Goal: Information Seeking & Learning: Learn about a topic

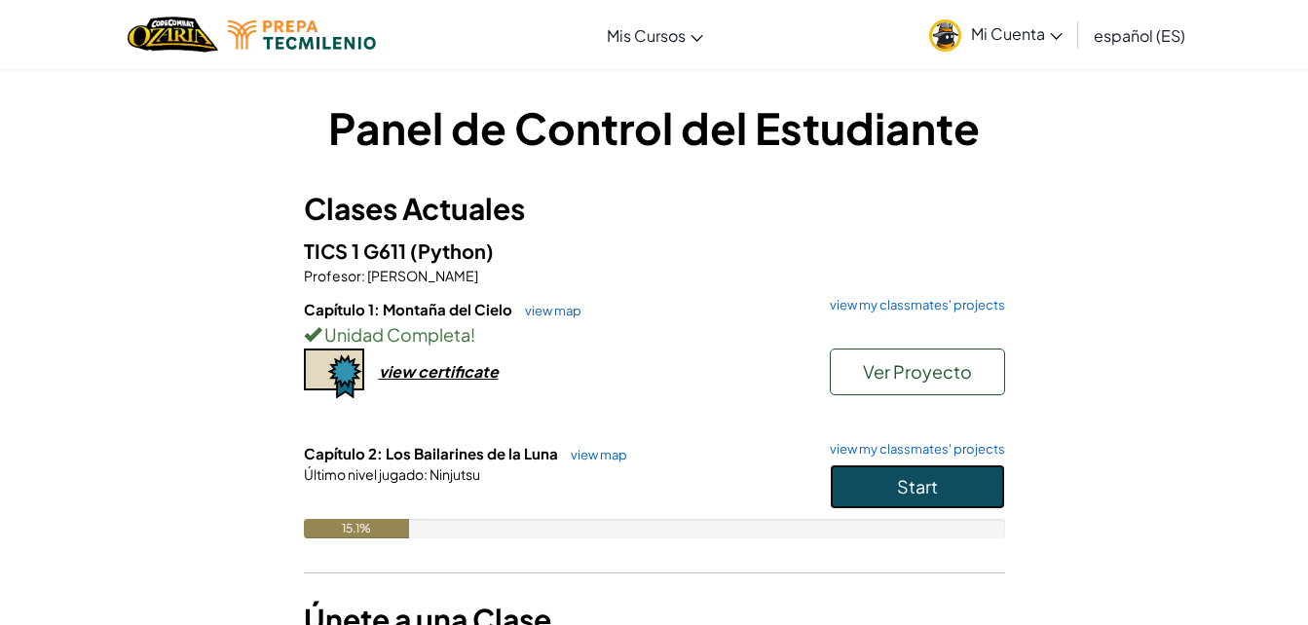
click at [912, 484] on span "Start" at bounding box center [917, 486] width 41 height 22
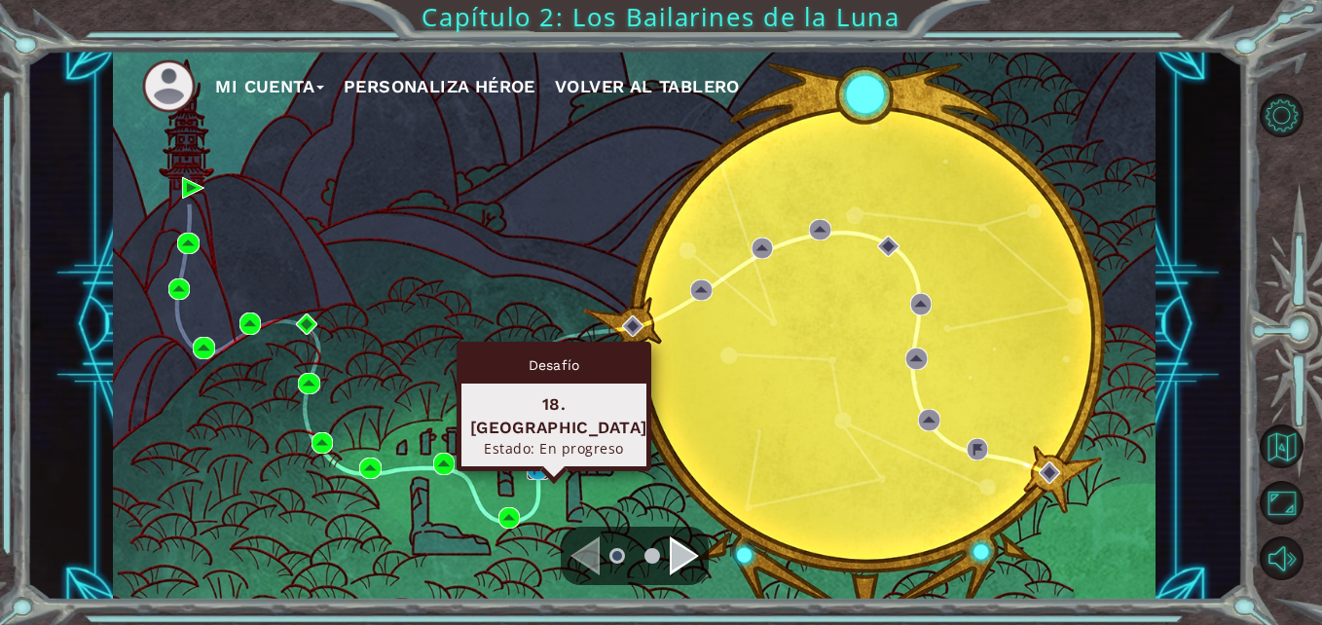
click at [533, 467] on img at bounding box center [537, 468] width 21 height 21
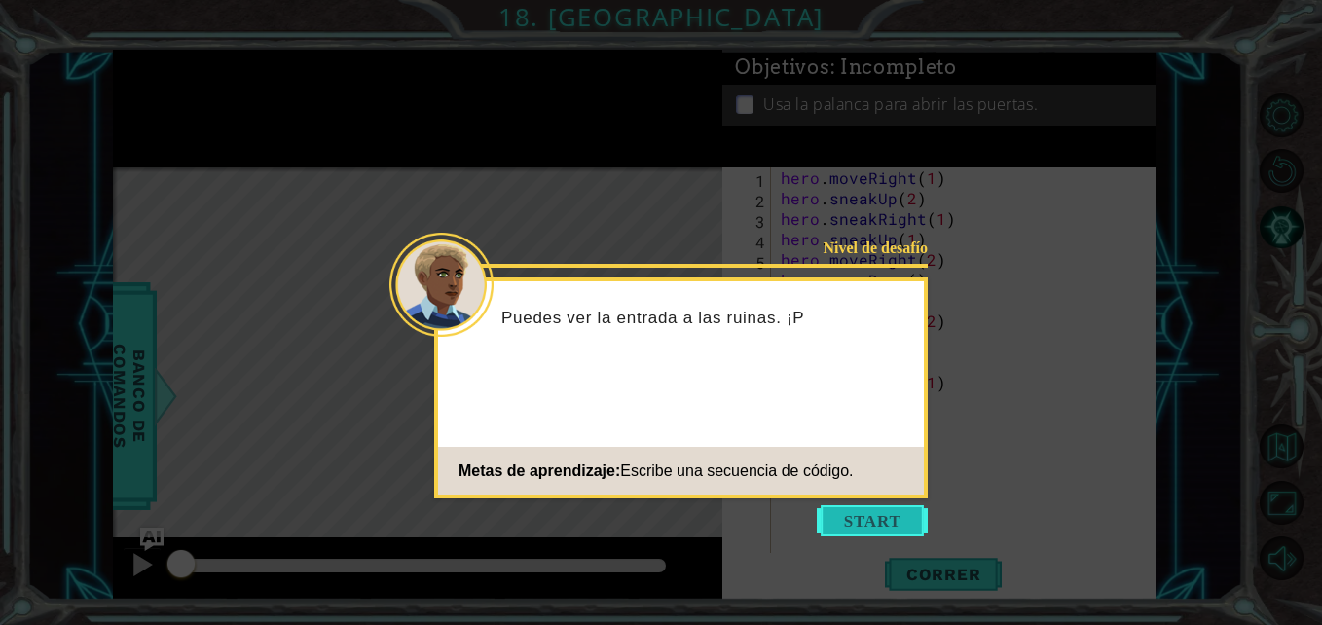
click at [886, 514] on button "Start" at bounding box center [872, 520] width 111 height 31
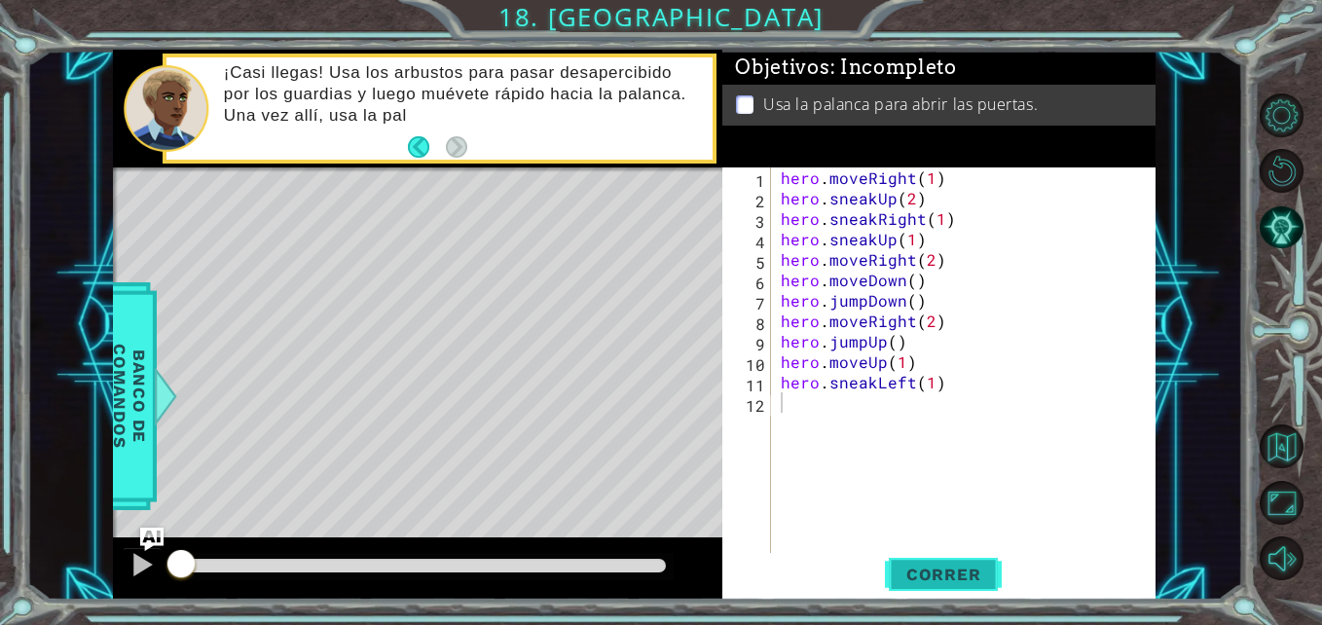
click at [960, 567] on span "Correr" at bounding box center [944, 574] width 114 height 19
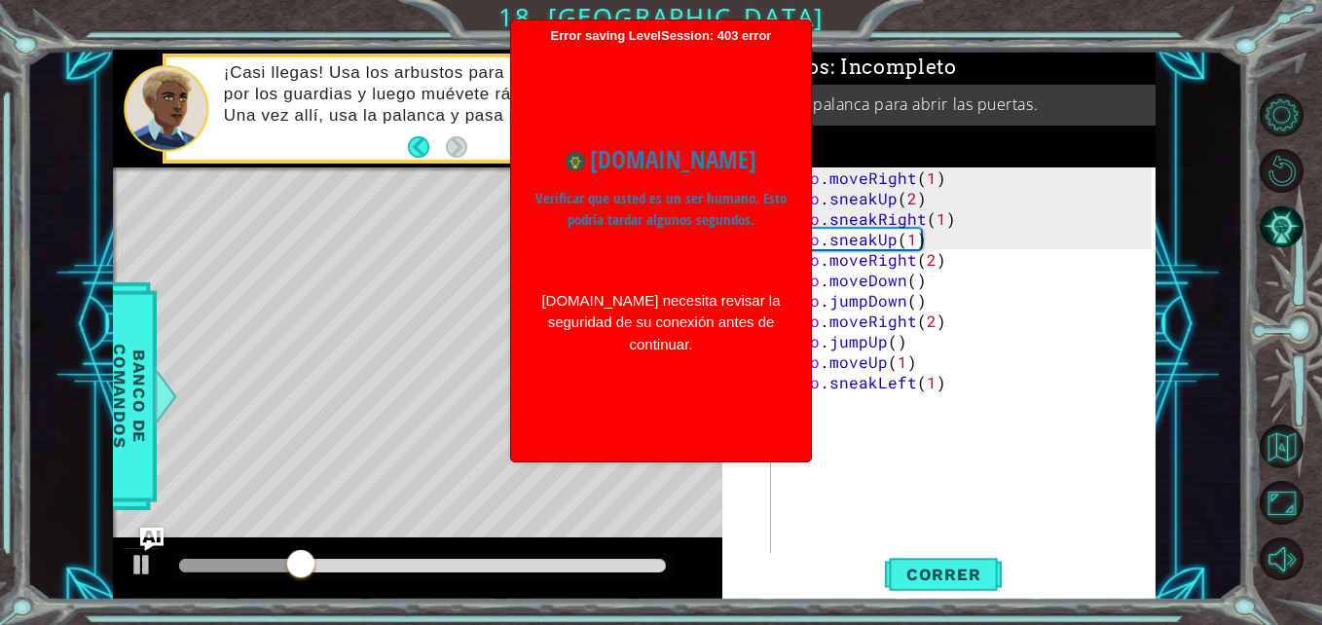
click at [942, 455] on div "hero . moveRight ( 1 ) hero . sneakUp ( 2 ) hero . sneakRight ( 1 ) hero . snea…" at bounding box center [969, 381] width 384 height 429
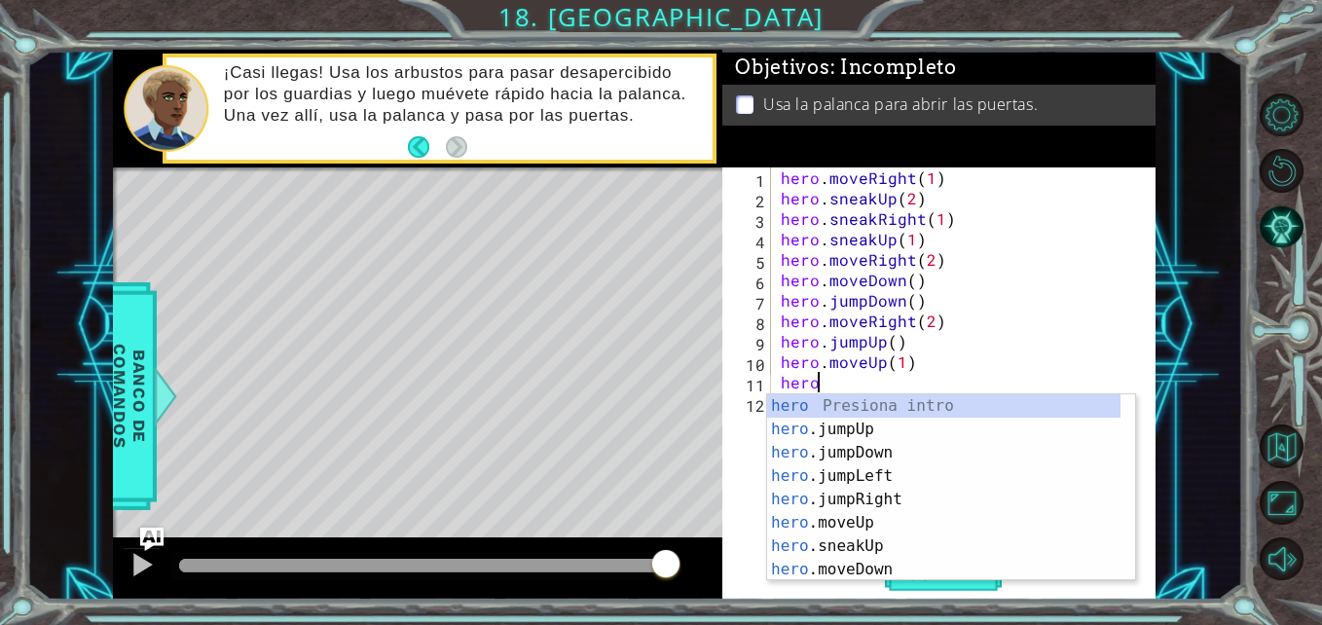
type textarea "her"
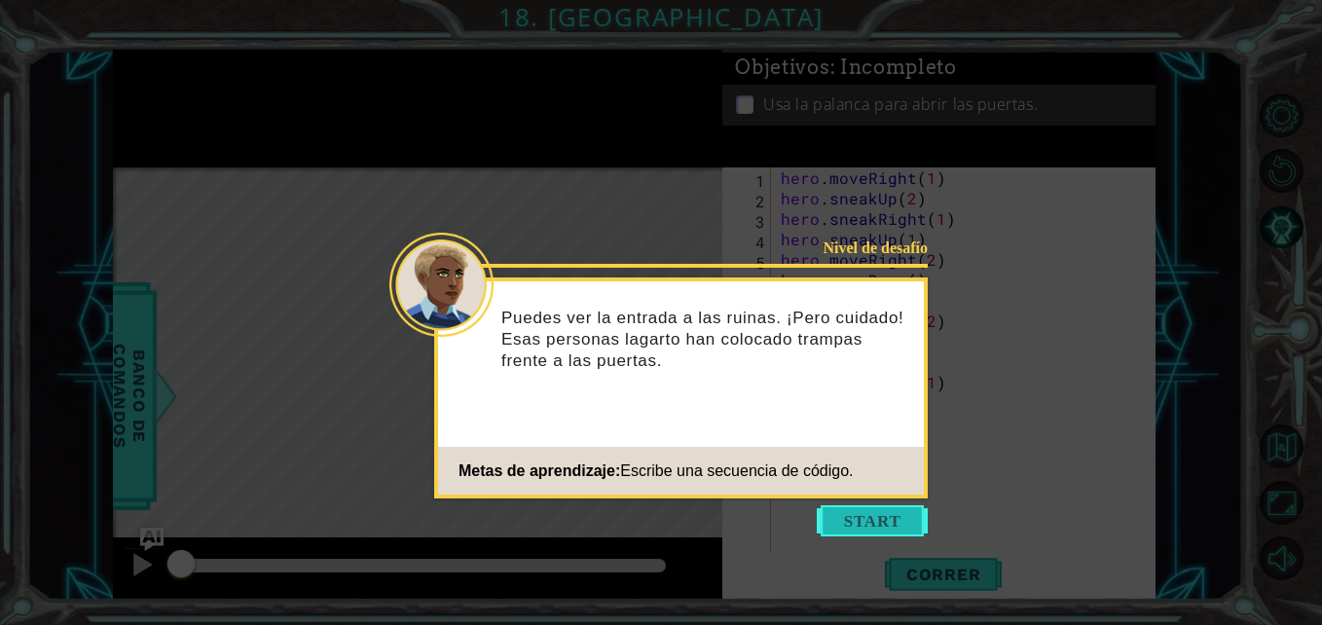
click at [889, 524] on button "Start" at bounding box center [872, 520] width 111 height 31
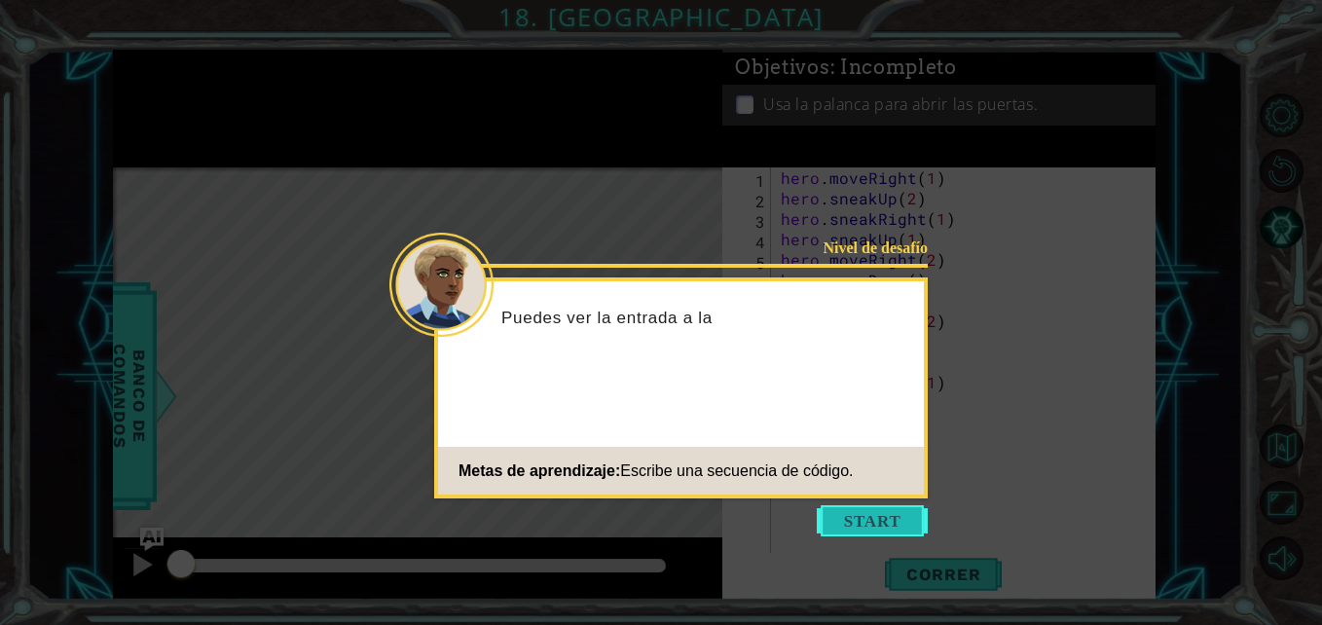
click at [895, 527] on button "Start" at bounding box center [872, 520] width 111 height 31
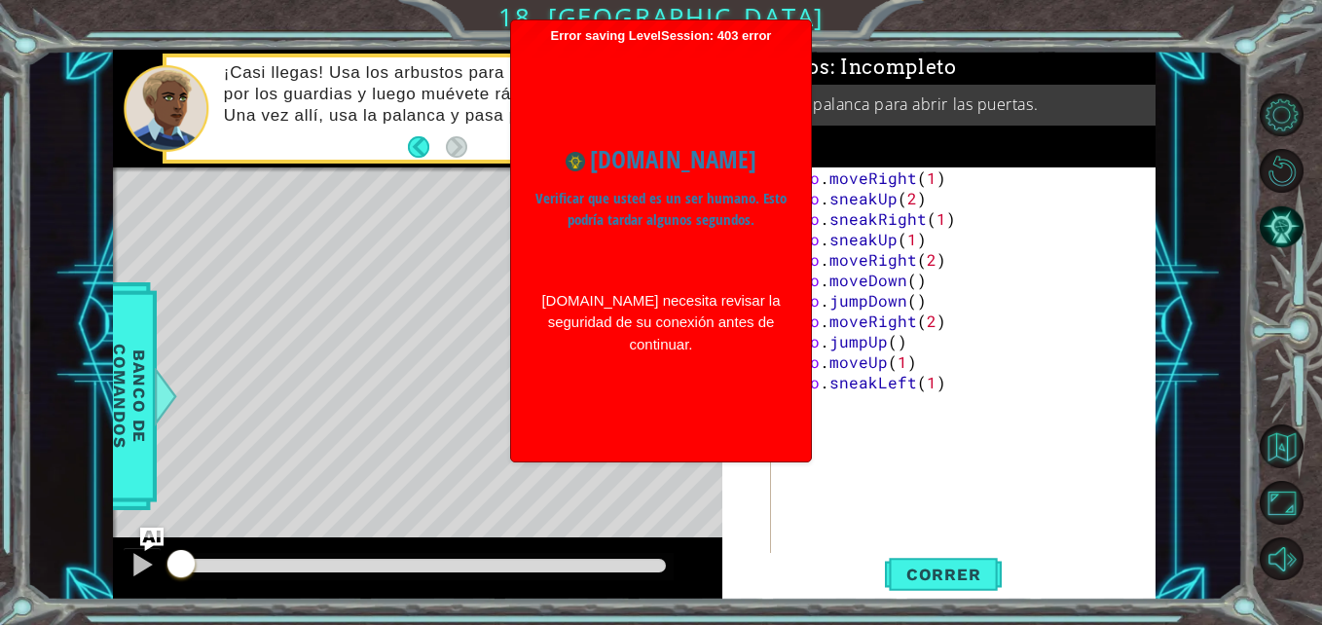
click at [836, 411] on div "hero . moveRight ( 1 ) hero . sneakUp ( 2 ) hero . sneakRight ( 1 ) hero . snea…" at bounding box center [969, 381] width 384 height 429
click at [858, 423] on div "hero . moveRight ( 1 ) hero . sneakUp ( 2 ) hero . sneakRight ( 1 ) hero . snea…" at bounding box center [969, 381] width 384 height 429
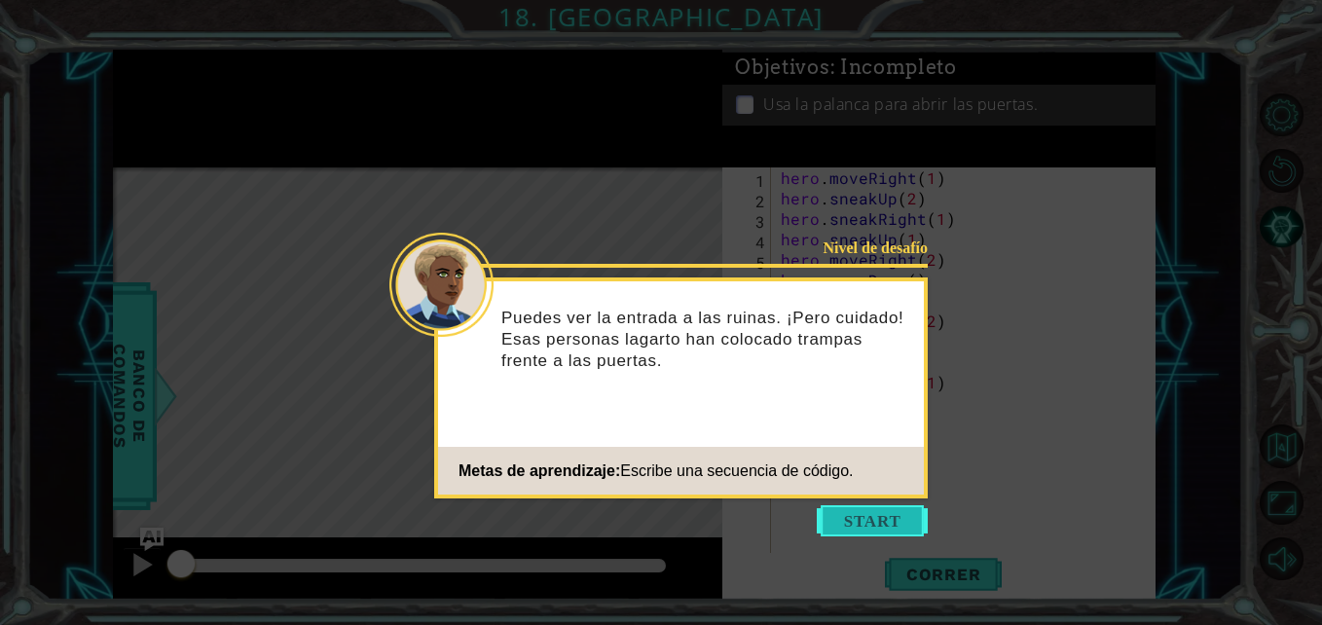
click at [887, 518] on button "Start" at bounding box center [872, 520] width 111 height 31
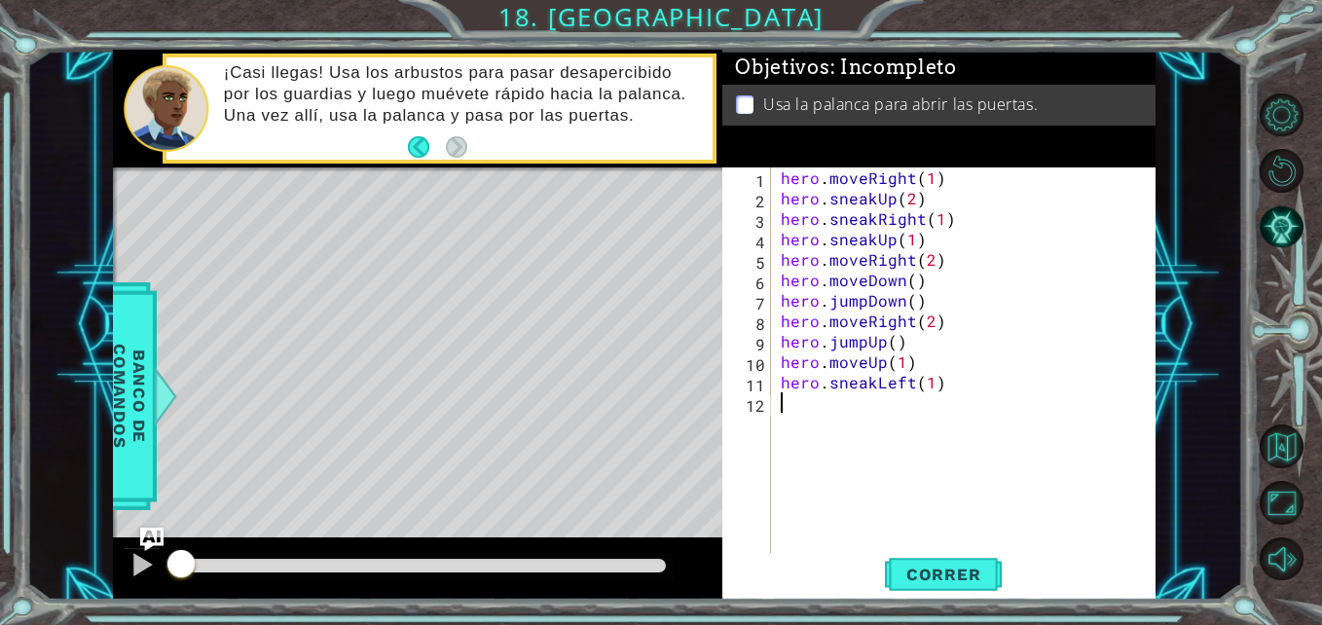
drag, startPoint x: 805, startPoint y: 414, endPoint x: 760, endPoint y: 404, distance: 46.8
click at [760, 404] on div "1 2 3 4 5 6 7 8 9 10 11 12 hero . moveRight ( 1 ) hero . sneakUp ( 2 ) hero . s…" at bounding box center [937, 361] width 428 height 389
type textarea "h"
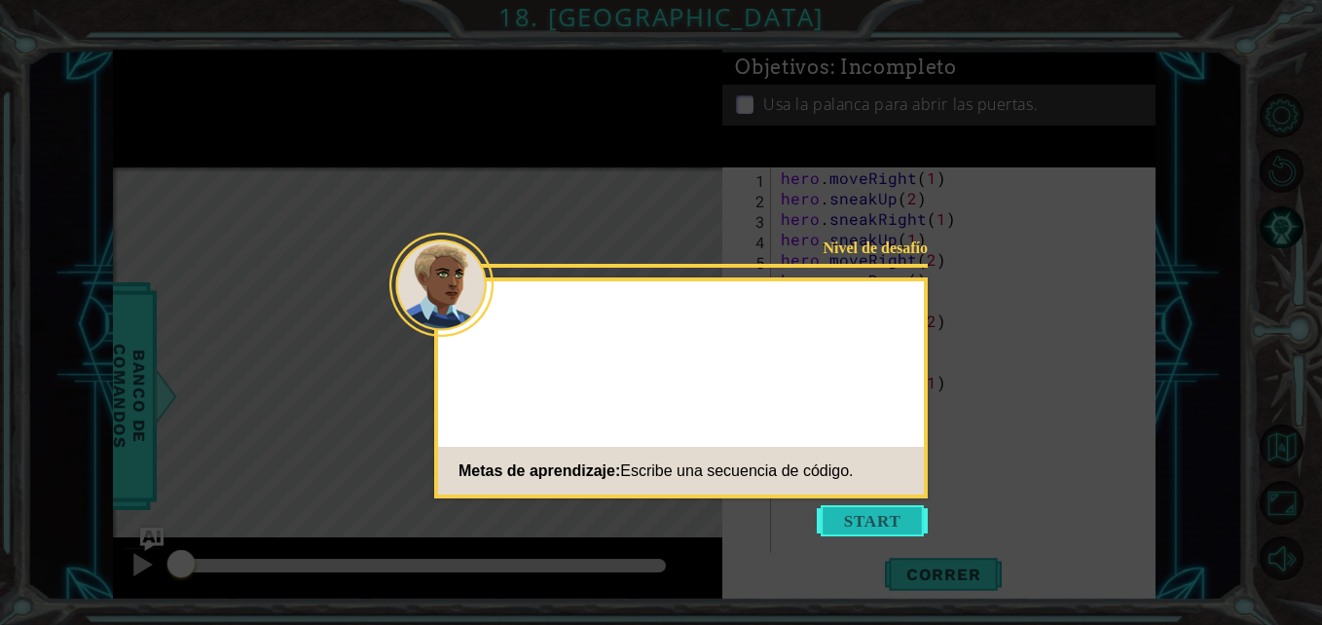
click at [873, 524] on button "Start" at bounding box center [872, 520] width 111 height 31
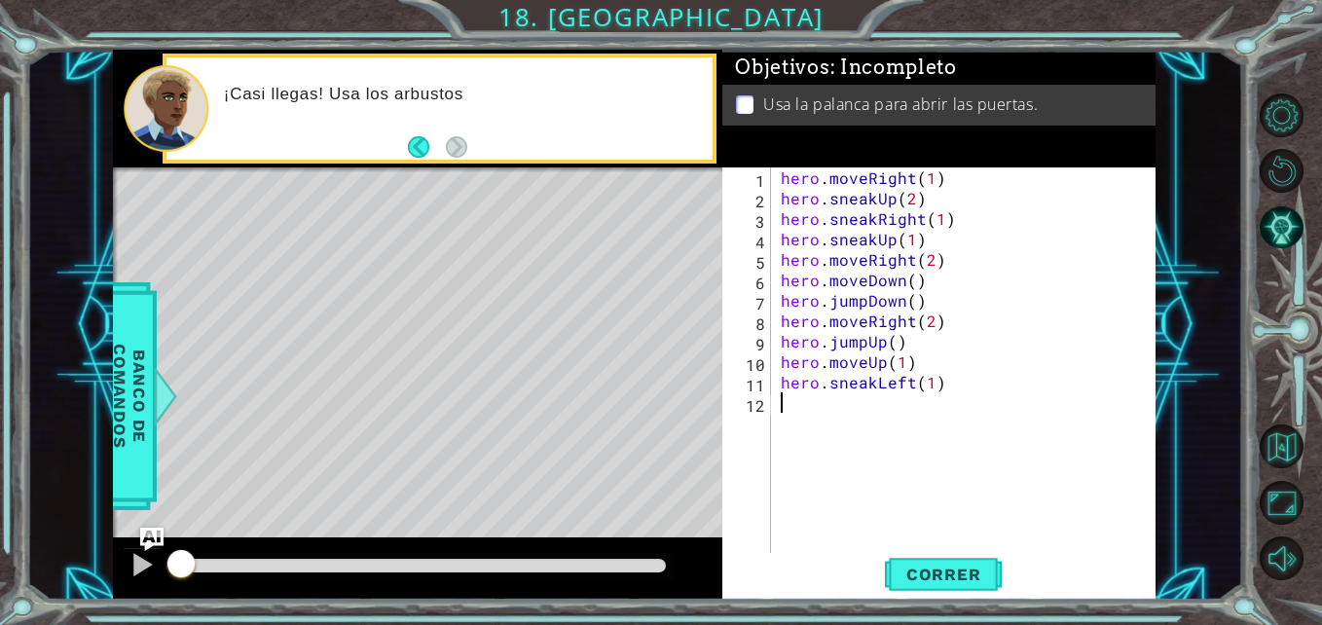
click at [804, 402] on div "hero . moveRight ( 1 ) hero . sneakUp ( 2 ) hero . sneakRight ( 1 ) hero . snea…" at bounding box center [969, 381] width 384 height 429
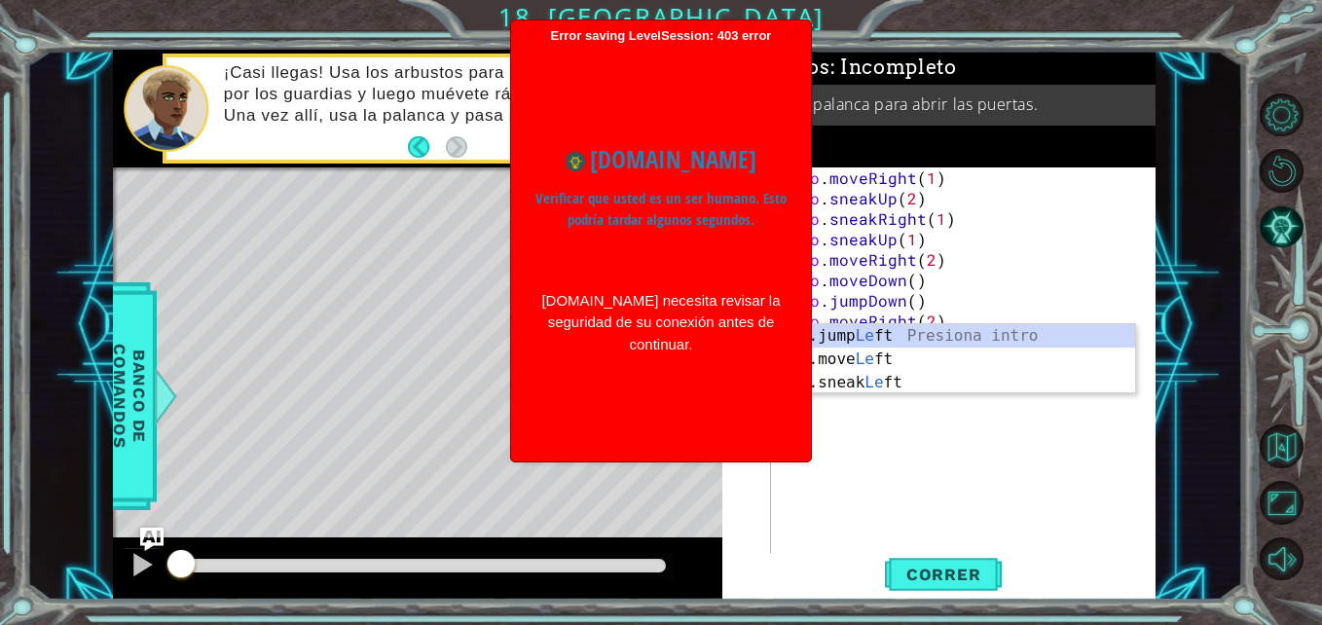
scroll to position [0, 1]
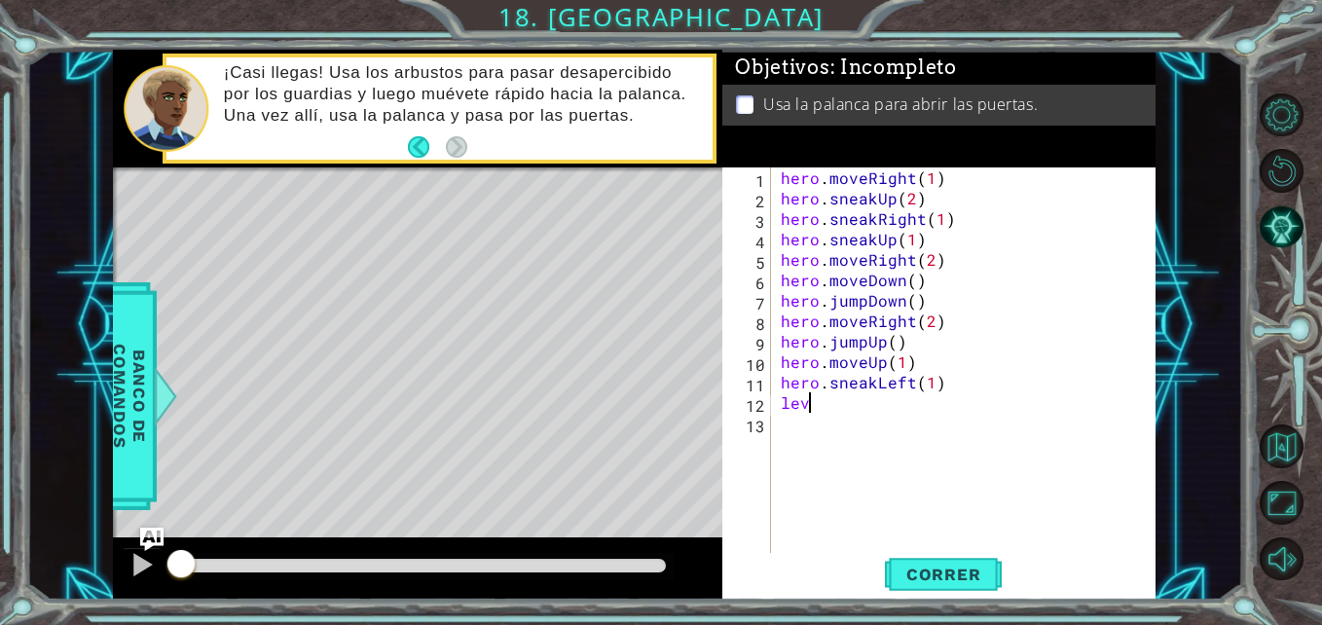
type textarea "l"
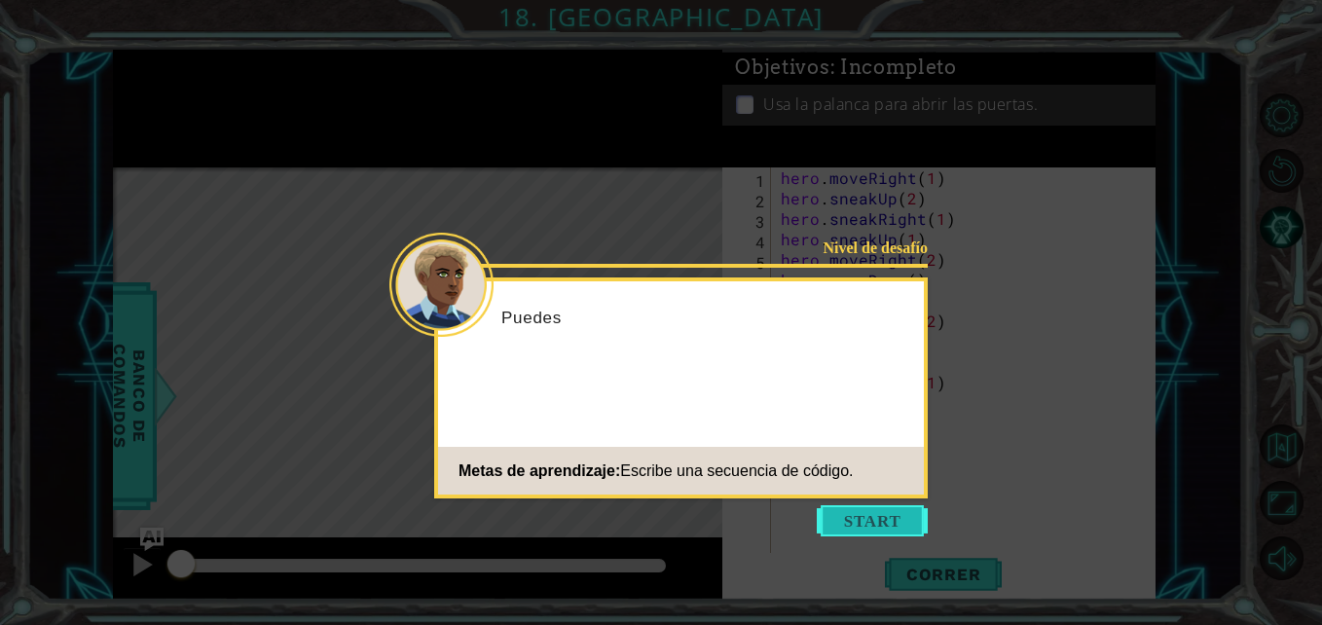
click at [890, 521] on button "Start" at bounding box center [872, 520] width 111 height 31
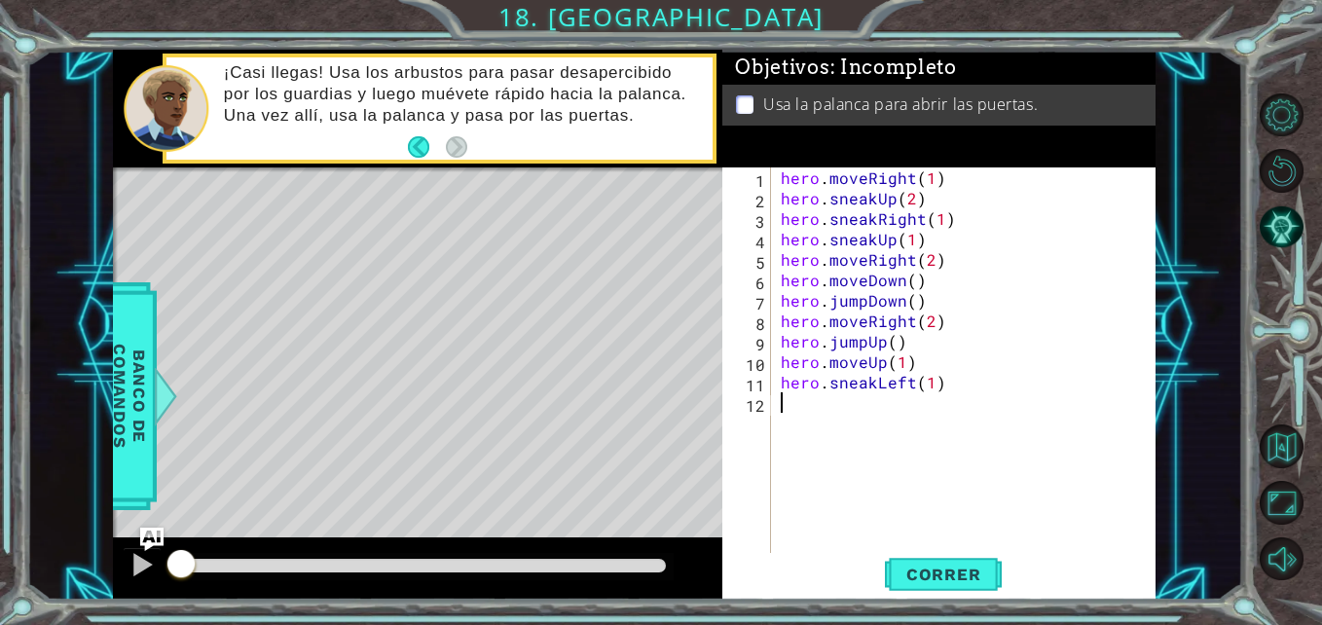
click at [783, 405] on div "hero . moveRight ( 1 ) hero . sneakUp ( 2 ) hero . sneakRight ( 1 ) hero . snea…" at bounding box center [969, 381] width 384 height 429
type textarea "f"
type textarea "g"
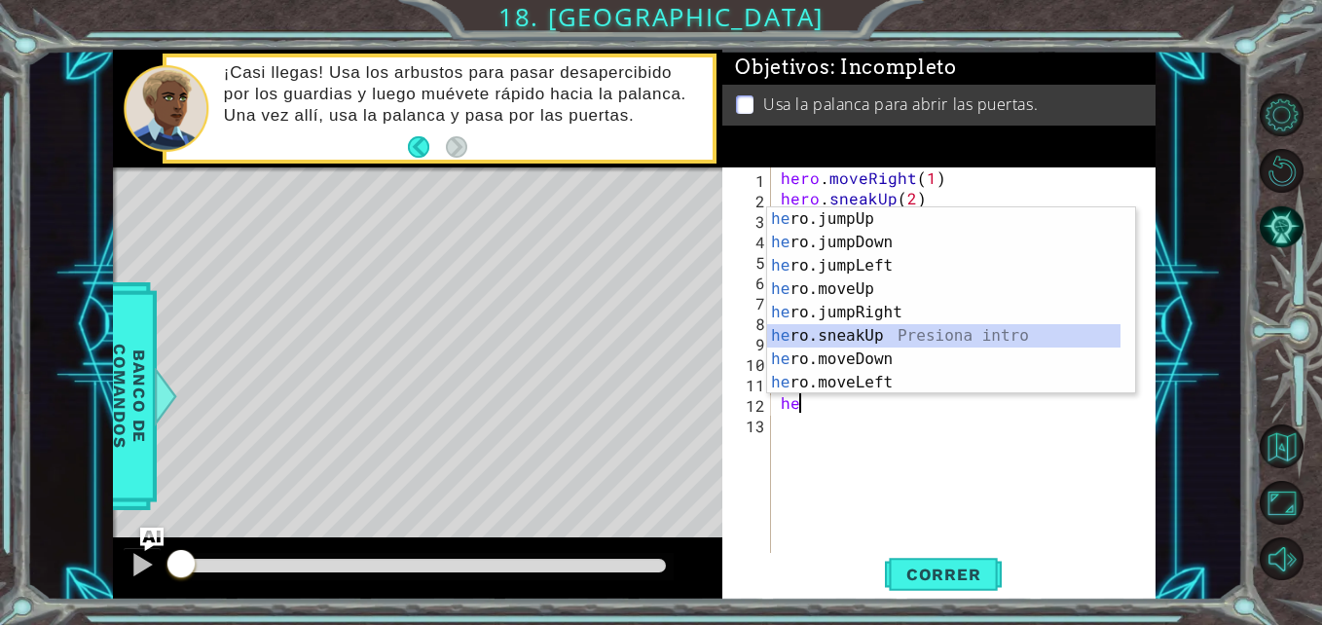
click at [873, 328] on div "he ro.jumpUp Presiona intro he ro.jumpDown Presiona intro he ro.jumpLeft Presio…" at bounding box center [944, 324] width 354 height 234
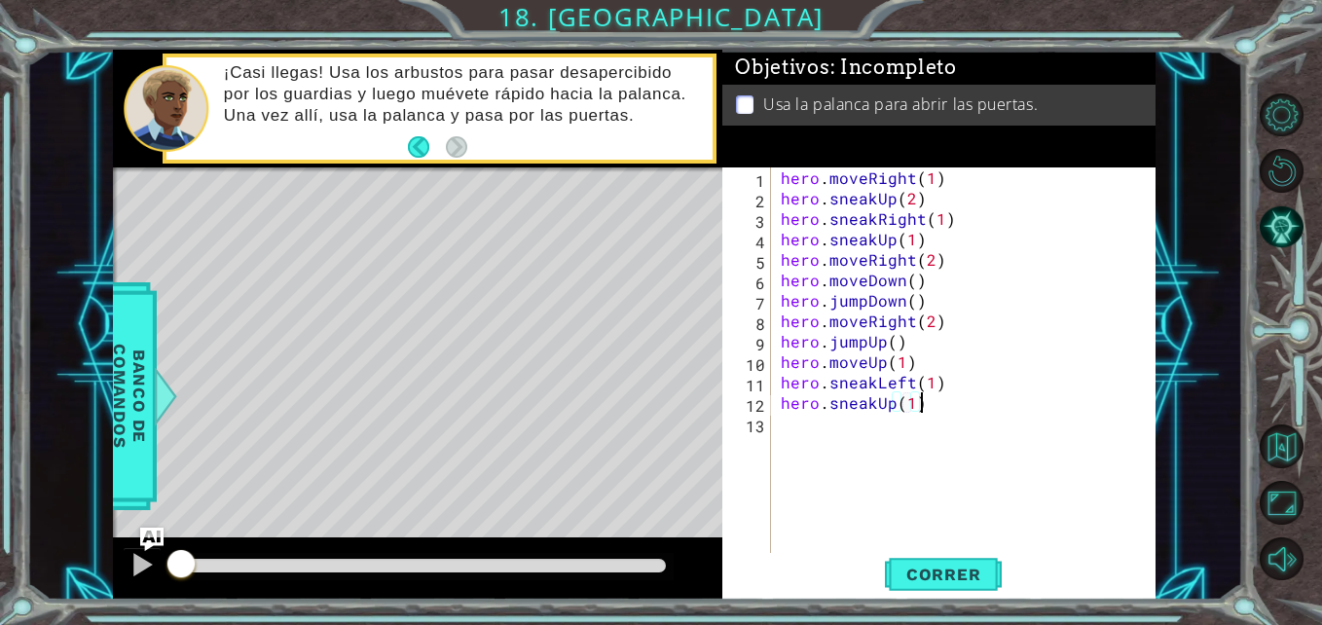
click at [923, 400] on div "hero . moveRight ( 1 ) hero . sneakUp ( 2 ) hero . sneakRight ( 1 ) hero . snea…" at bounding box center [969, 381] width 384 height 429
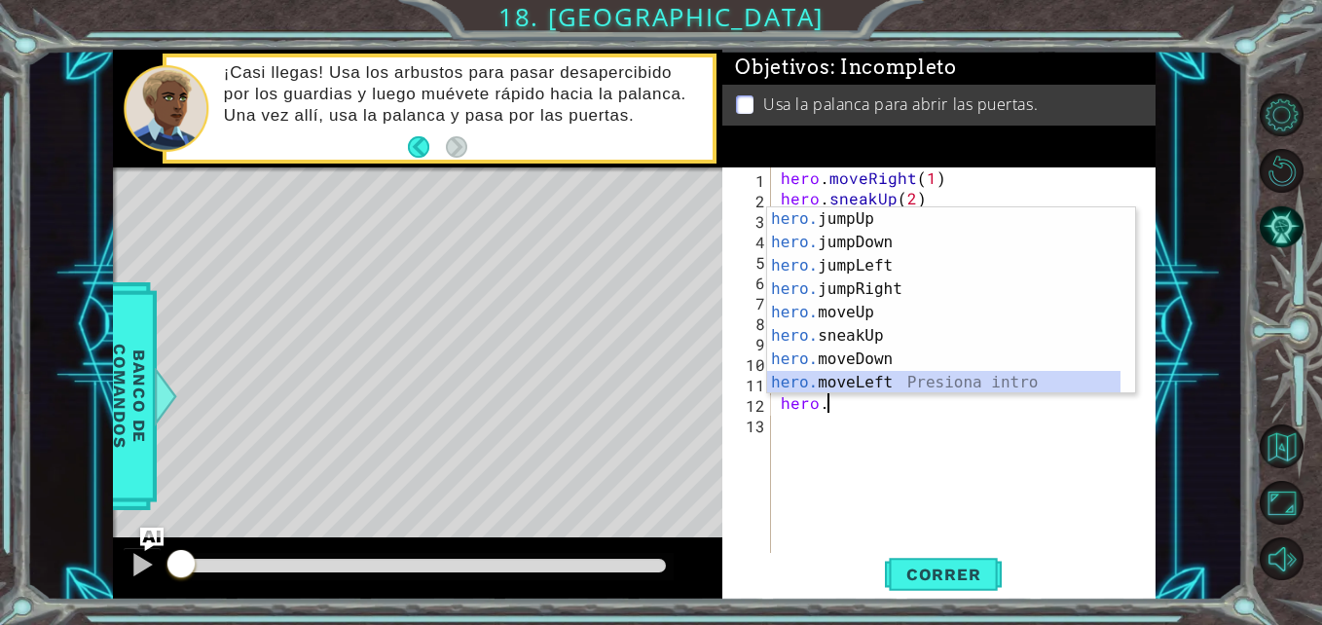
click at [949, 384] on div "hero. jumpUp Presiona intro hero. jumpDown Presiona intro hero. jumpLeft Presio…" at bounding box center [944, 324] width 354 height 234
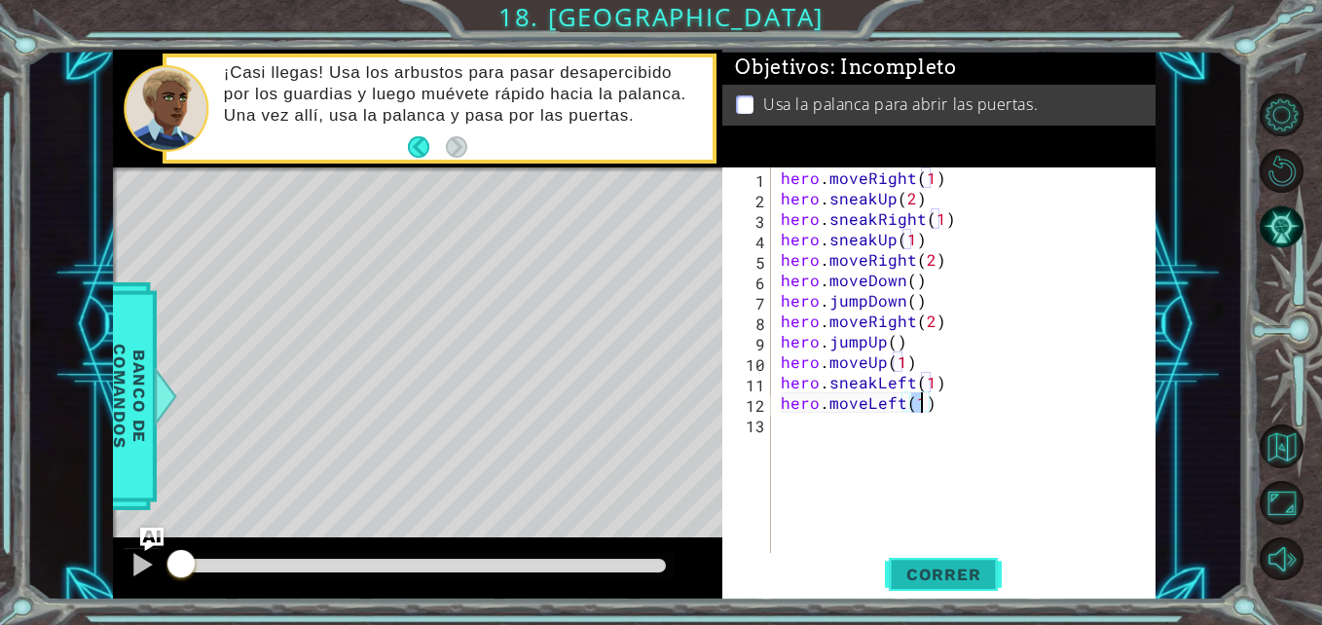
type textarea "hero.moveLeft(1)"
click at [946, 580] on span "Correr" at bounding box center [944, 574] width 114 height 19
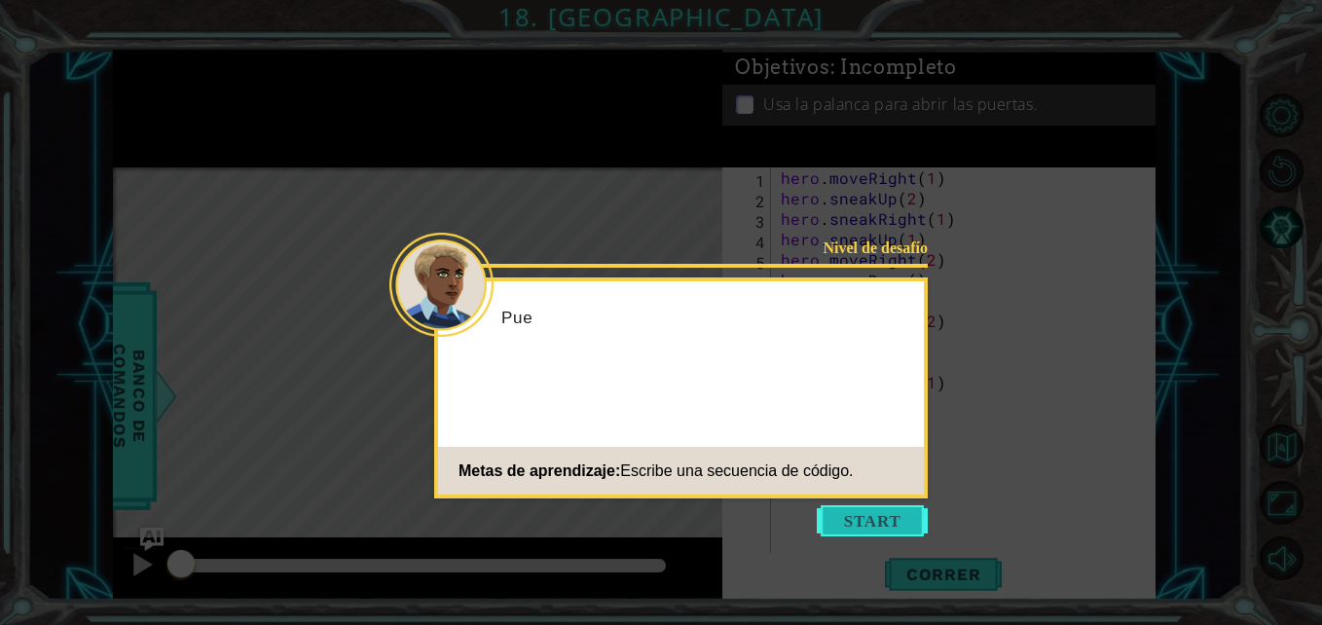
click at [884, 512] on button "Start" at bounding box center [872, 520] width 111 height 31
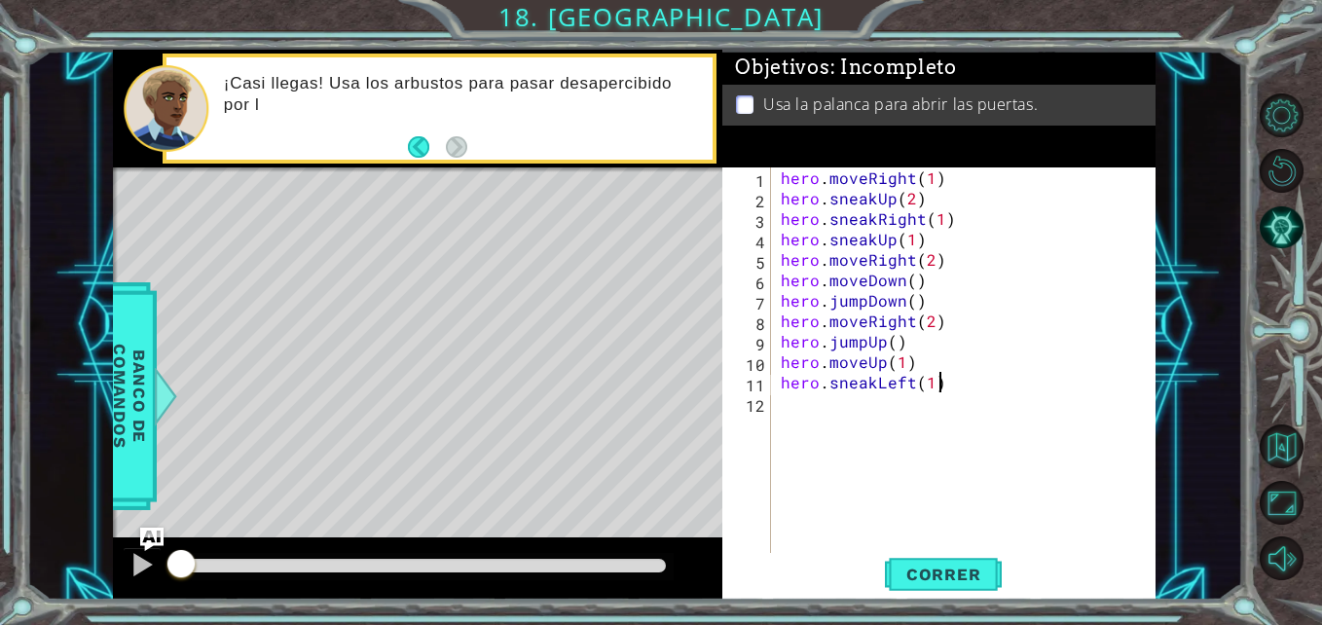
click at [940, 381] on div "hero . moveRight ( 1 ) hero . sneakUp ( 2 ) hero . sneakRight ( 1 ) hero . snea…" at bounding box center [969, 381] width 384 height 429
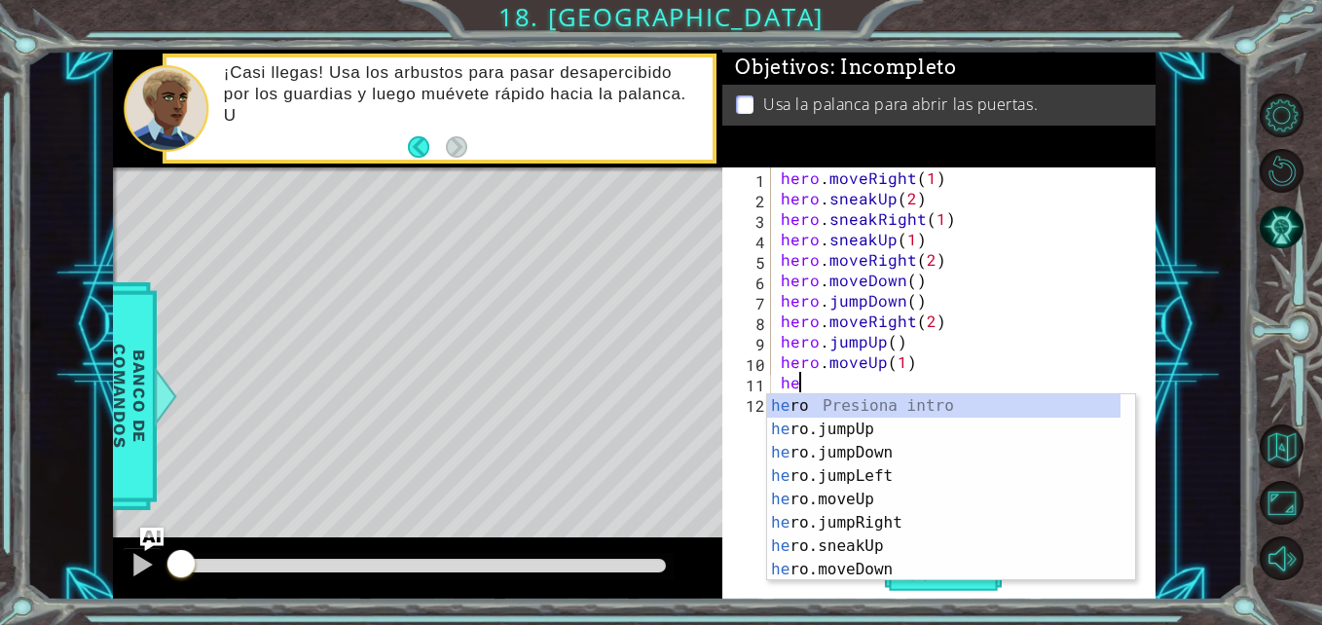
type textarea "h"
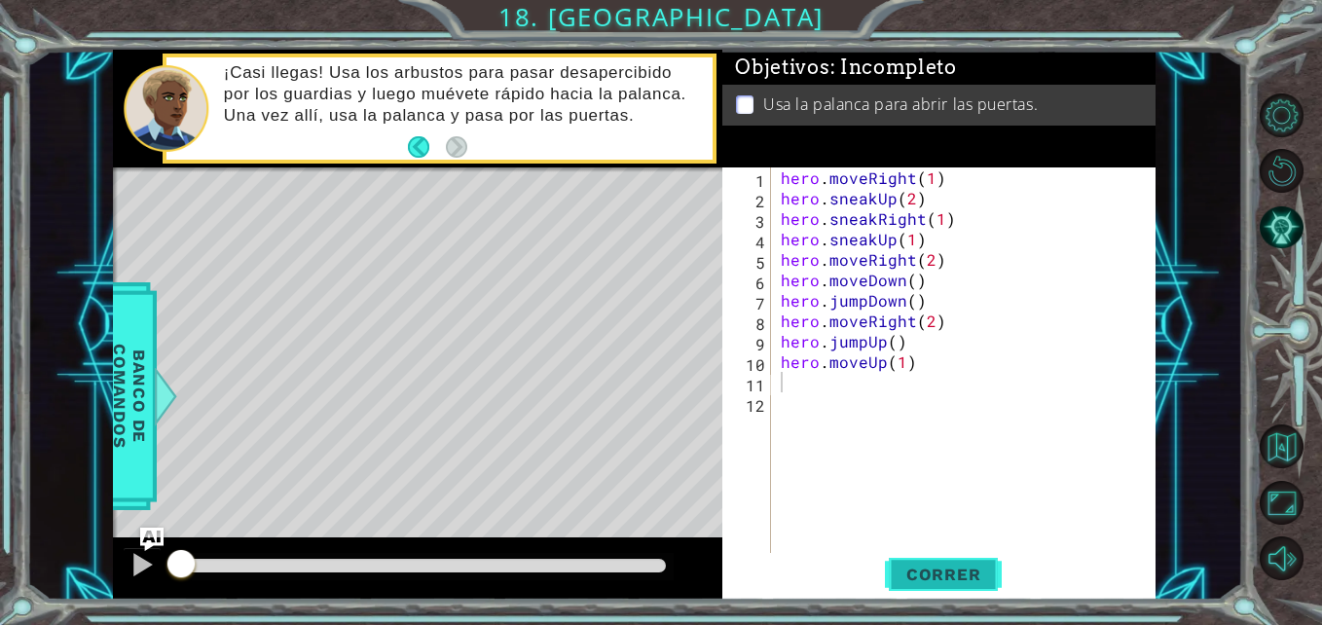
click at [951, 572] on span "Correr" at bounding box center [944, 574] width 114 height 19
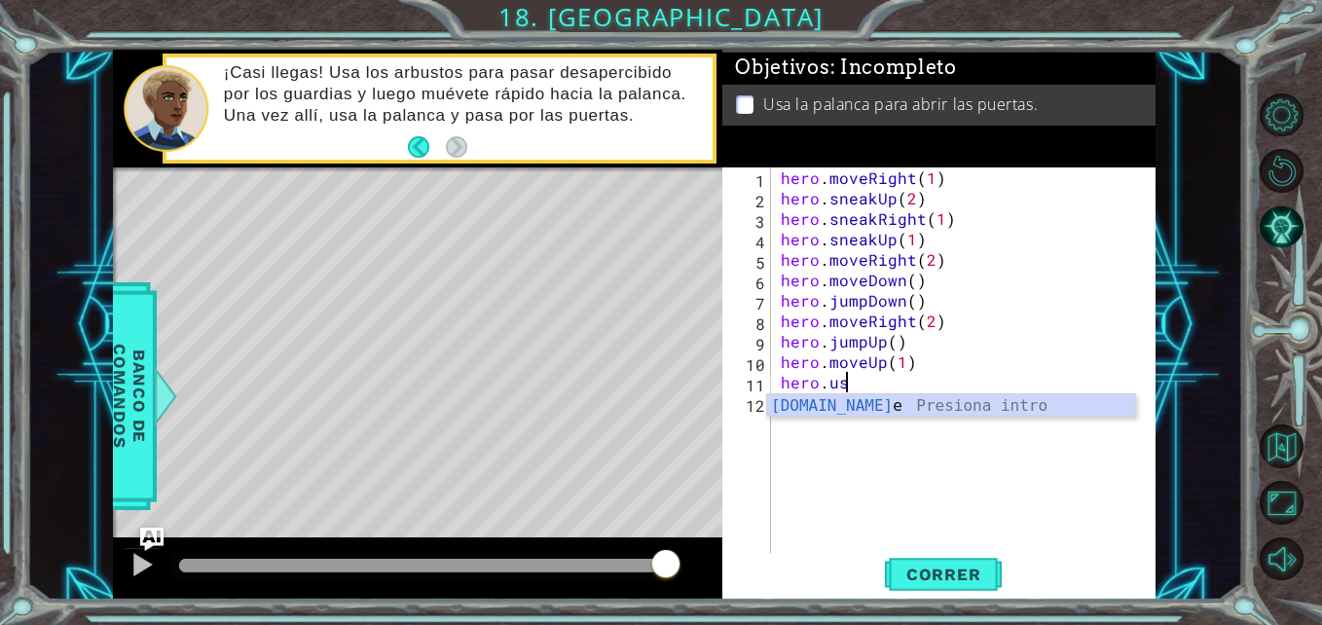
scroll to position [0, 3]
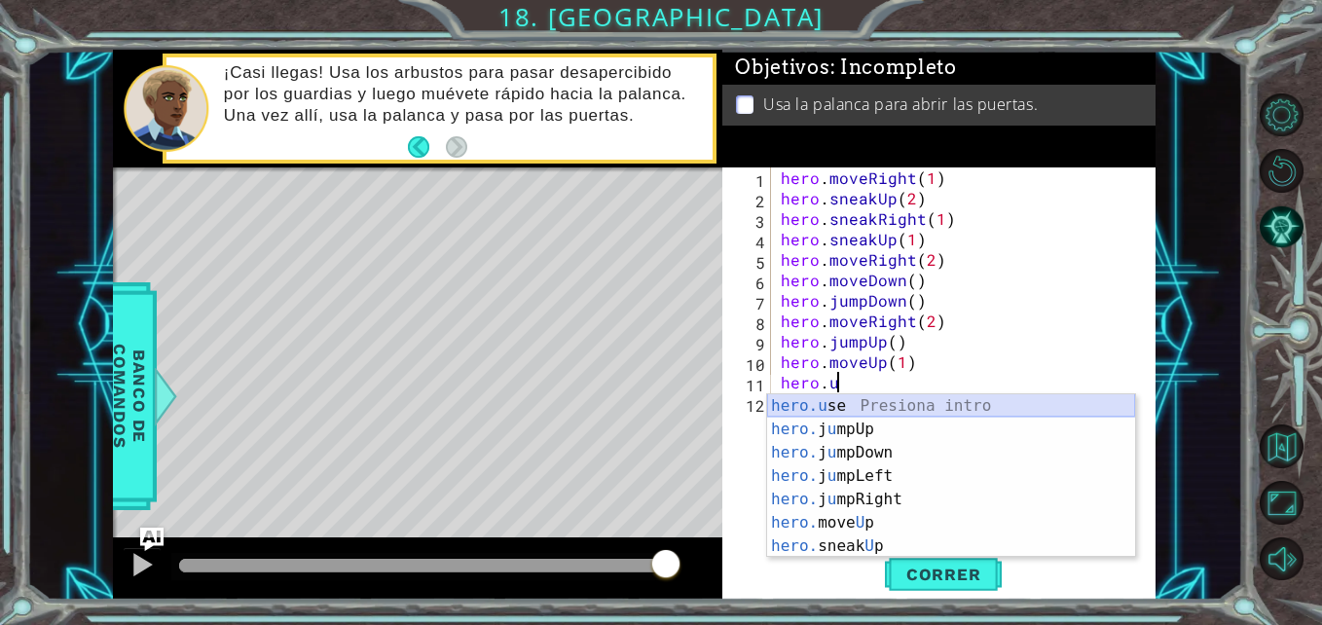
click at [838, 407] on div "hero.u se Presiona intro hero. j u mpUp Presiona intro hero. j u mpDown Presion…" at bounding box center [951, 499] width 368 height 210
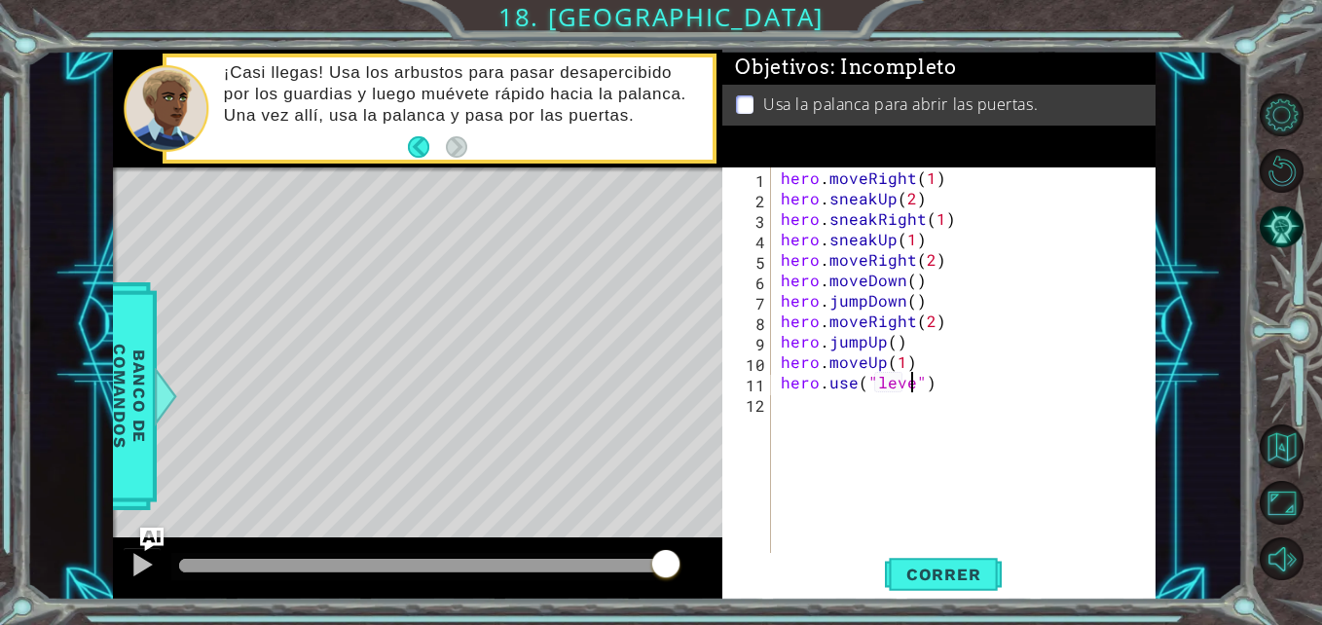
scroll to position [0, 9]
type textarea "hero.use("lever")"
click at [974, 571] on span "Correr" at bounding box center [944, 574] width 114 height 19
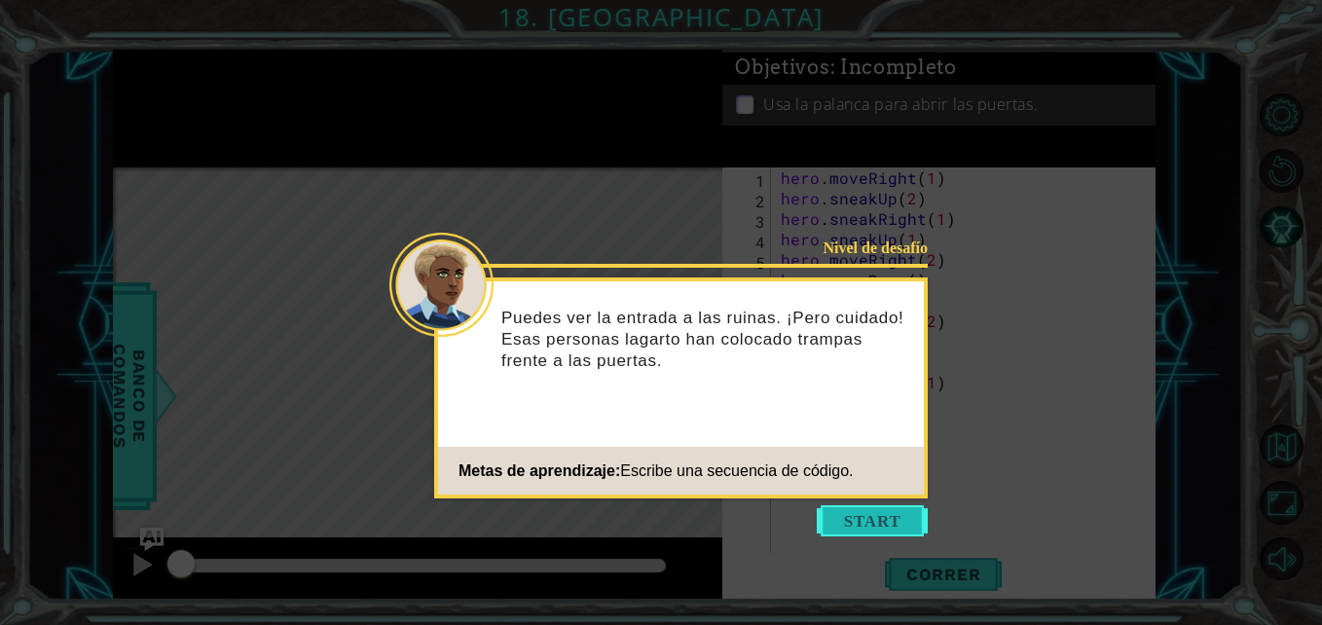
click at [881, 521] on button "Start" at bounding box center [872, 520] width 111 height 31
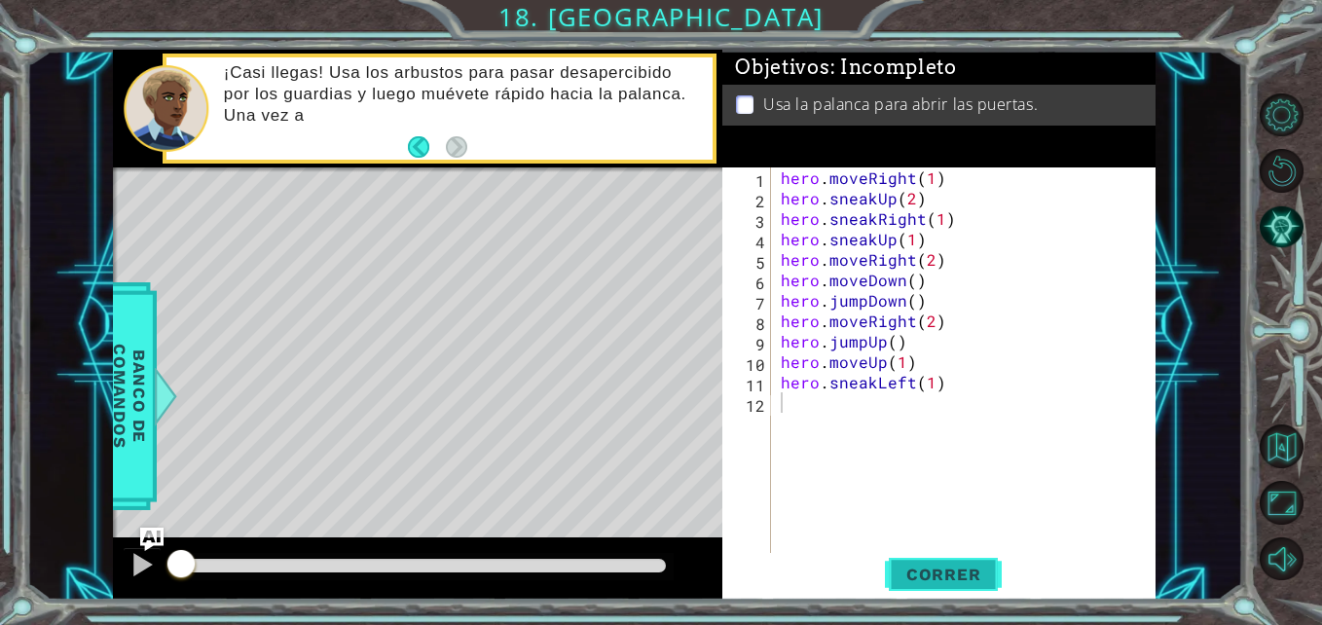
click at [947, 583] on span "Correr" at bounding box center [944, 574] width 114 height 19
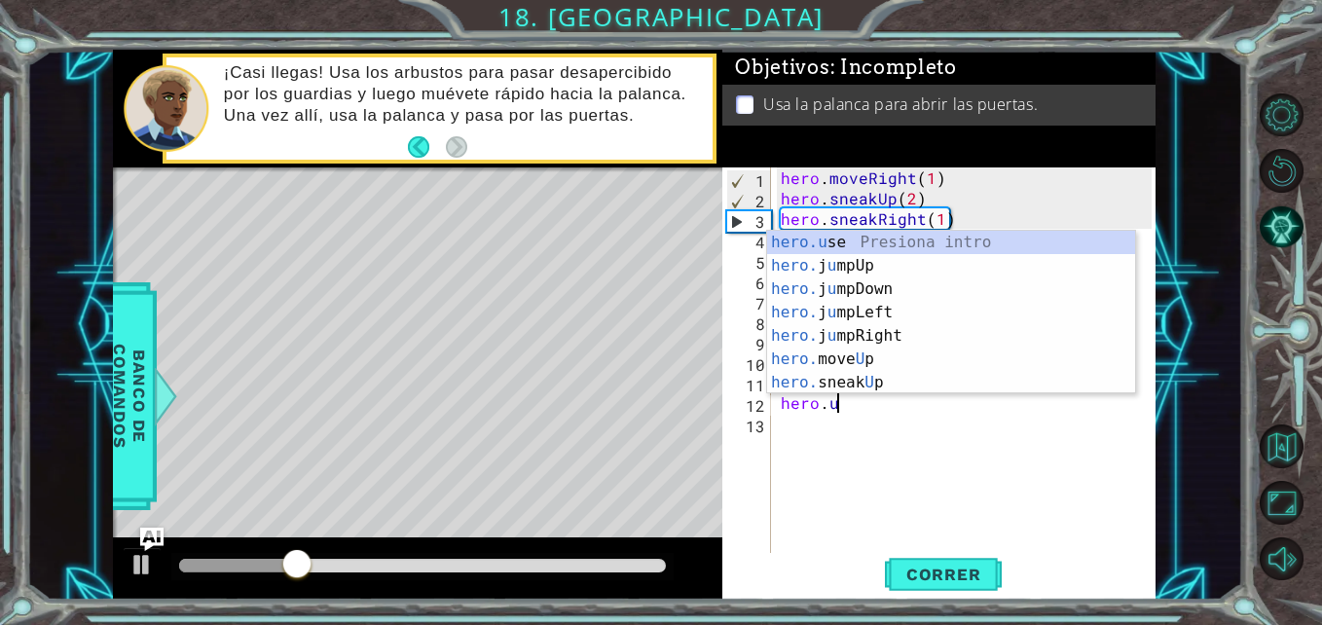
scroll to position [0, 3]
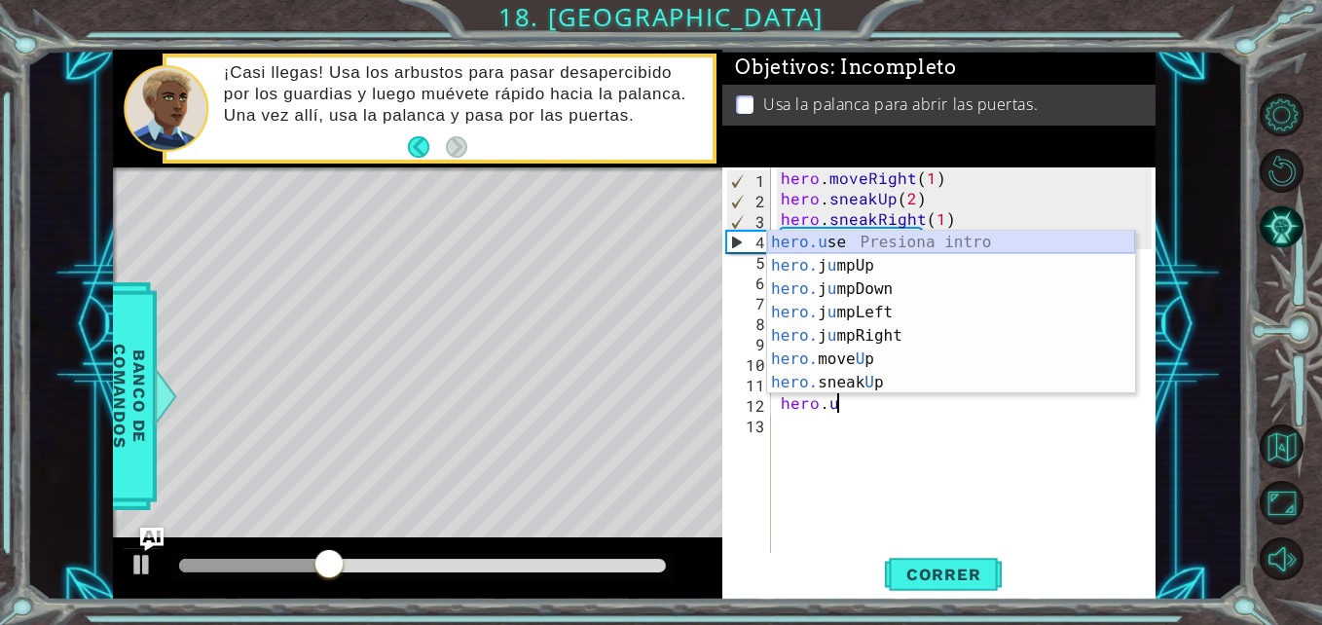
click at [852, 239] on div "hero.u se Presiona intro hero. j u mpUp Presiona intro hero. j u mpDown Presion…" at bounding box center [951, 336] width 368 height 210
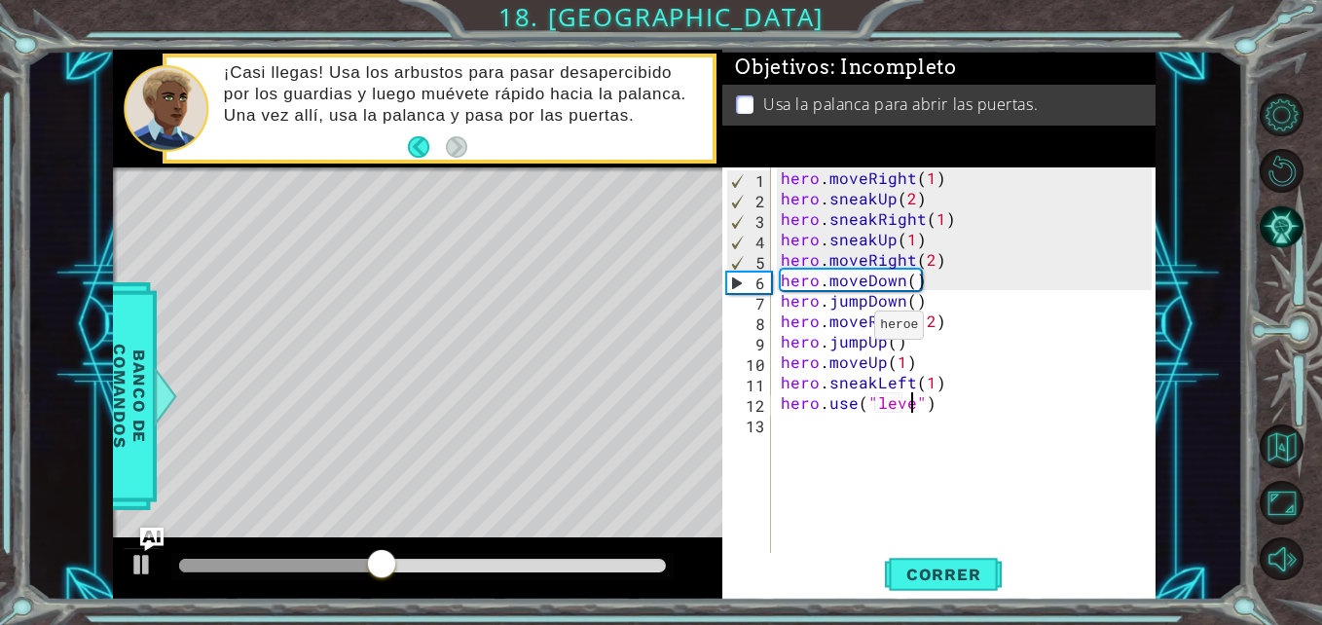
scroll to position [0, 9]
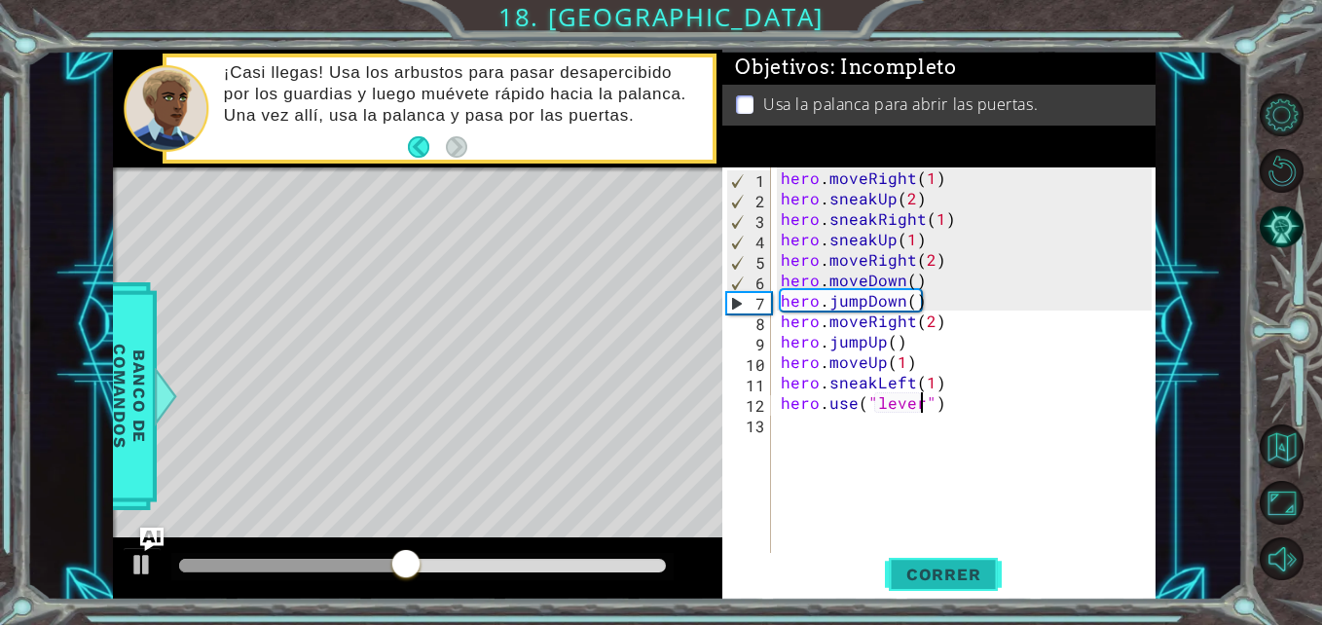
type textarea "hero.use("lever")"
click at [949, 576] on span "Correr" at bounding box center [944, 574] width 114 height 19
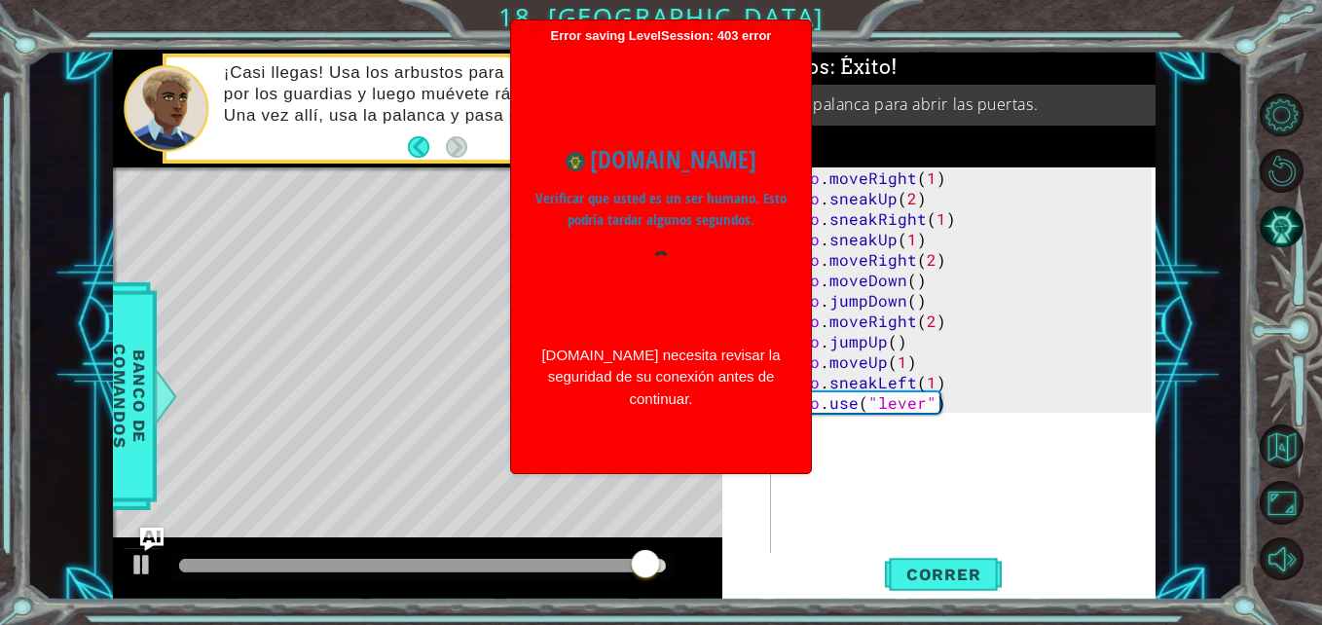
click at [900, 469] on div "hero . moveRight ( 1 ) hero . sneakUp ( 2 ) hero . sneakRight ( 1 ) hero . snea…" at bounding box center [969, 381] width 384 height 429
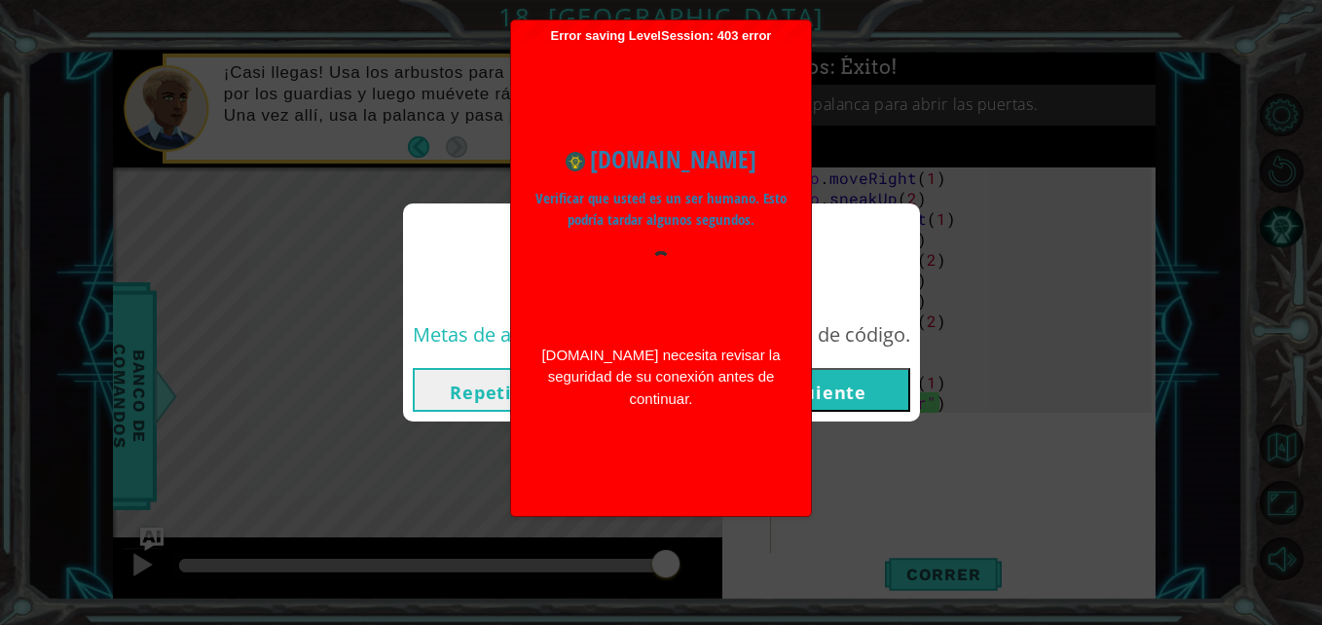
click at [838, 380] on button "Siguiente" at bounding box center [821, 390] width 177 height 44
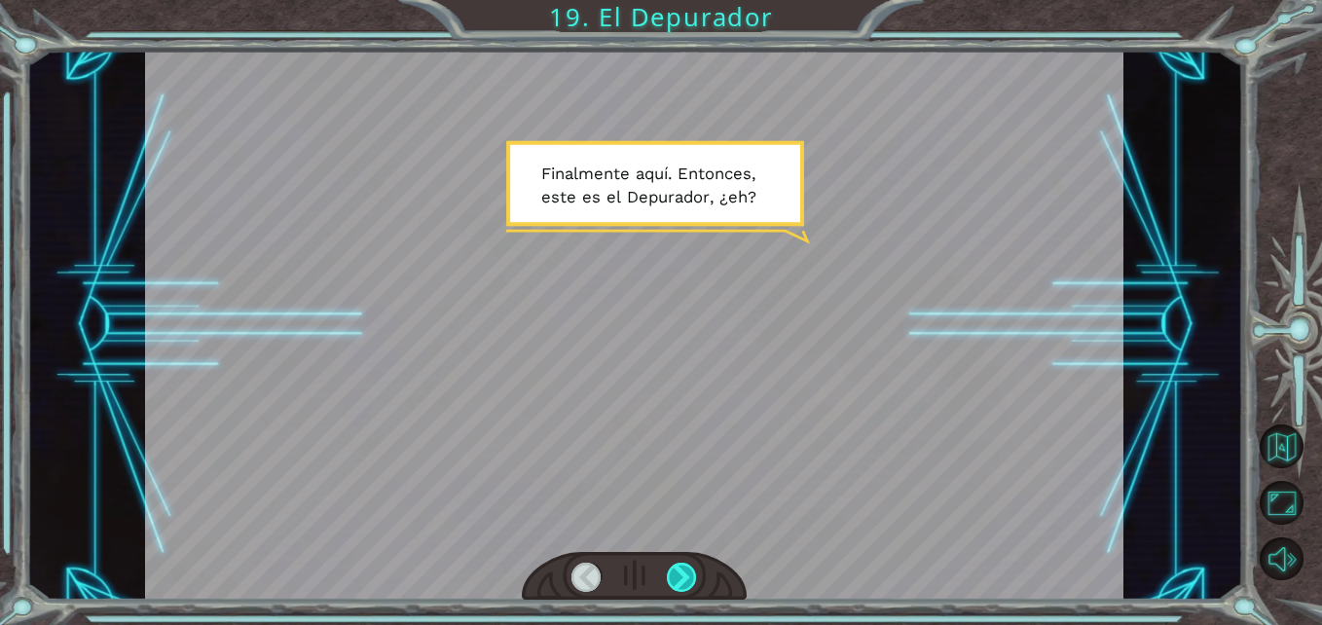
click at [678, 569] on div at bounding box center [682, 578] width 30 height 30
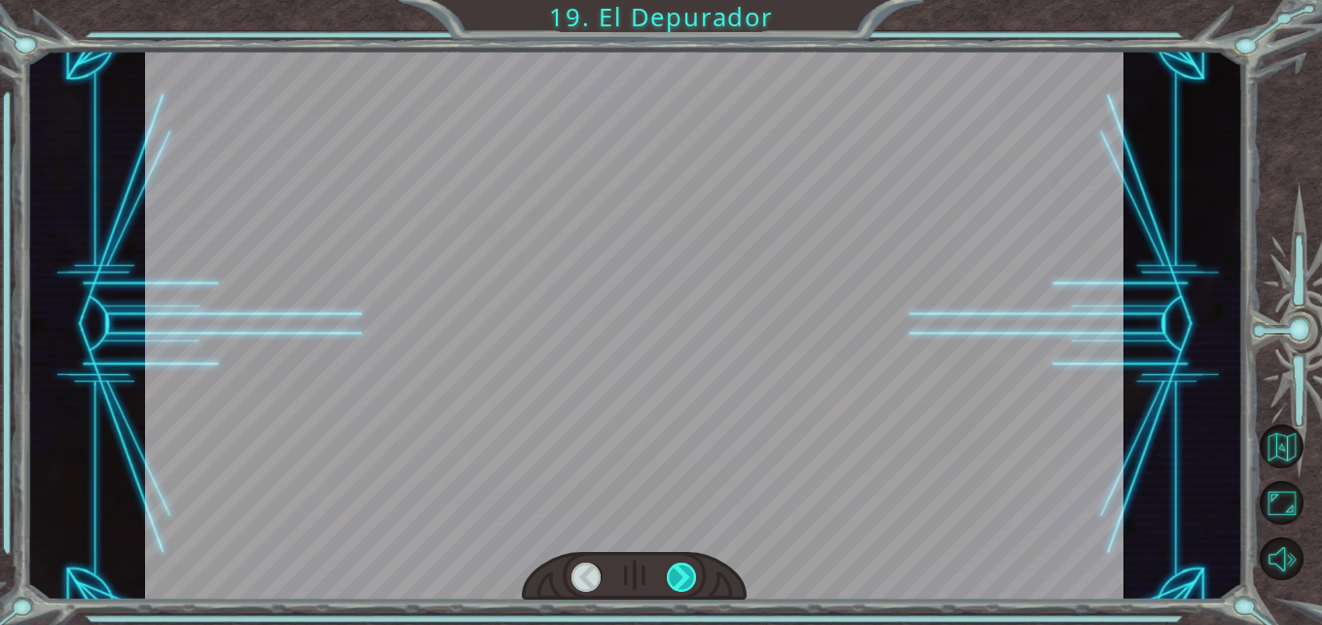
click at [678, 569] on div at bounding box center [682, 578] width 30 height 30
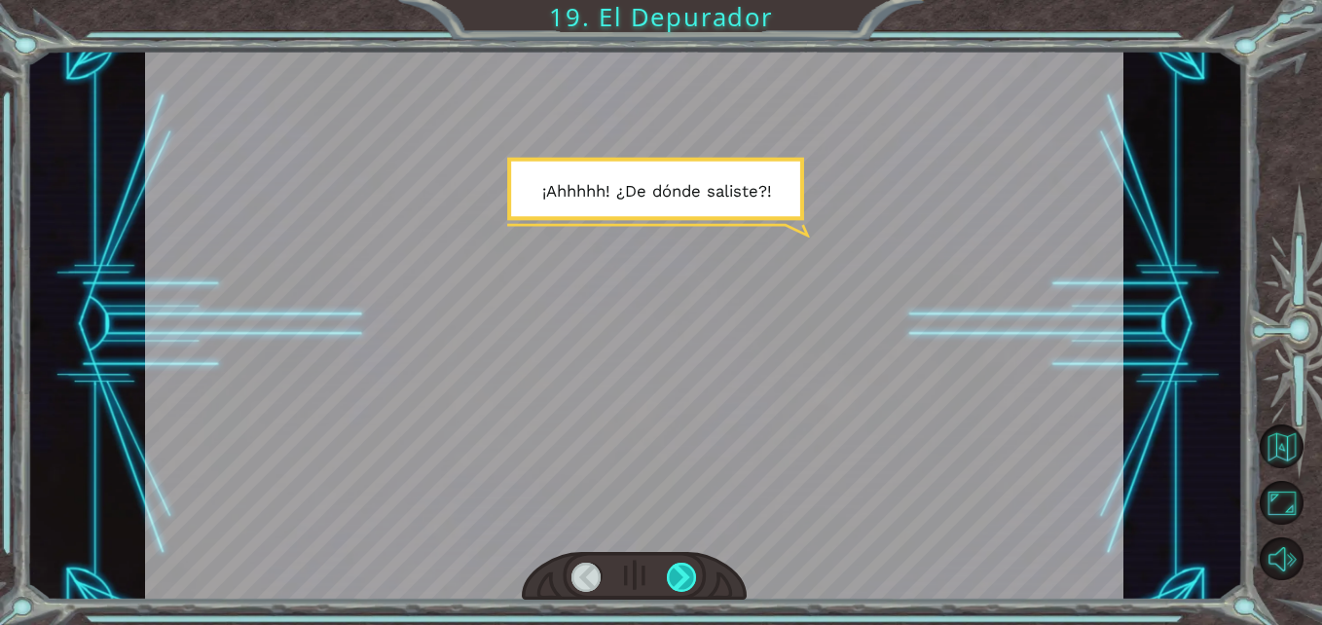
click at [678, 569] on div at bounding box center [682, 578] width 30 height 30
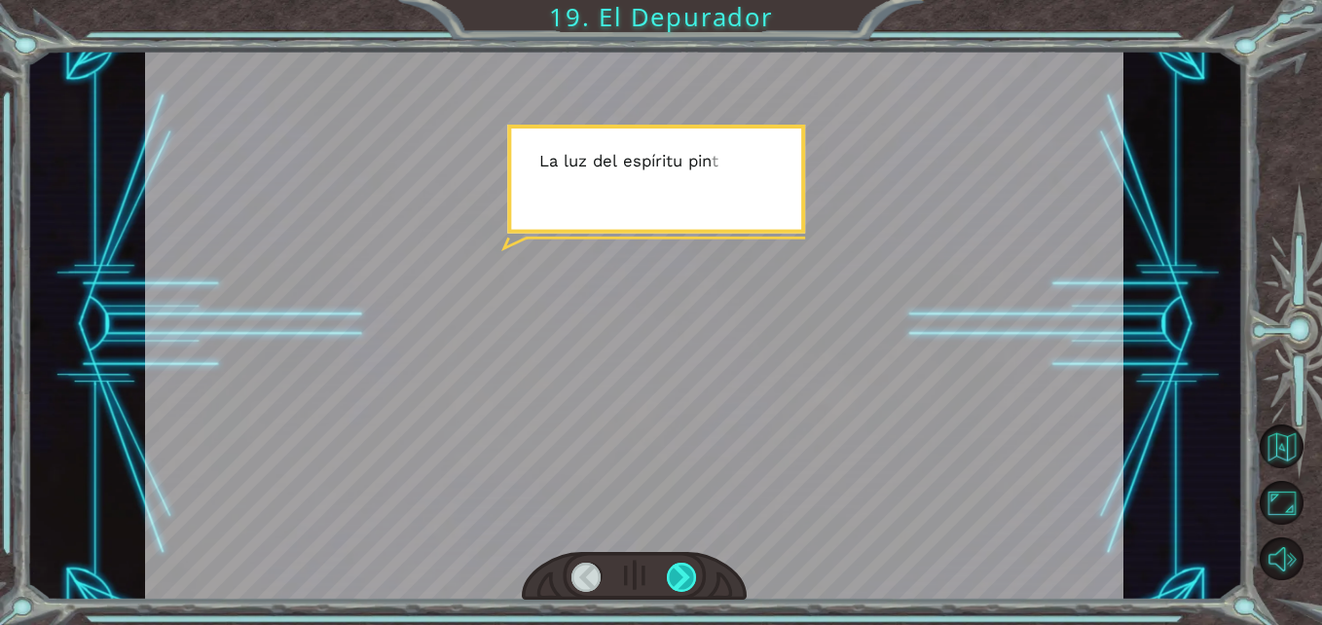
click at [678, 569] on div at bounding box center [682, 578] width 30 height 30
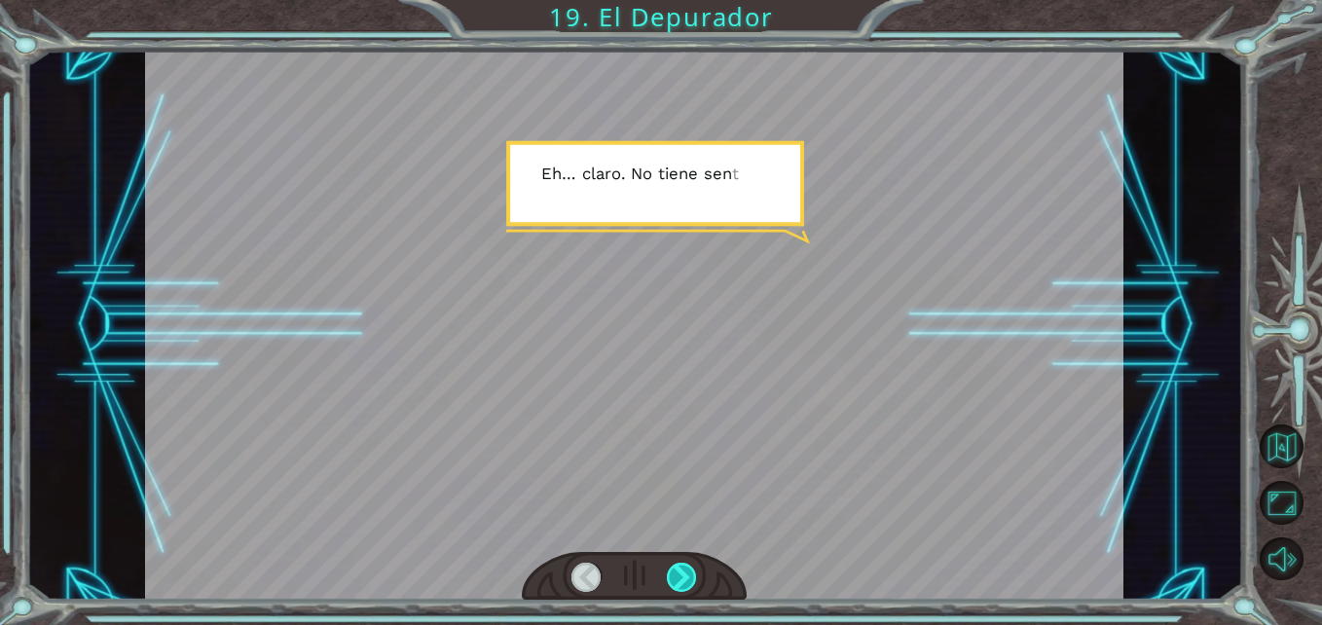
click at [678, 569] on div at bounding box center [682, 578] width 30 height 30
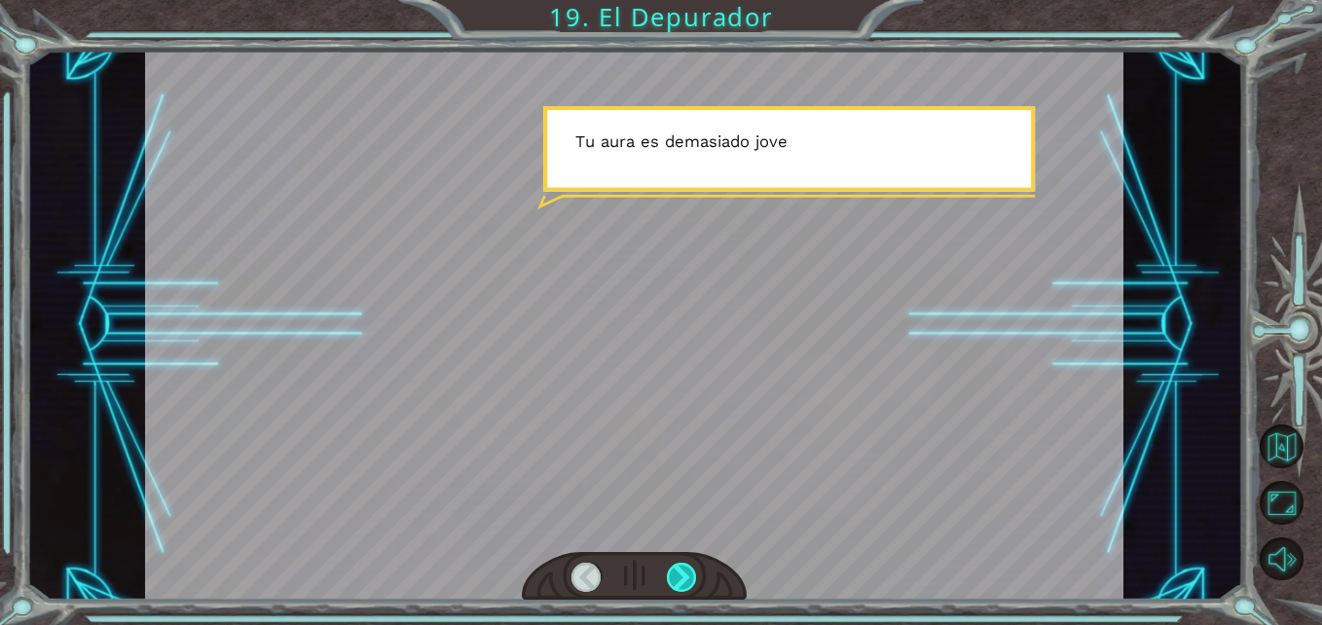
click at [678, 569] on div at bounding box center [682, 578] width 30 height 30
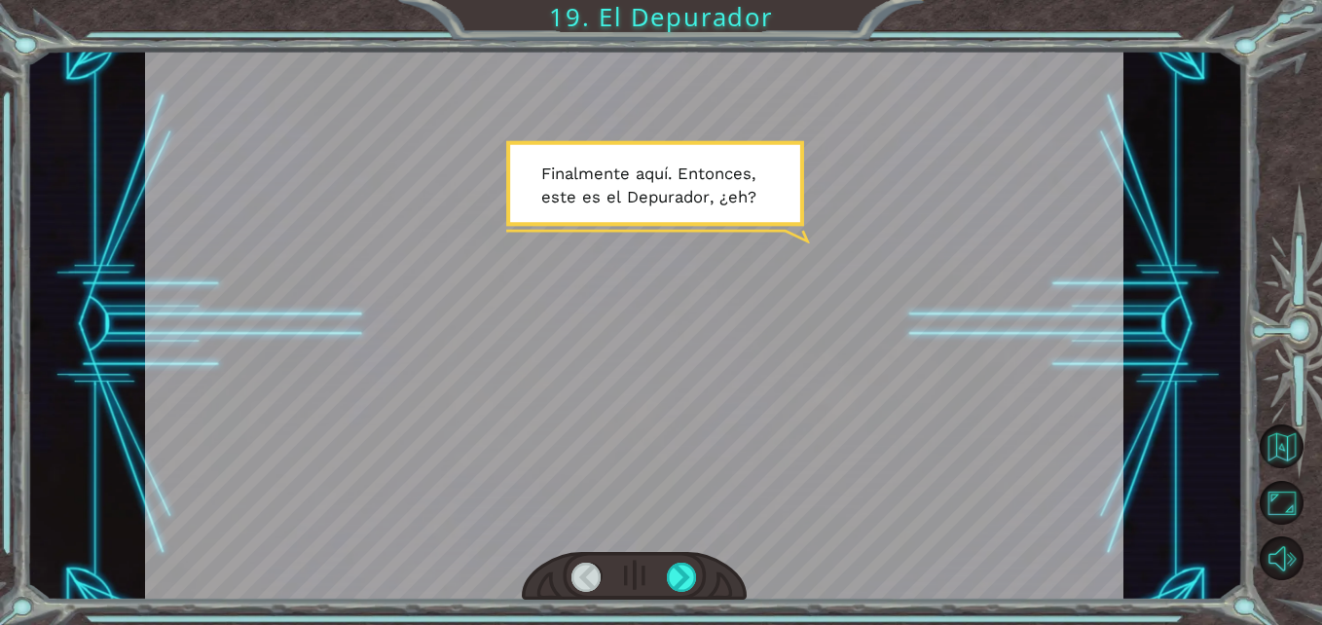
click at [678, 569] on div at bounding box center [682, 578] width 30 height 30
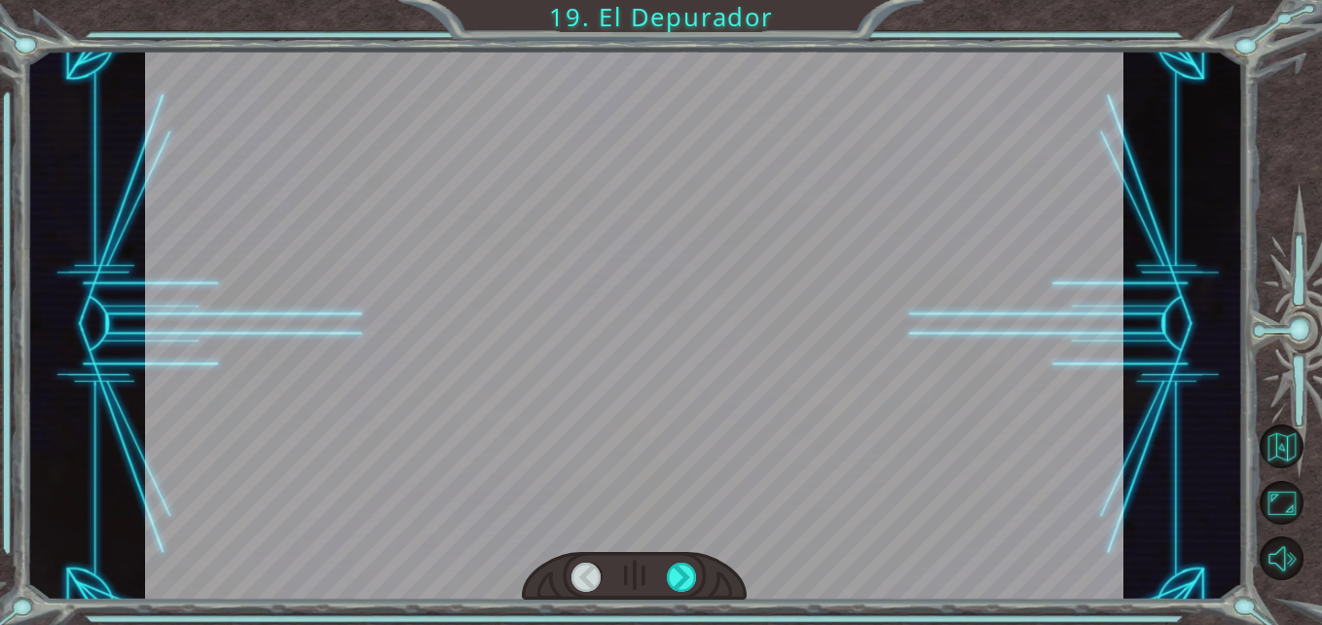
click at [678, 569] on div at bounding box center [682, 578] width 30 height 30
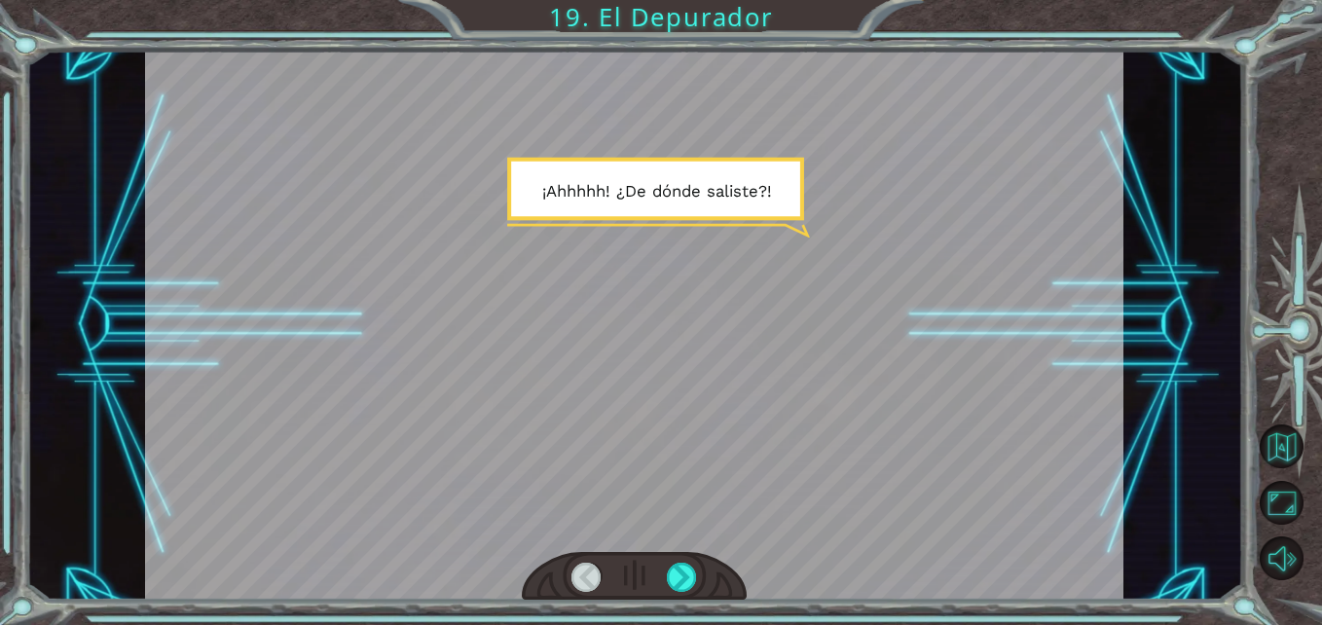
click at [678, 569] on div at bounding box center [682, 578] width 30 height 30
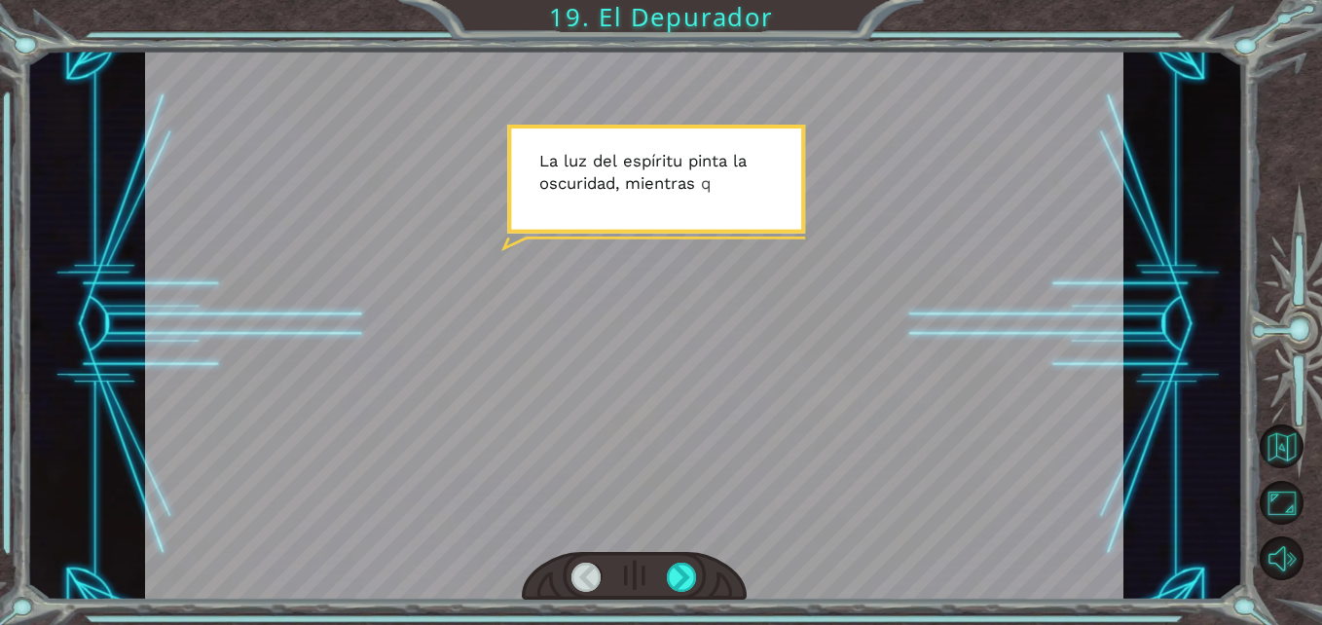
click at [678, 569] on div at bounding box center [682, 578] width 30 height 30
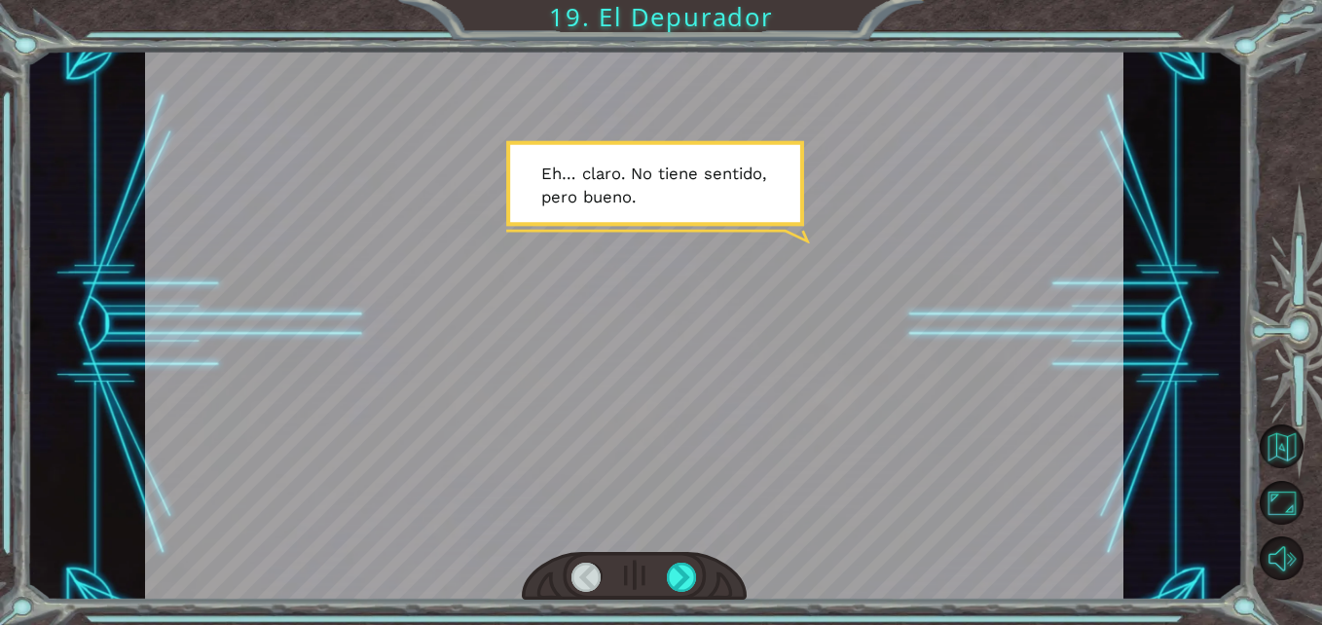
click at [678, 569] on div at bounding box center [682, 578] width 30 height 30
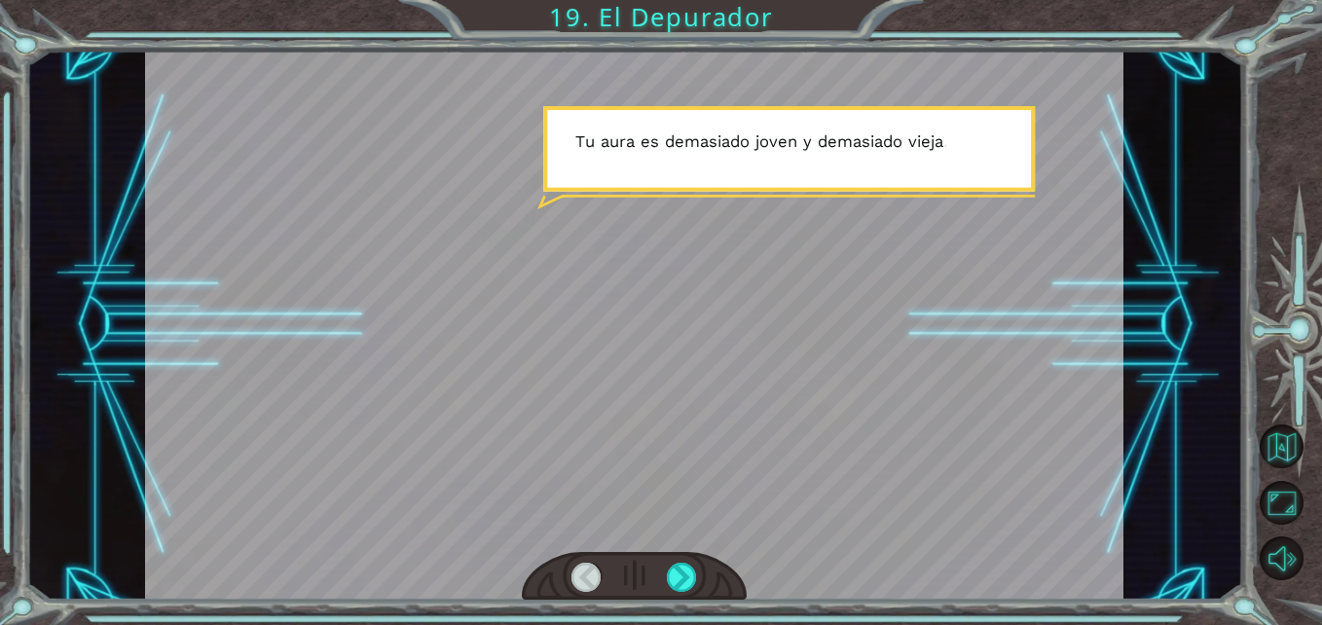
click at [678, 569] on div at bounding box center [682, 578] width 30 height 30
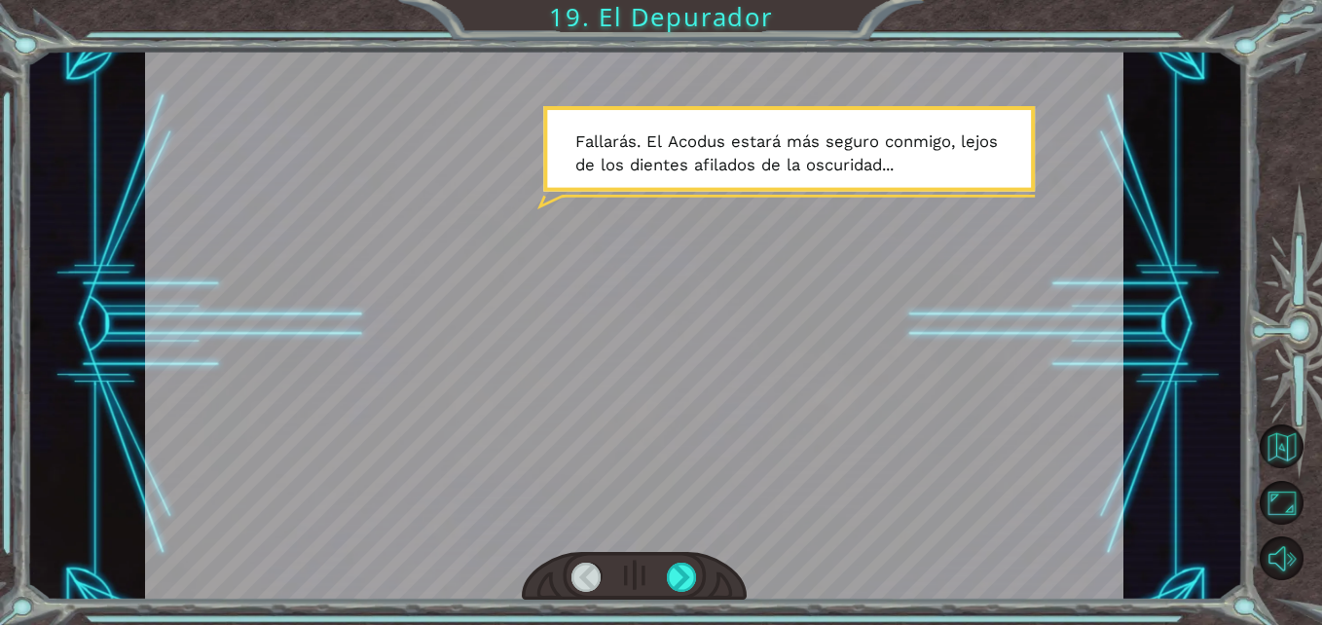
click at [678, 569] on div at bounding box center [682, 578] width 30 height 30
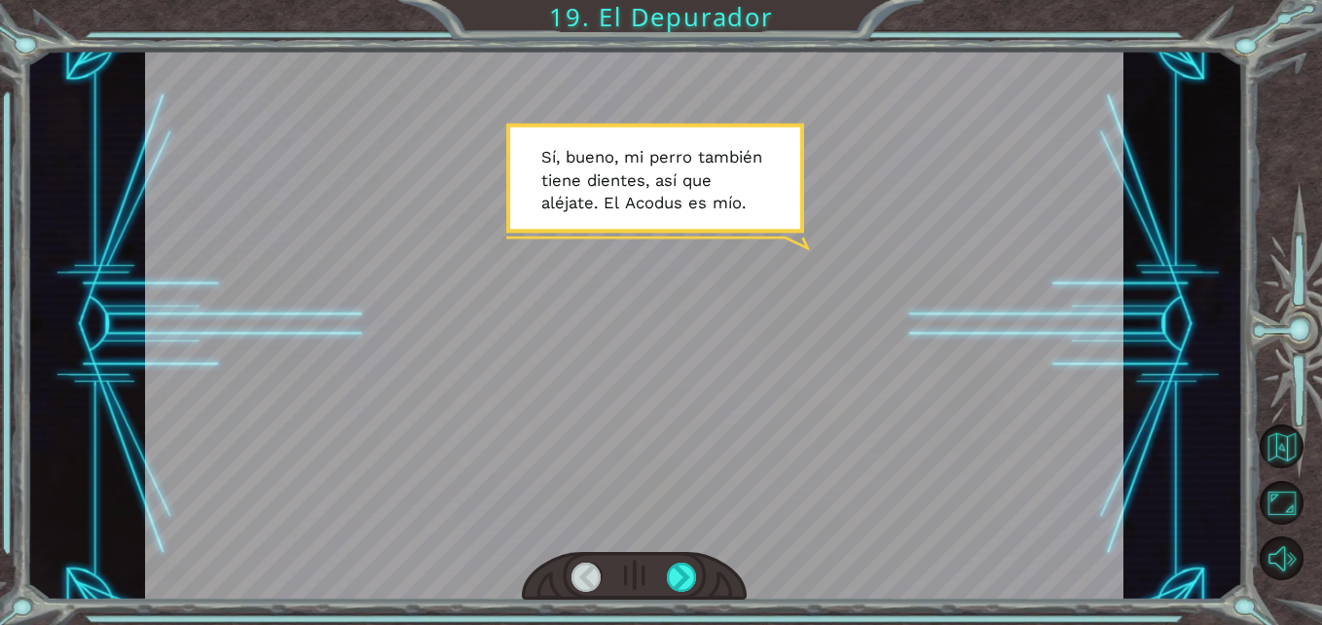
click at [678, 569] on div at bounding box center [682, 578] width 30 height 30
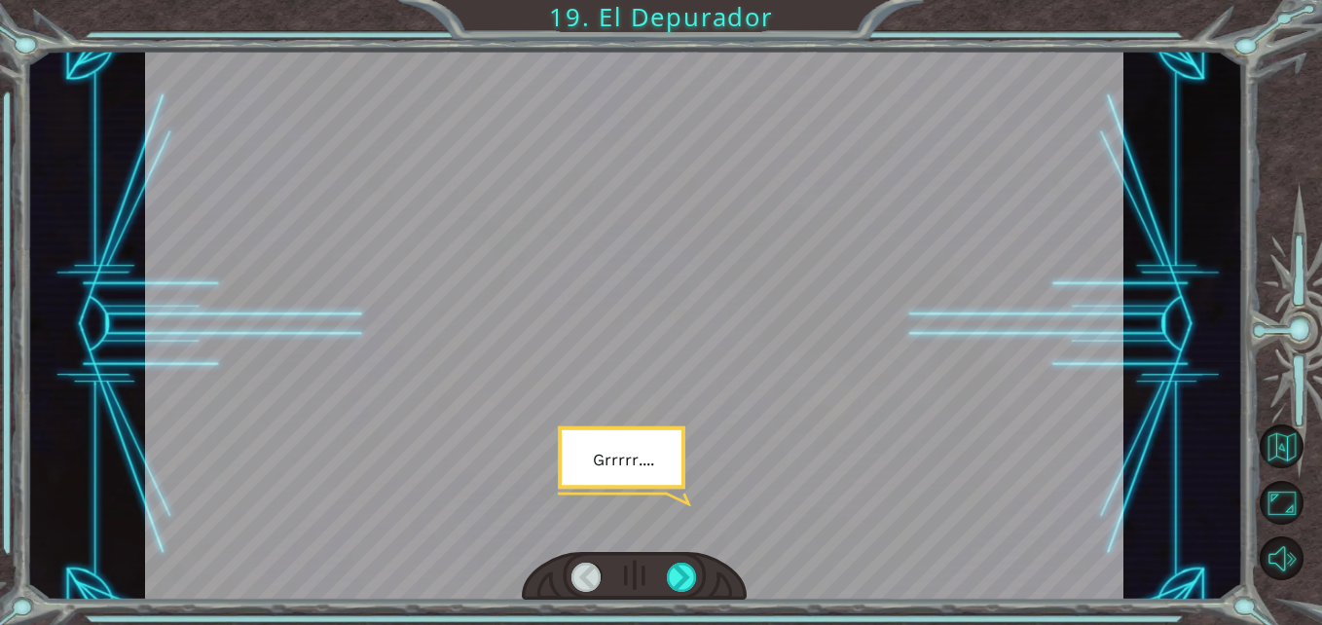
click at [678, 569] on div at bounding box center [682, 578] width 30 height 30
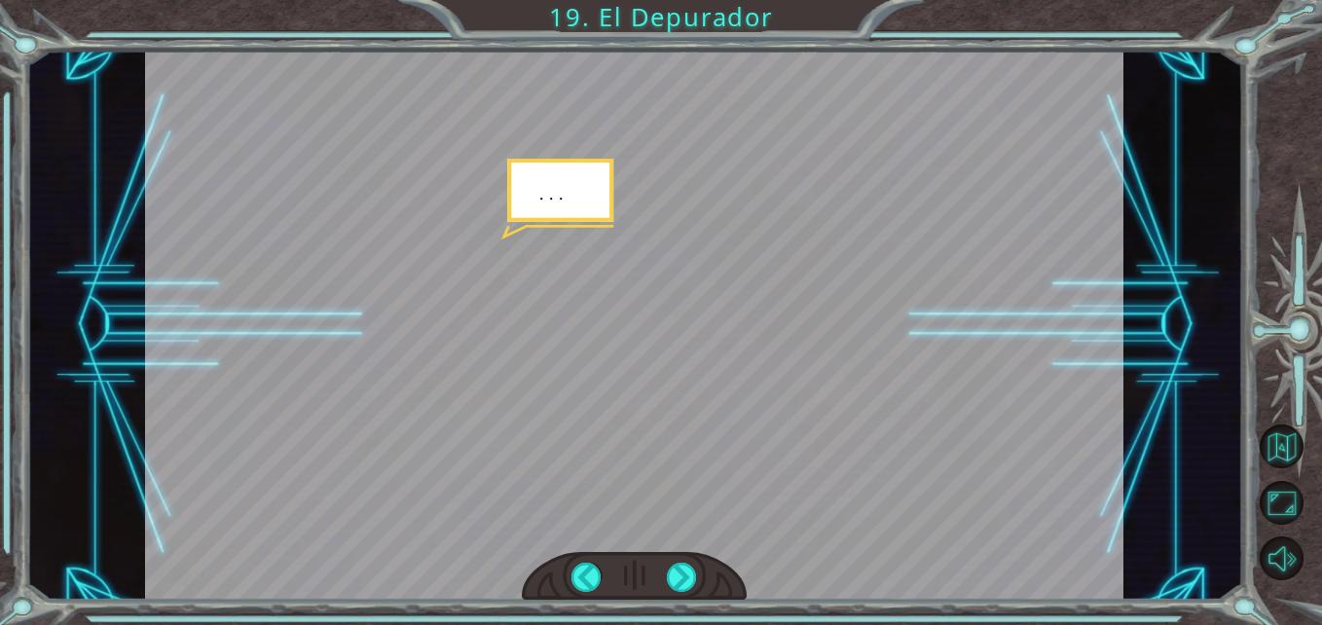
click at [678, 569] on div at bounding box center [682, 578] width 30 height 30
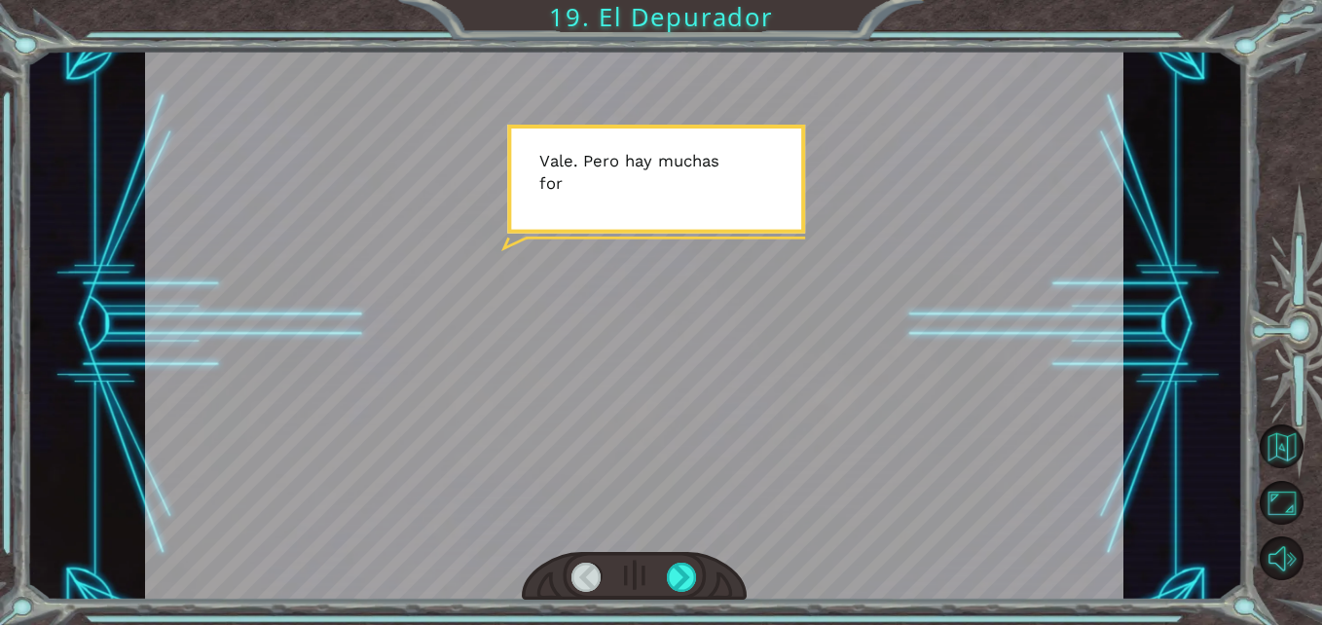
click at [678, 569] on div at bounding box center [682, 578] width 30 height 30
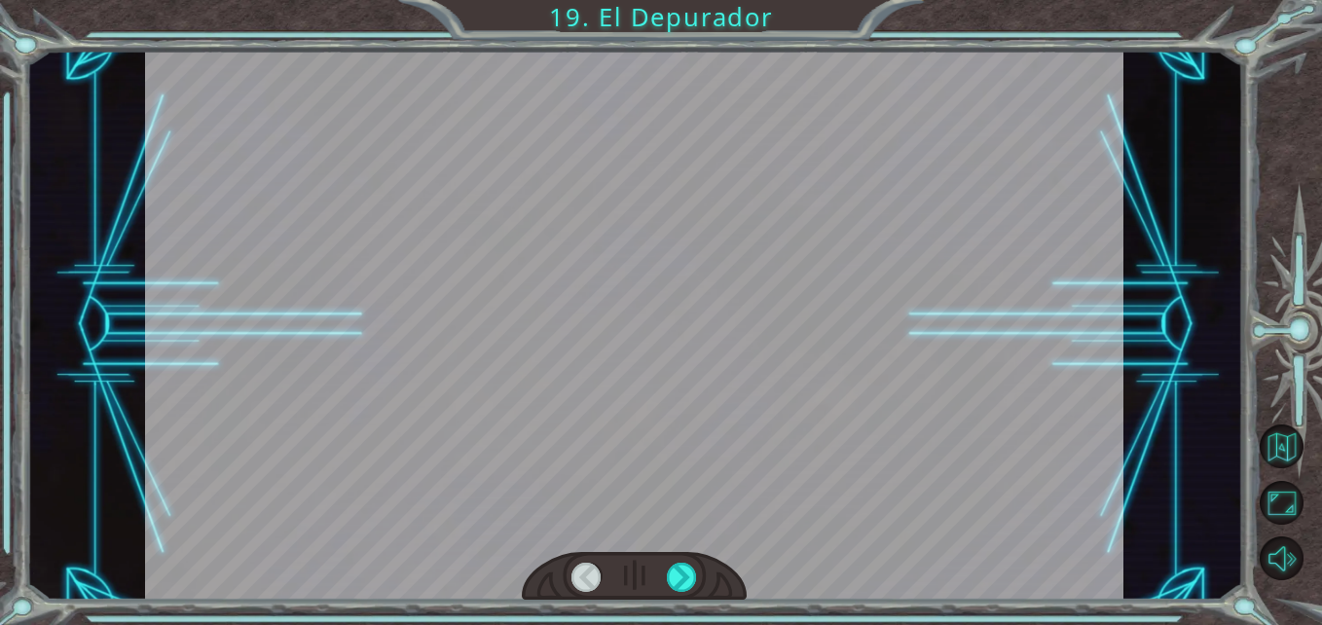
click at [678, 569] on div at bounding box center [682, 578] width 30 height 30
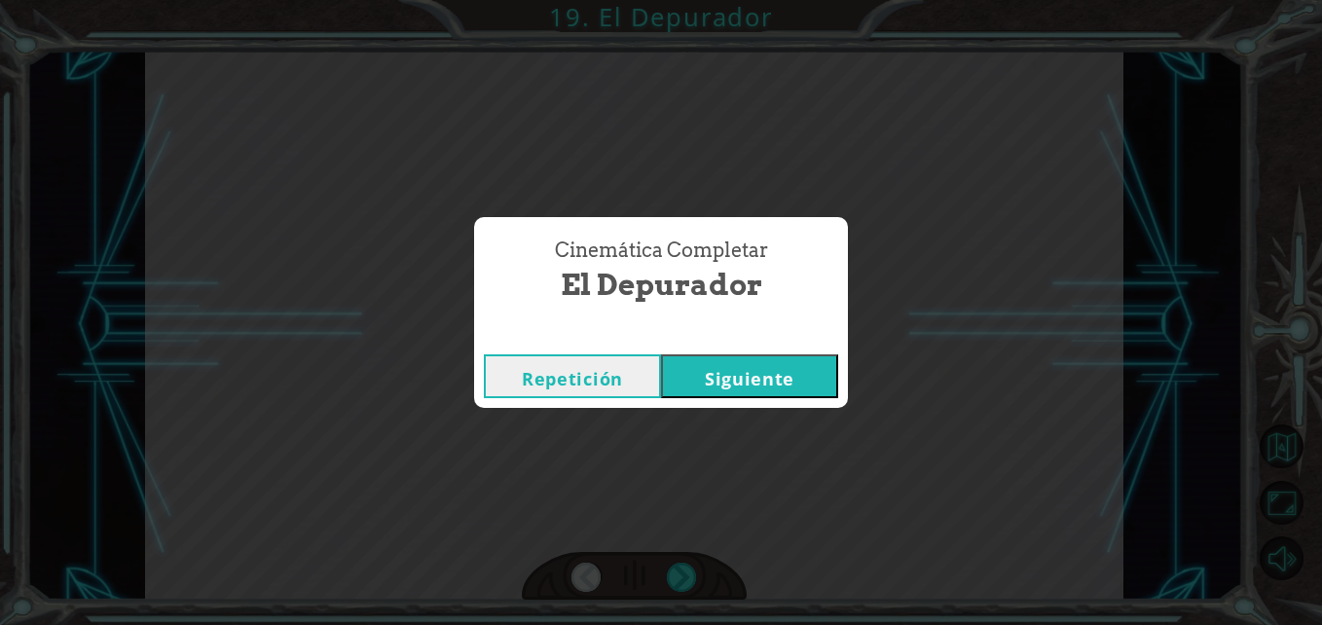
click at [747, 369] on button "Siguiente" at bounding box center [749, 376] width 177 height 44
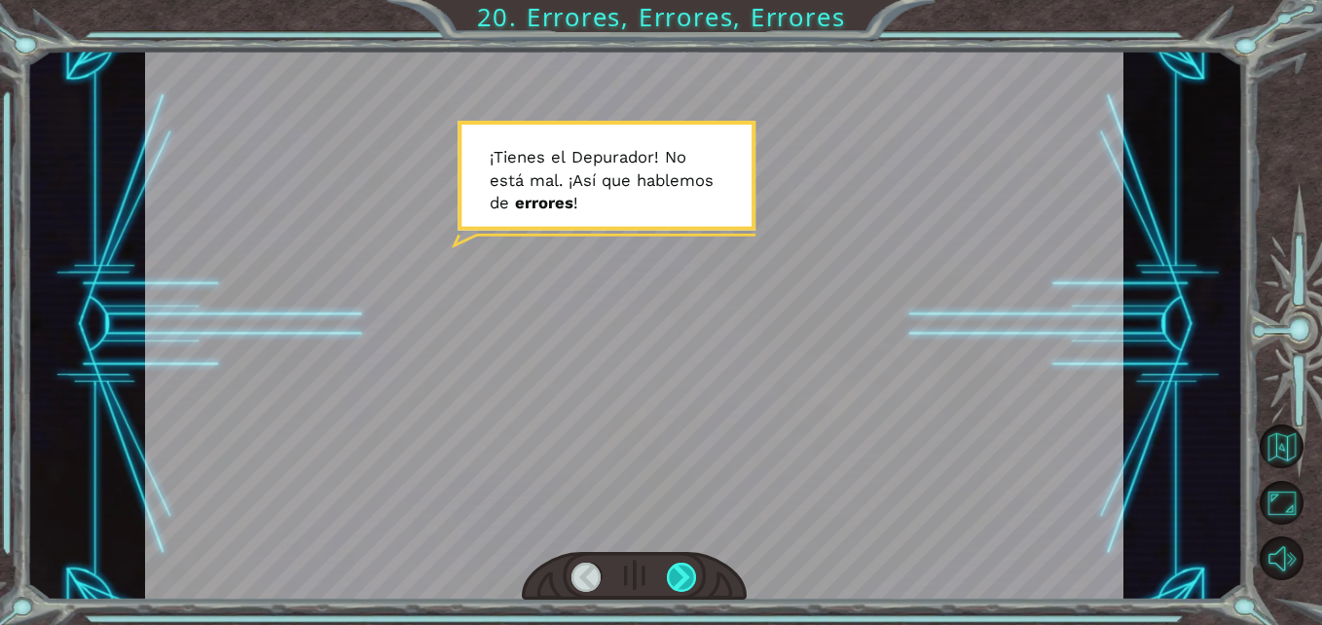
click at [682, 568] on div at bounding box center [682, 578] width 30 height 30
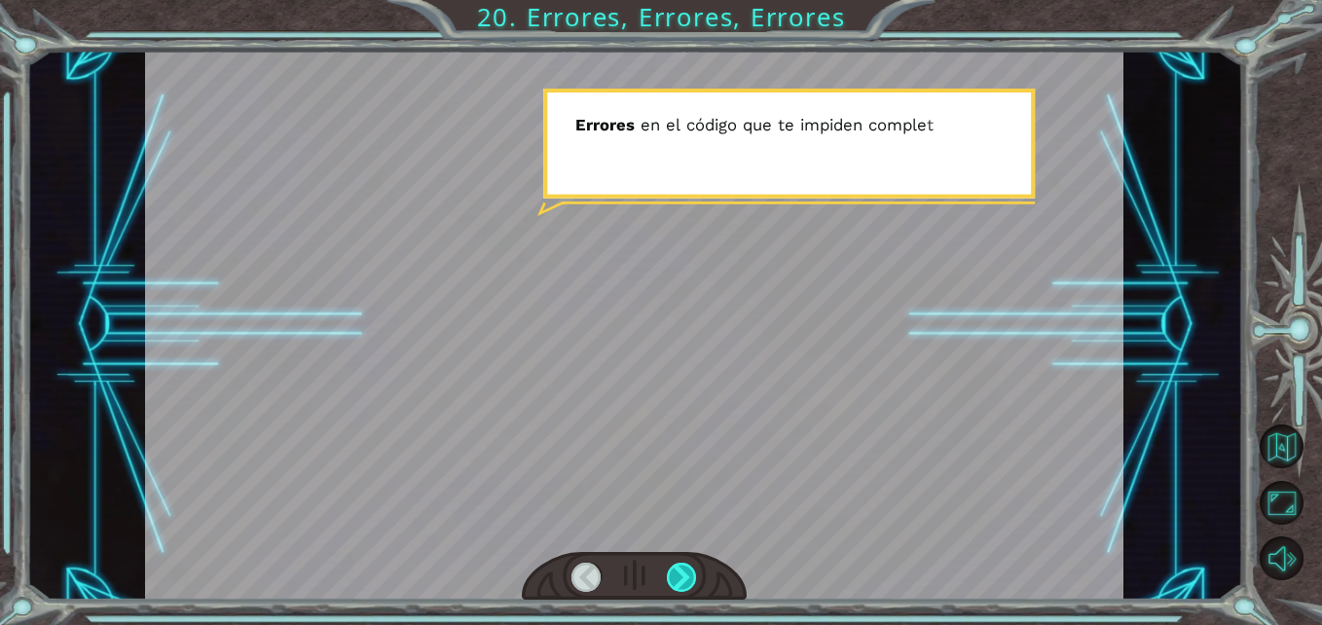
click at [682, 568] on div at bounding box center [682, 578] width 30 height 30
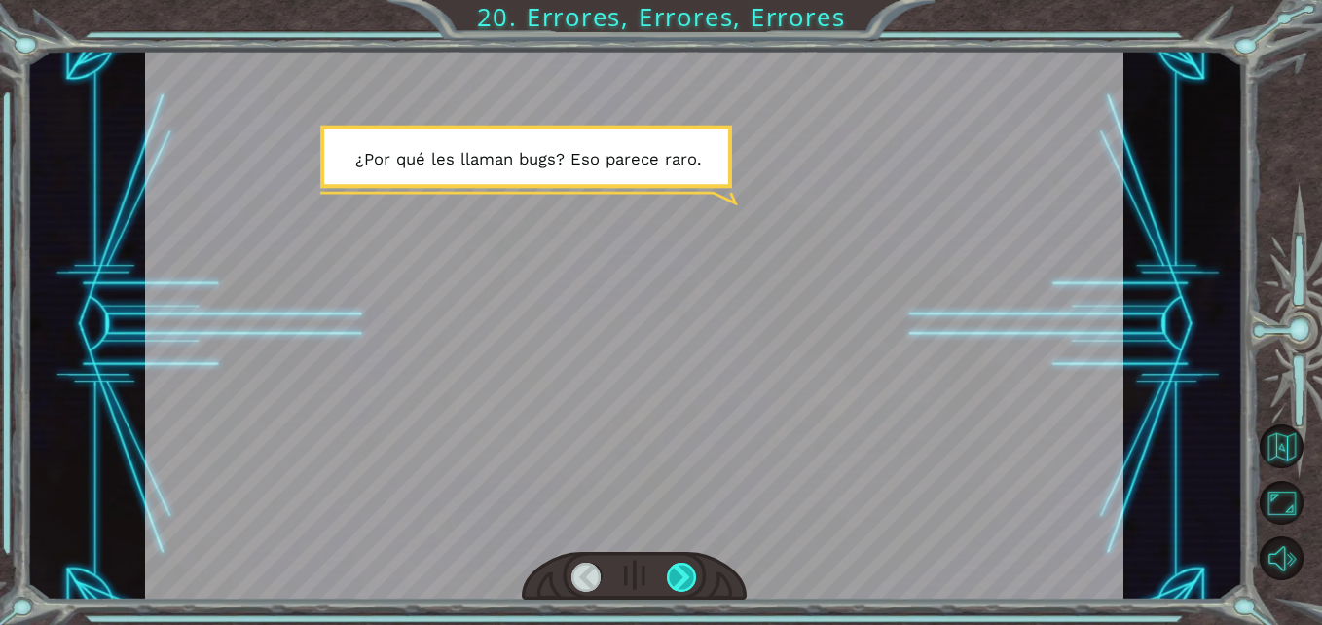
click at [682, 568] on div at bounding box center [682, 578] width 30 height 30
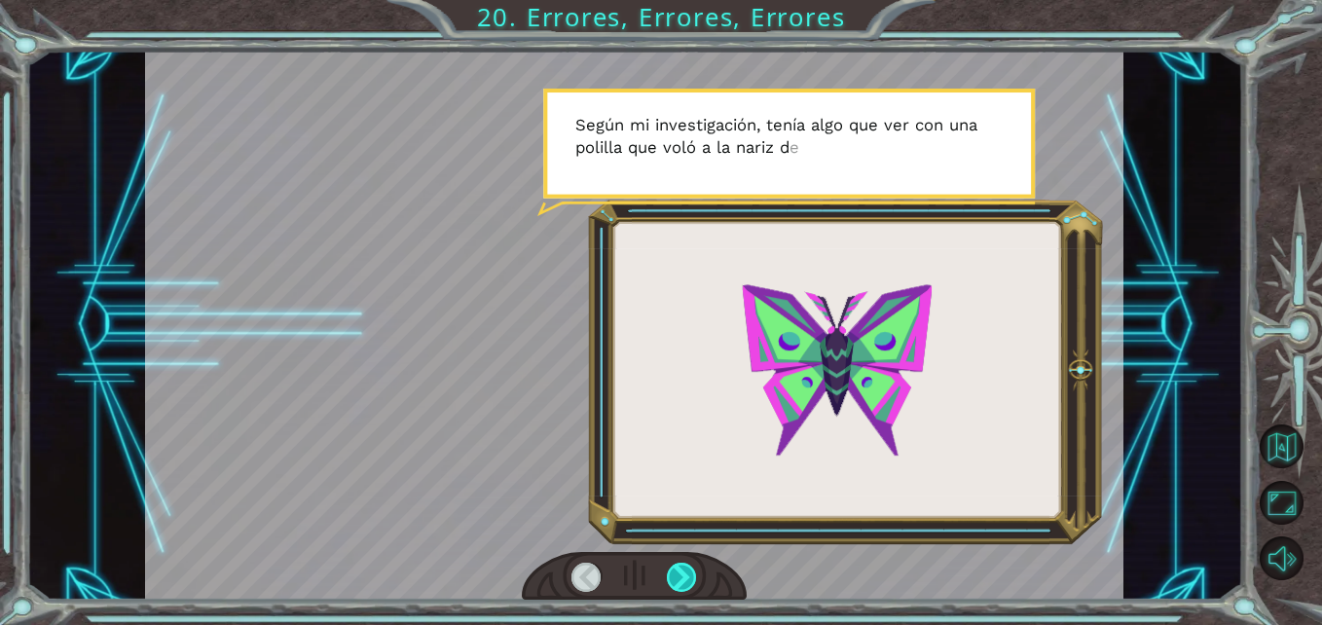
click at [682, 568] on div at bounding box center [682, 578] width 30 height 30
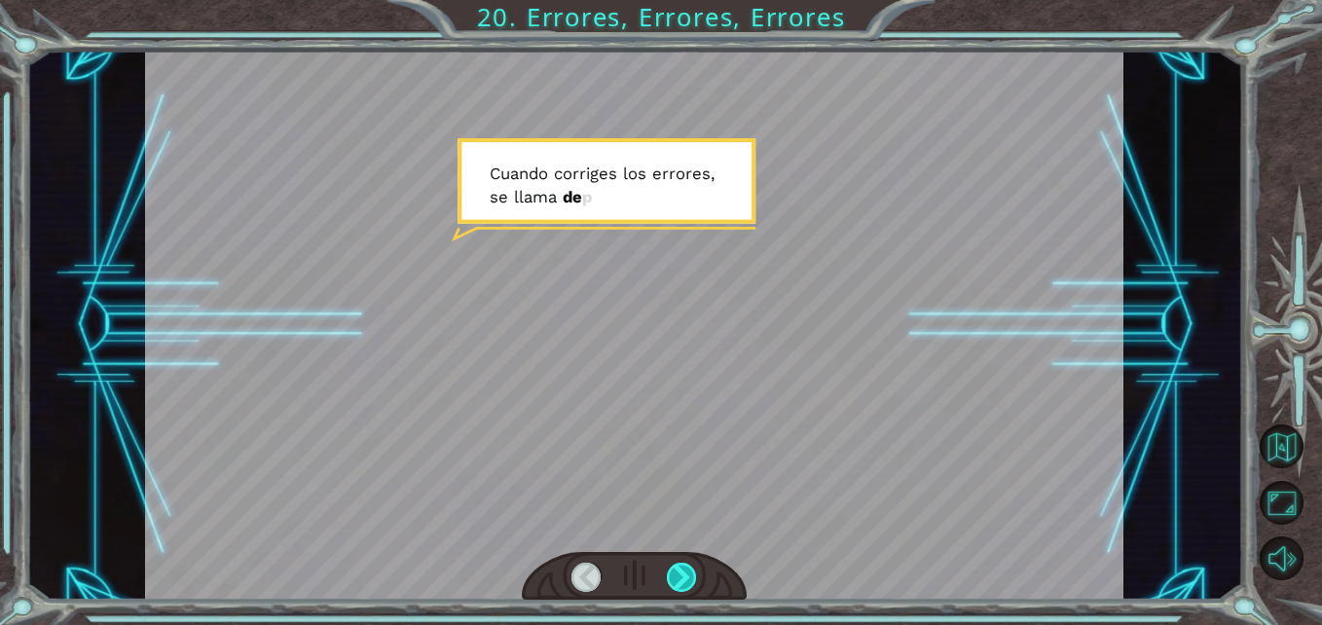
click at [682, 568] on div at bounding box center [682, 578] width 30 height 30
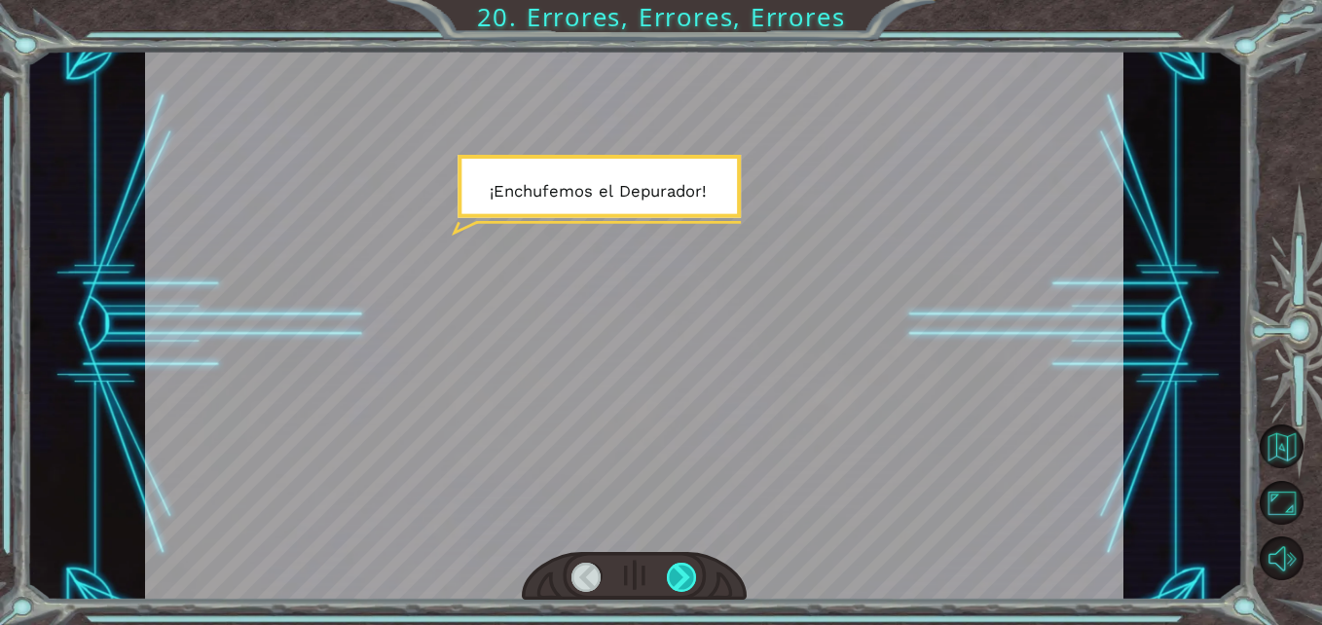
click at [682, 568] on div at bounding box center [682, 578] width 30 height 30
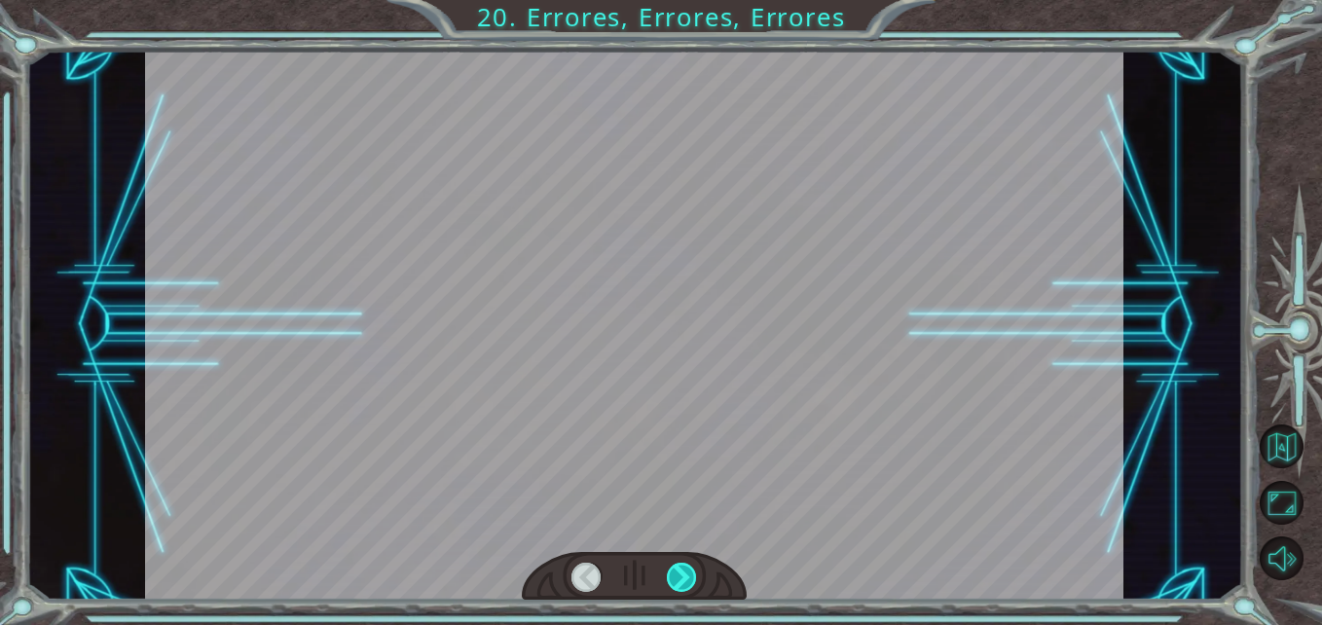
click at [682, 568] on div at bounding box center [682, 578] width 30 height 30
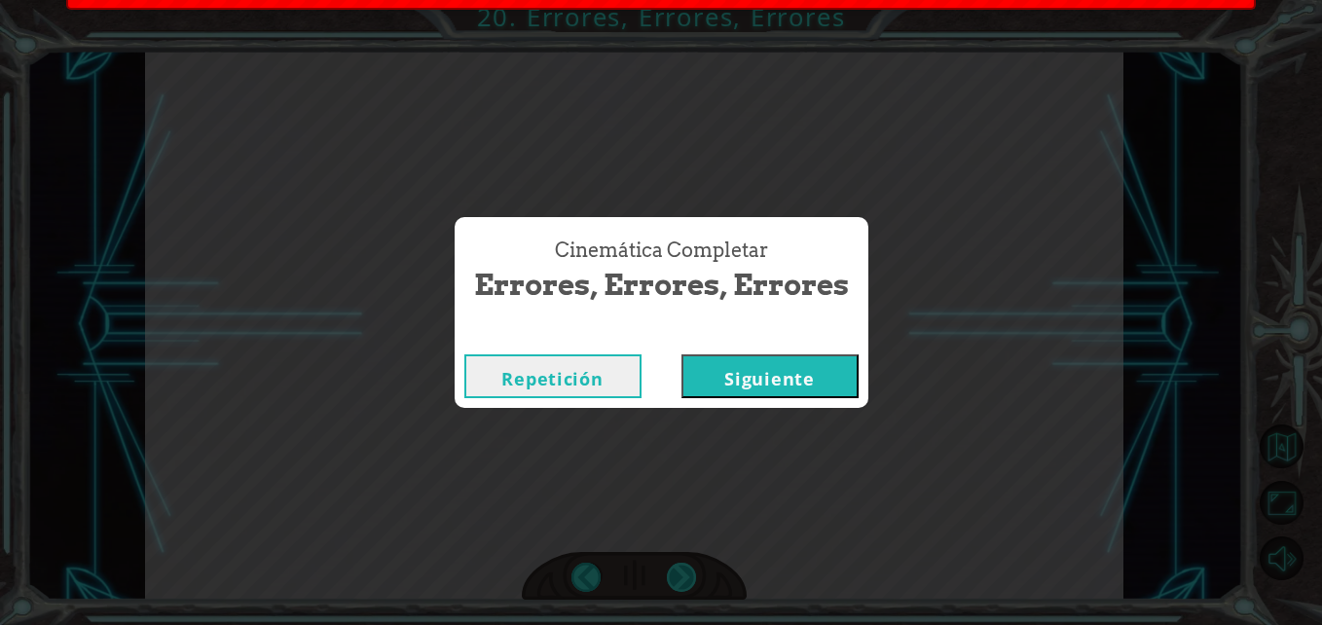
click at [682, 568] on div "Cinemática Completar Errores, Errores, Errores Repetición Siguiente" at bounding box center [661, 312] width 1322 height 625
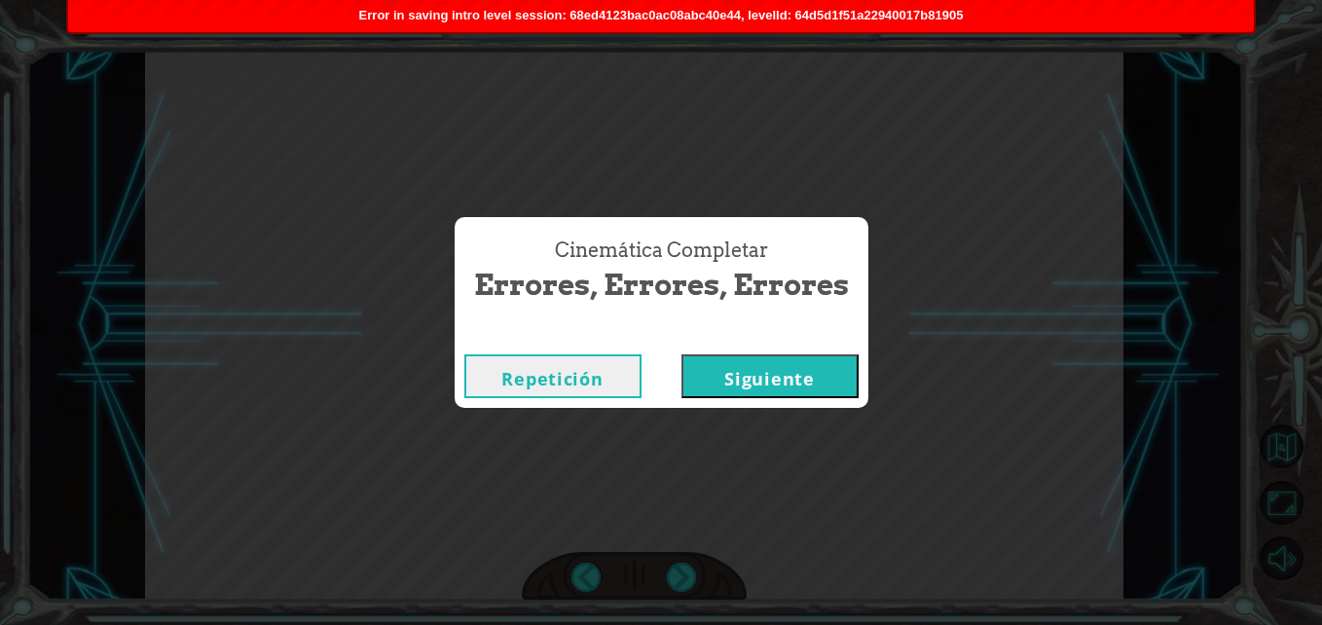
click at [800, 375] on button "Siguiente" at bounding box center [770, 376] width 177 height 44
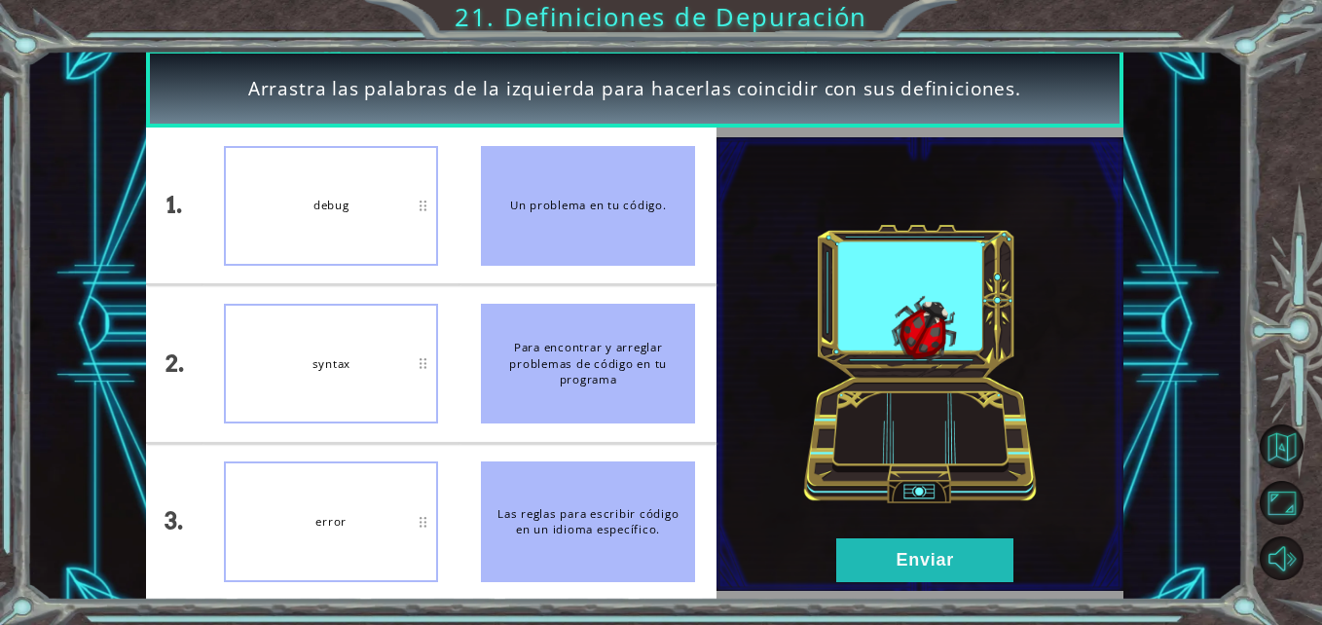
drag, startPoint x: 575, startPoint y: 381, endPoint x: 546, endPoint y: 279, distance: 105.1
click at [546, 291] on li "Para encontrar y arreglar problemas de código en tu programa" at bounding box center [588, 363] width 257 height 156
click at [904, 556] on button "Enviar" at bounding box center [925, 561] width 177 height 44
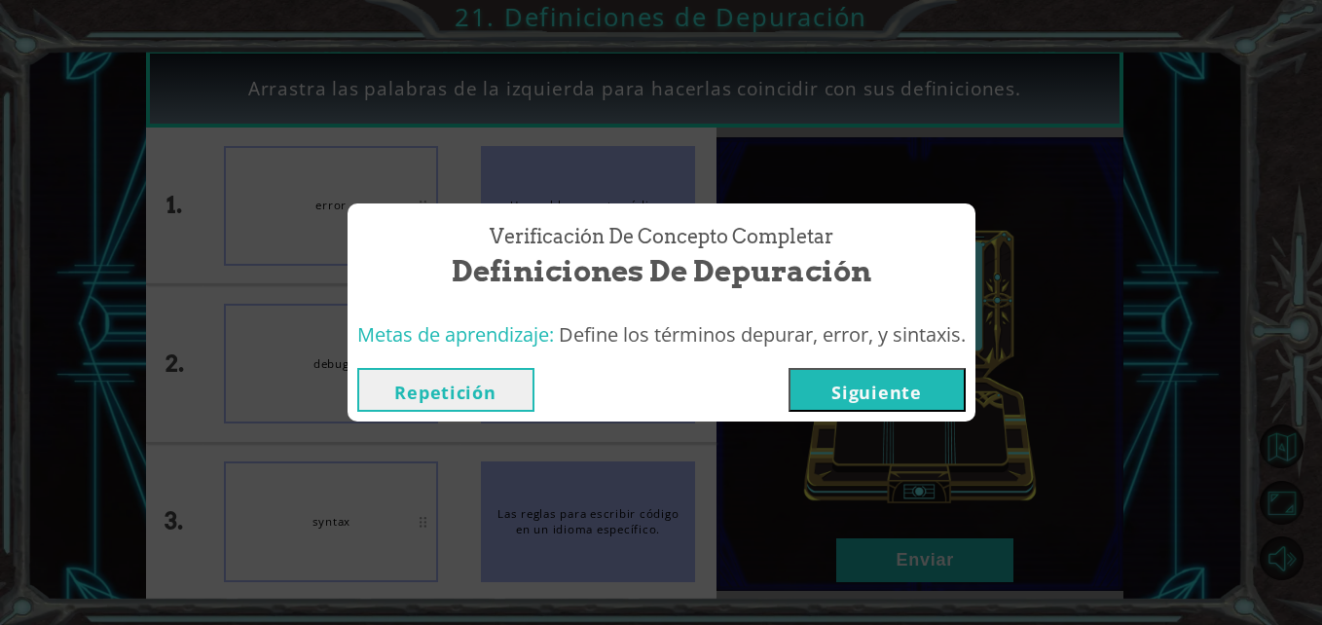
click at [862, 401] on button "Siguiente" at bounding box center [877, 390] width 177 height 44
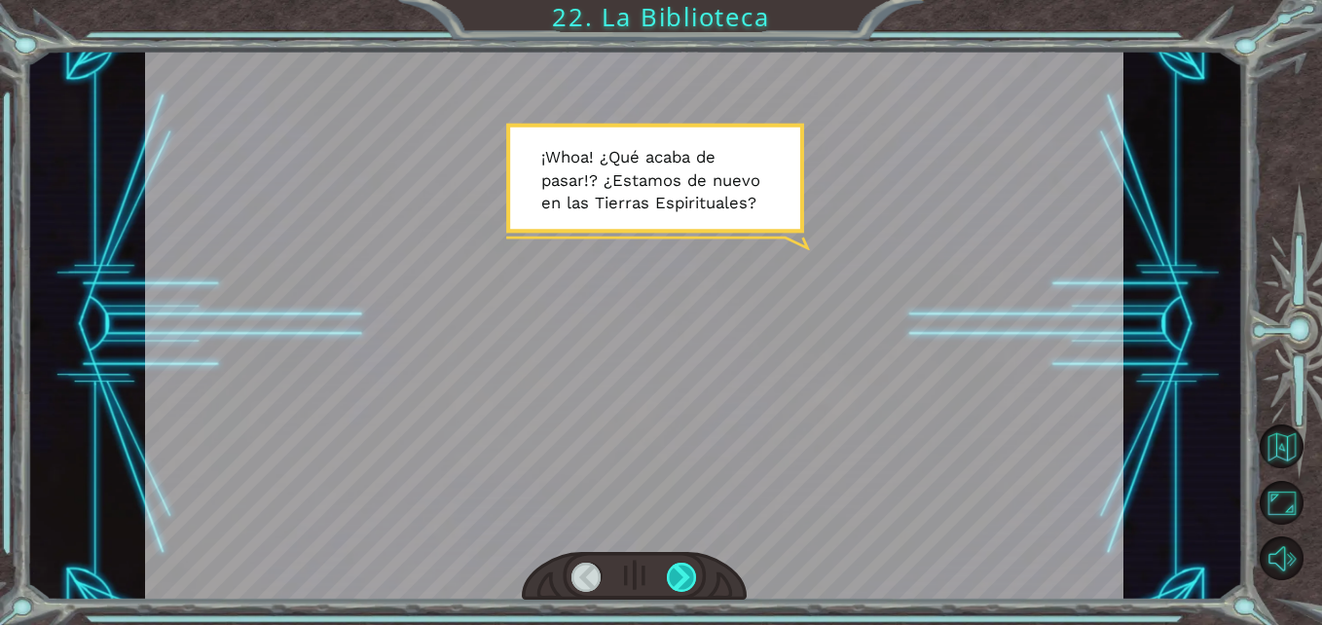
click at [689, 577] on div at bounding box center [682, 578] width 30 height 30
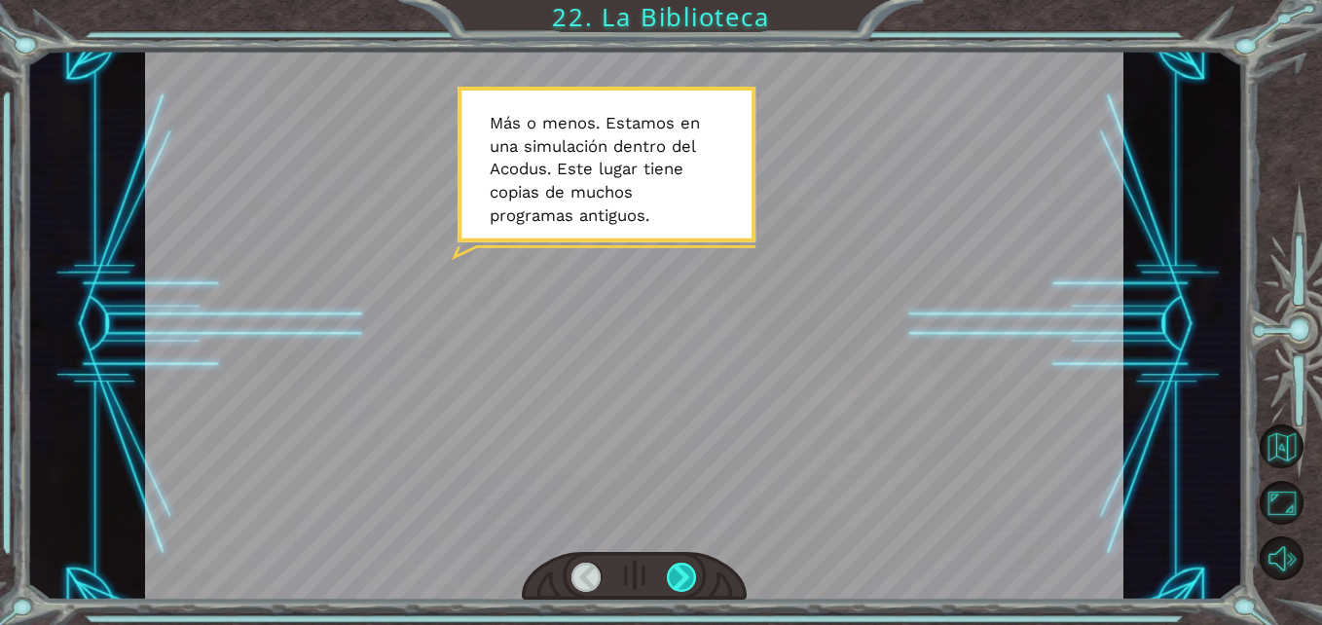
click at [689, 577] on div at bounding box center [682, 578] width 30 height 30
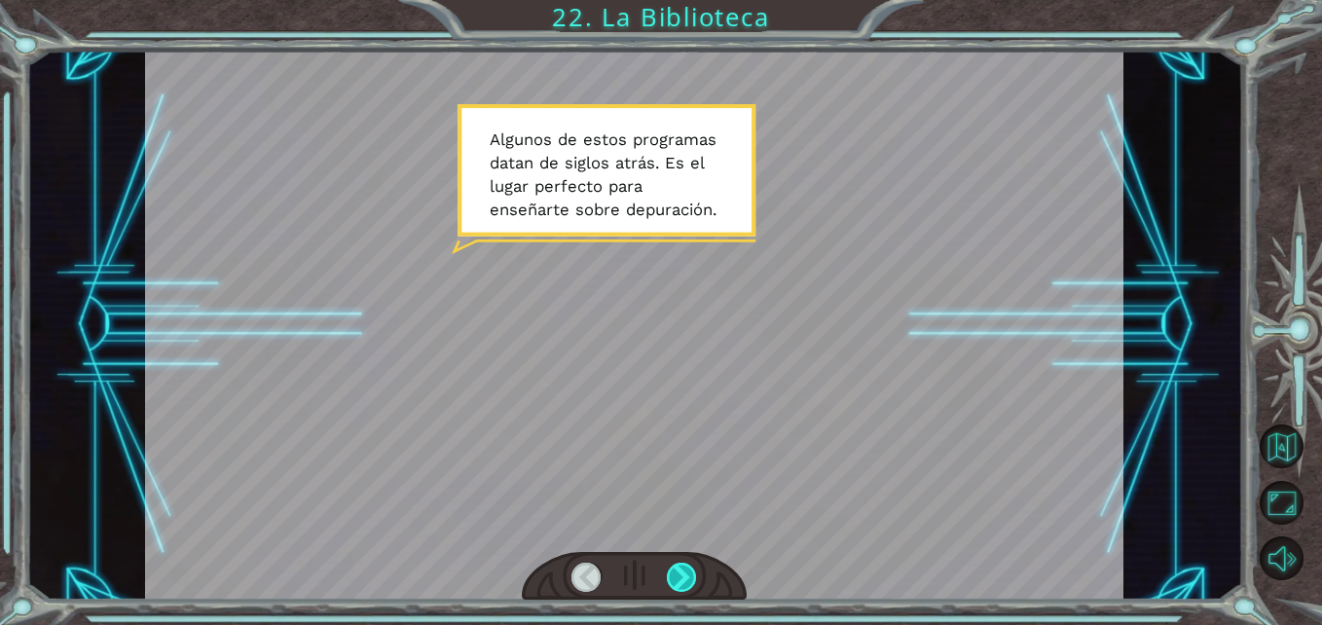
click at [689, 577] on div at bounding box center [682, 578] width 30 height 30
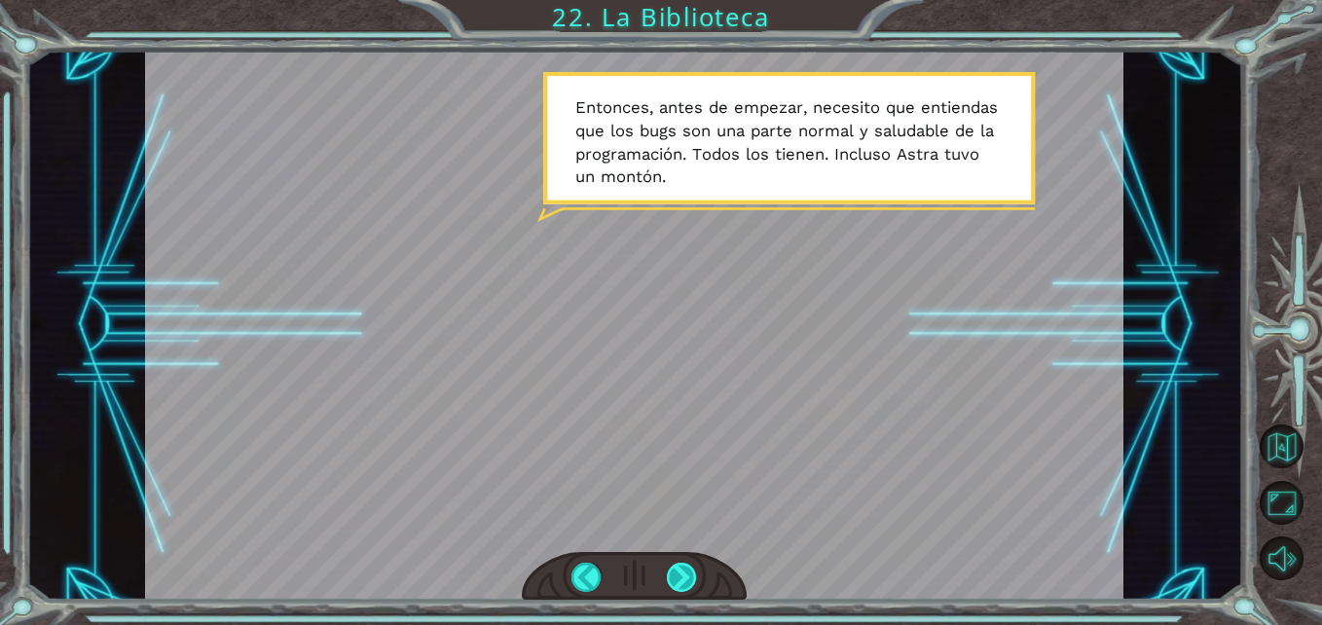
click at [683, 577] on div at bounding box center [682, 578] width 30 height 30
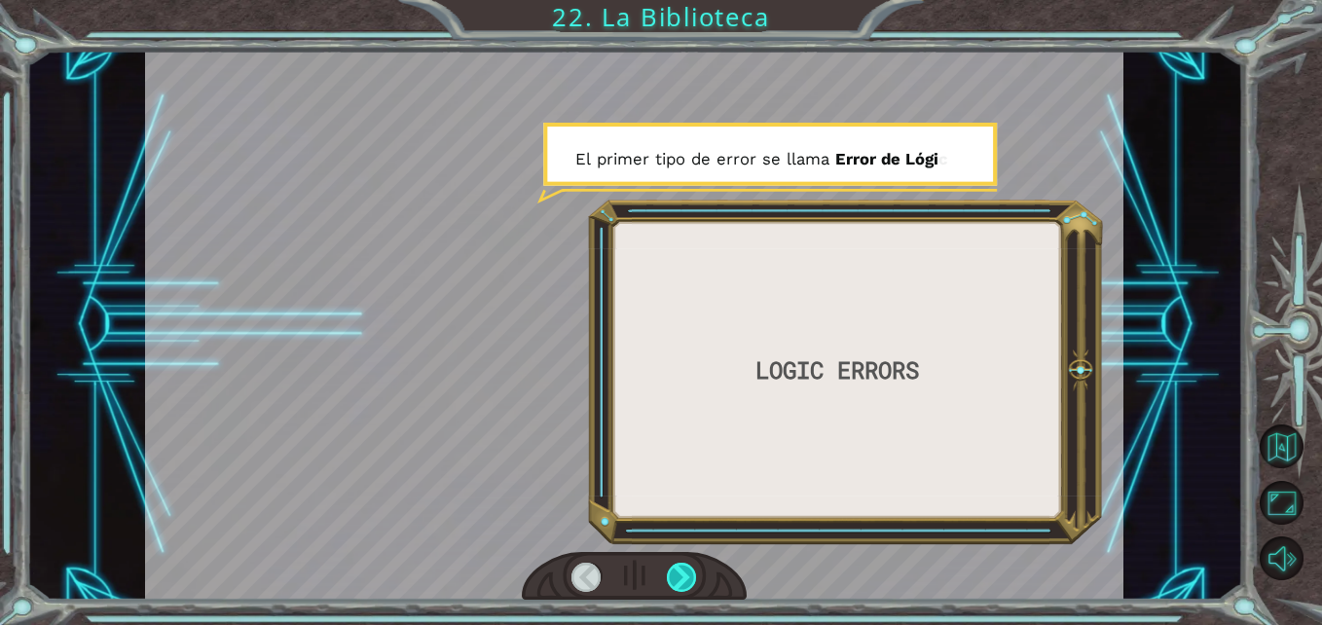
click at [683, 577] on div at bounding box center [682, 578] width 30 height 30
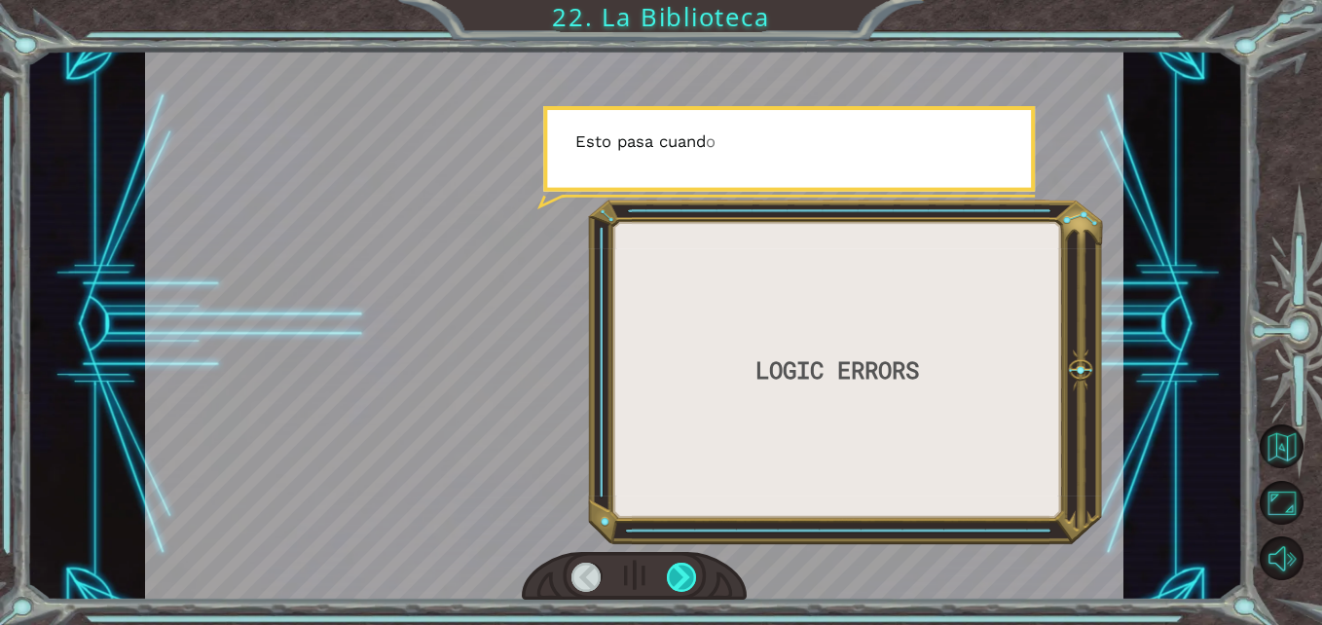
click at [683, 577] on div at bounding box center [682, 578] width 30 height 30
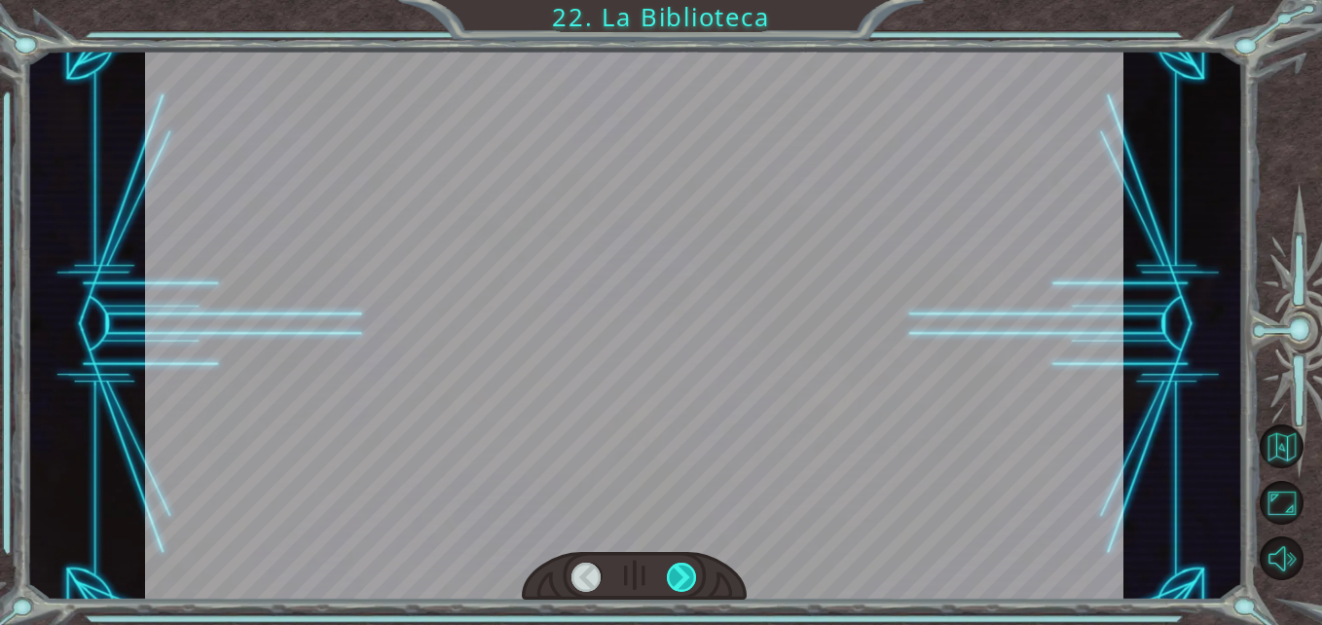
click at [683, 577] on div at bounding box center [682, 578] width 30 height 30
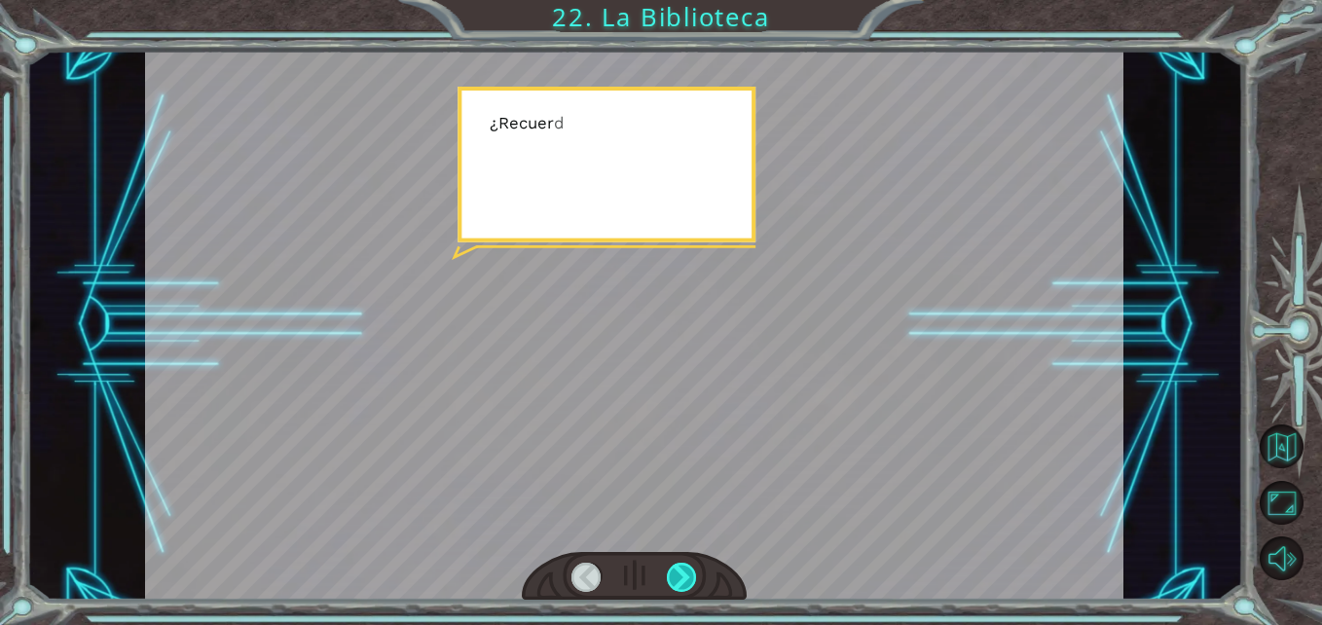
click at [683, 577] on div at bounding box center [682, 578] width 30 height 30
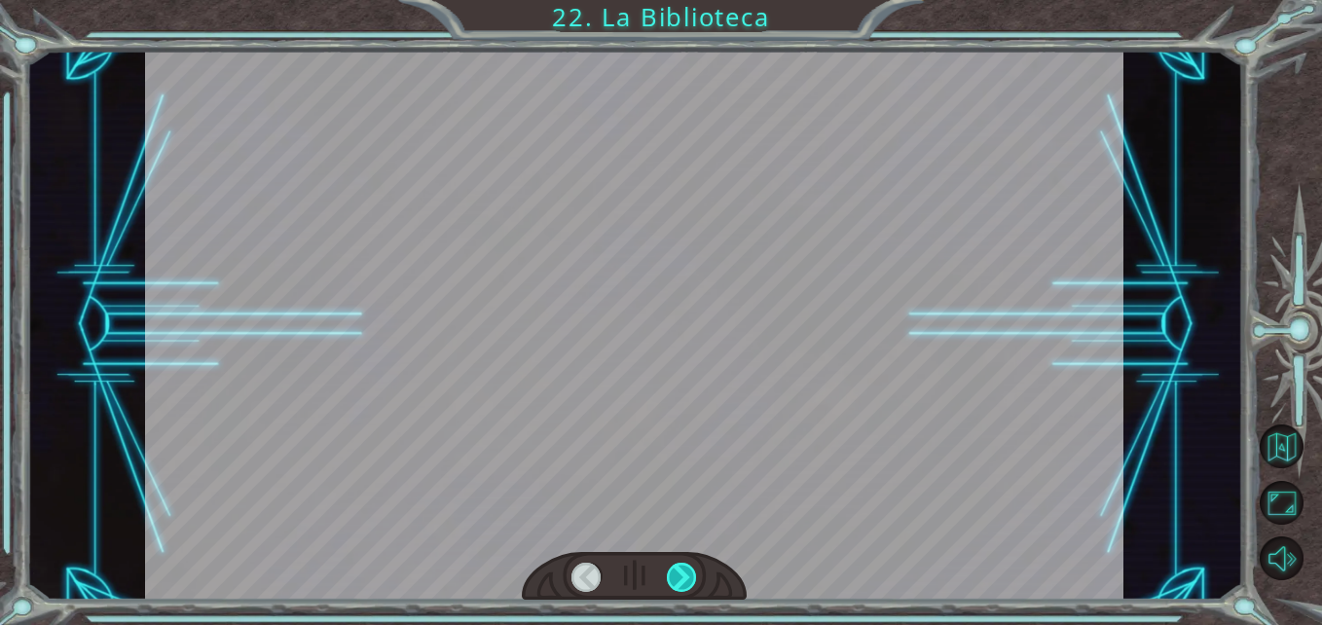
click at [683, 577] on div at bounding box center [682, 578] width 30 height 30
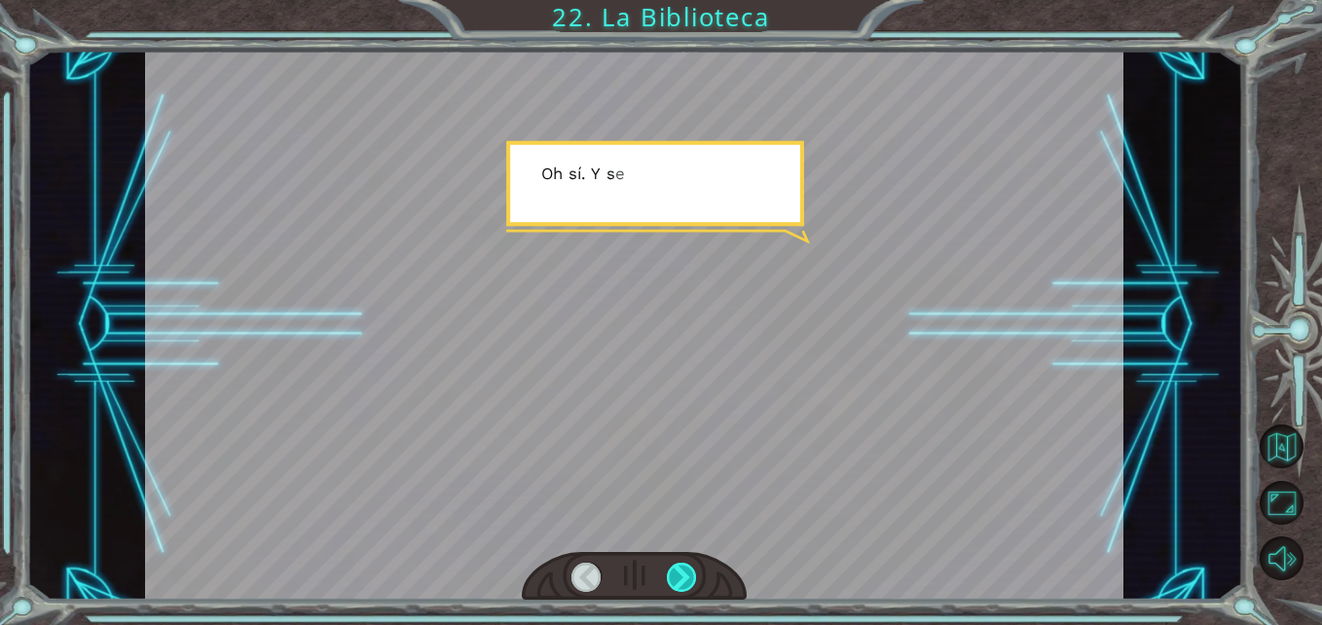
click at [683, 577] on div at bounding box center [682, 578] width 30 height 30
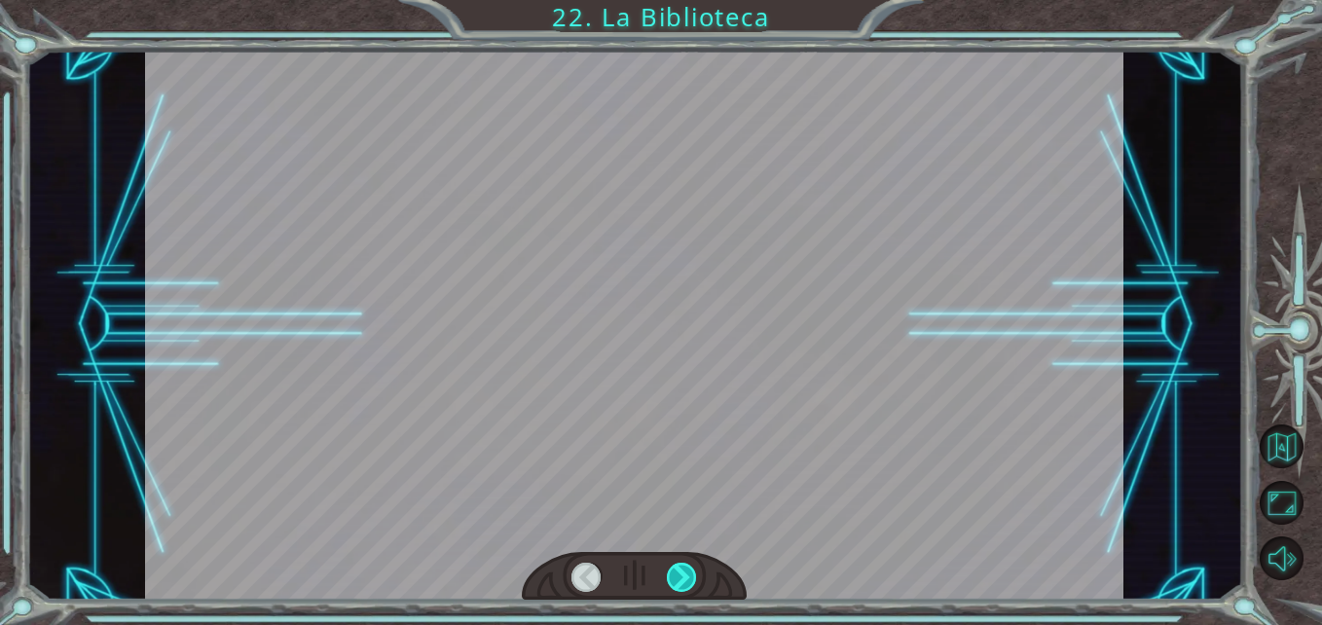
click at [683, 577] on div at bounding box center [682, 578] width 30 height 30
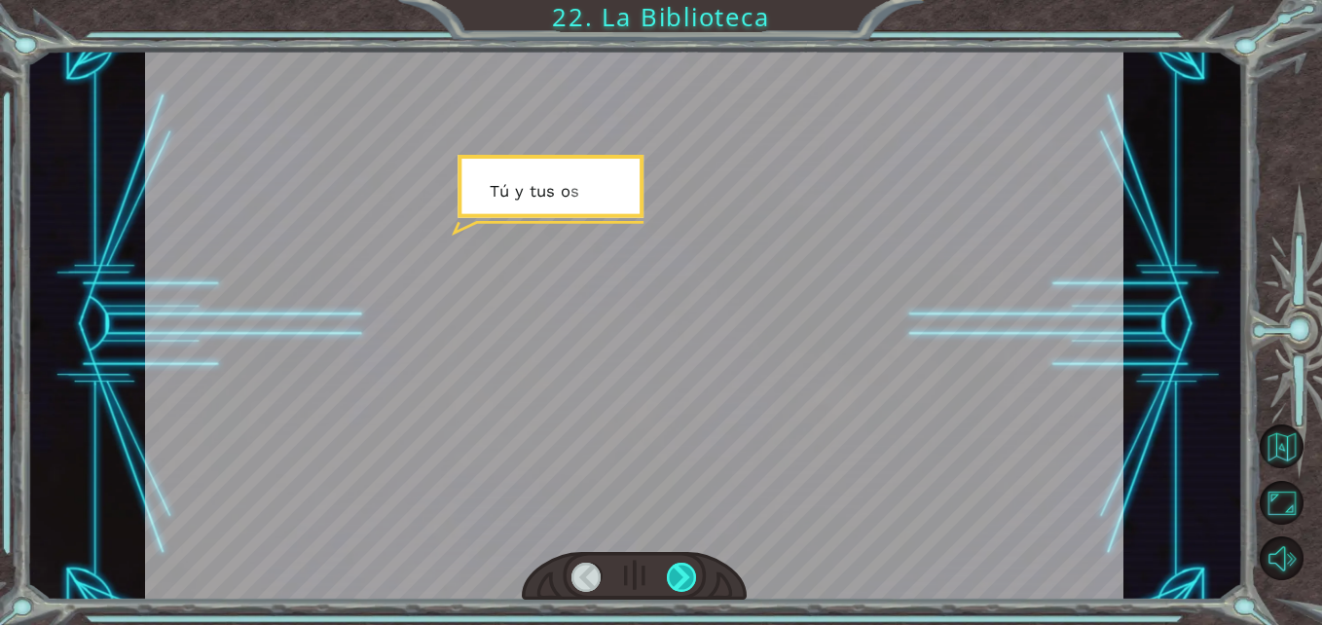
click at [683, 577] on div at bounding box center [682, 578] width 30 height 30
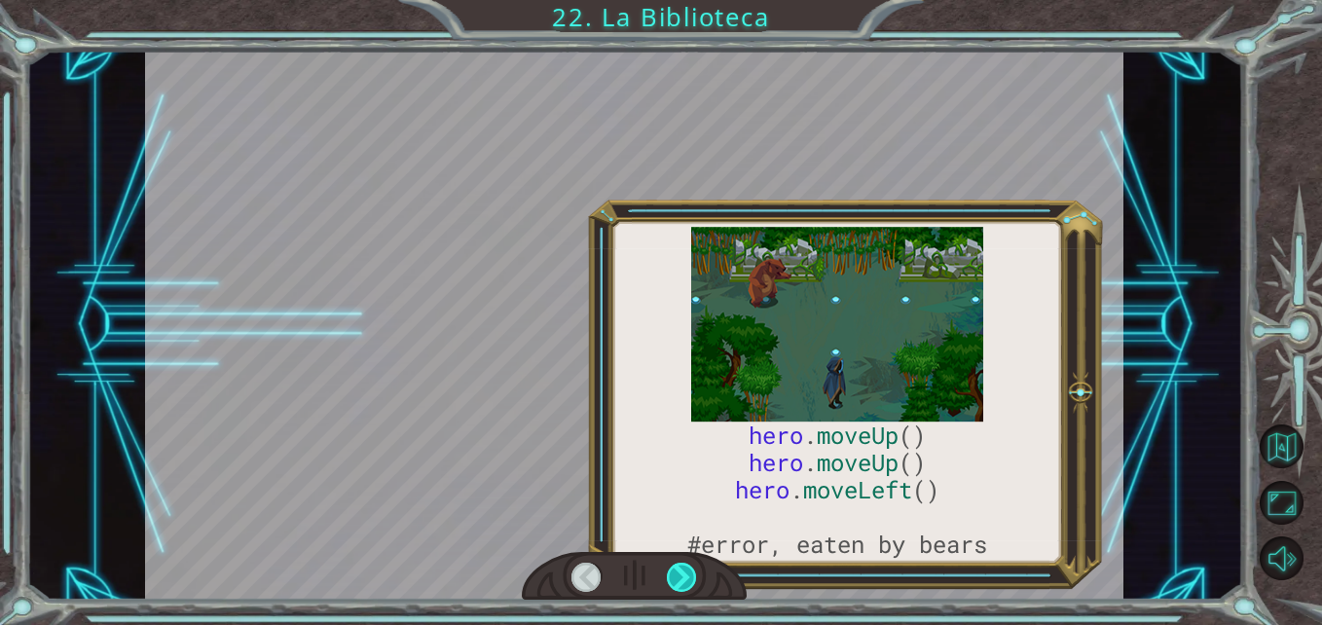
click at [683, 577] on div at bounding box center [682, 578] width 30 height 30
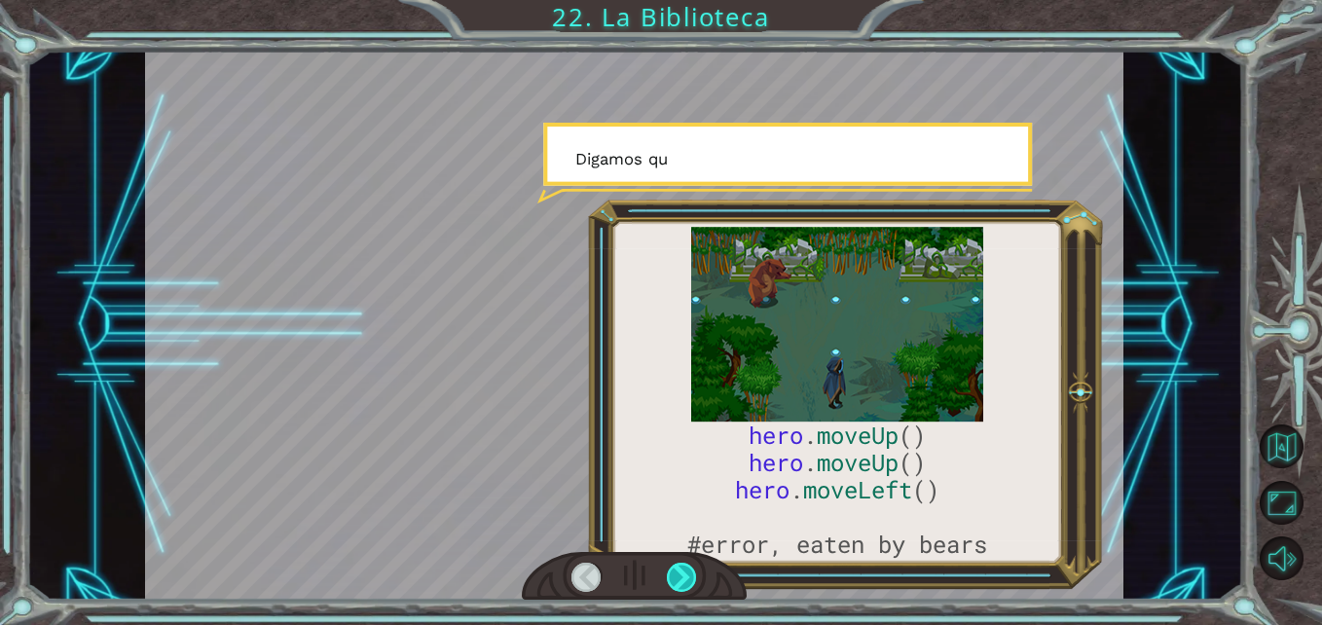
click at [683, 577] on div at bounding box center [682, 578] width 30 height 30
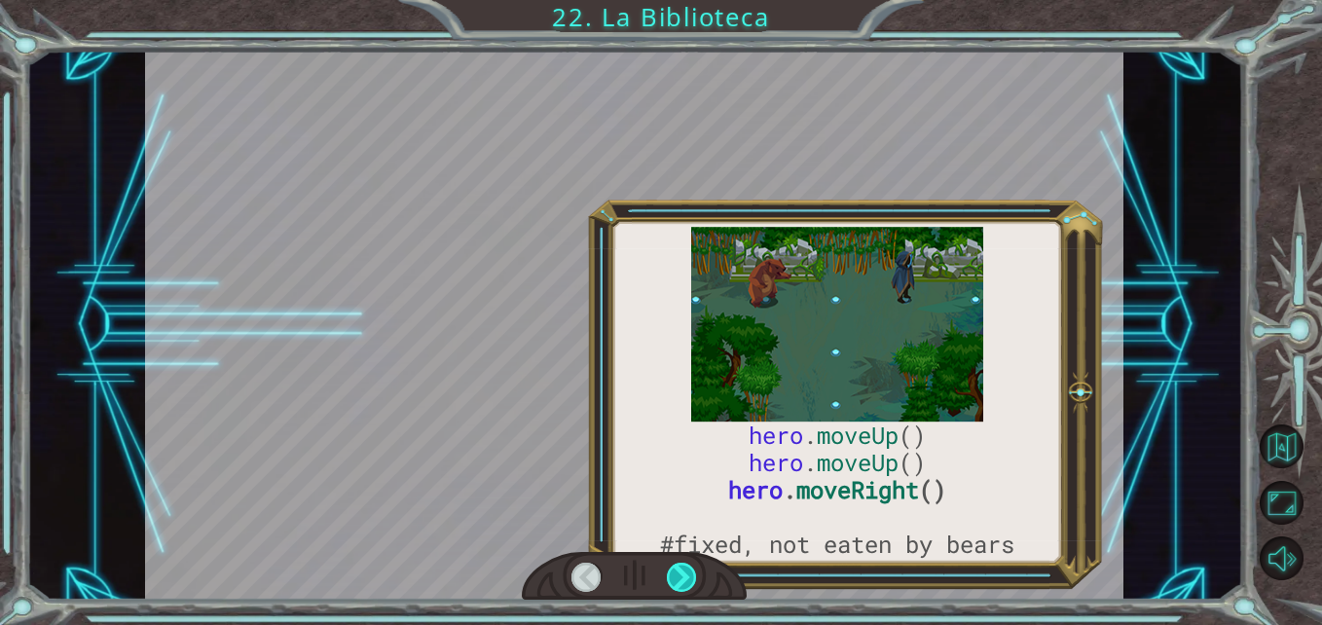
click at [683, 577] on div at bounding box center [682, 578] width 30 height 30
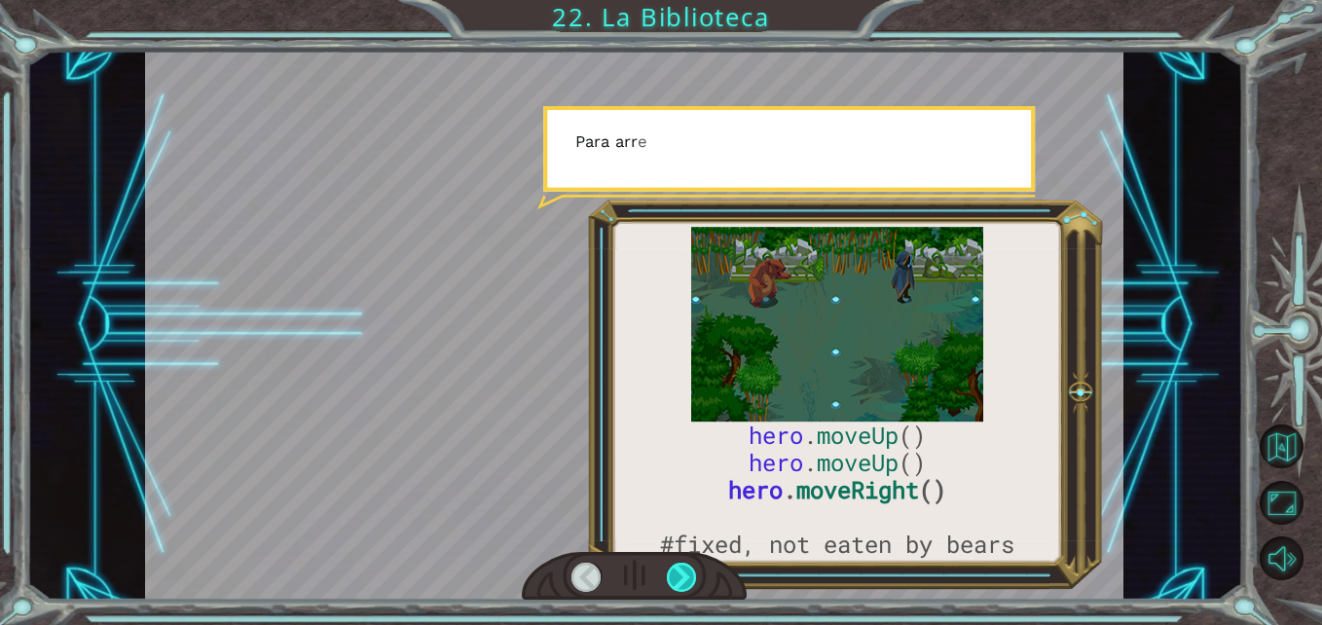
click at [683, 577] on div at bounding box center [682, 578] width 30 height 30
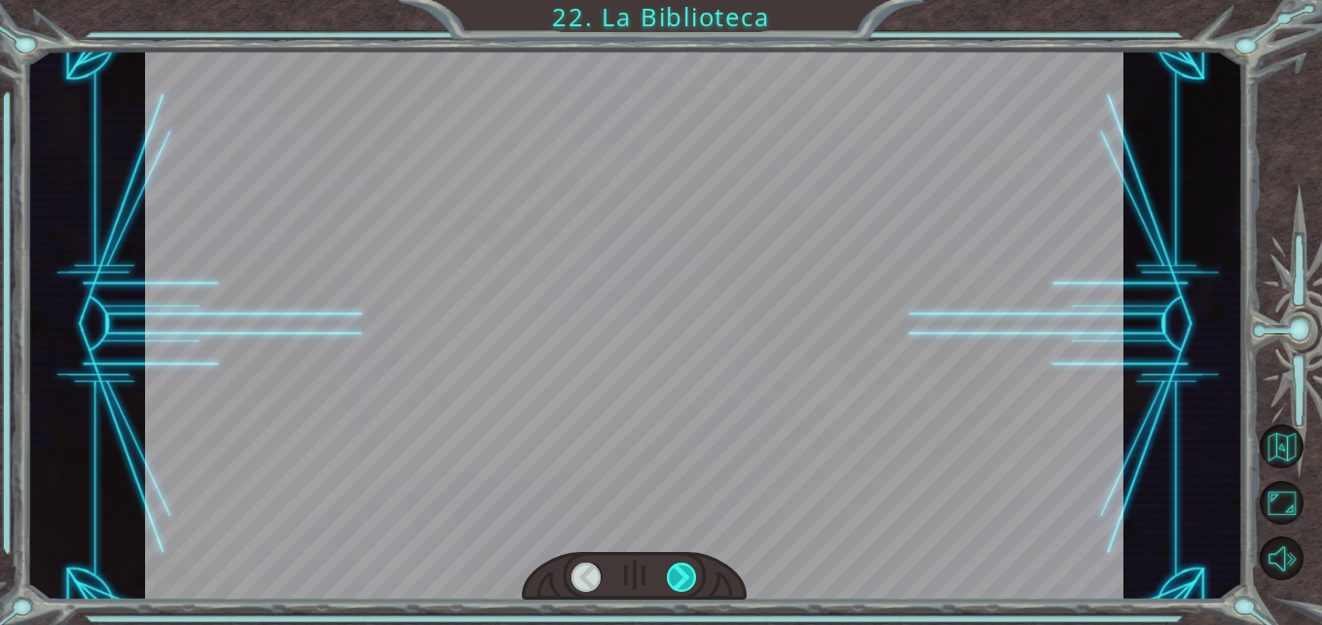
click at [683, 577] on div at bounding box center [682, 578] width 30 height 30
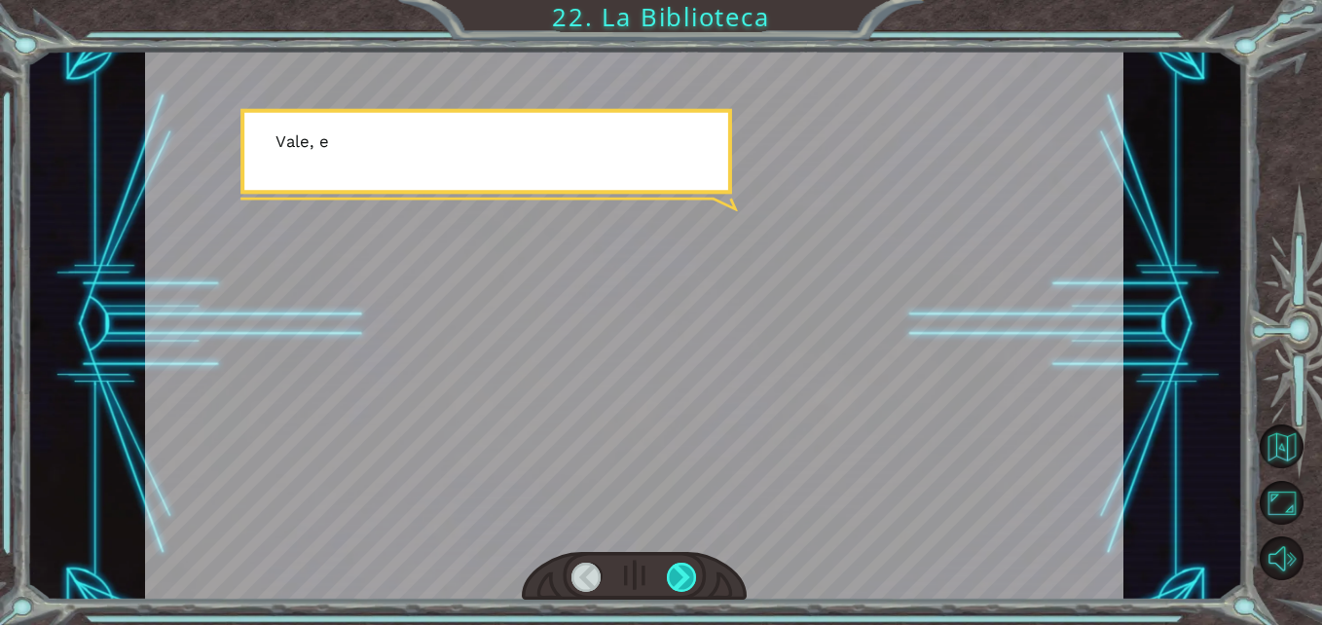
click at [683, 577] on div at bounding box center [682, 578] width 30 height 30
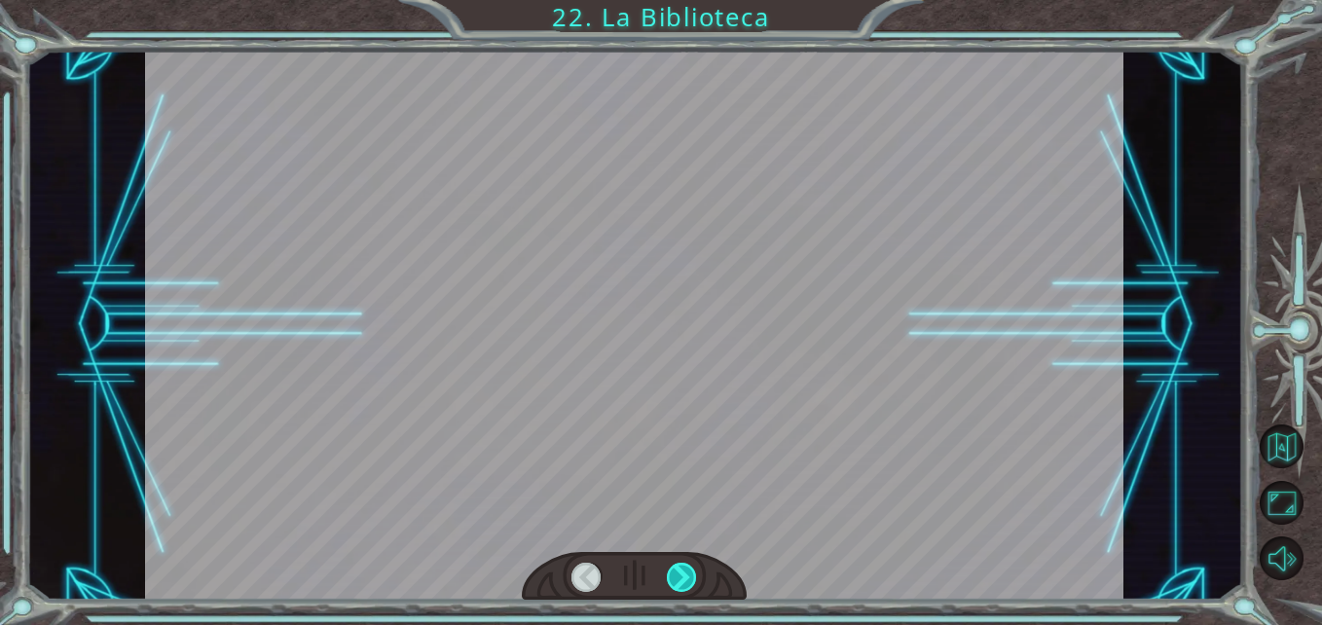
click at [683, 577] on div at bounding box center [682, 578] width 30 height 30
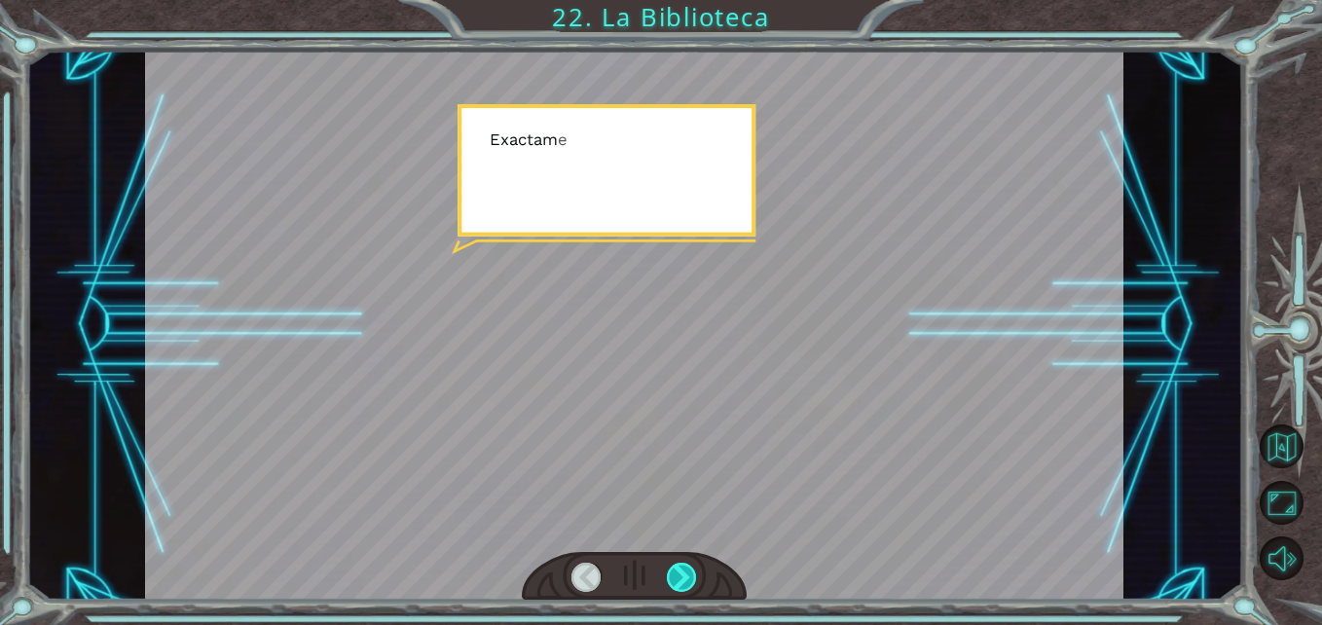
click at [683, 577] on div at bounding box center [682, 578] width 30 height 30
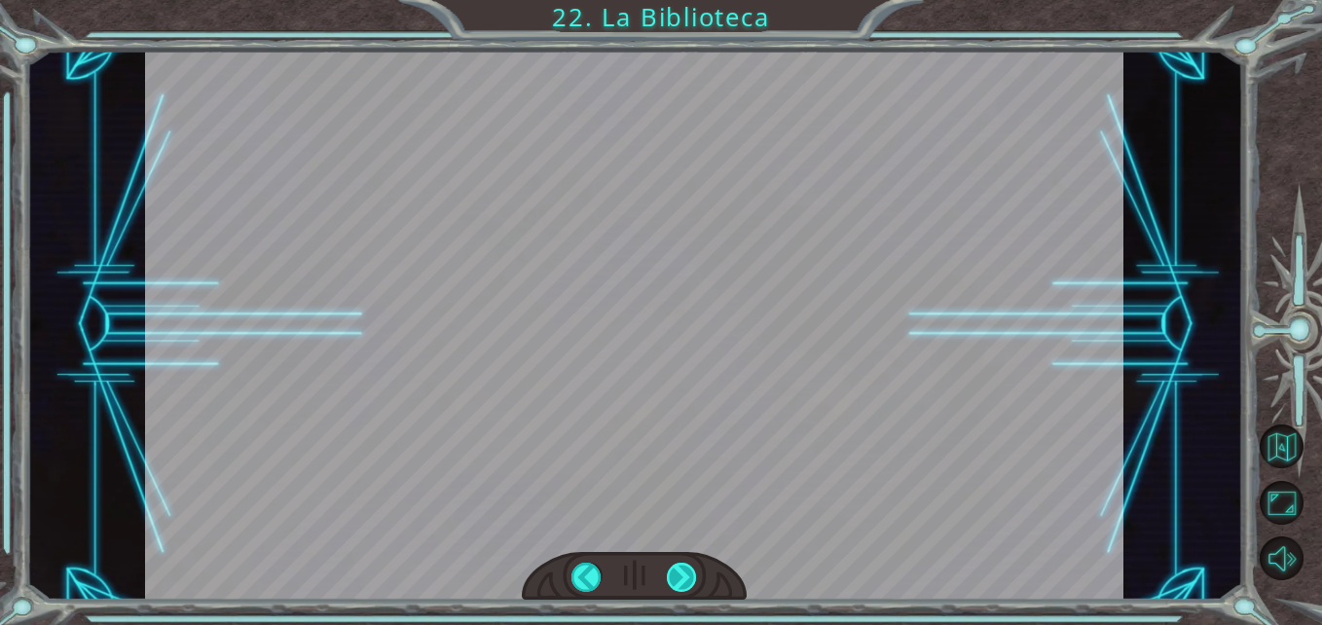
click at [683, 577] on div at bounding box center [682, 578] width 30 height 30
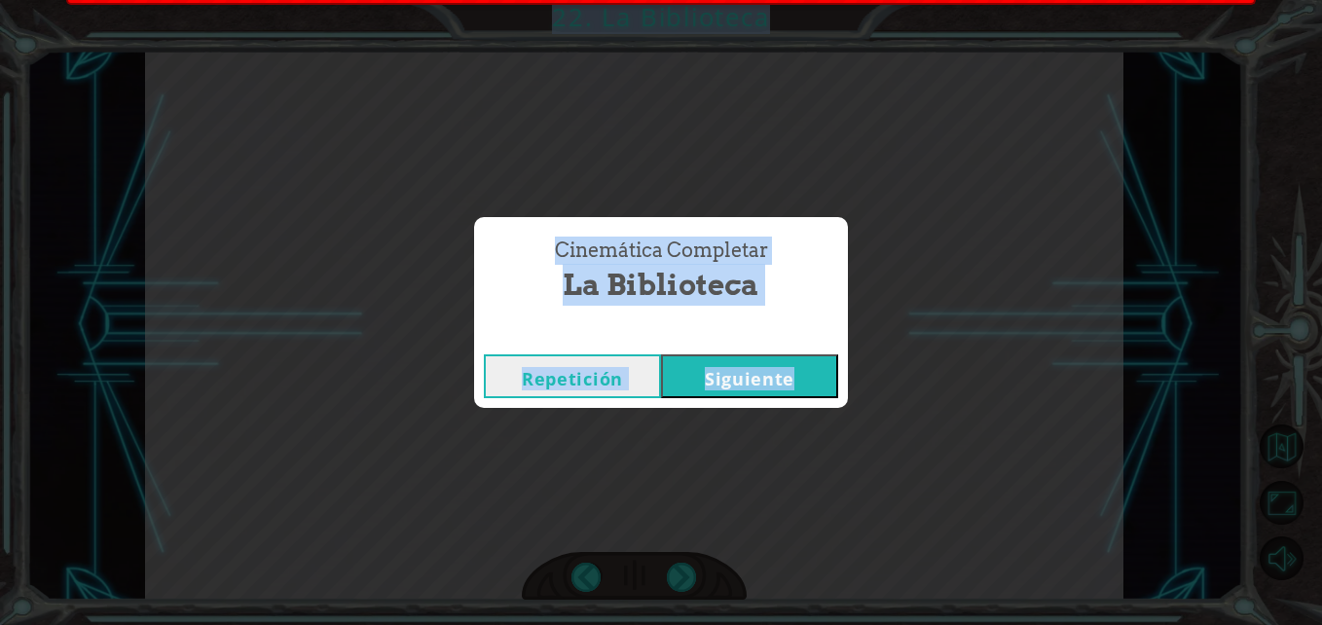
click at [683, 577] on div "Cinemática Completar La Biblioteca Repetición Siguiente" at bounding box center [661, 312] width 1322 height 625
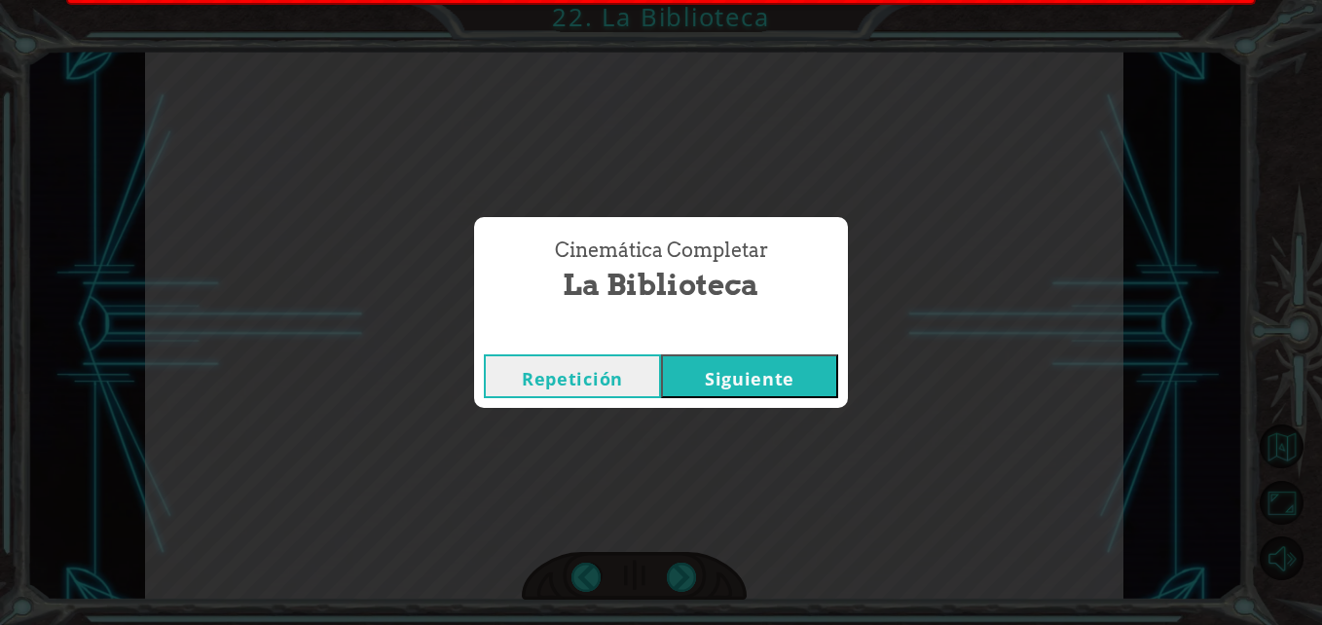
click at [683, 577] on div "Cinemática Completar La Biblioteca Repetición Siguiente" at bounding box center [661, 312] width 1322 height 625
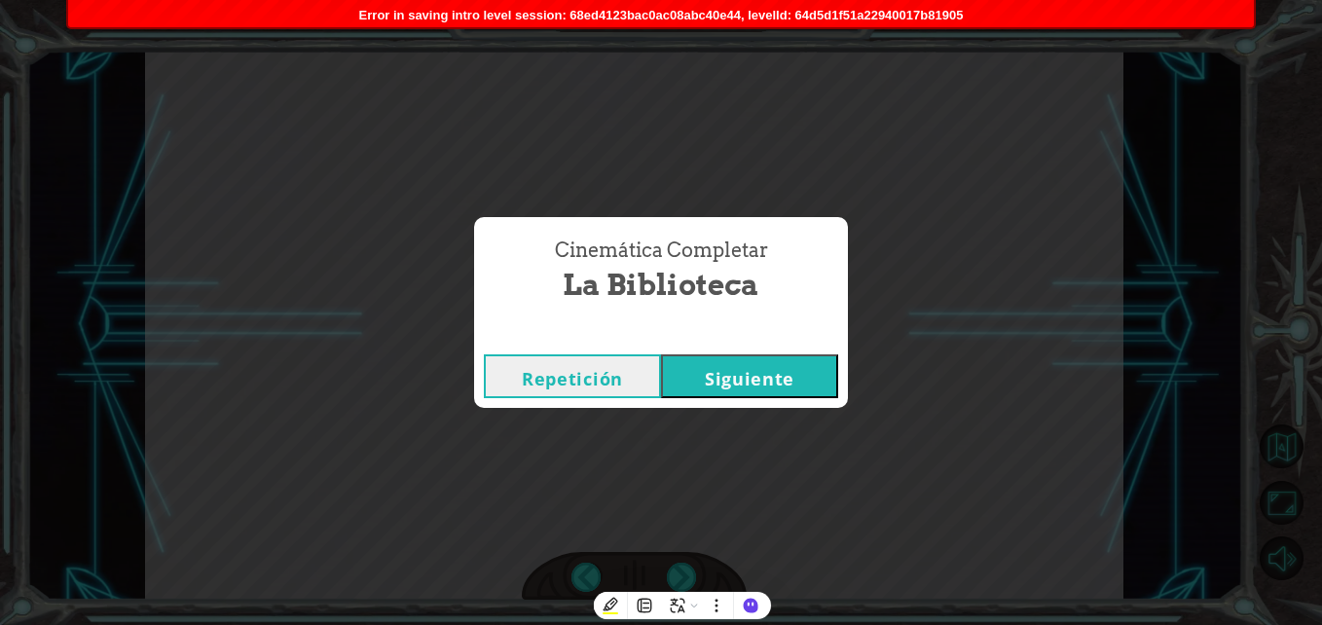
click at [683, 577] on div "Cinemática Completar La Biblioteca Repetición Siguiente" at bounding box center [661, 312] width 1322 height 625
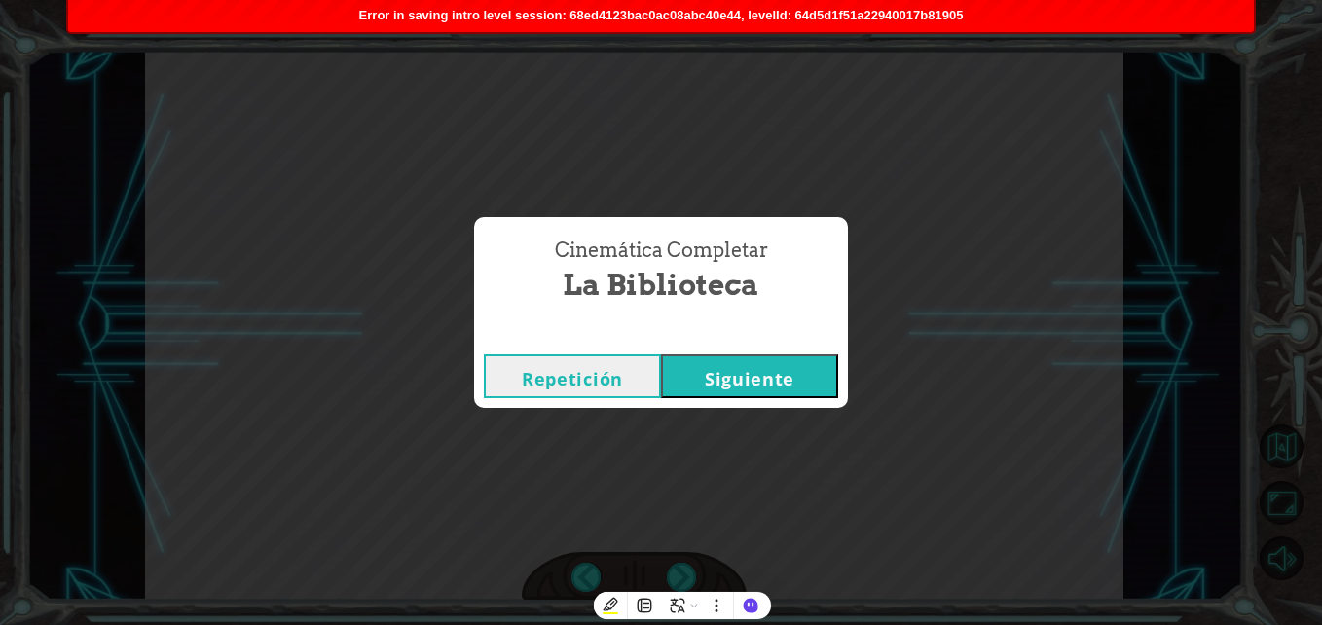
drag, startPoint x: 683, startPoint y: 577, endPoint x: 791, endPoint y: 369, distance: 233.9
click at [791, 369] on button "Siguiente" at bounding box center [749, 376] width 177 height 44
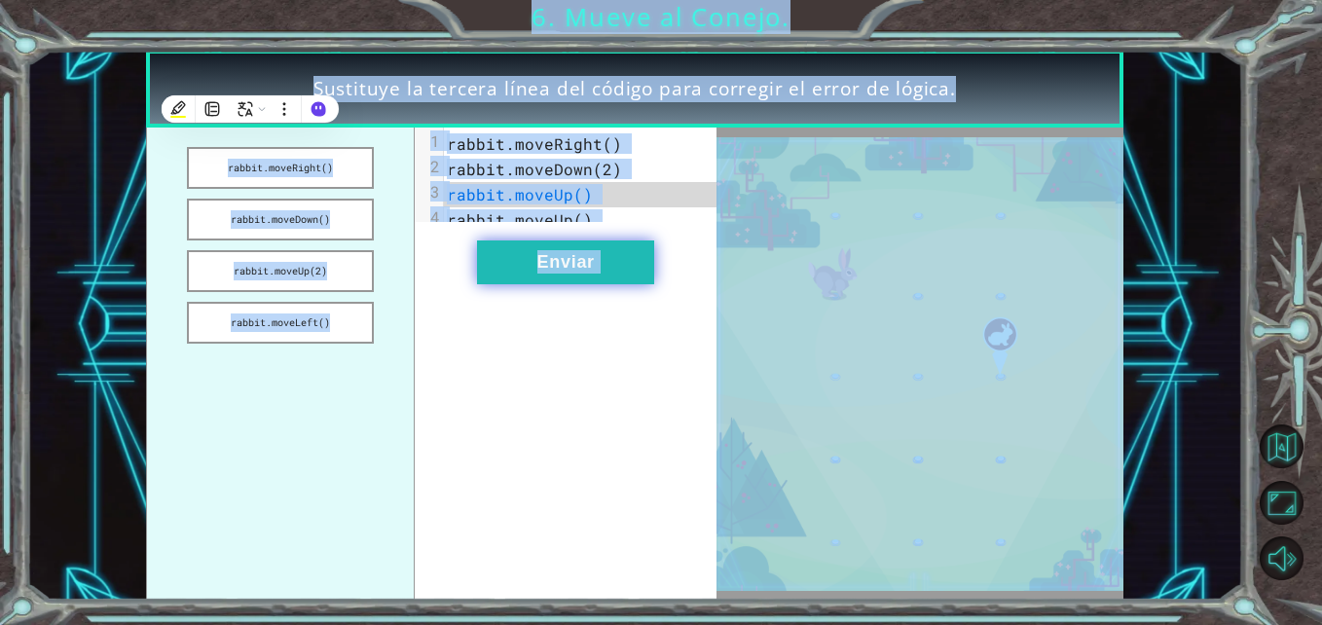
click at [533, 274] on button "Enviar" at bounding box center [565, 263] width 177 height 44
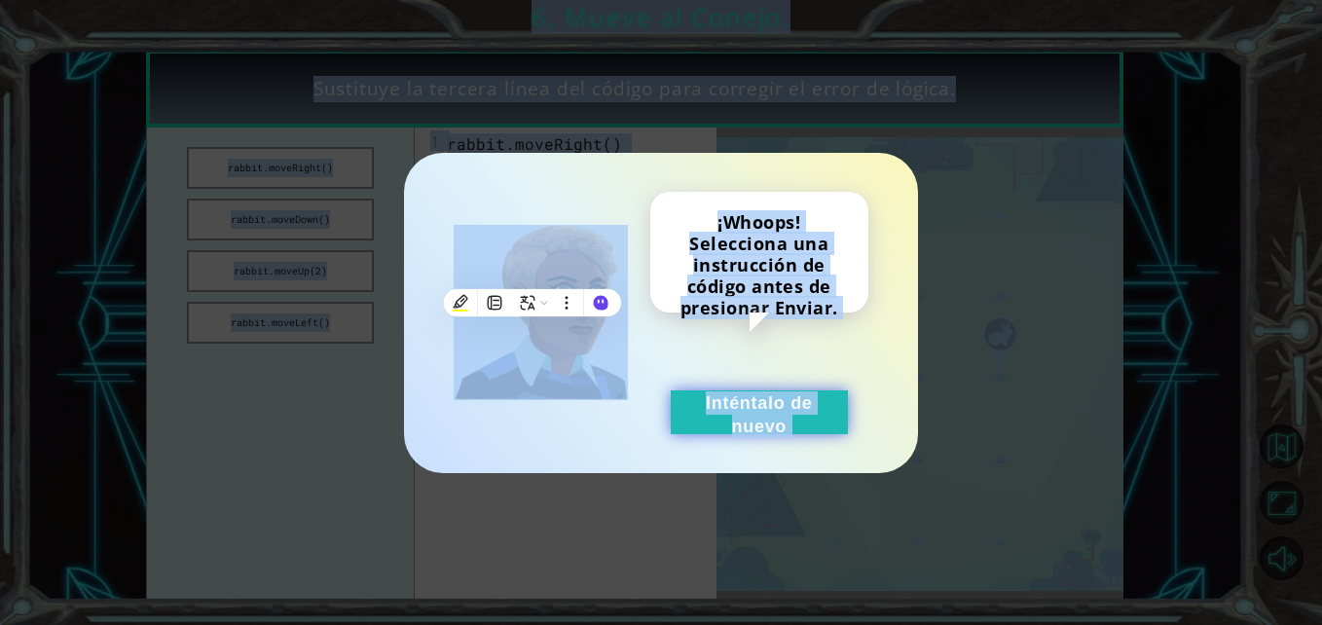
click at [718, 405] on button "Inténtalo de nuevo" at bounding box center [759, 413] width 177 height 44
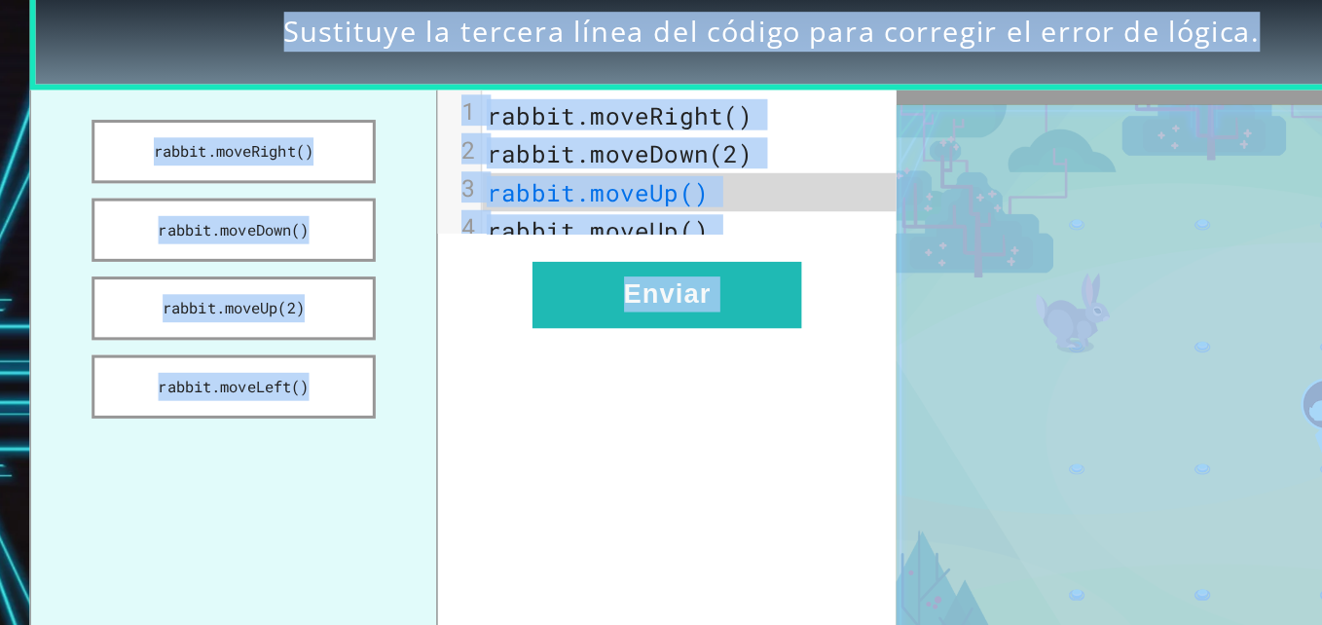
click at [604, 174] on span "rabbit.moveDown(2)" at bounding box center [534, 169] width 175 height 20
click at [603, 167] on span "rabbit.moveDown(2)" at bounding box center [534, 169] width 175 height 20
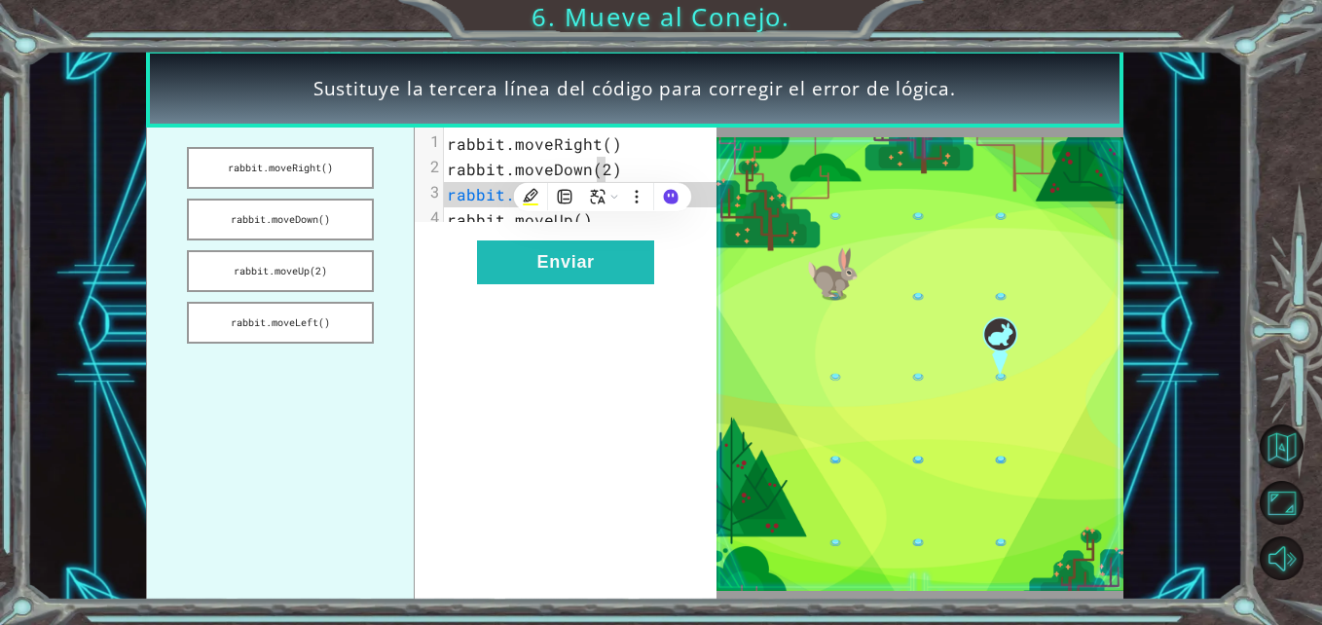
click at [675, 331] on div "x 1 rabbit.moveRight() 2 rabbit.moveDown(2) 3 rabbit.moveUp() 4 rabbit.moveUp()…" at bounding box center [566, 364] width 302 height 472
click at [679, 173] on pre "rabbit.moveDown(2)" at bounding box center [587, 169] width 287 height 25
click at [689, 177] on pre "rabbit.moveDown(2)" at bounding box center [587, 169] width 287 height 25
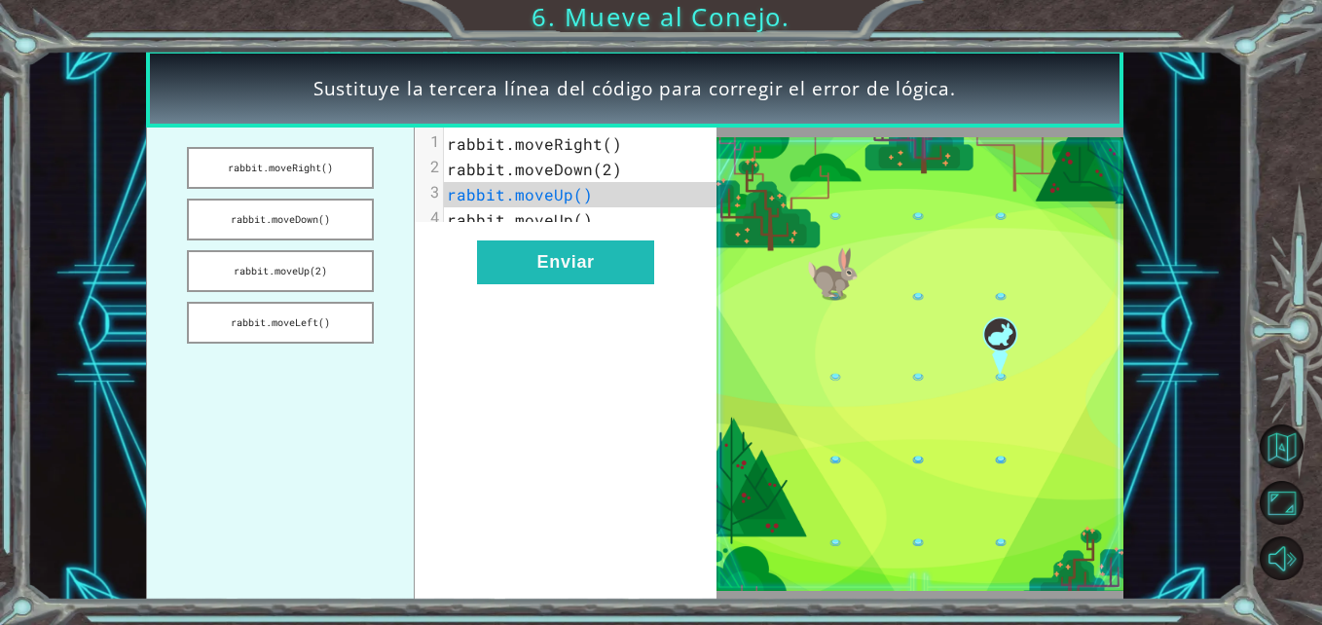
click at [691, 194] on pre "rabbit.moveUp()" at bounding box center [587, 194] width 287 height 25
click at [576, 195] on span "rabbit.moveUp()" at bounding box center [520, 194] width 146 height 20
click at [600, 190] on pre "rabbit.moveUp()" at bounding box center [587, 194] width 287 height 25
click at [575, 203] on span "rabbit.moveUp()" at bounding box center [520, 194] width 146 height 20
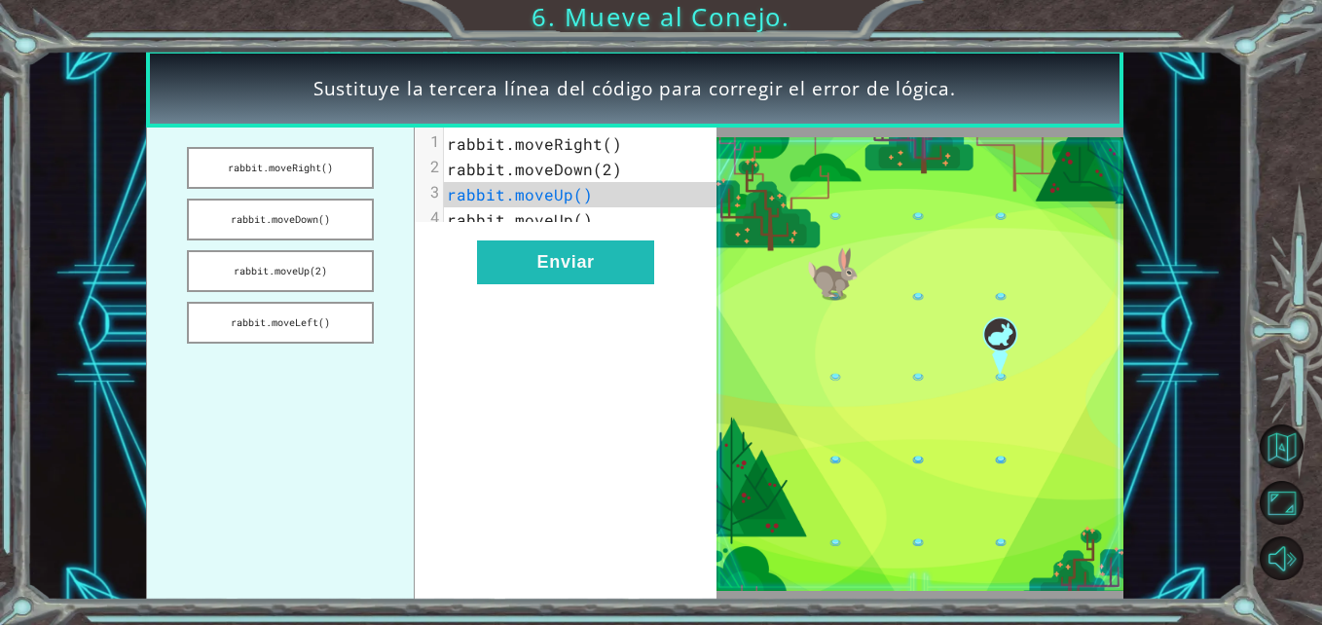
click at [575, 203] on span "rabbit.moveUp()" at bounding box center [520, 194] width 146 height 20
click at [584, 224] on span "rabbit.moveUp()" at bounding box center [520, 219] width 146 height 20
click at [599, 202] on pre "rabbit.moveUp()" at bounding box center [587, 194] width 287 height 25
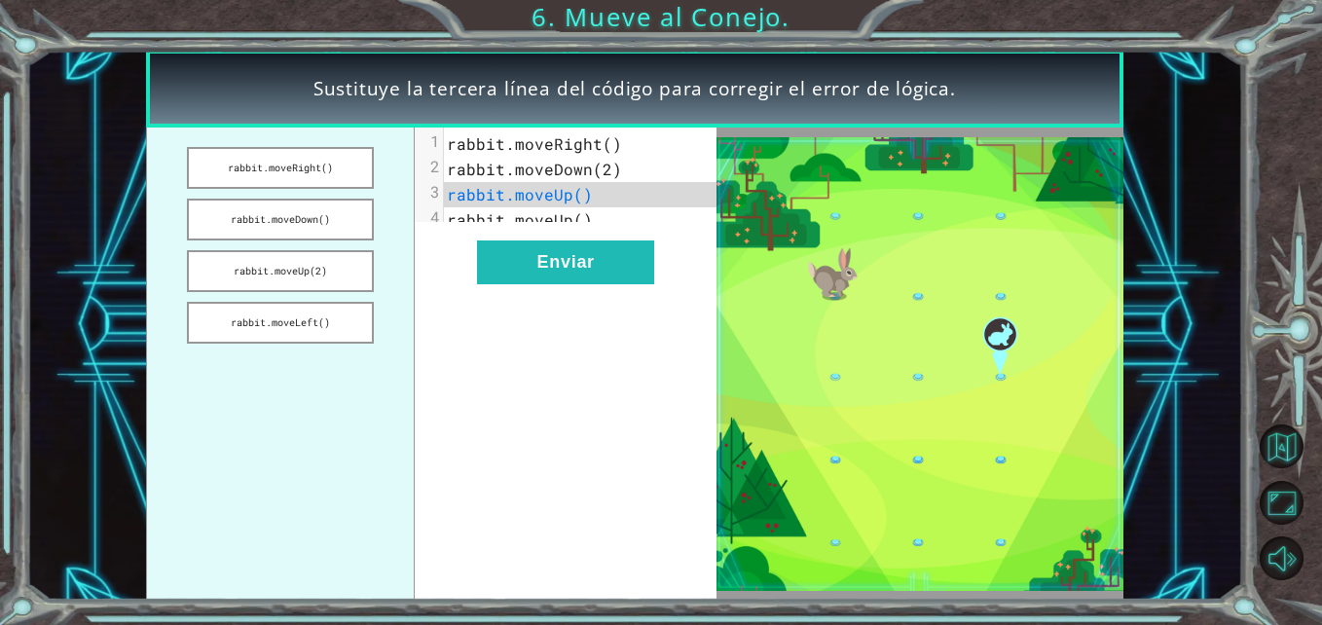
click at [599, 202] on pre "rabbit.moveUp()" at bounding box center [587, 194] width 287 height 25
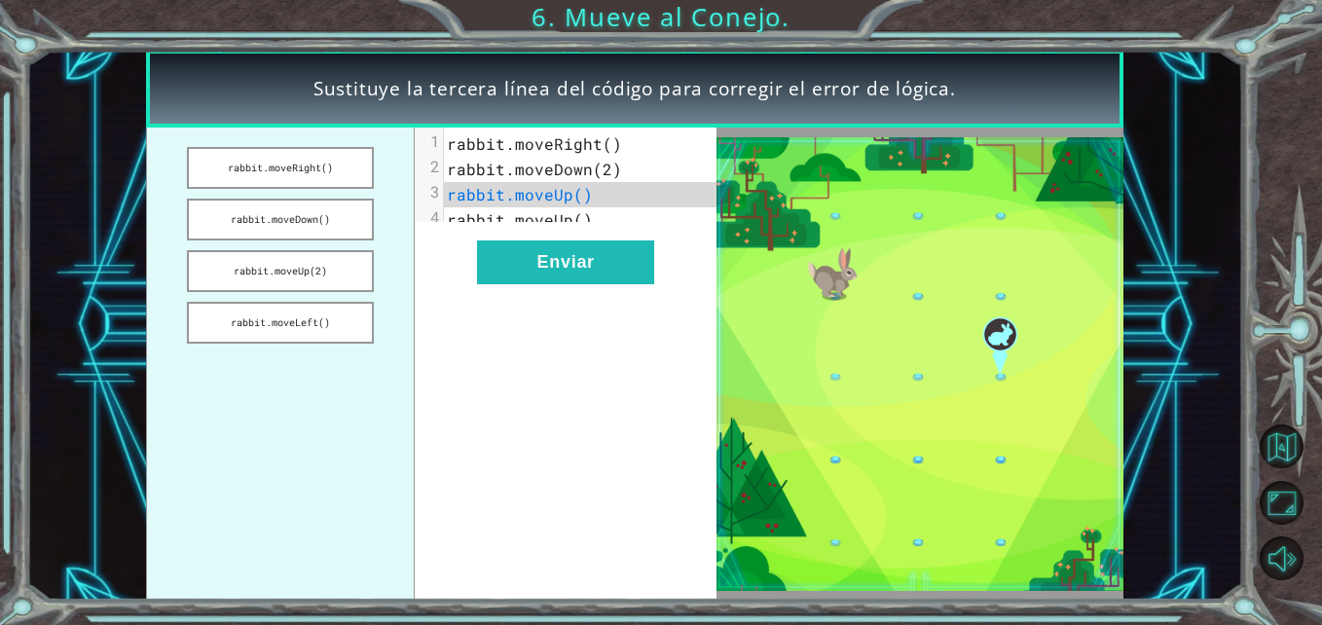
click at [599, 202] on pre "rabbit.moveUp()" at bounding box center [587, 194] width 287 height 25
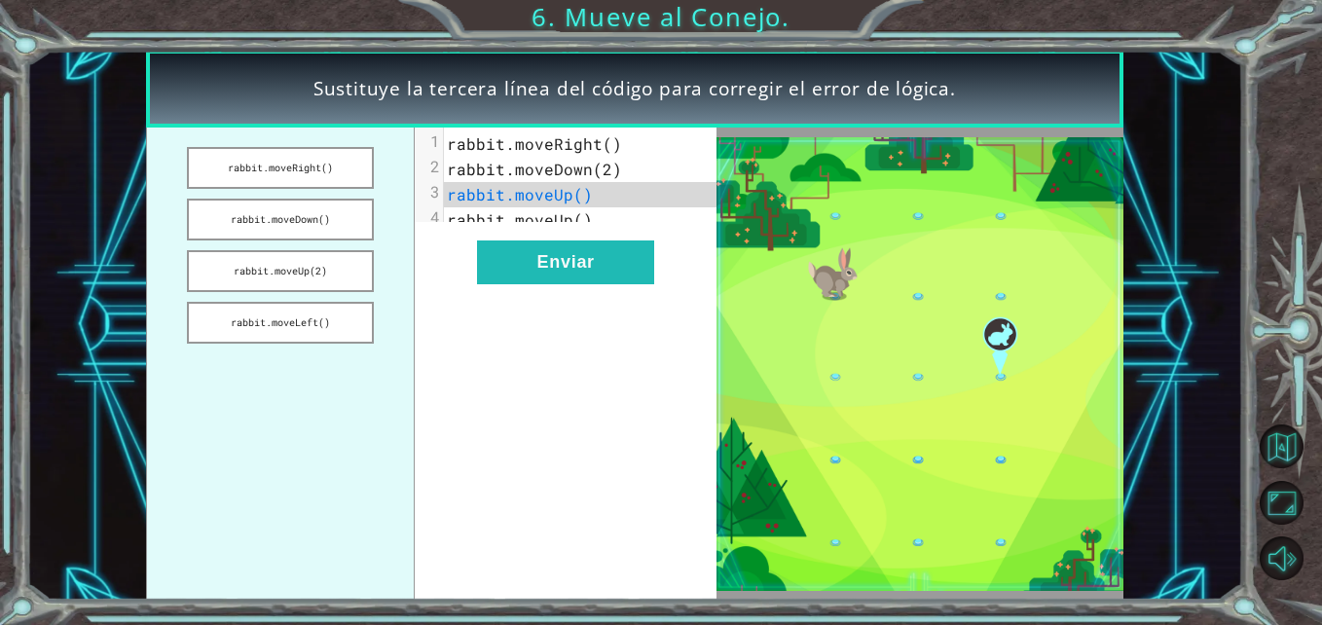
click at [599, 202] on pre "rabbit.moveUp()" at bounding box center [587, 194] width 287 height 25
click at [606, 384] on div "x 1 rabbit.moveRight() 2 rabbit.moveDown(2) 3 rabbit.moveUp() 4 rabbit.moveUp()…" at bounding box center [566, 364] width 302 height 472
click at [321, 260] on button "rabbit.moveUp(2)" at bounding box center [280, 271] width 187 height 42
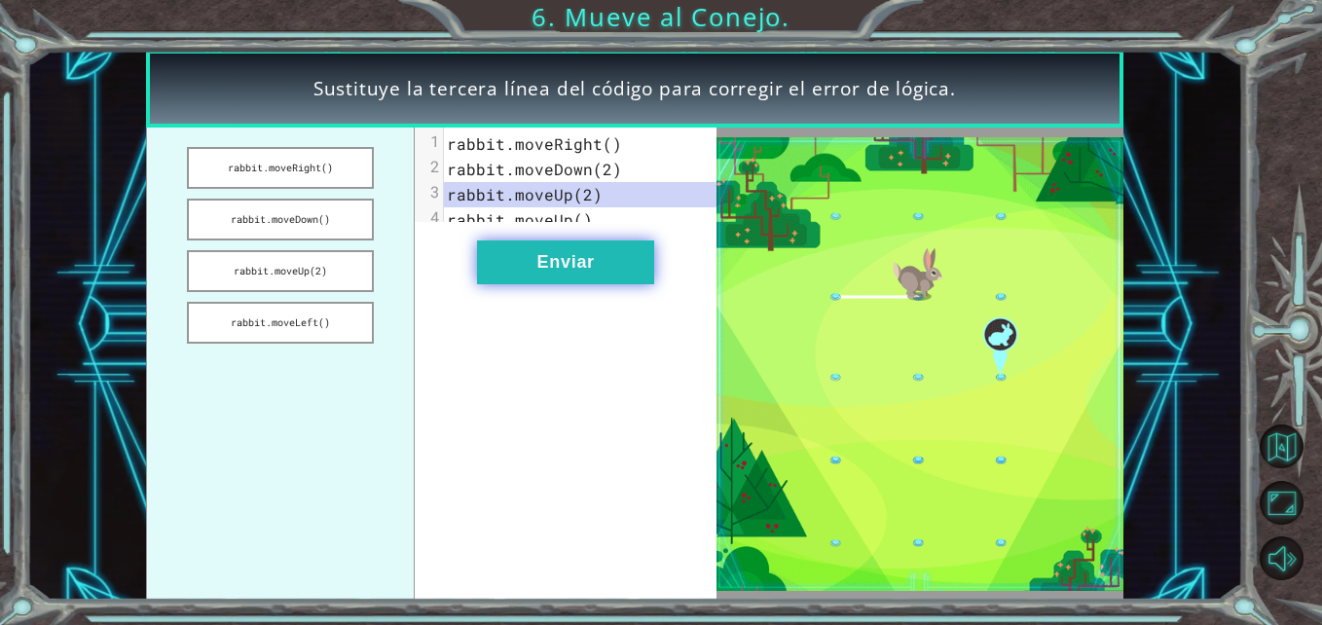
click at [533, 284] on button "Enviar" at bounding box center [565, 263] width 177 height 44
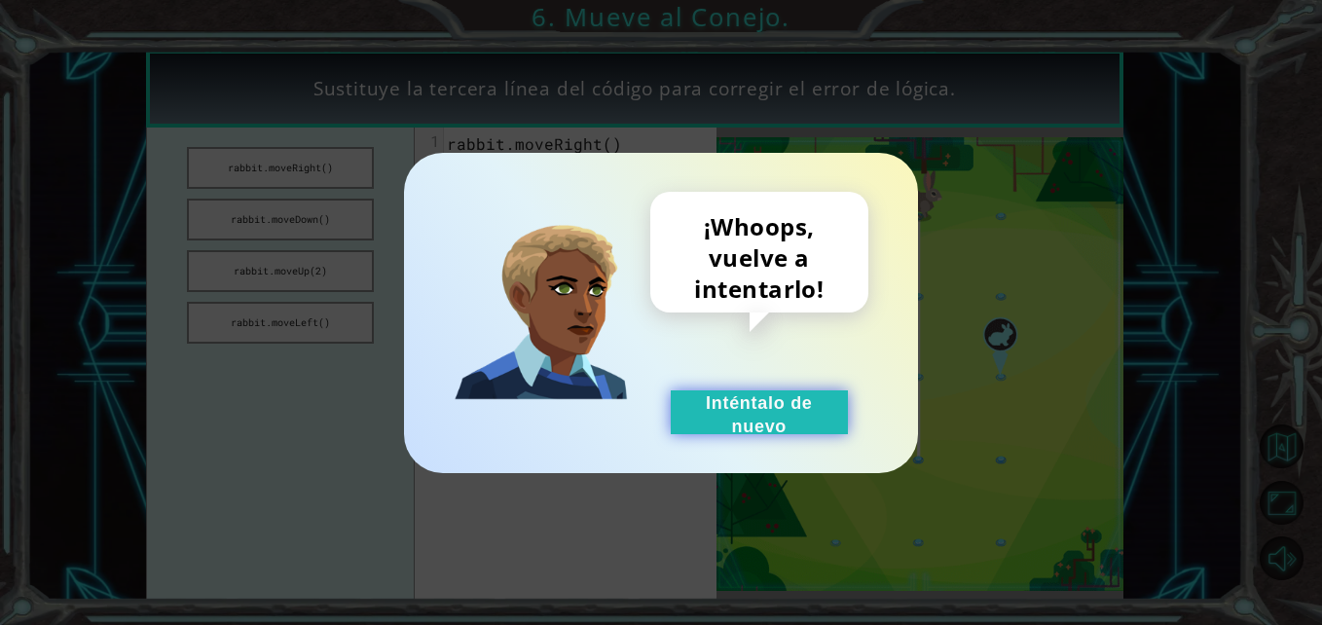
click at [772, 413] on button "Inténtalo de nuevo" at bounding box center [759, 413] width 177 height 44
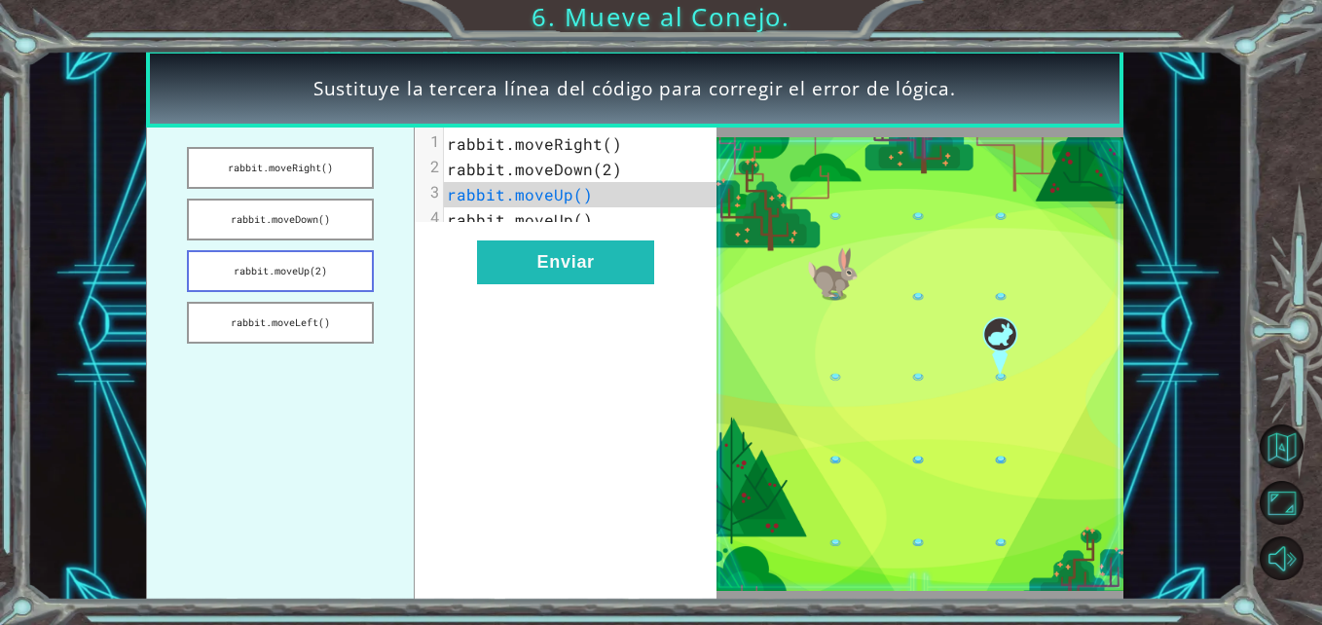
click at [321, 260] on button "rabbit.moveUp(2)" at bounding box center [280, 271] width 187 height 42
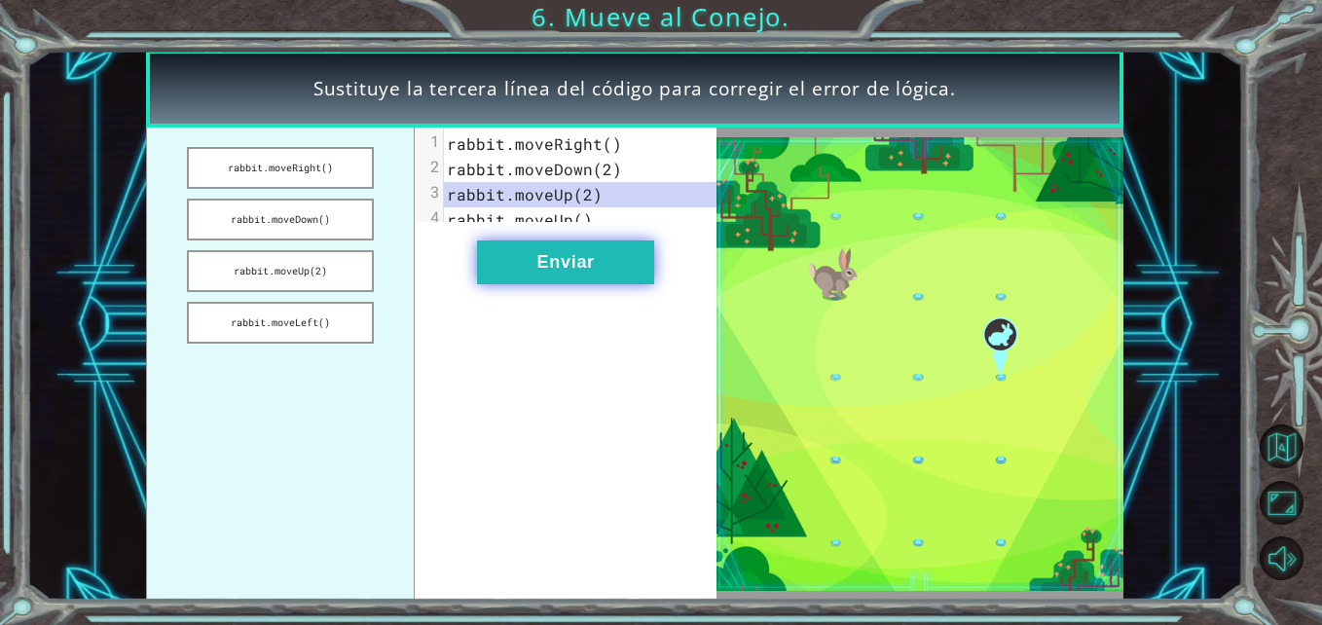
click at [518, 273] on button "Enviar" at bounding box center [565, 263] width 177 height 44
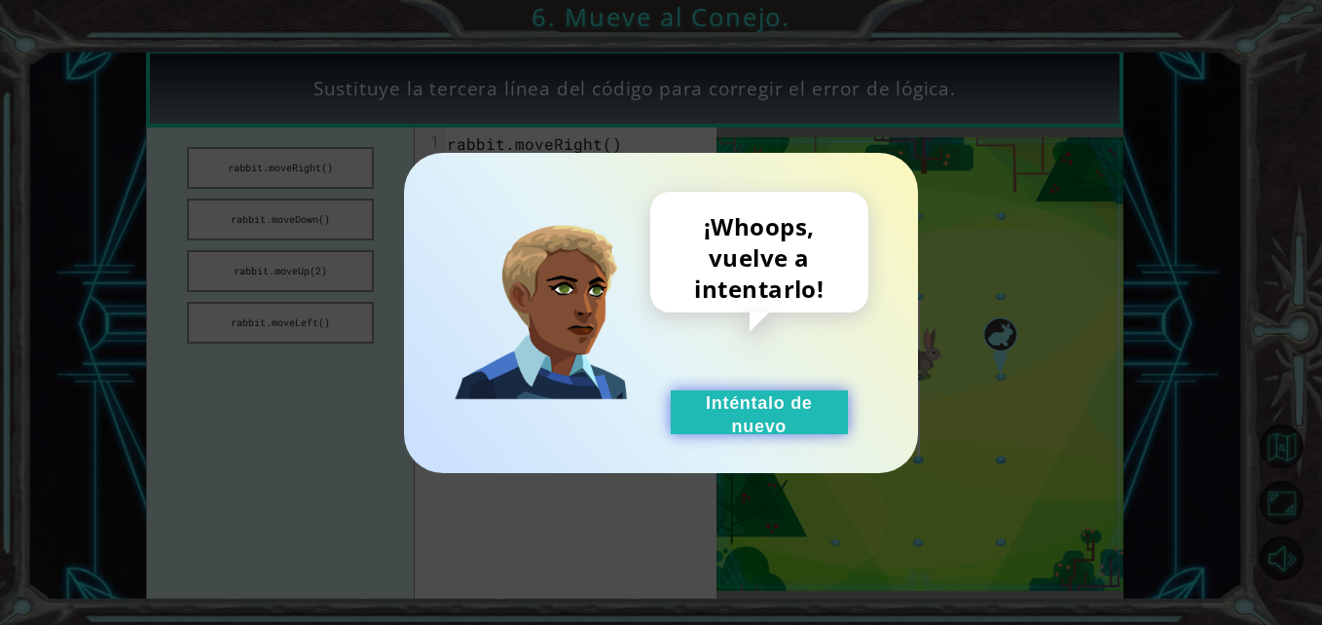
click at [732, 409] on button "Inténtalo de nuevo" at bounding box center [759, 413] width 177 height 44
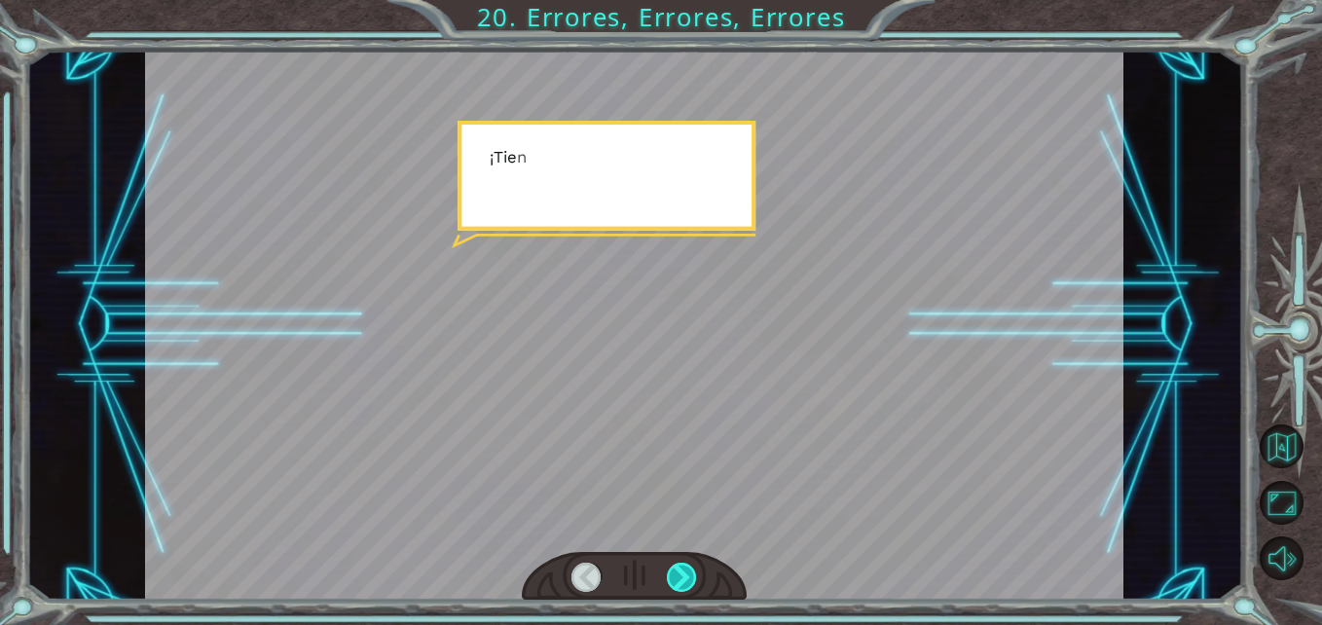
click at [687, 564] on div at bounding box center [682, 578] width 30 height 30
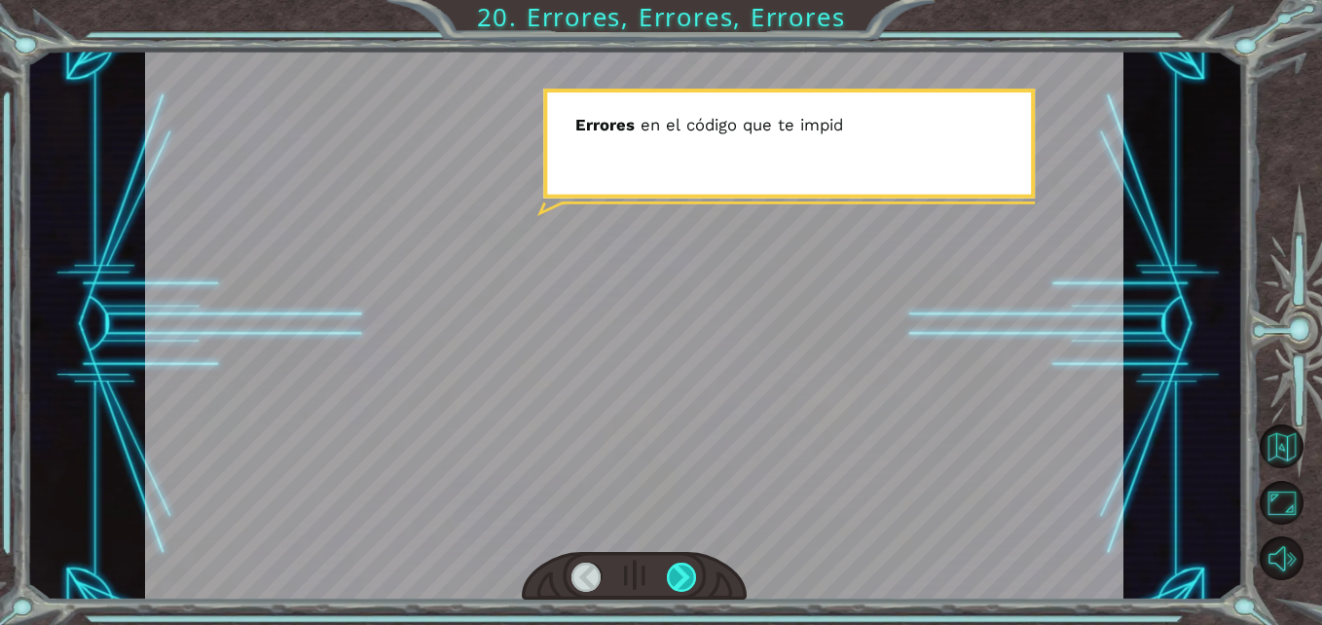
click at [687, 564] on div at bounding box center [682, 578] width 30 height 30
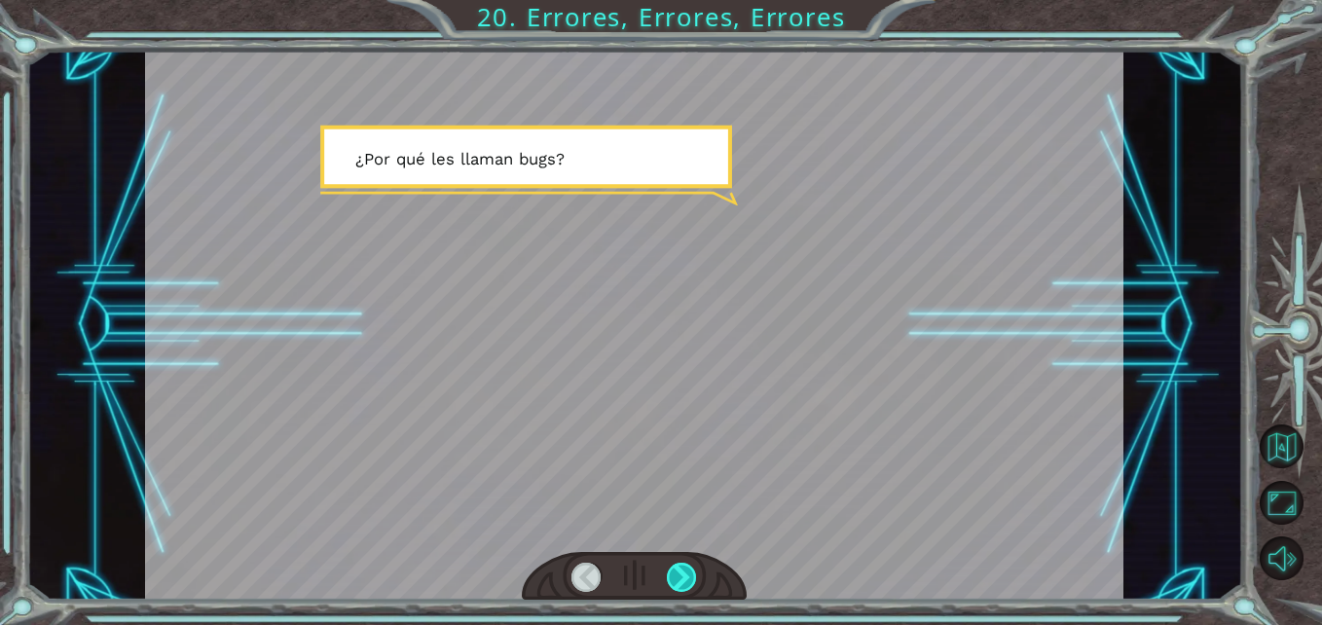
click at [687, 564] on div at bounding box center [682, 578] width 30 height 30
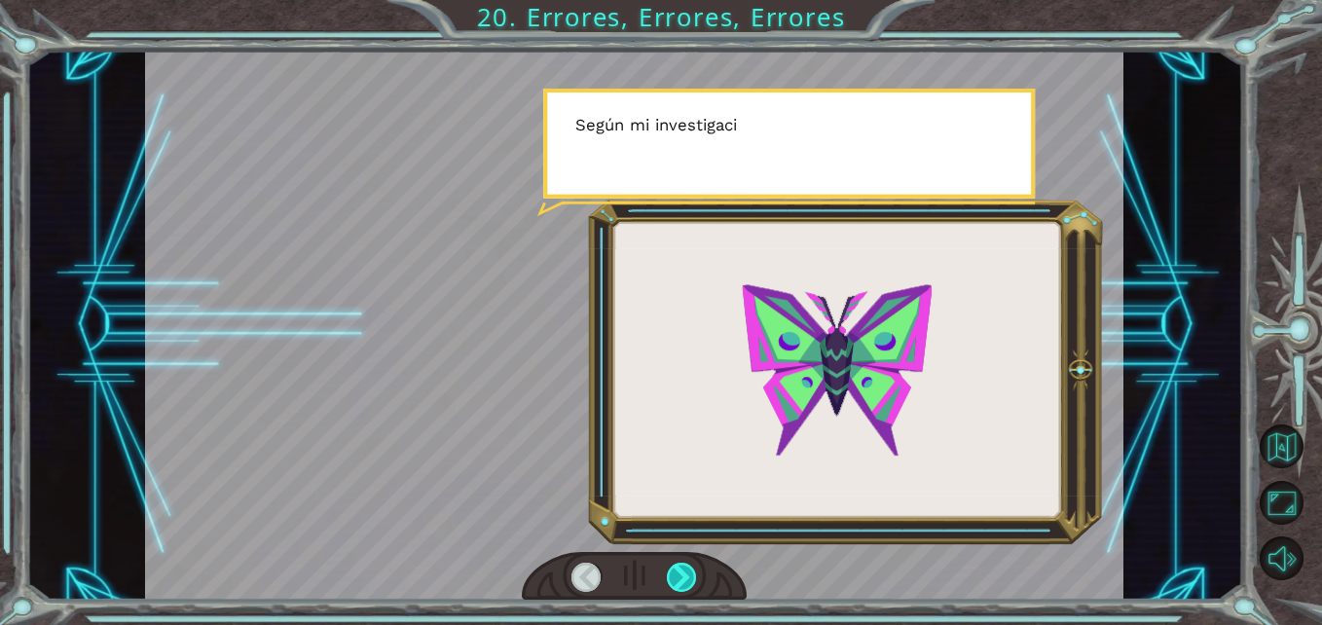
click at [687, 564] on div at bounding box center [682, 578] width 30 height 30
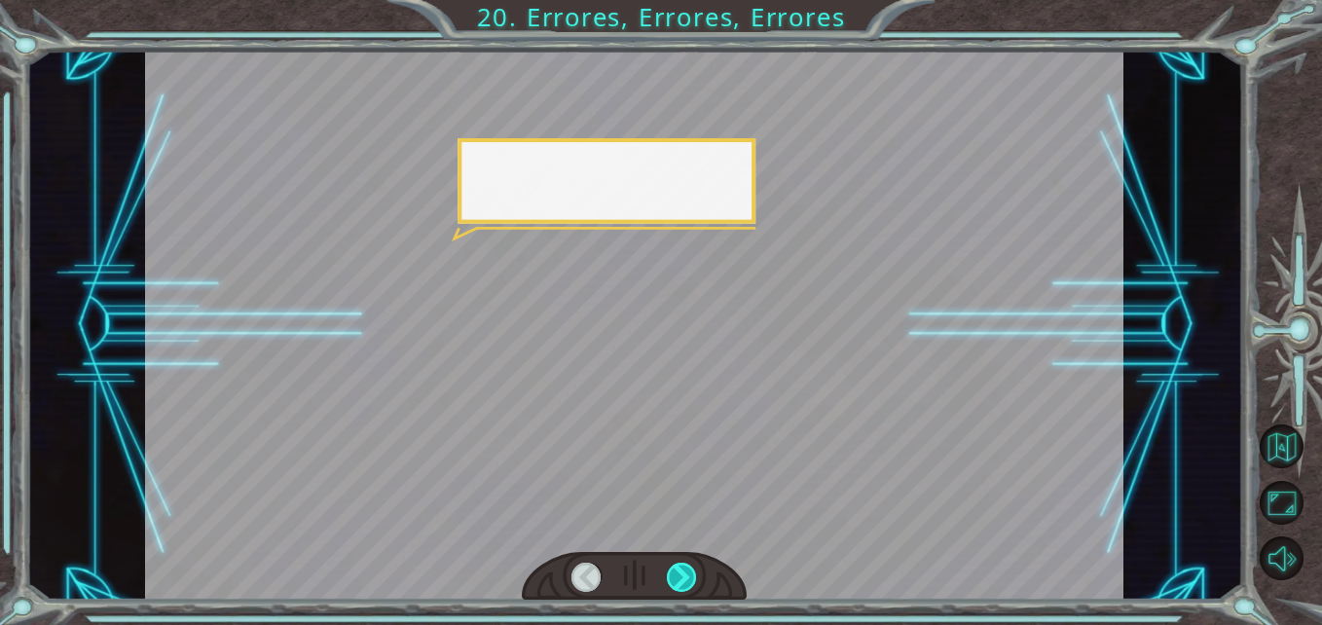
click at [687, 564] on div at bounding box center [682, 578] width 30 height 30
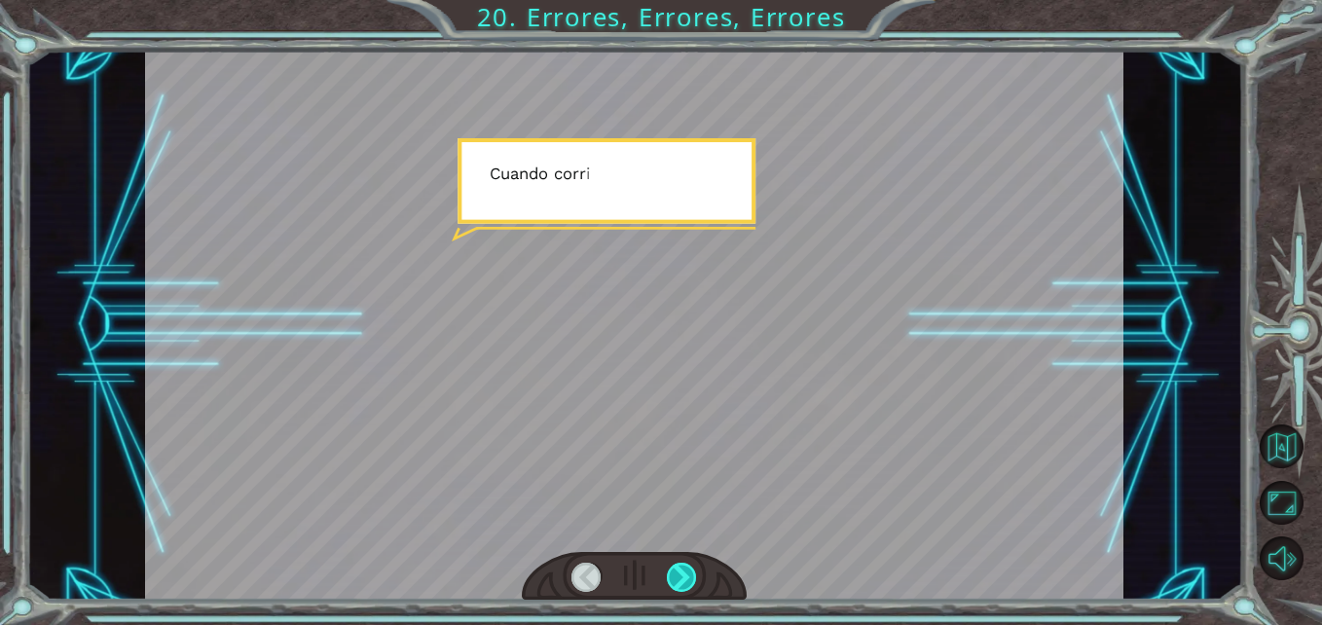
click at [687, 564] on div at bounding box center [682, 578] width 30 height 30
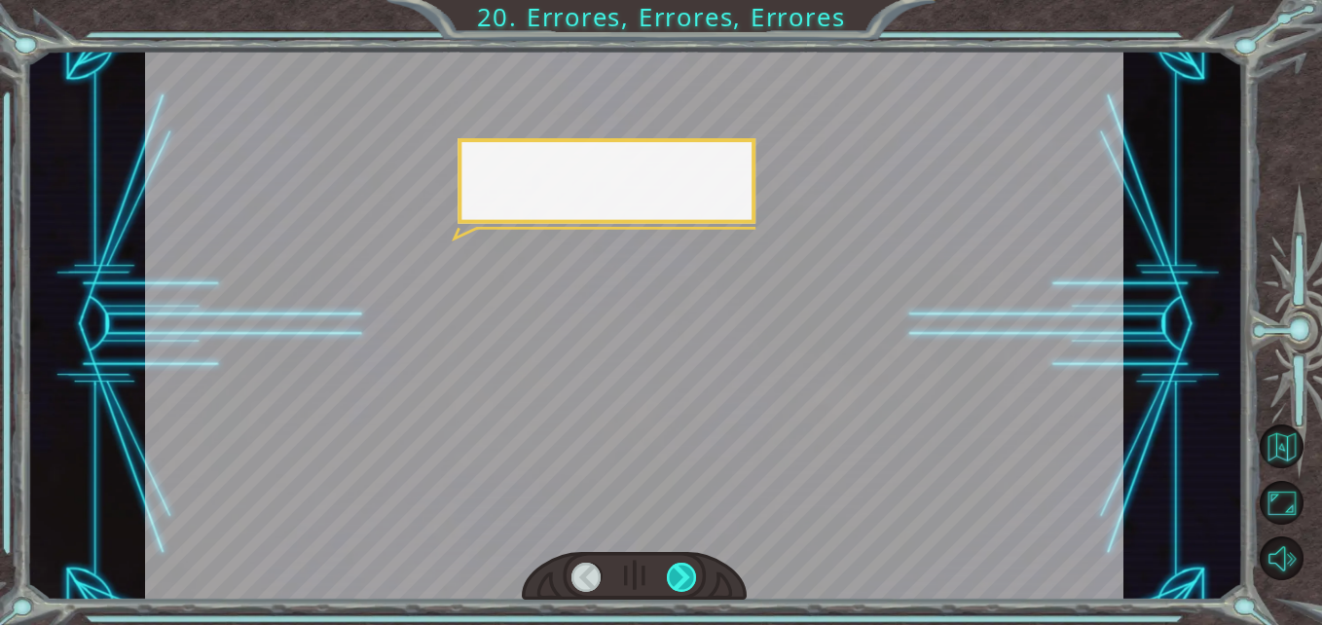
click at [687, 564] on div at bounding box center [682, 578] width 30 height 30
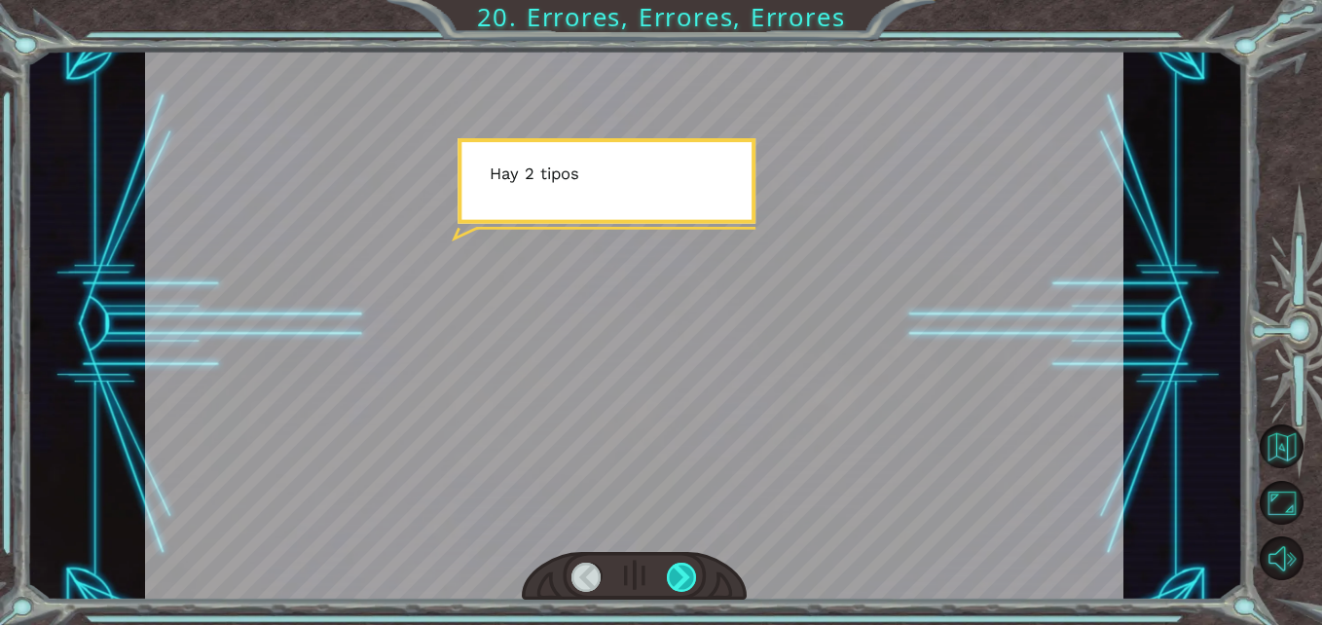
click at [687, 564] on div at bounding box center [682, 578] width 30 height 30
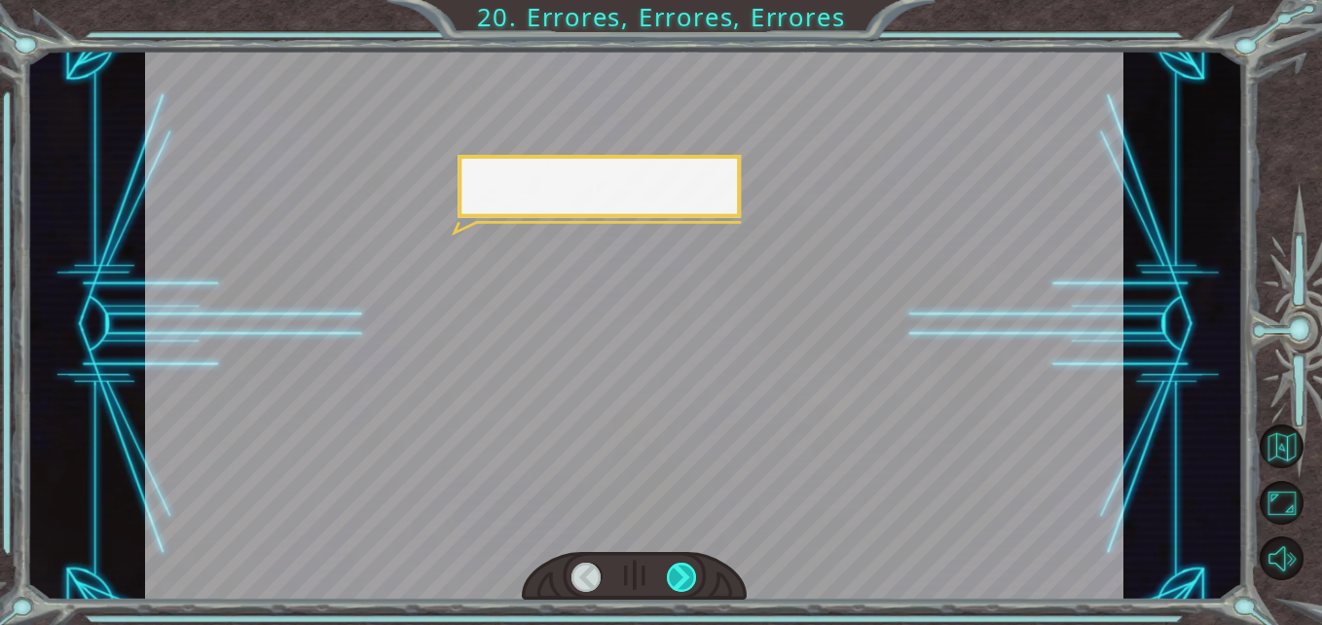
click at [687, 564] on div at bounding box center [682, 578] width 30 height 30
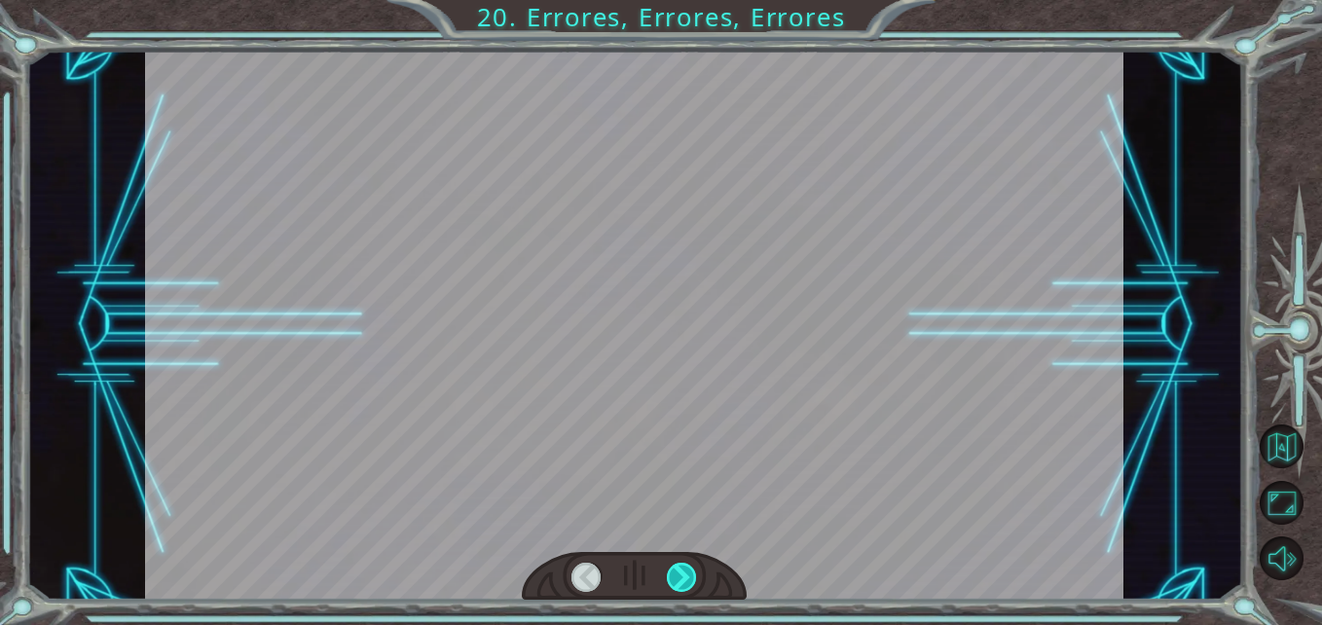
click at [687, 564] on div at bounding box center [682, 578] width 30 height 30
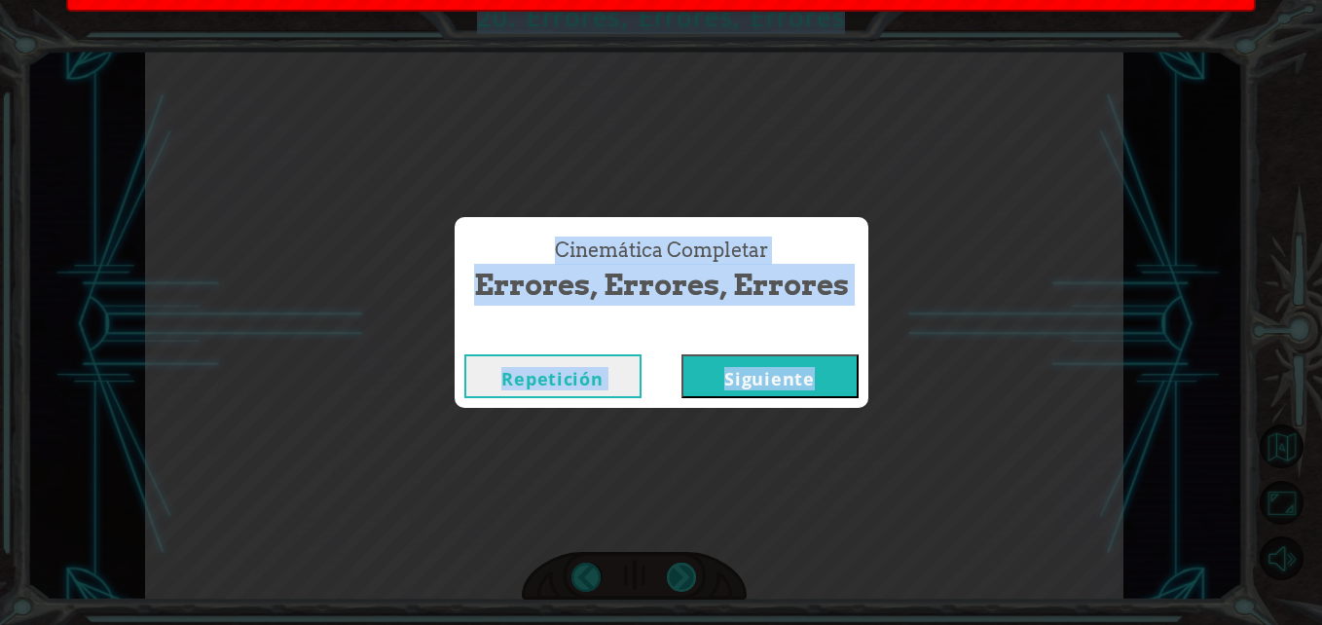
click at [687, 564] on div "Cinemática Completar Errores, Errores, Errores Repetición Siguiente" at bounding box center [661, 312] width 1322 height 625
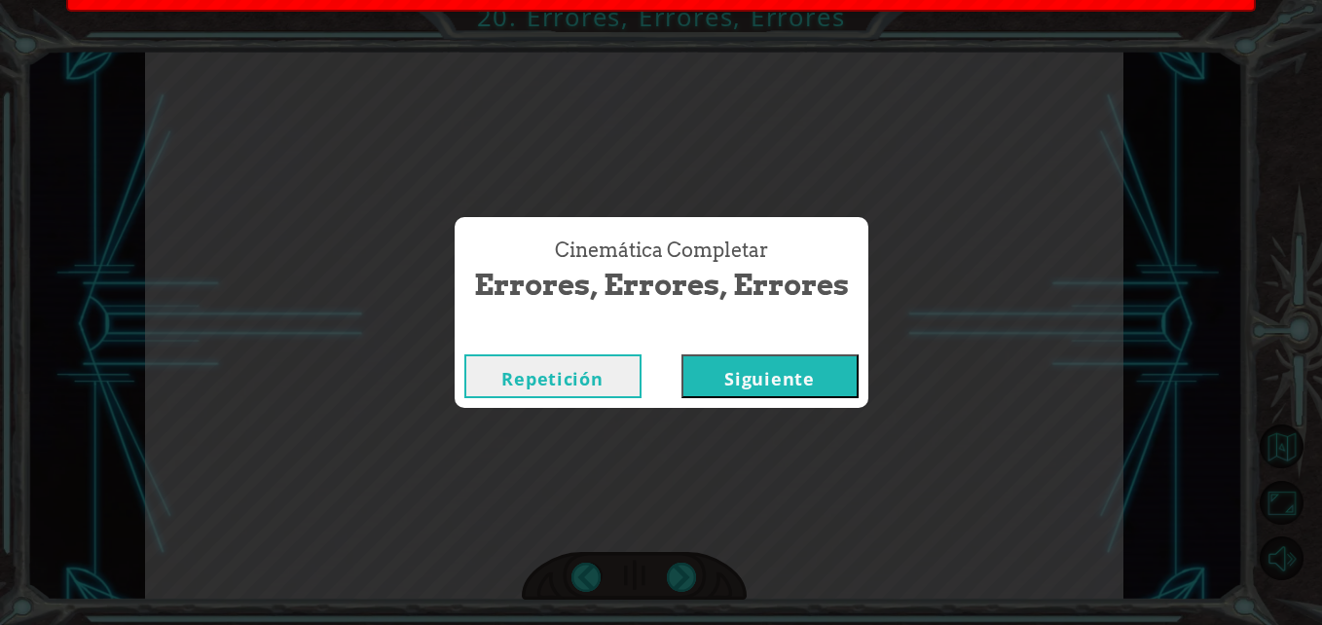
click at [687, 564] on div "Cinemática Completar Errores, Errores, Errores Repetición Siguiente" at bounding box center [661, 312] width 1322 height 625
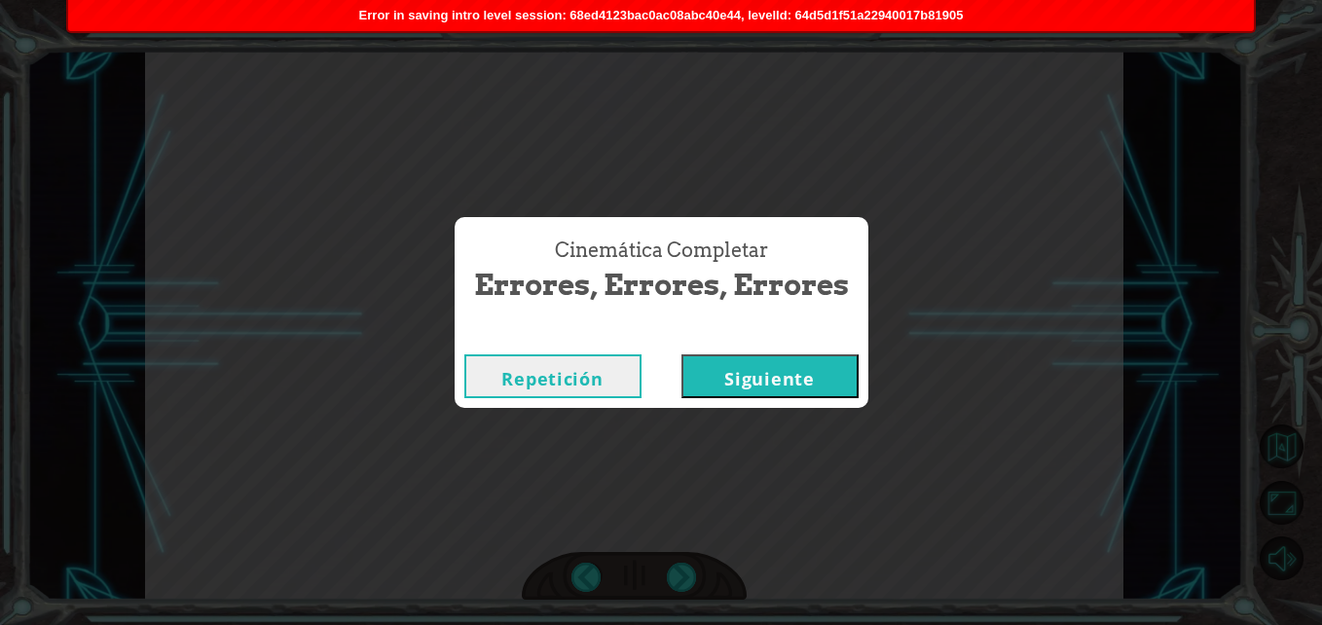
click at [687, 564] on div "Cinemática Completar Errores, Errores, Errores Repetición Siguiente" at bounding box center [661, 312] width 1322 height 625
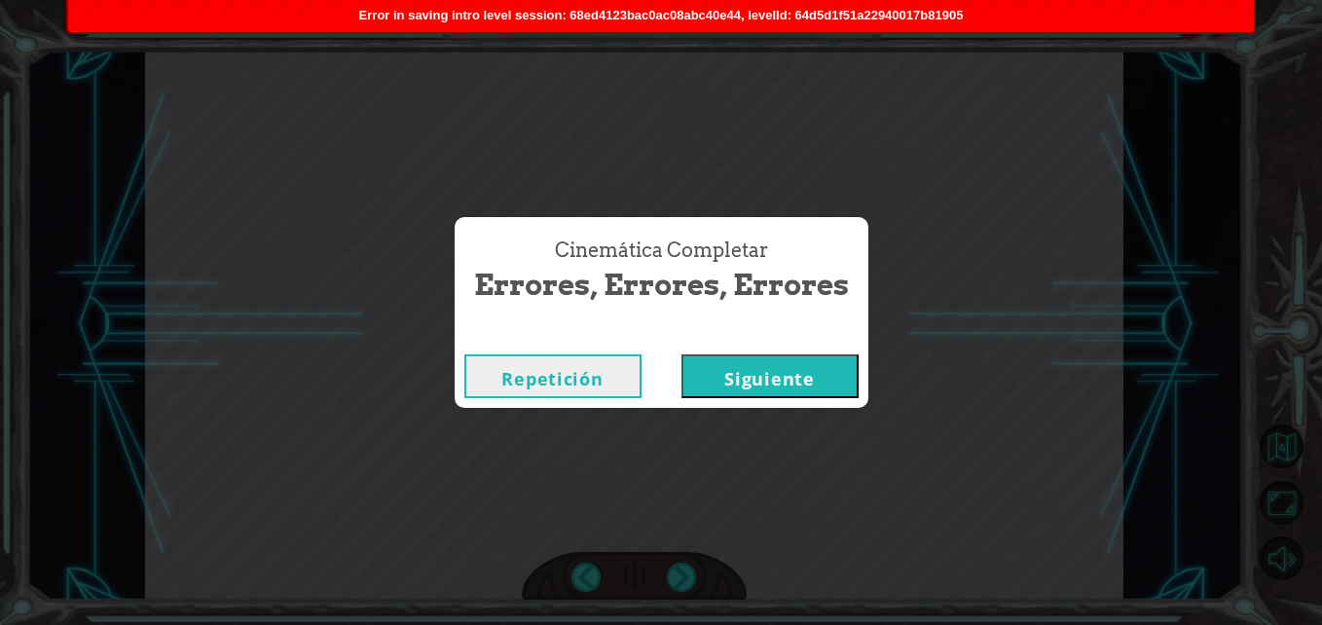
drag, startPoint x: 687, startPoint y: 564, endPoint x: 819, endPoint y: 370, distance: 234.7
click at [819, 370] on button "Siguiente" at bounding box center [770, 376] width 177 height 44
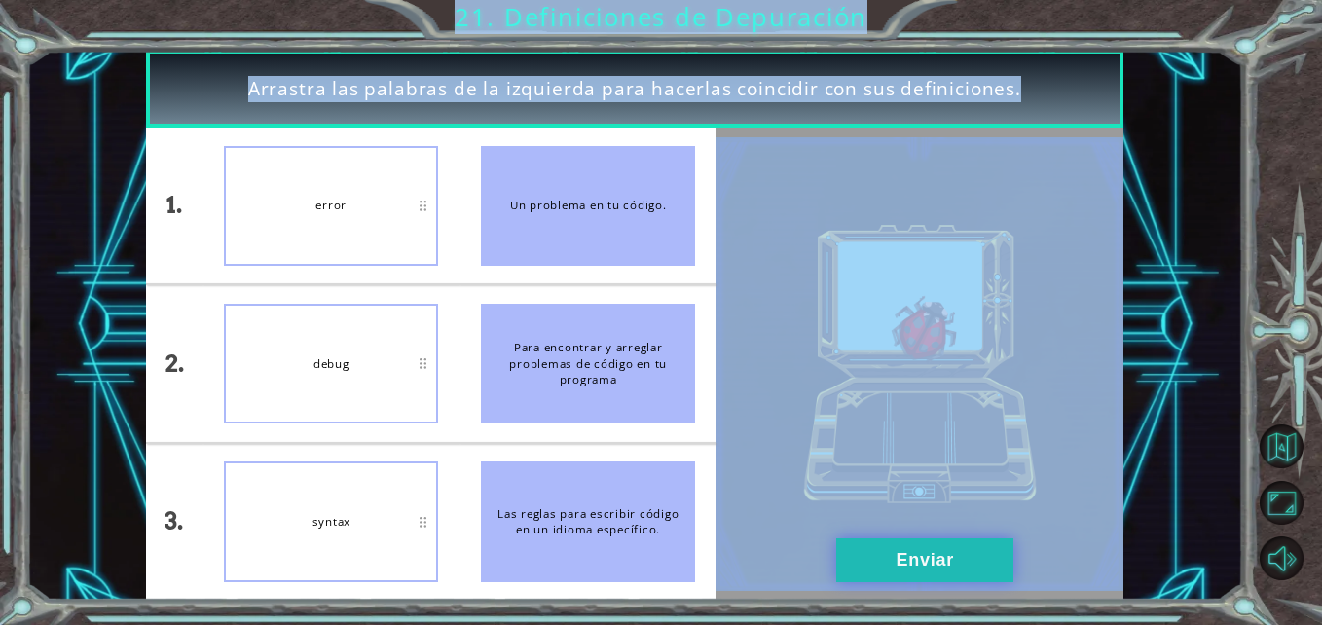
click at [880, 568] on button "Enviar" at bounding box center [925, 561] width 177 height 44
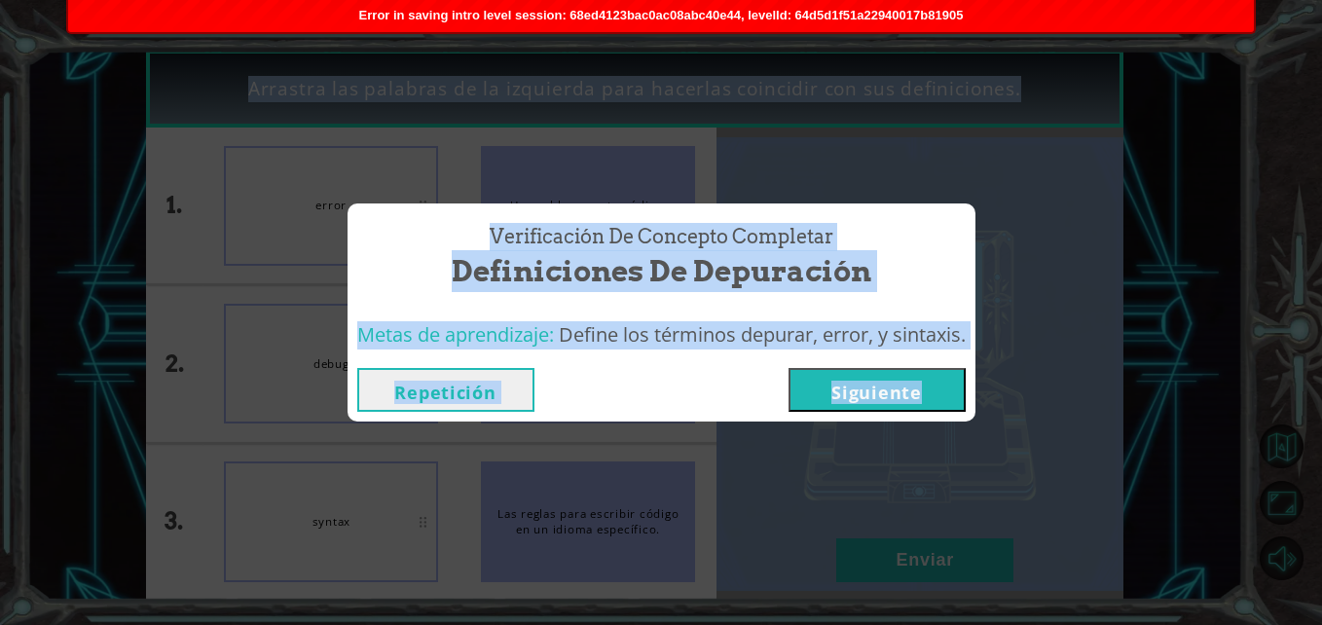
click at [888, 399] on button "Siguiente" at bounding box center [877, 390] width 177 height 44
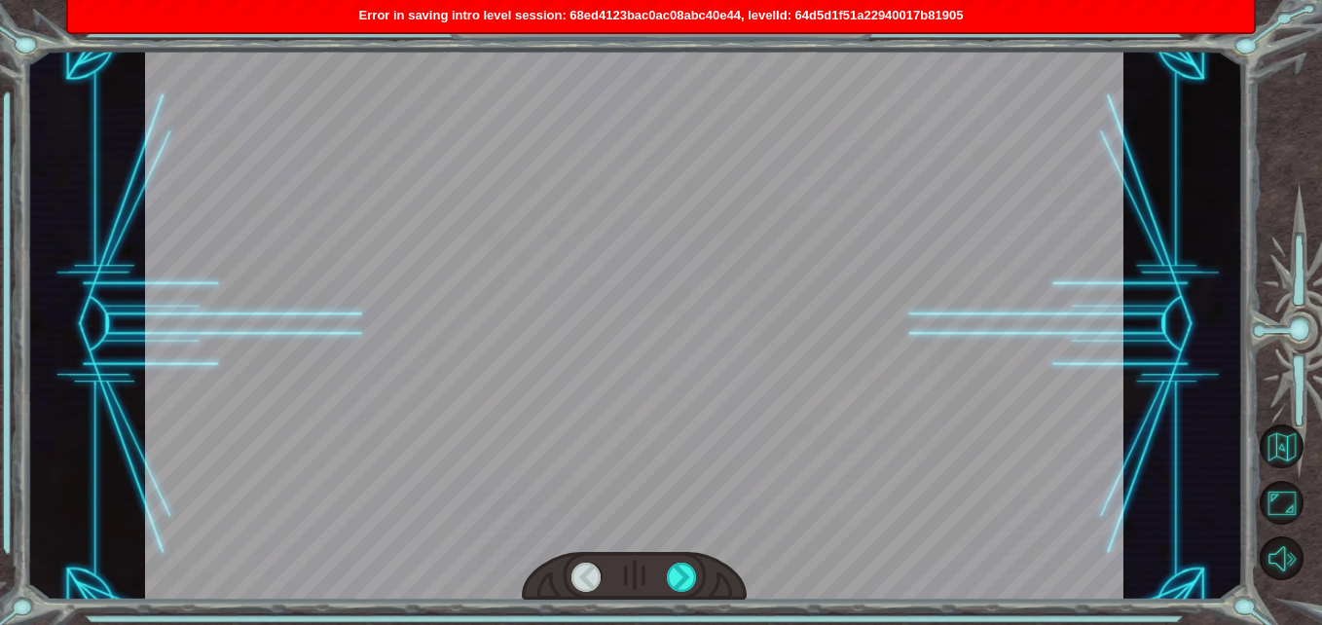
click at [766, 294] on div at bounding box center [634, 325] width 979 height 550
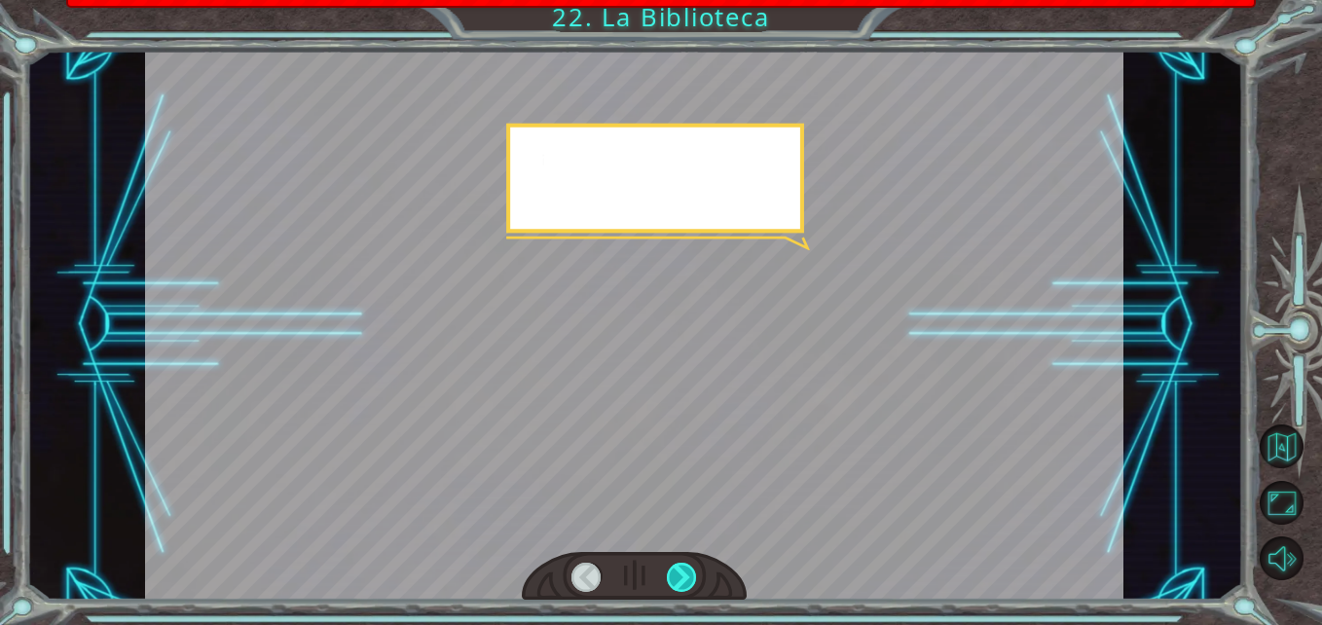
click at [684, 573] on div at bounding box center [682, 578] width 30 height 30
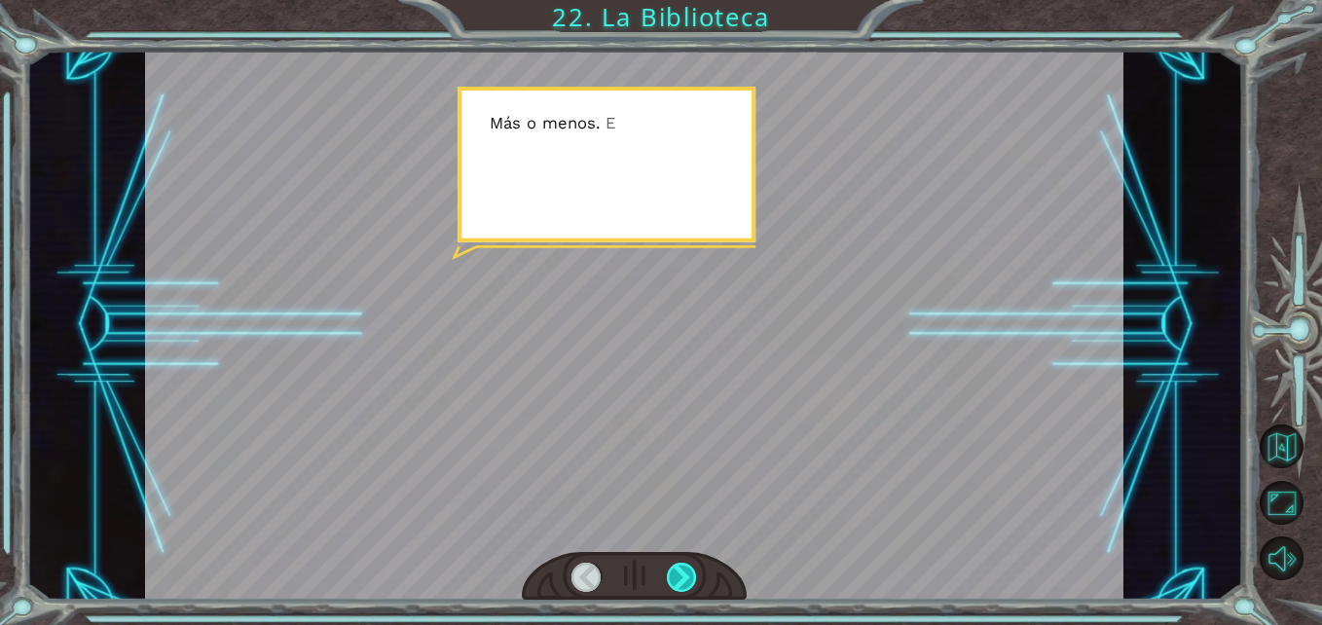
click at [684, 573] on div at bounding box center [682, 578] width 30 height 30
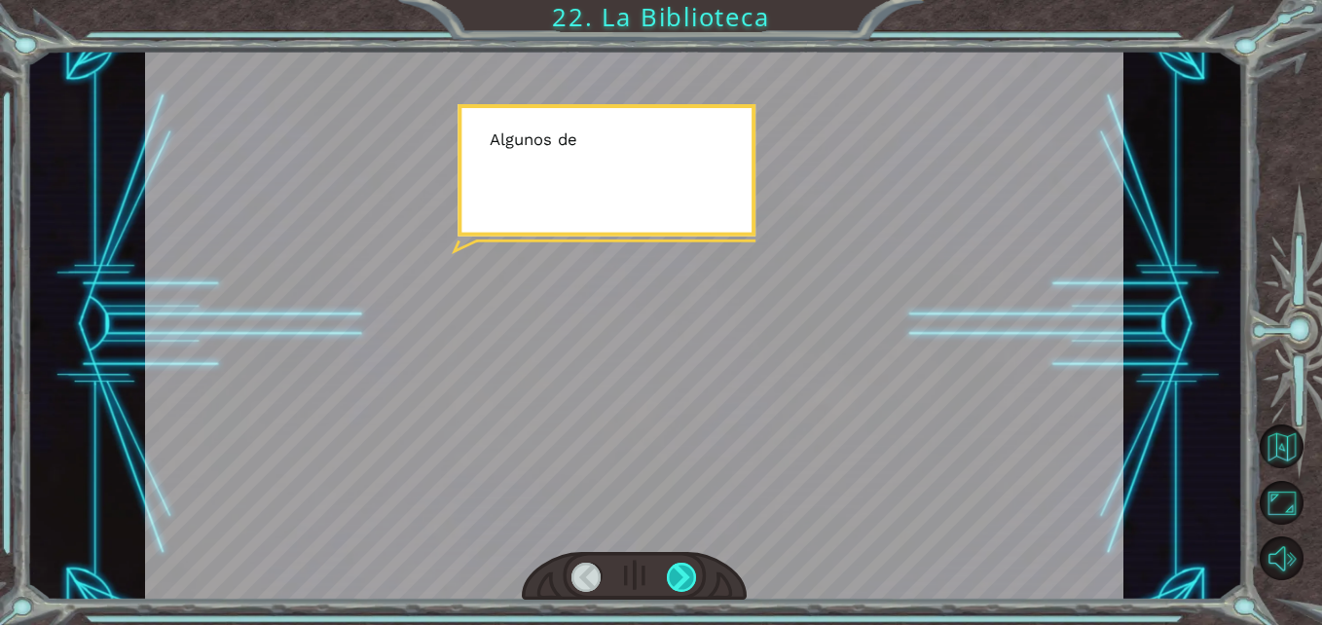
click at [684, 573] on div at bounding box center [682, 578] width 30 height 30
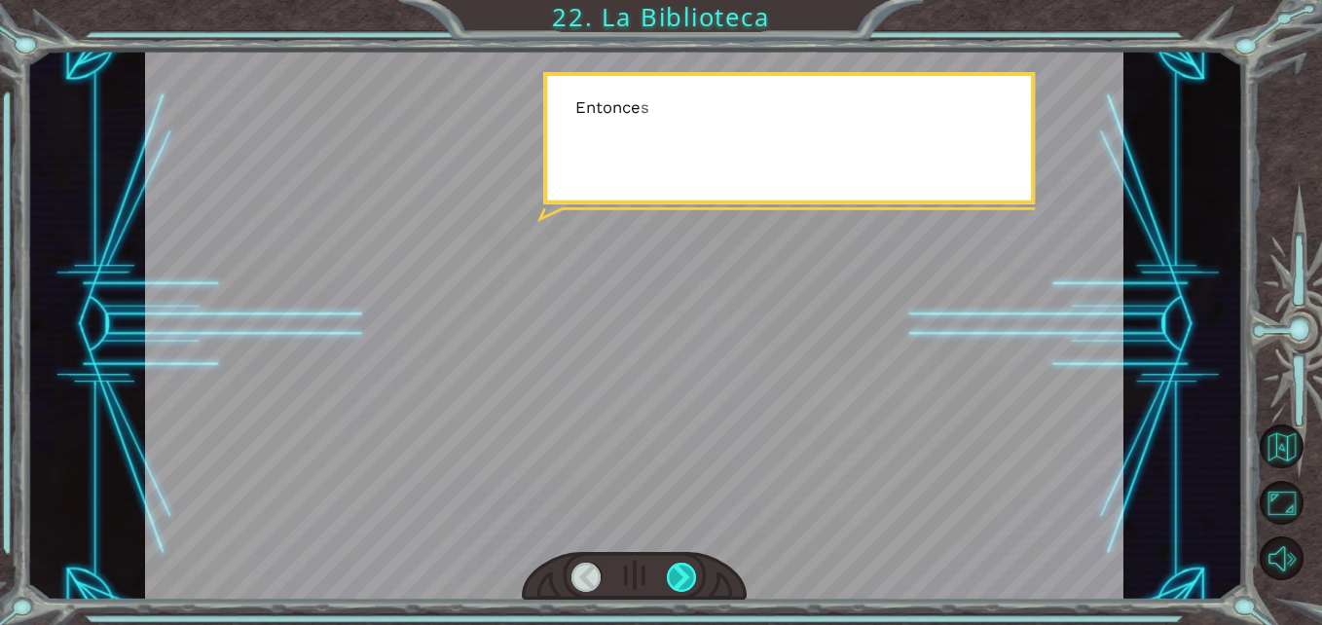
click at [684, 573] on div at bounding box center [682, 578] width 30 height 30
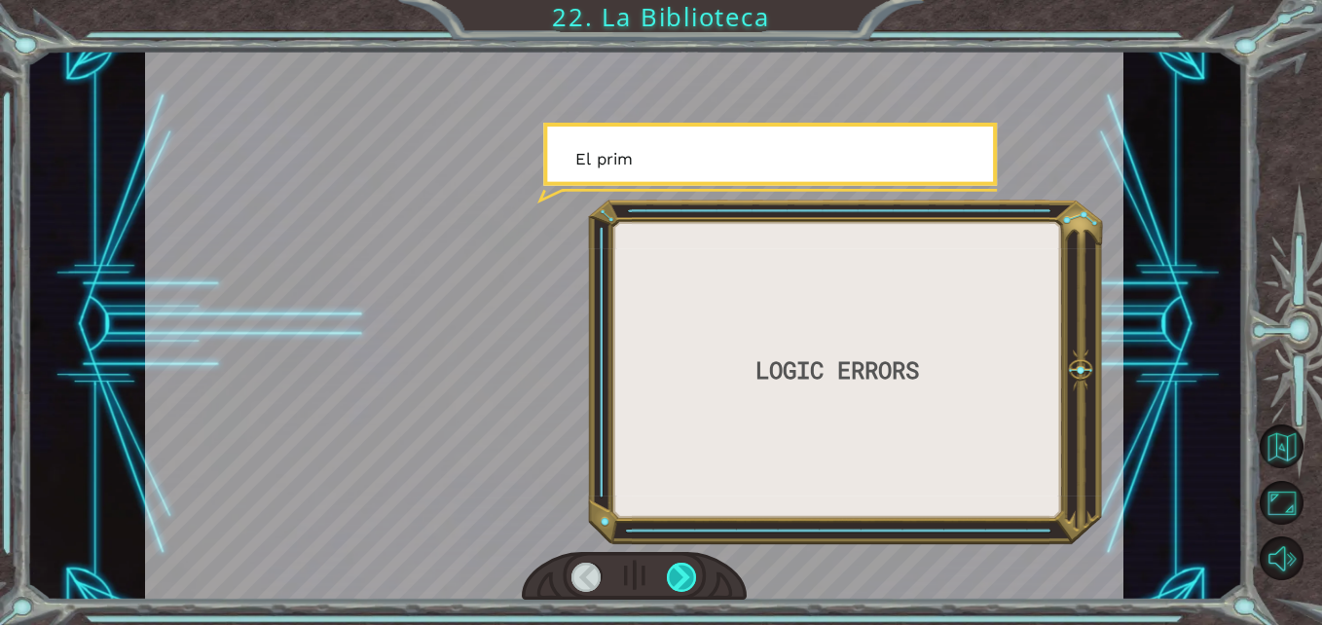
click at [684, 573] on div at bounding box center [682, 578] width 30 height 30
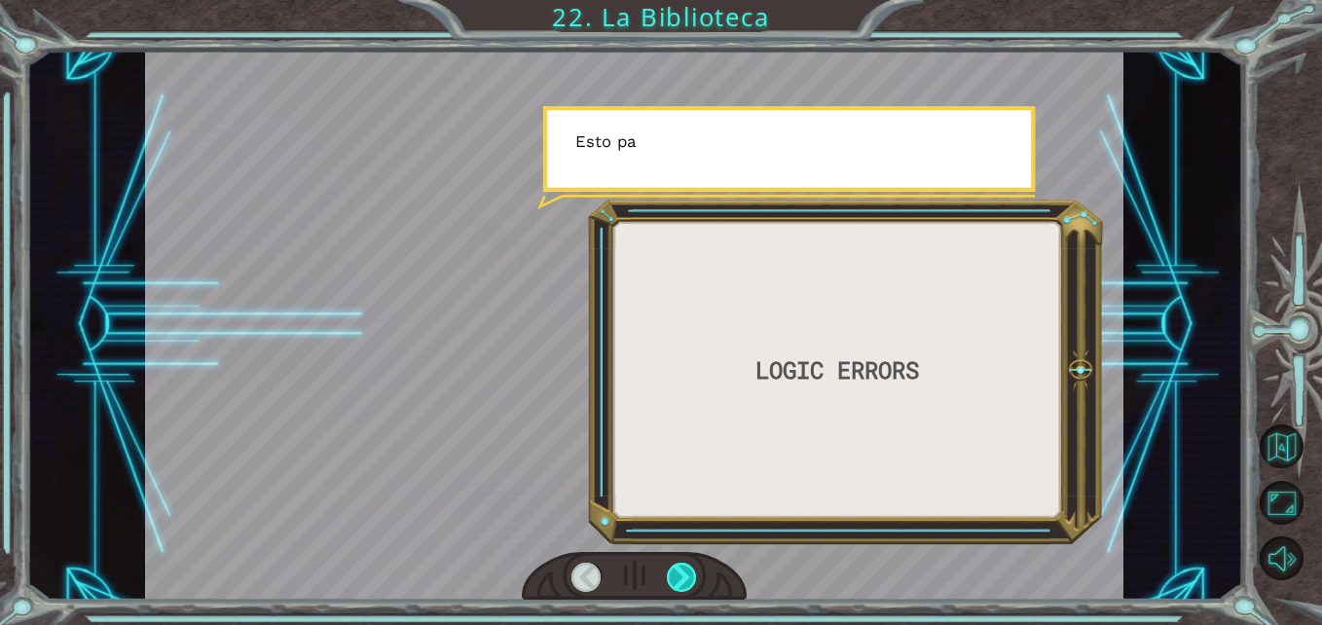
click at [684, 573] on div at bounding box center [682, 578] width 30 height 30
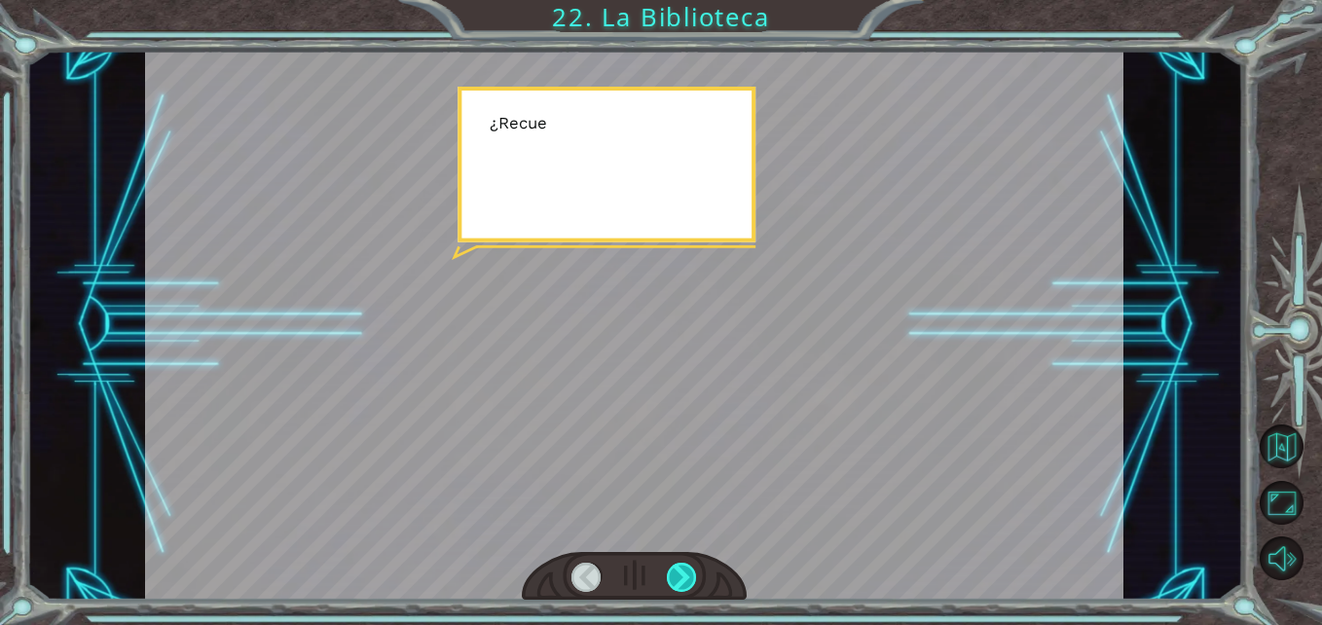
click at [684, 573] on div at bounding box center [682, 578] width 30 height 30
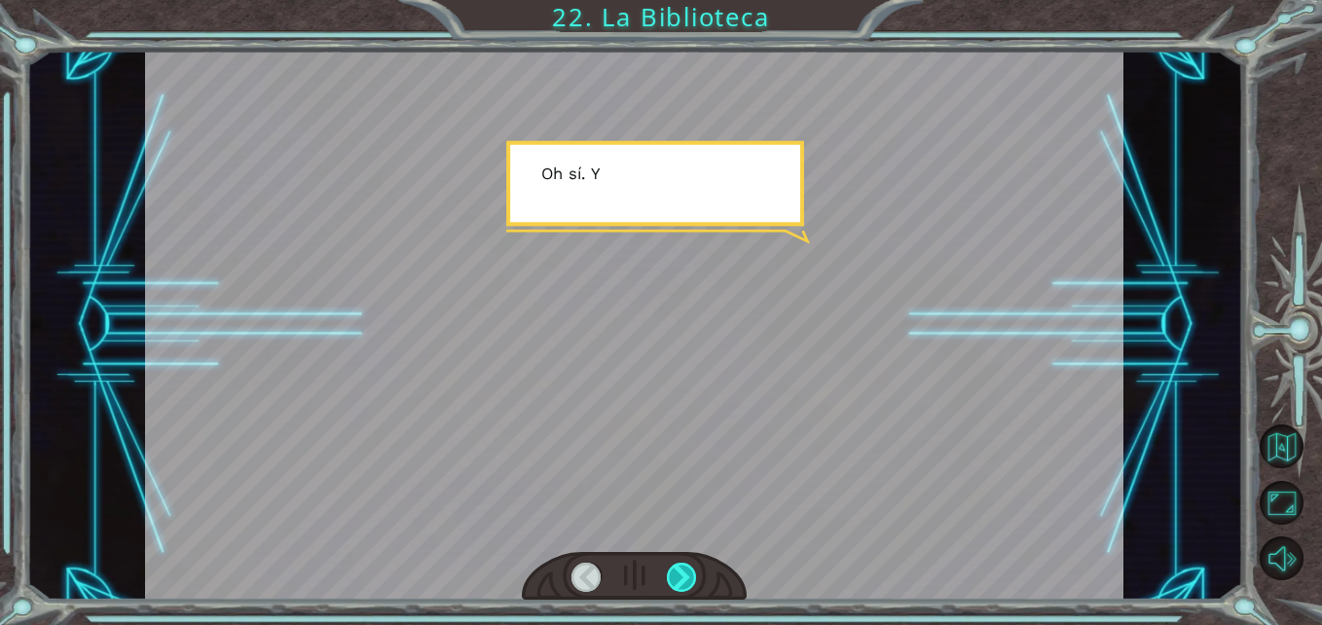
click at [684, 573] on div at bounding box center [682, 578] width 30 height 30
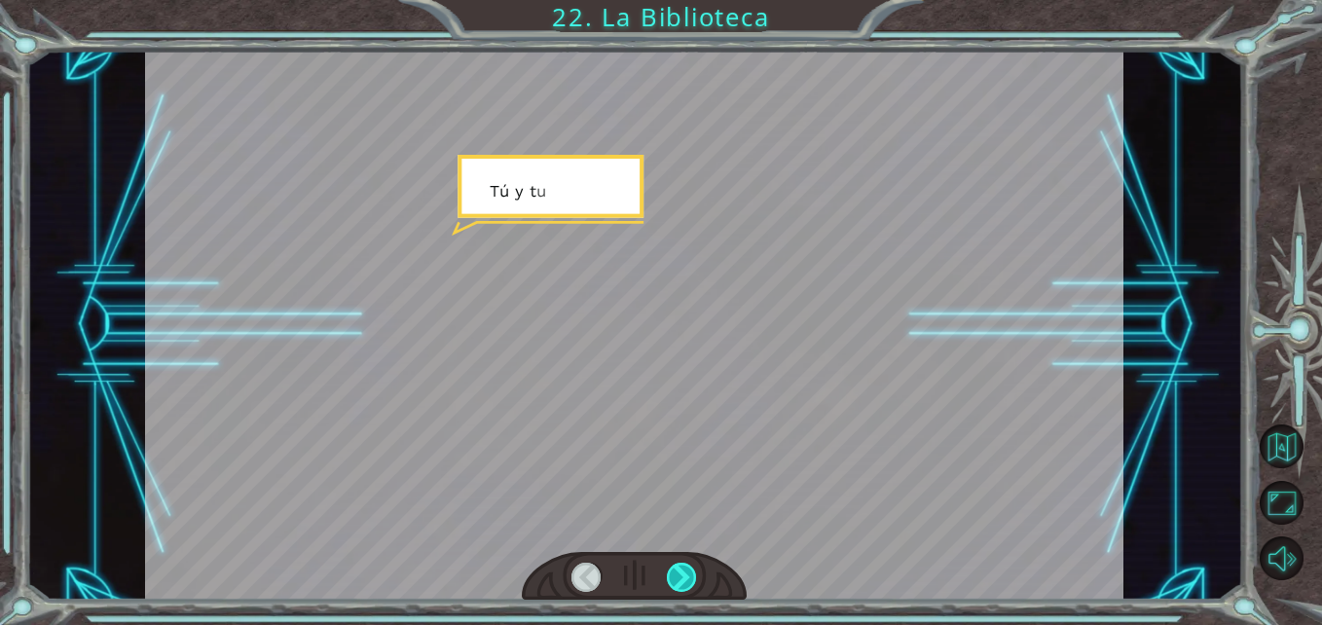
click at [684, 573] on div at bounding box center [682, 578] width 30 height 30
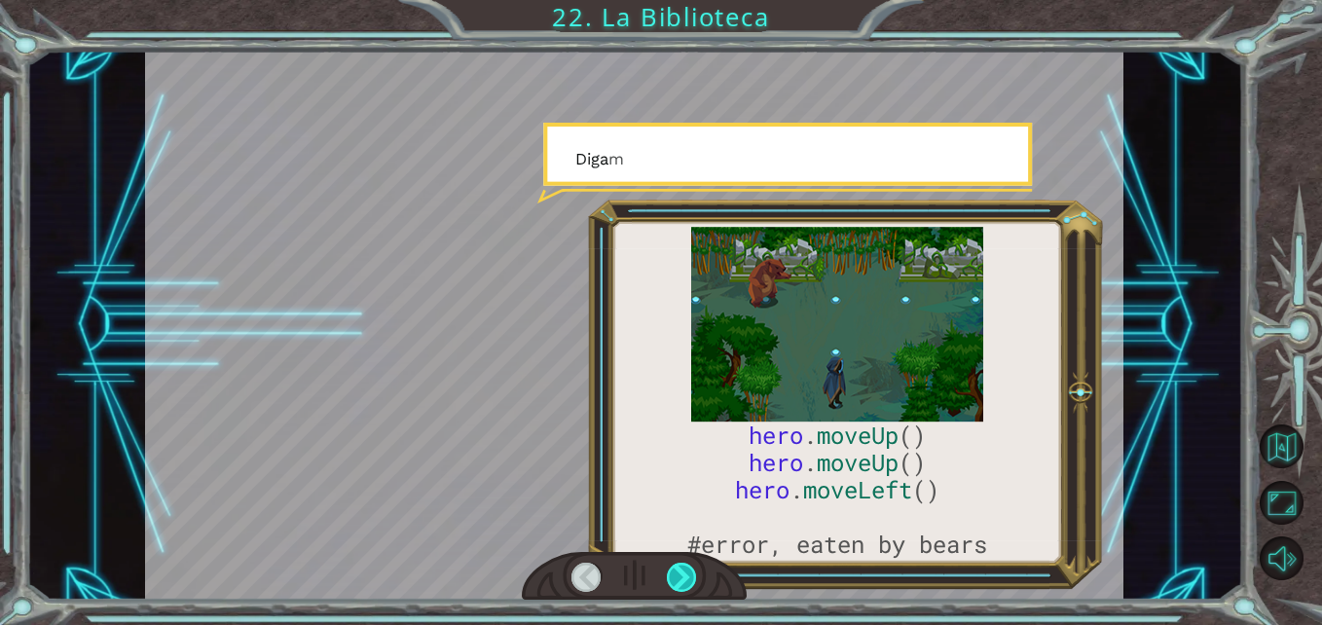
click at [684, 573] on div at bounding box center [682, 578] width 30 height 30
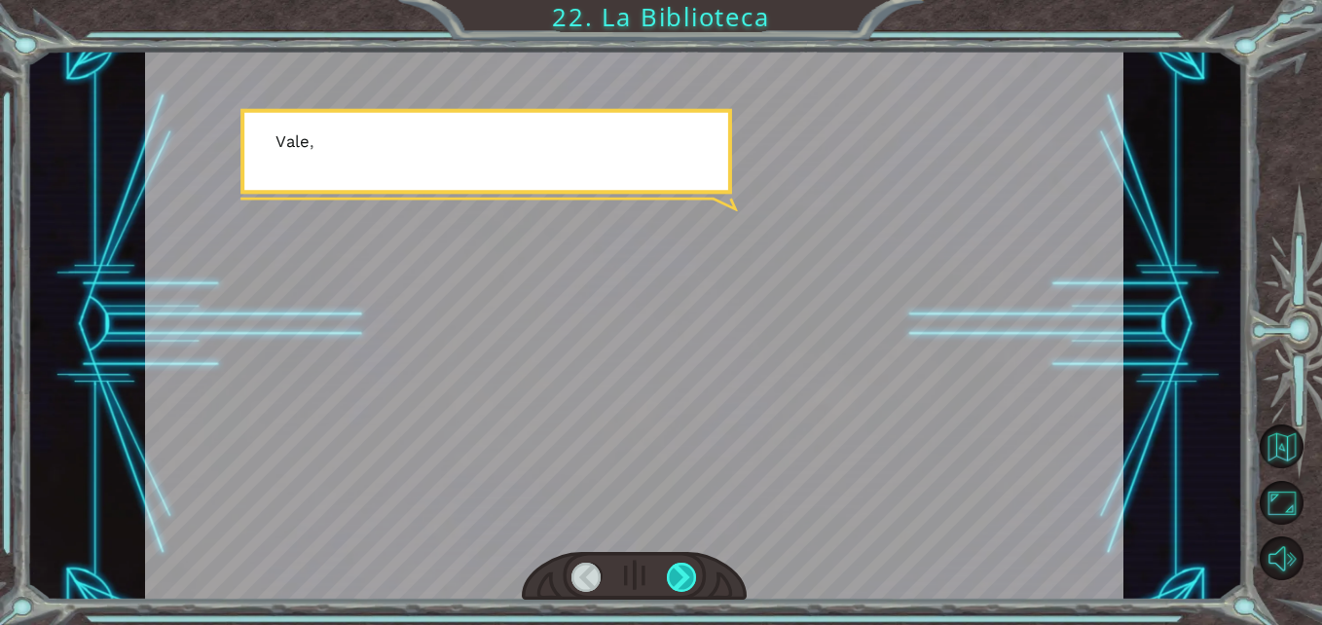
click at [684, 573] on div at bounding box center [682, 578] width 30 height 30
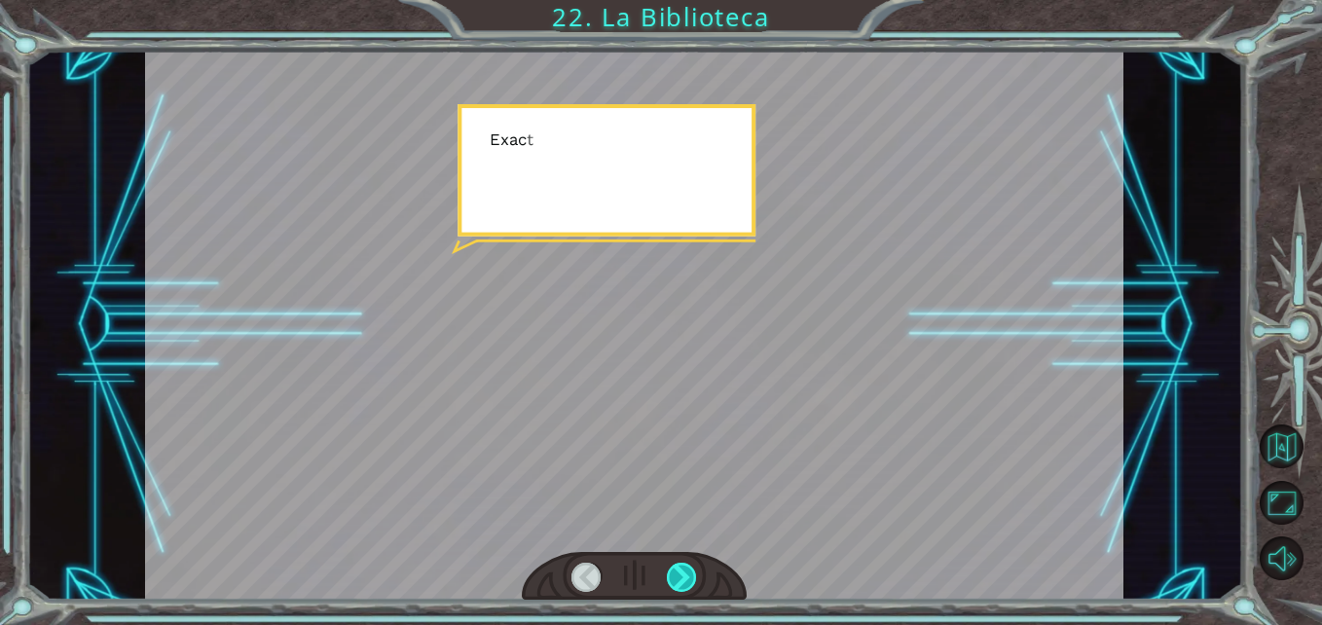
click at [684, 573] on div at bounding box center [682, 578] width 30 height 30
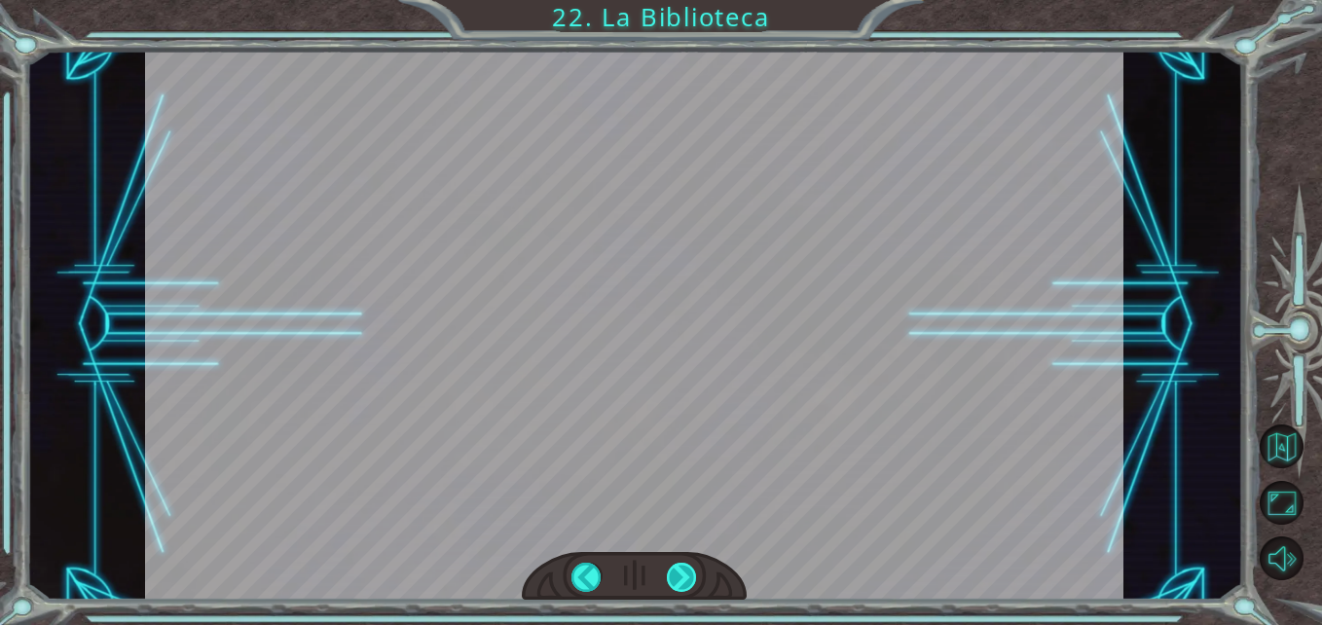
click at [684, 573] on div at bounding box center [682, 578] width 30 height 30
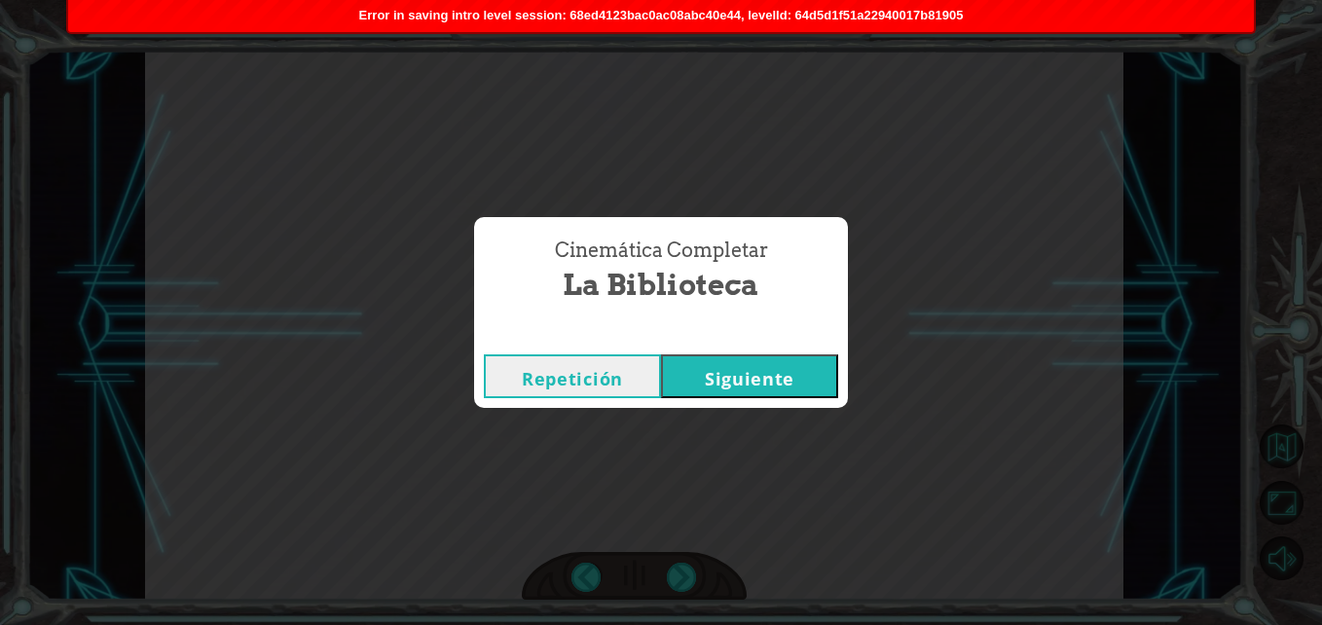
click at [731, 384] on button "Siguiente" at bounding box center [749, 376] width 177 height 44
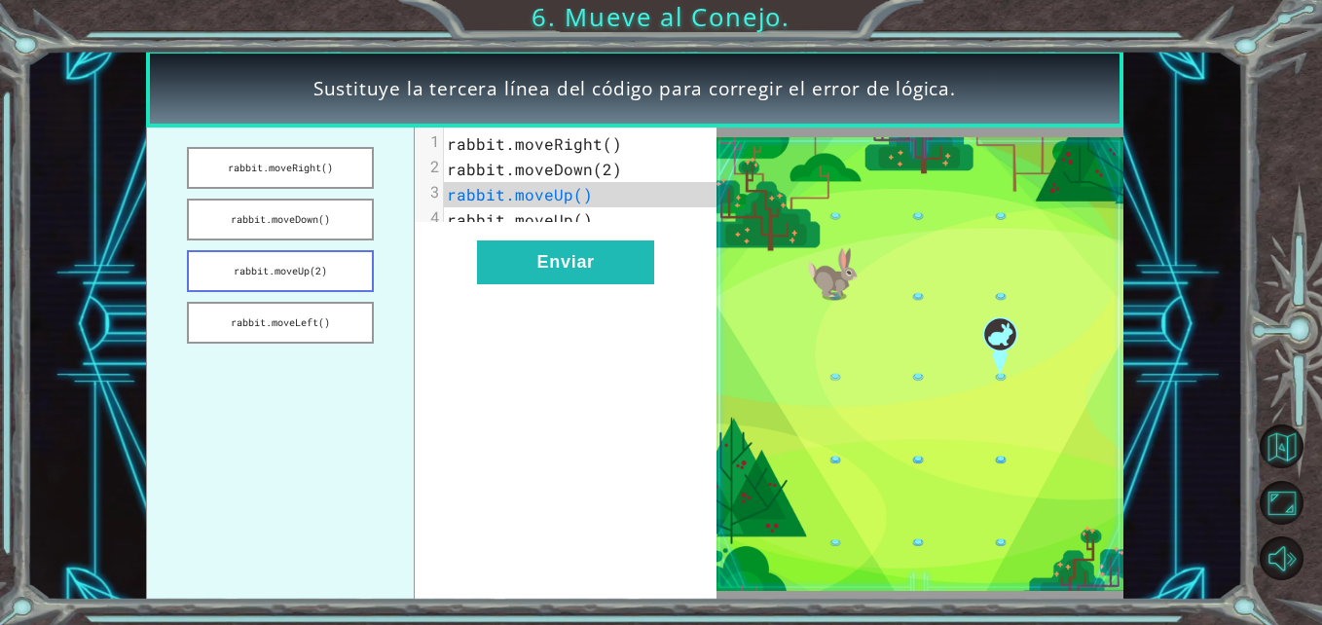
click at [325, 260] on button "rabbit.moveUp(2)" at bounding box center [280, 271] width 187 height 42
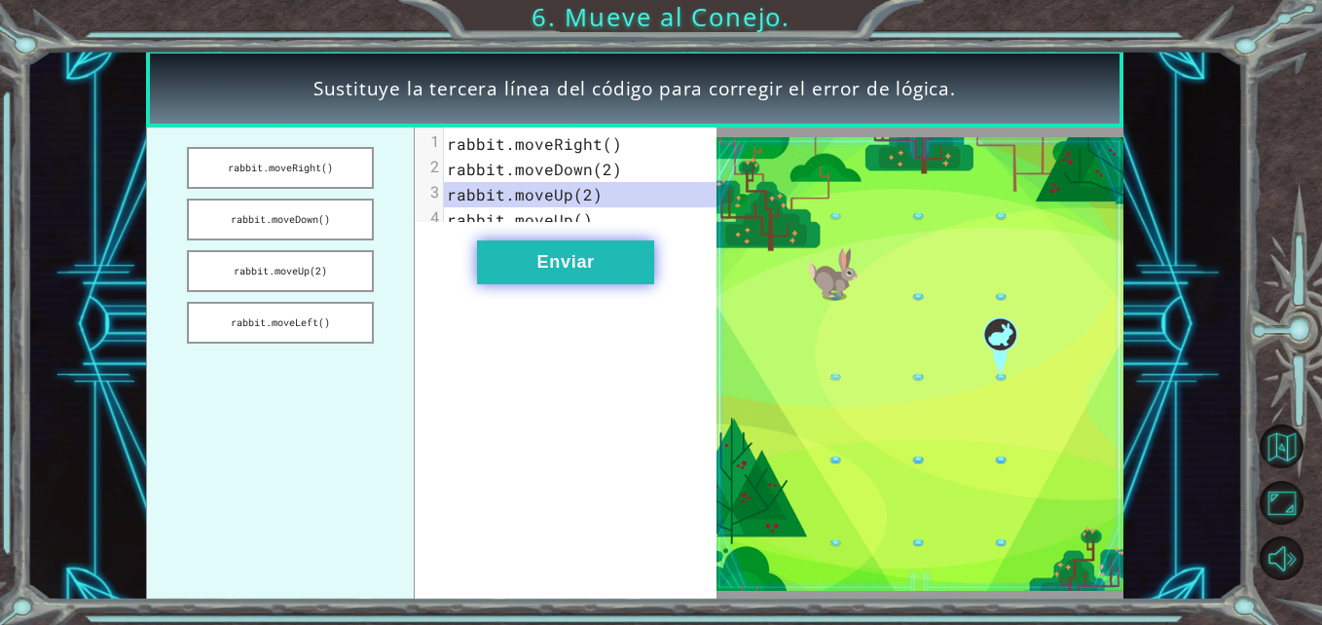
click at [544, 273] on button "Enviar" at bounding box center [565, 263] width 177 height 44
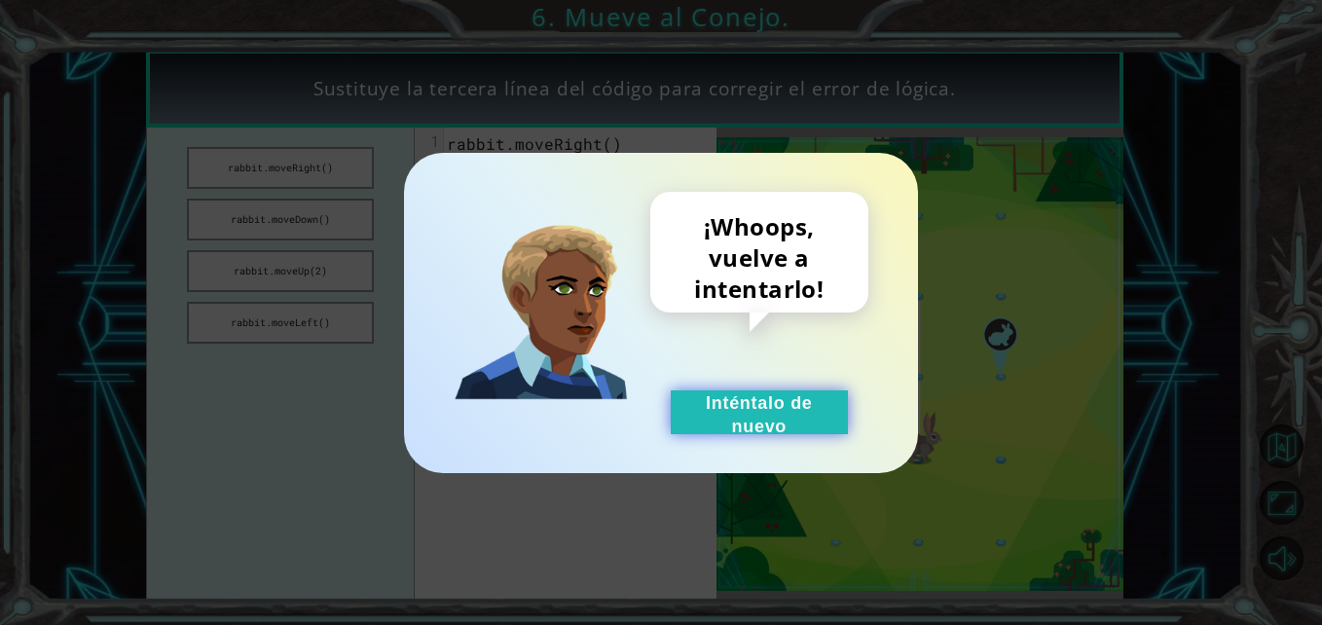
click at [784, 398] on button "Inténtalo de nuevo" at bounding box center [759, 413] width 177 height 44
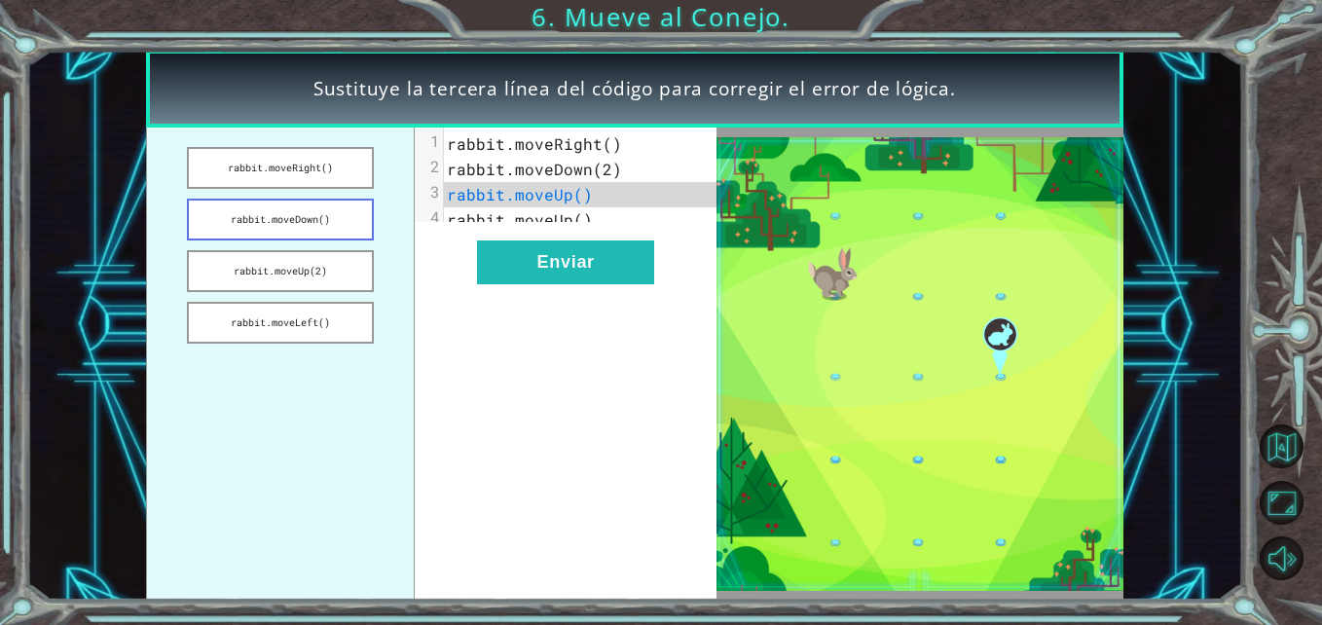
click at [323, 207] on button "rabbit.moveDown()" at bounding box center [280, 220] width 187 height 42
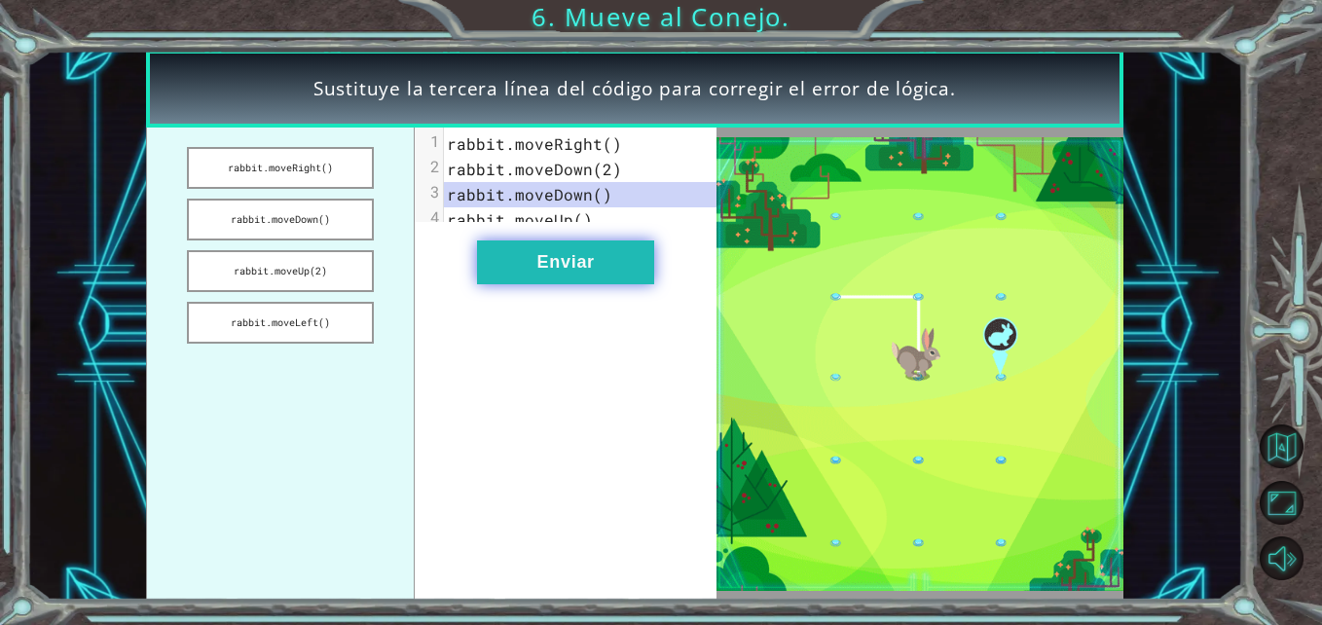
click at [510, 271] on button "Enviar" at bounding box center [565, 263] width 177 height 44
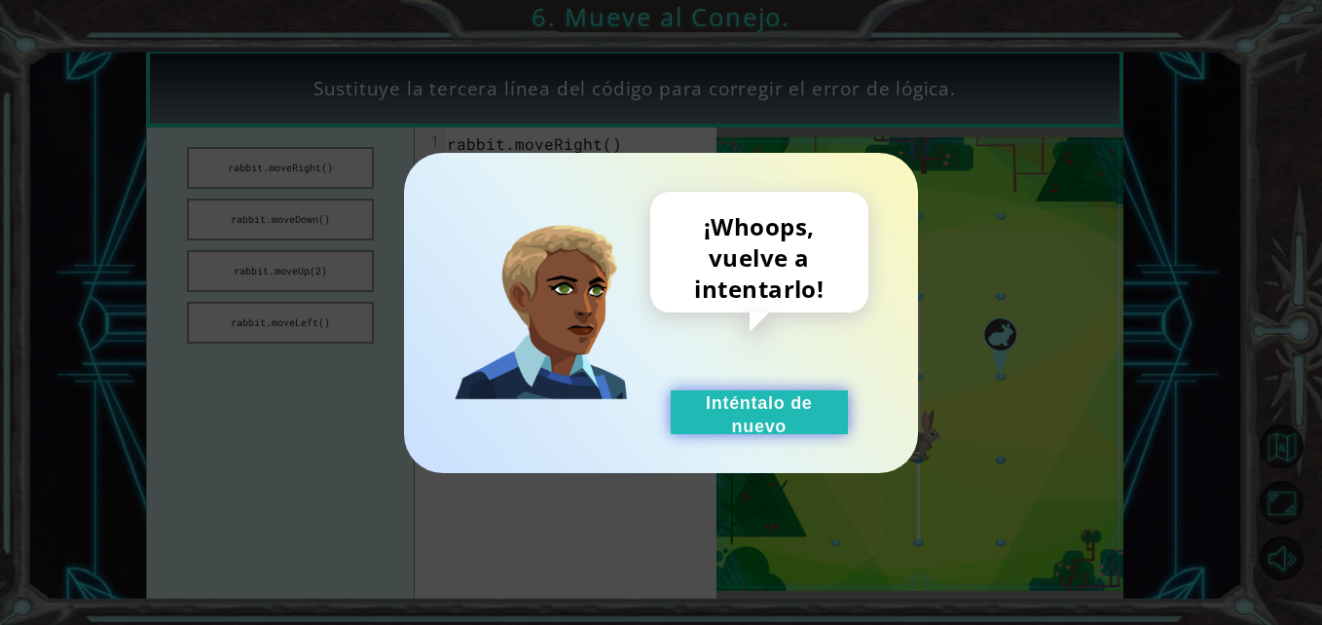
click at [722, 400] on button "Inténtalo de nuevo" at bounding box center [759, 413] width 177 height 44
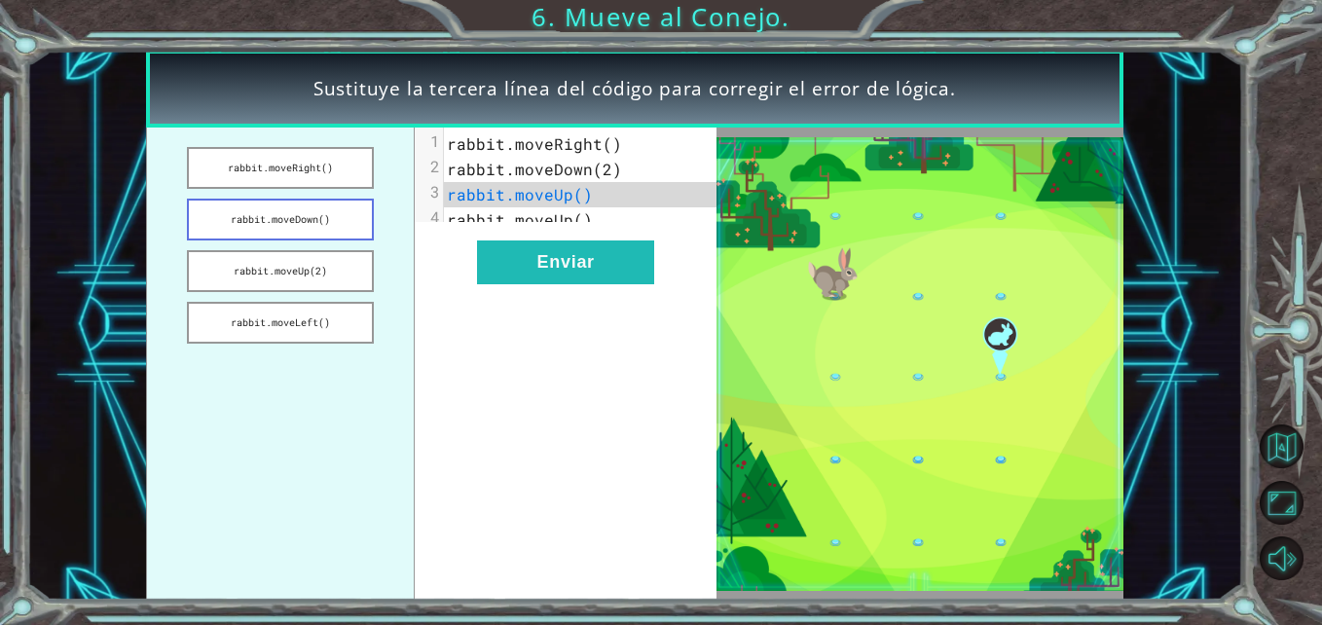
click at [303, 214] on button "rabbit.moveDown()" at bounding box center [280, 220] width 187 height 42
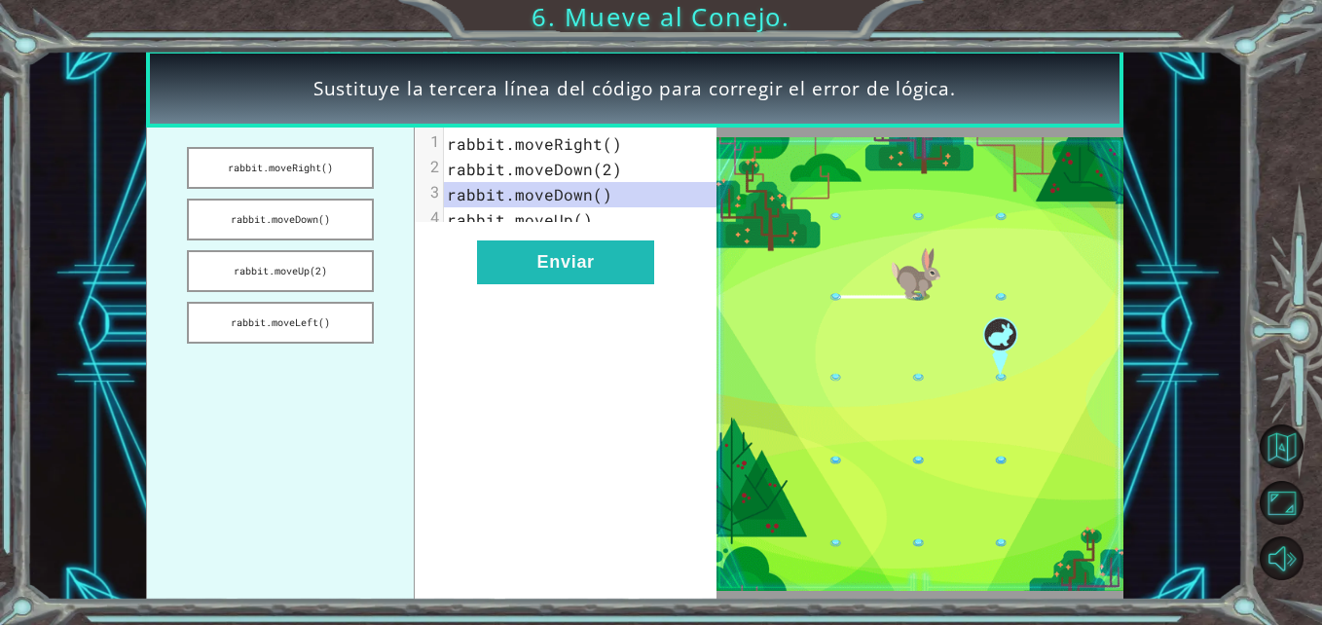
click at [594, 195] on span "rabbit.moveDown()" at bounding box center [530, 194] width 166 height 20
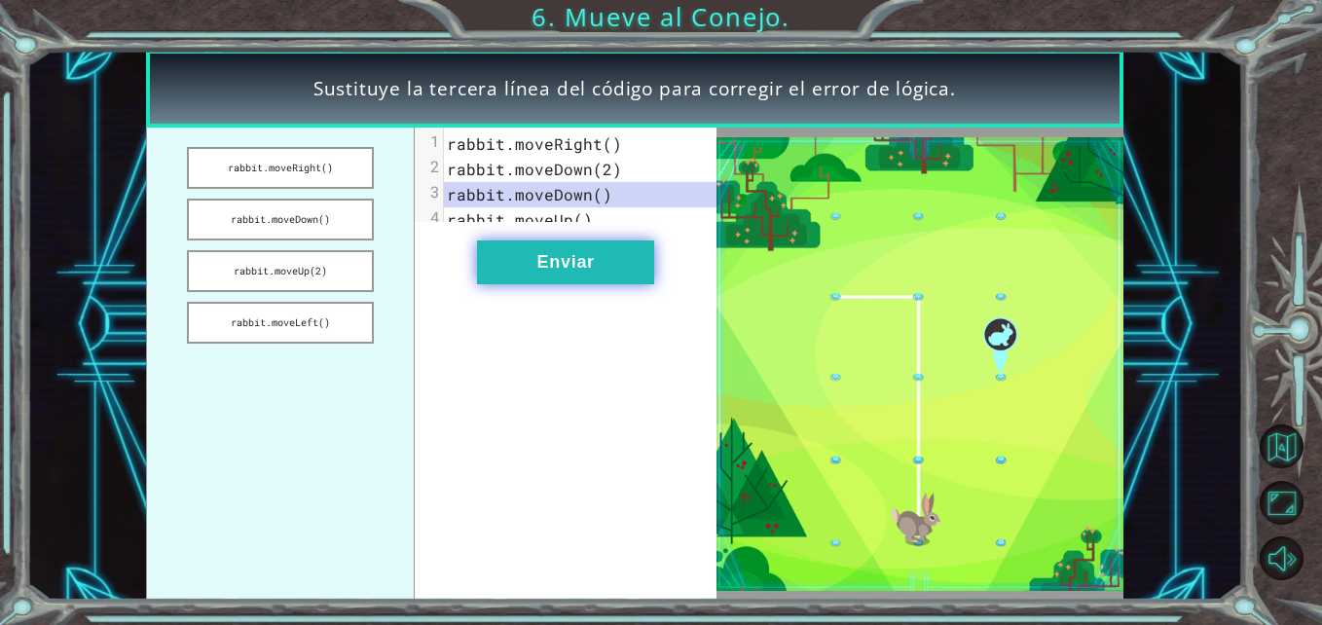
click at [611, 284] on button "Enviar" at bounding box center [565, 263] width 177 height 44
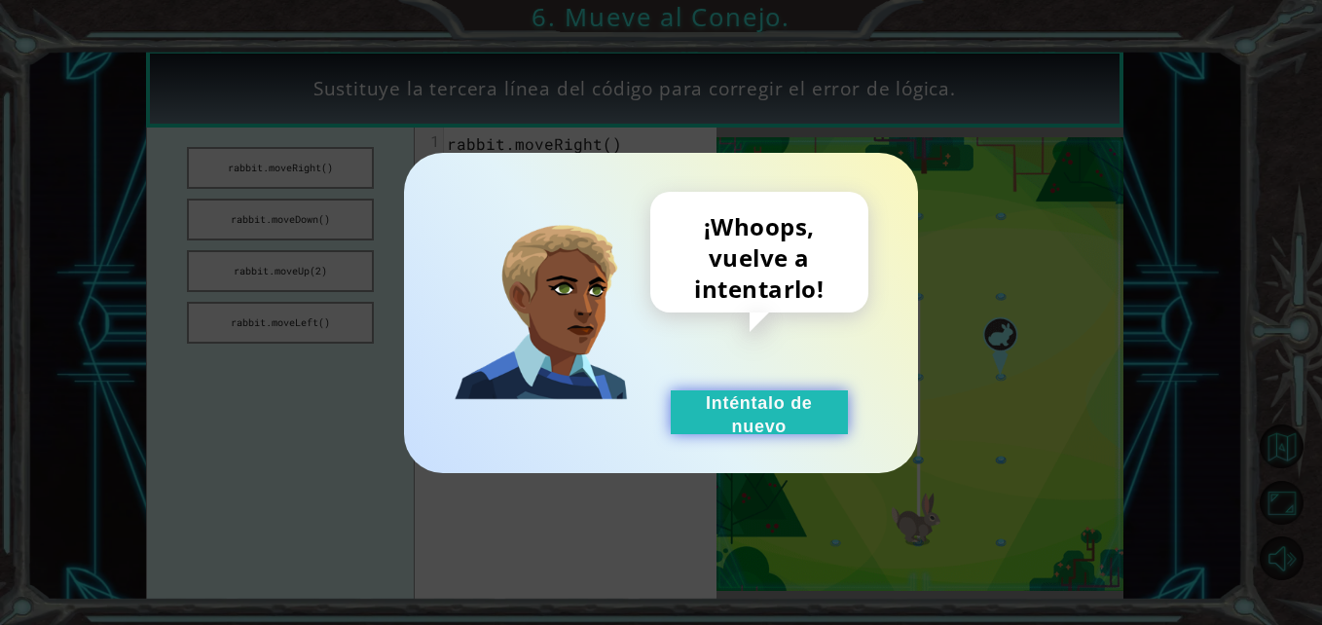
click at [767, 405] on button "Inténtalo de nuevo" at bounding box center [759, 413] width 177 height 44
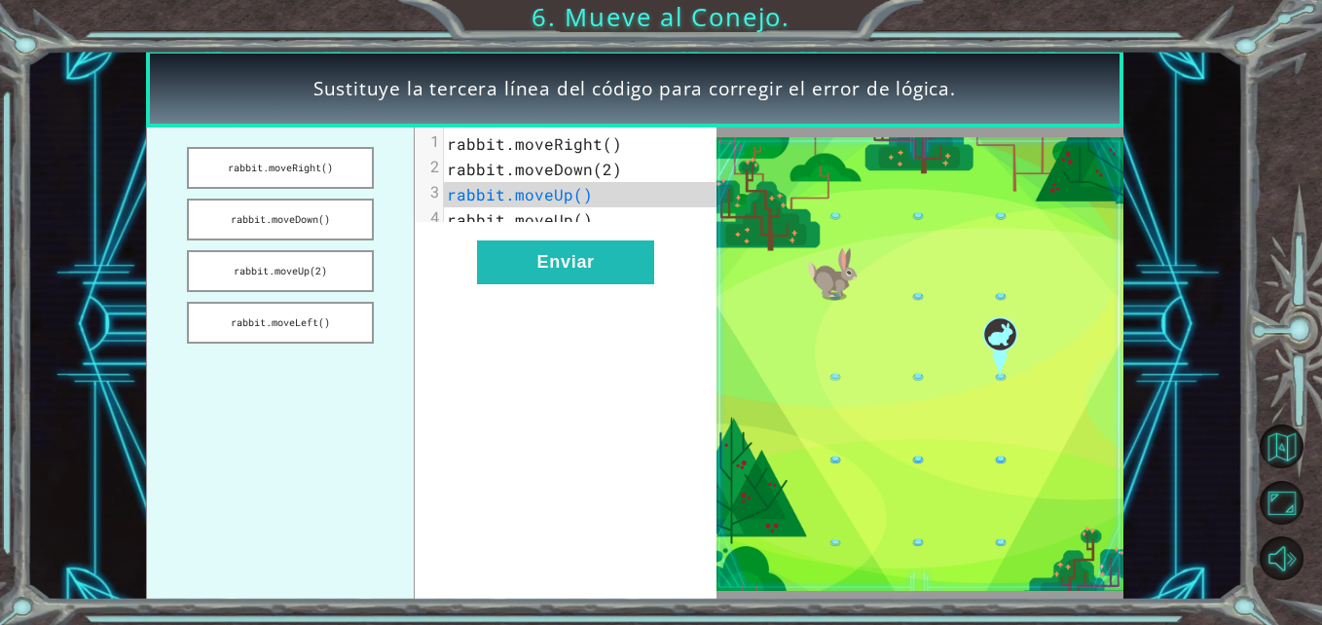
click at [612, 166] on span "rabbit.moveDown(2)" at bounding box center [534, 169] width 175 height 20
click at [595, 175] on span "rabbit.moveDown(2)" at bounding box center [534, 169] width 175 height 20
click at [577, 193] on span "rabbit.moveUp()" at bounding box center [520, 194] width 146 height 20
click at [564, 277] on button "Enviar" at bounding box center [565, 263] width 177 height 44
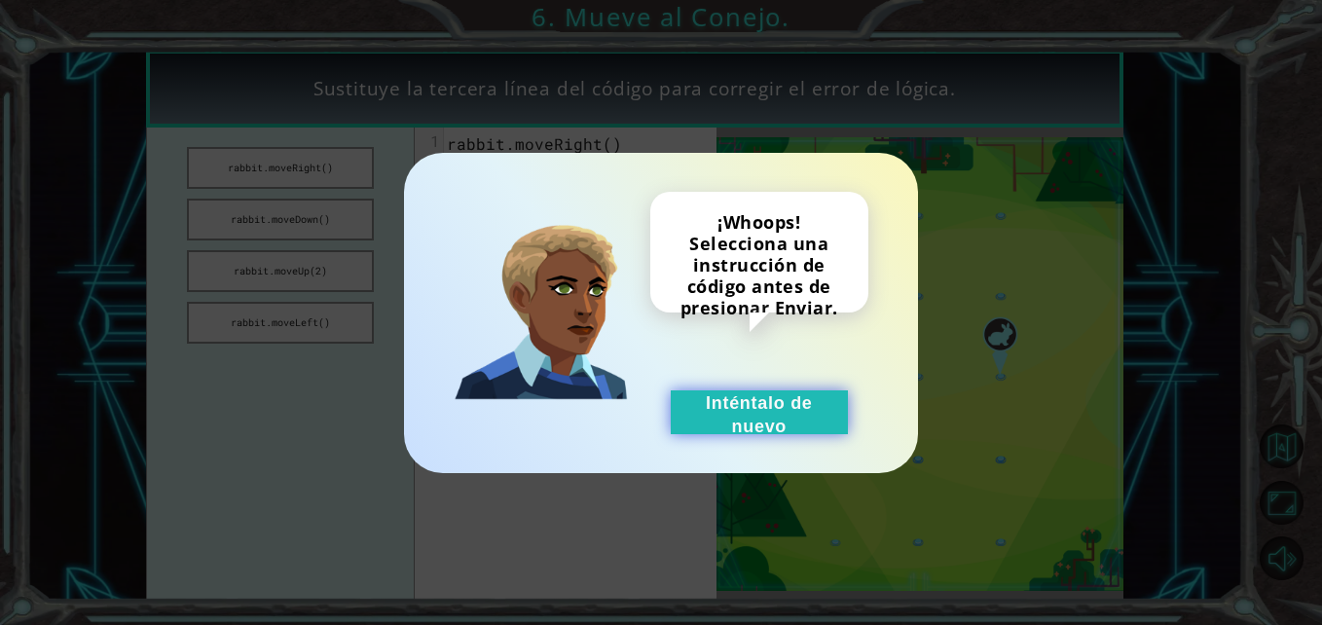
click at [702, 392] on button "Inténtalo de nuevo" at bounding box center [759, 413] width 177 height 44
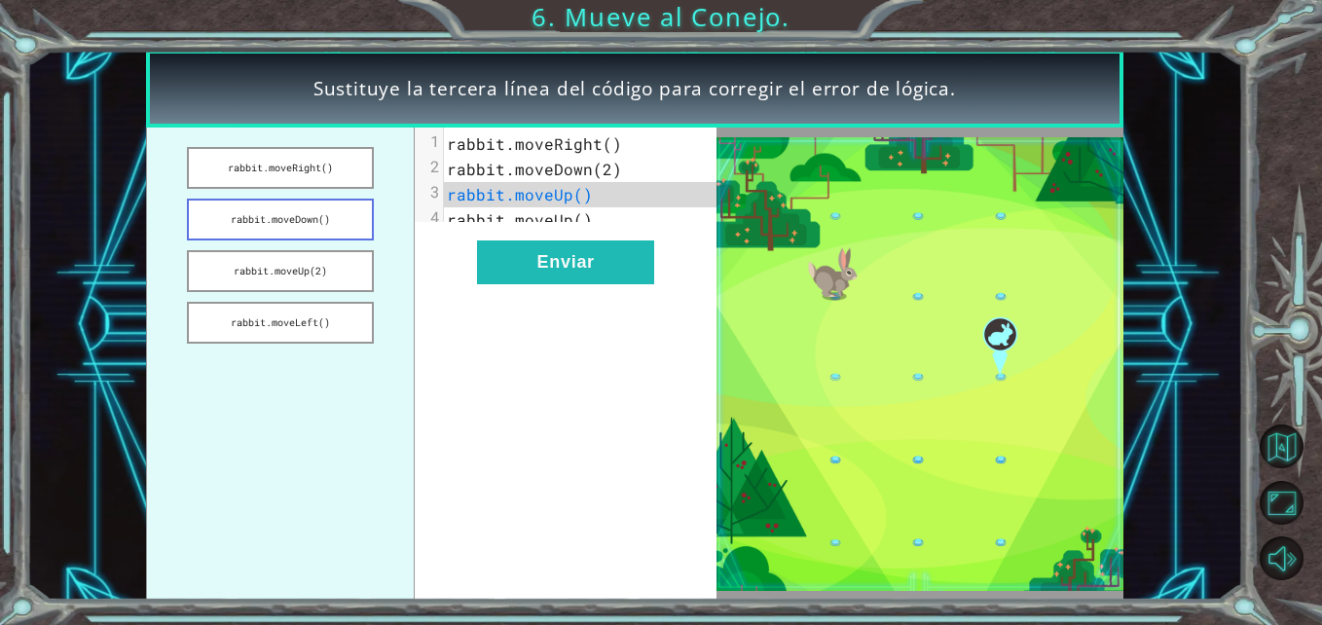
click at [313, 227] on button "rabbit.moveDown()" at bounding box center [280, 220] width 187 height 42
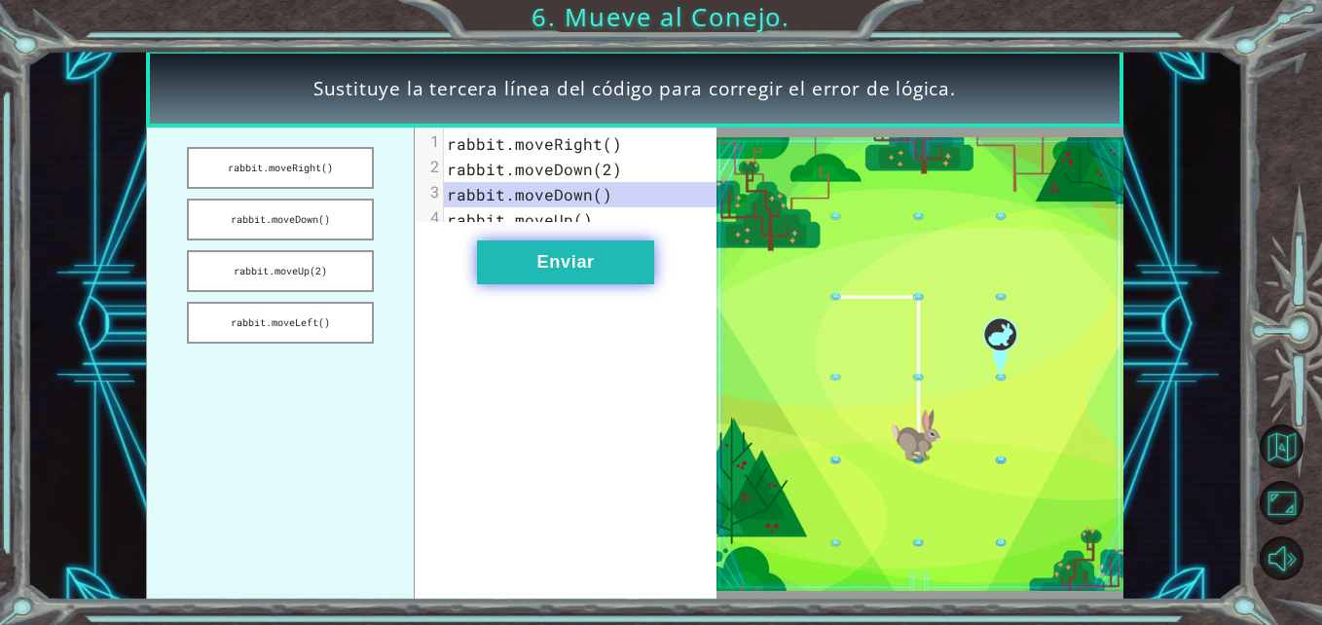
click at [507, 271] on button "Enviar" at bounding box center [565, 263] width 177 height 44
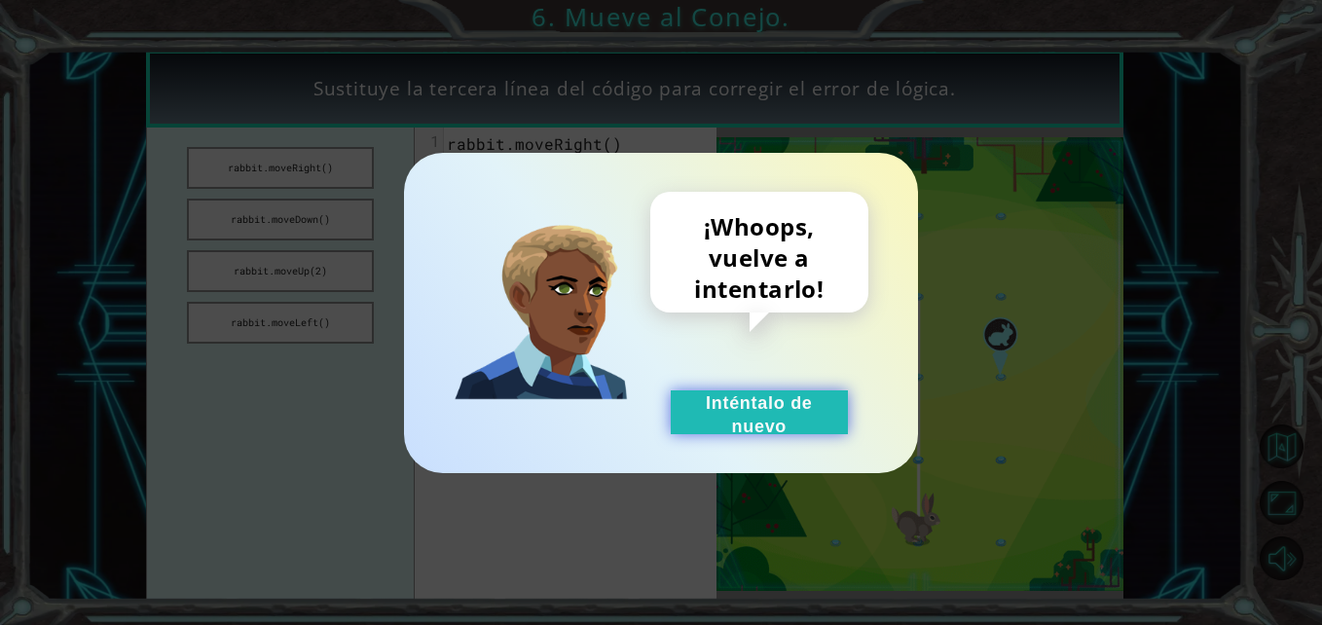
click at [752, 411] on button "Inténtalo de nuevo" at bounding box center [759, 413] width 177 height 44
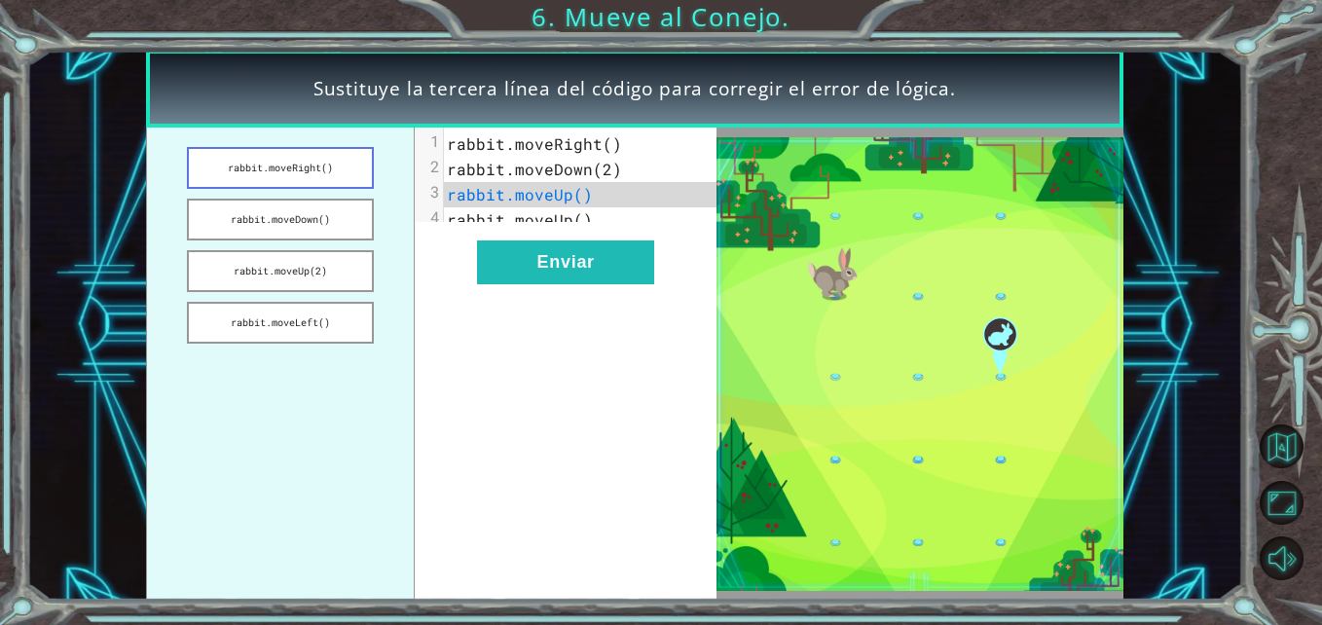
click at [336, 167] on button "rabbit.moveRight()" at bounding box center [280, 168] width 187 height 42
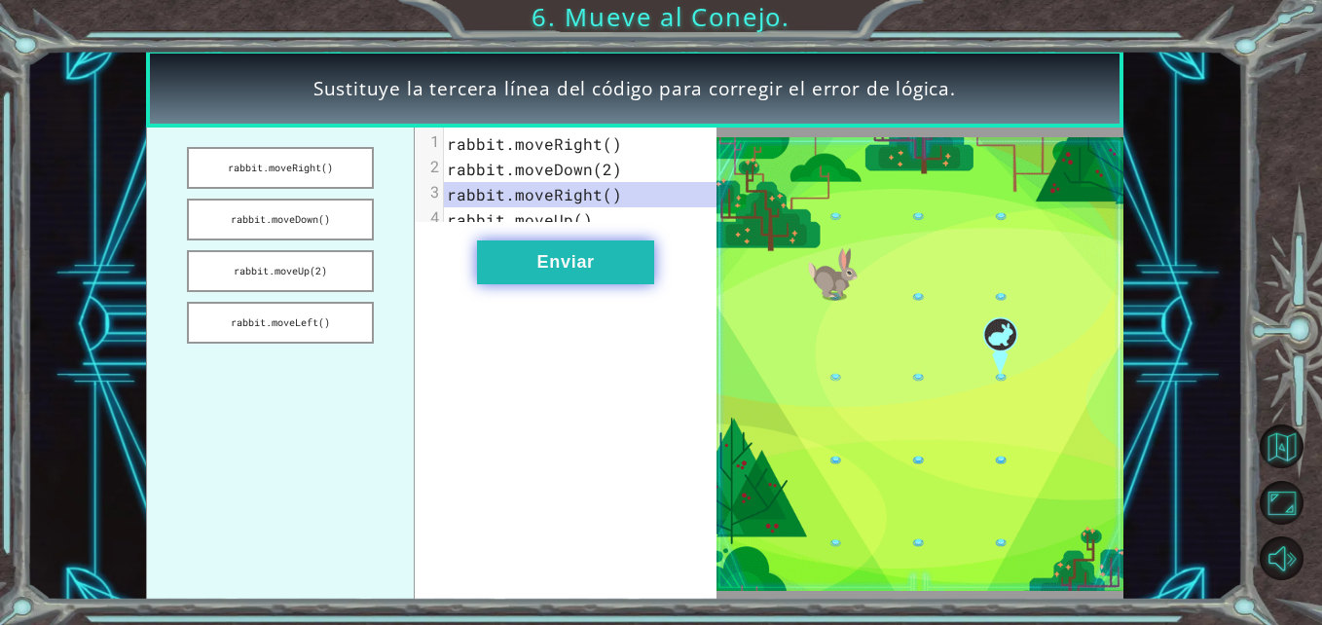
click at [513, 267] on button "Enviar" at bounding box center [565, 263] width 177 height 44
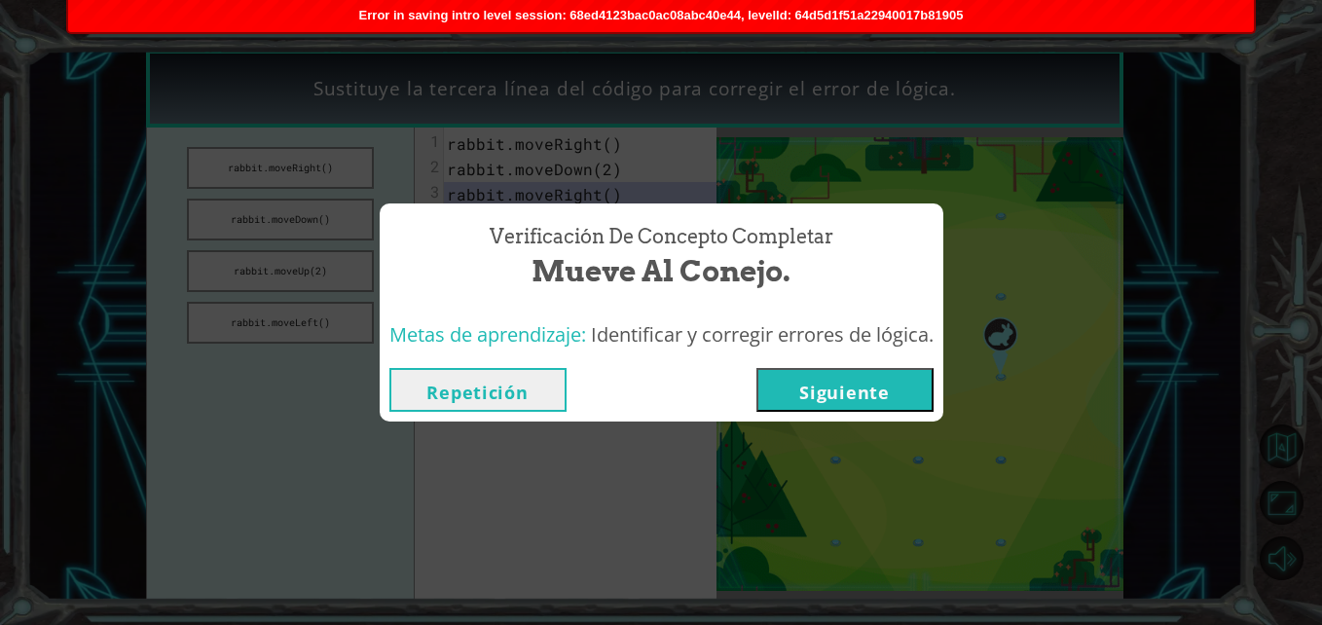
click at [837, 389] on button "Siguiente" at bounding box center [845, 390] width 177 height 44
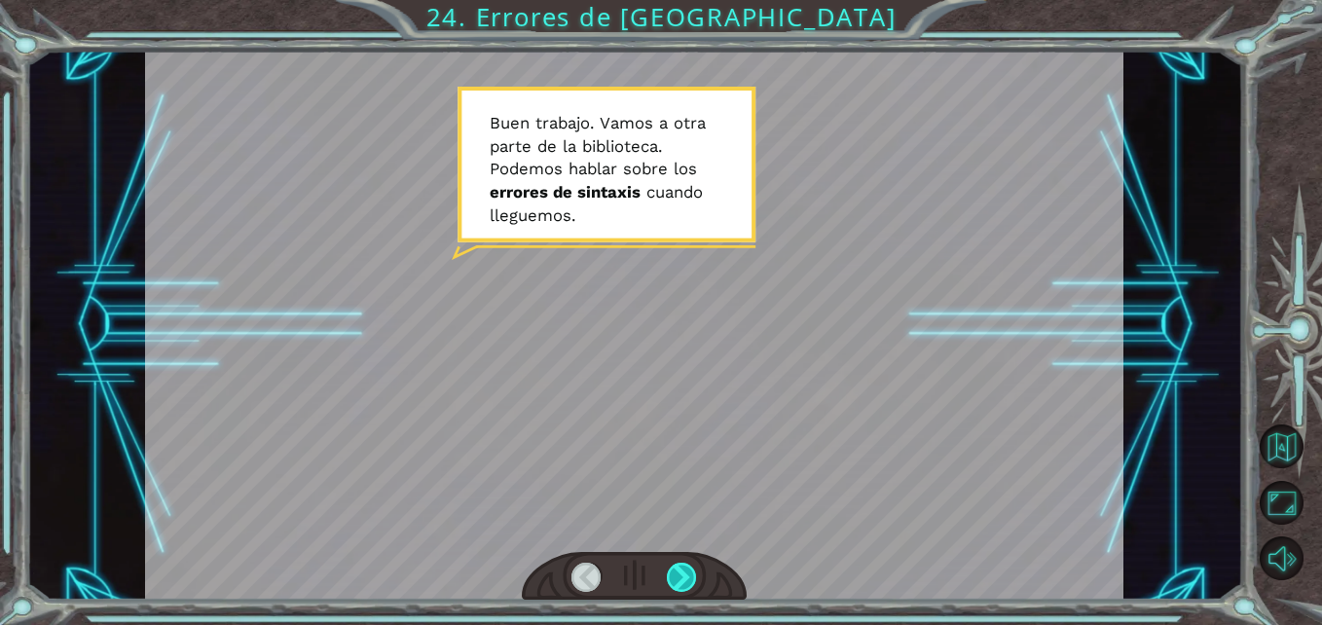
click at [686, 570] on div at bounding box center [682, 578] width 30 height 30
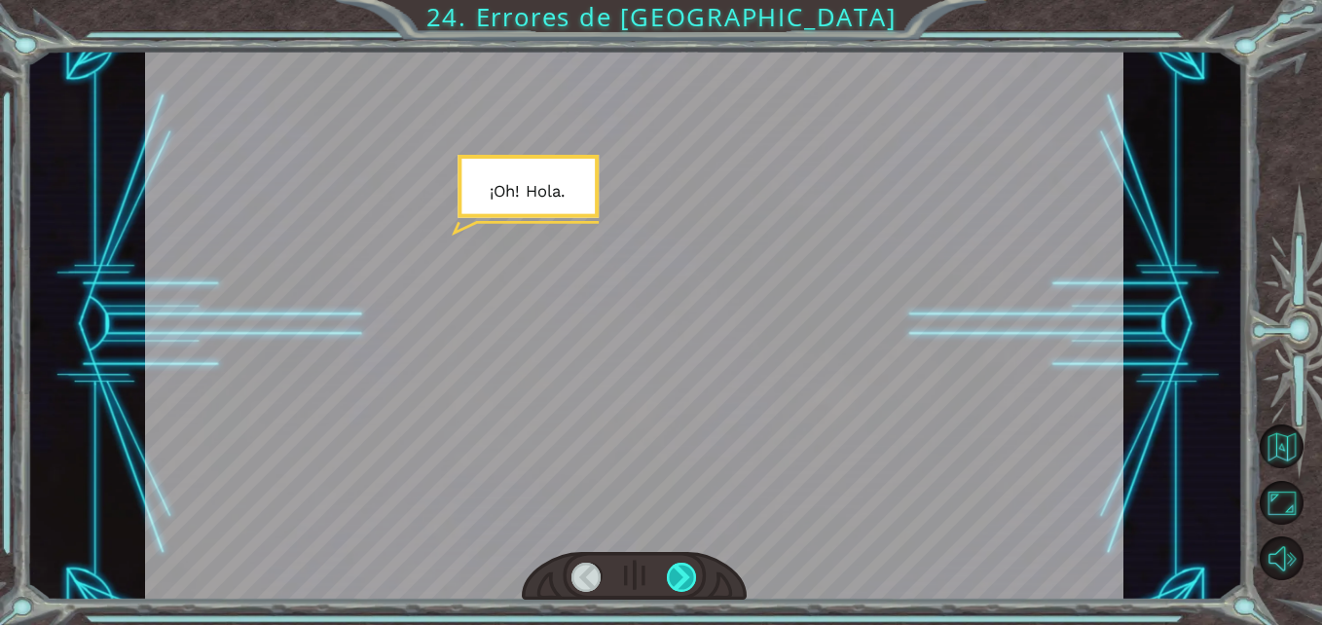
click at [686, 570] on div at bounding box center [682, 578] width 30 height 30
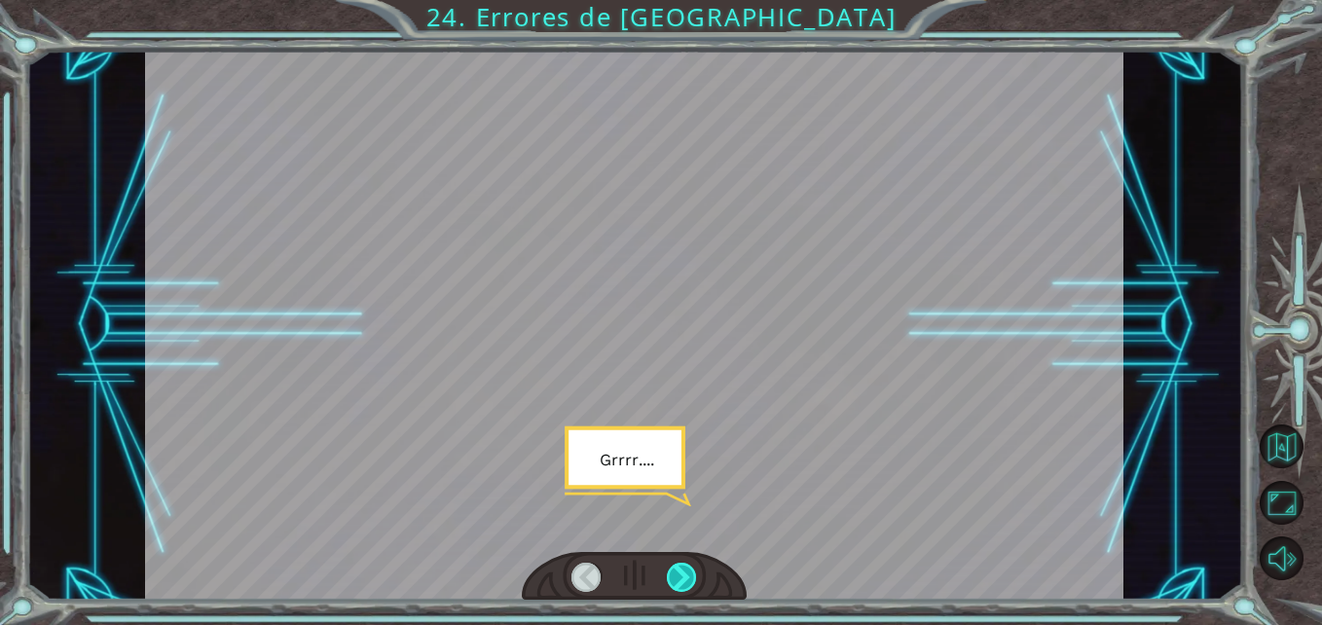
click at [686, 570] on div at bounding box center [682, 578] width 30 height 30
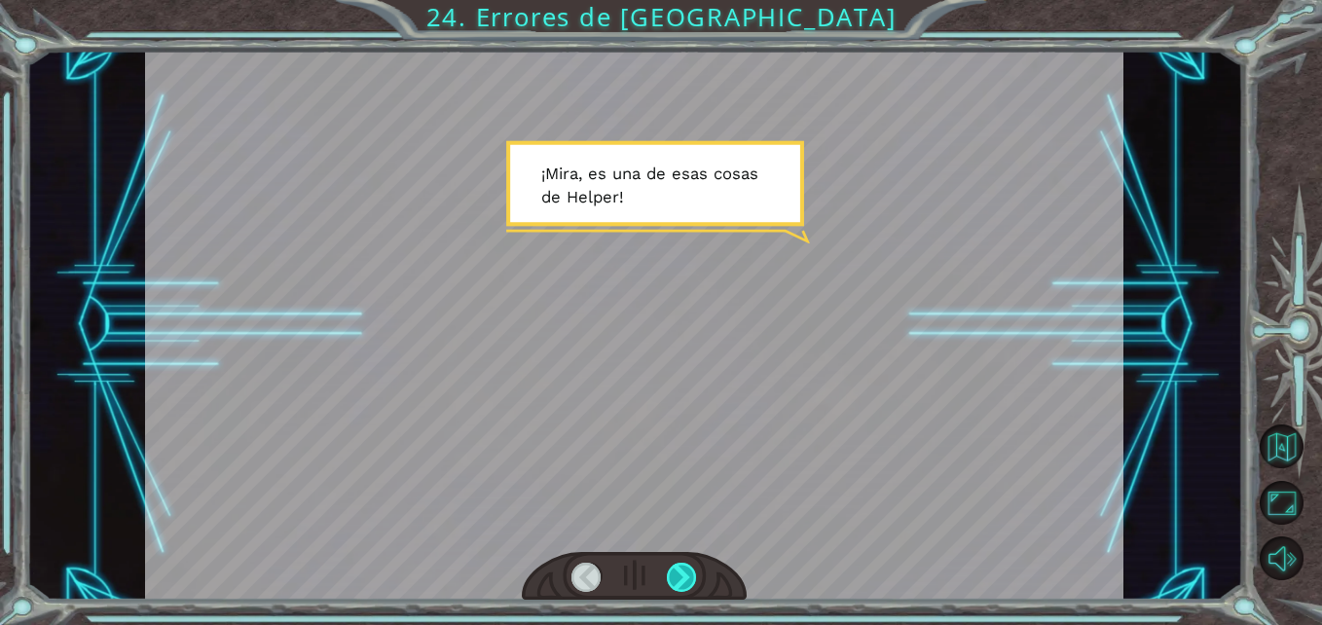
click at [686, 570] on div at bounding box center [682, 578] width 30 height 30
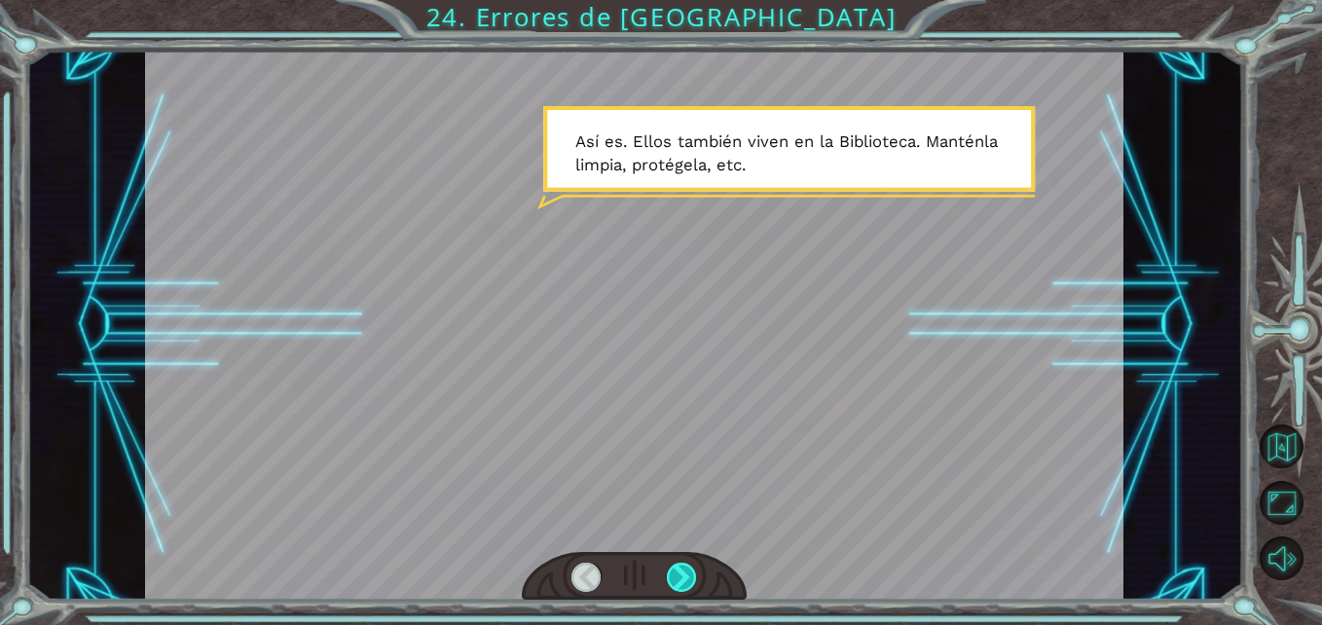
click at [686, 570] on div at bounding box center [682, 578] width 30 height 30
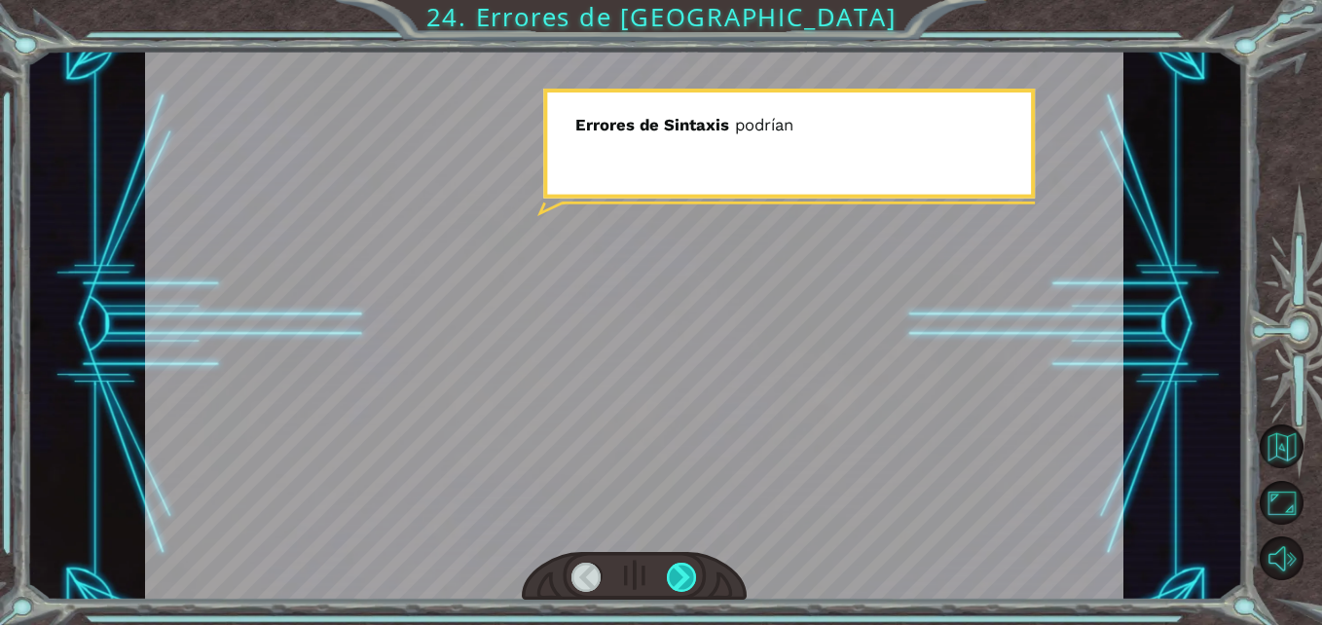
click at [686, 570] on div at bounding box center [682, 578] width 30 height 30
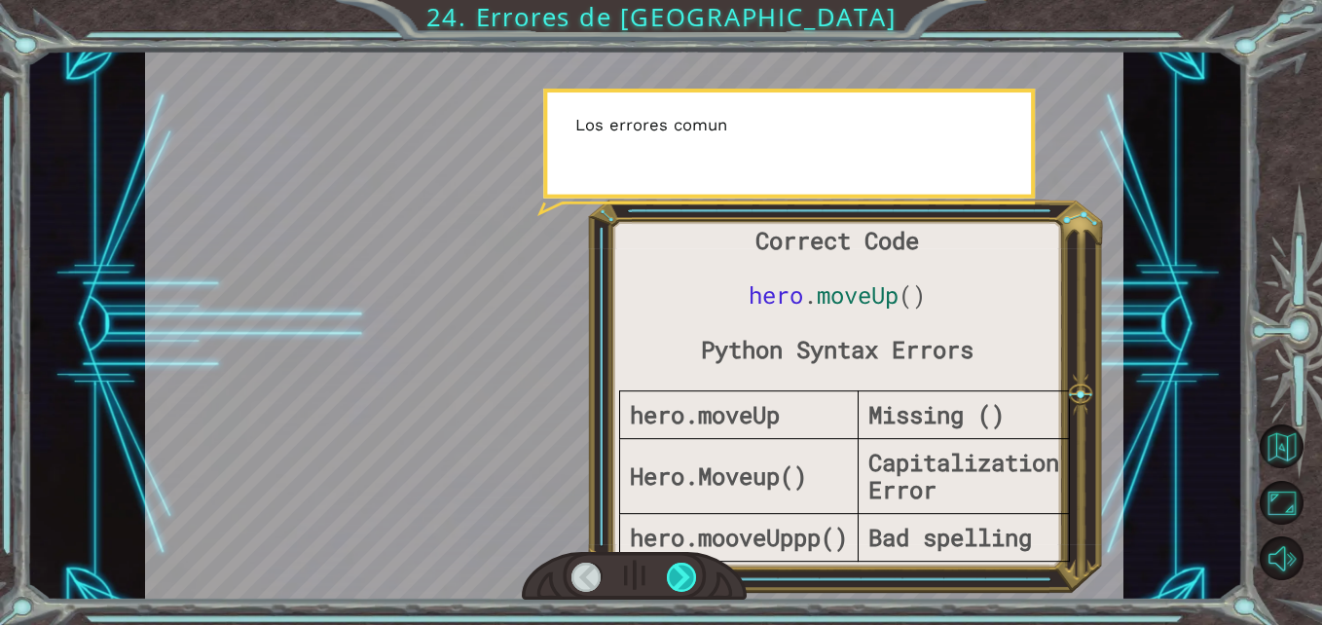
click at [686, 570] on div at bounding box center [682, 578] width 30 height 30
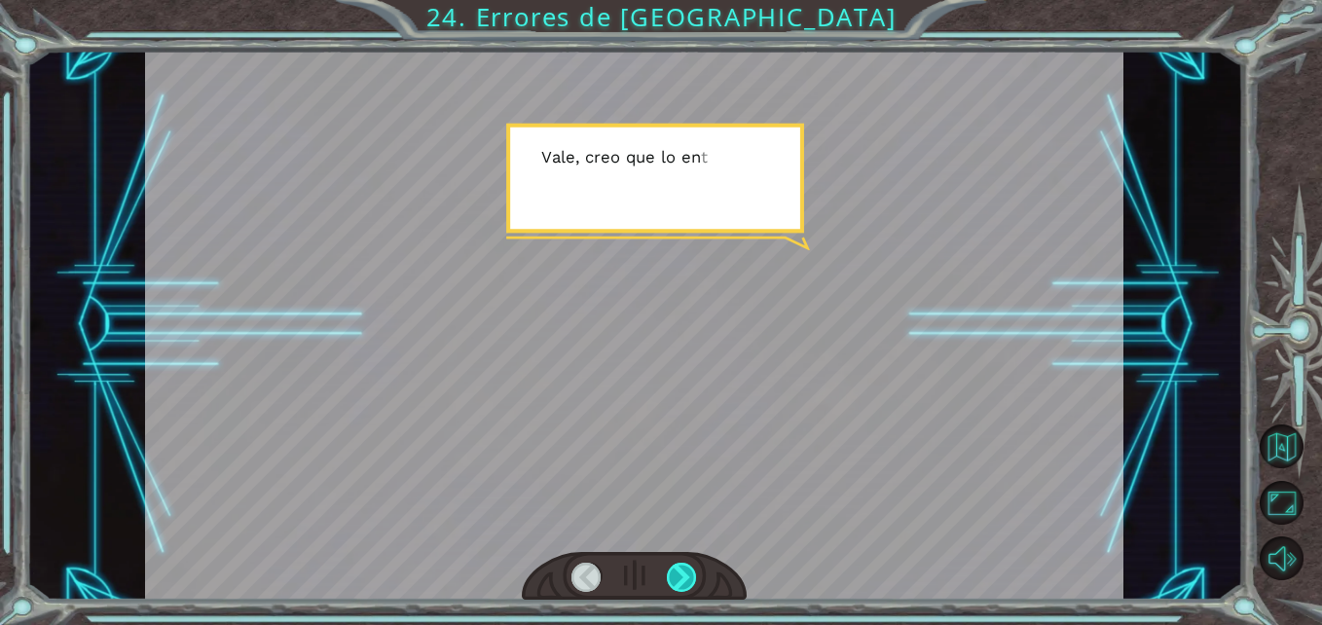
click at [686, 570] on div at bounding box center [682, 578] width 30 height 30
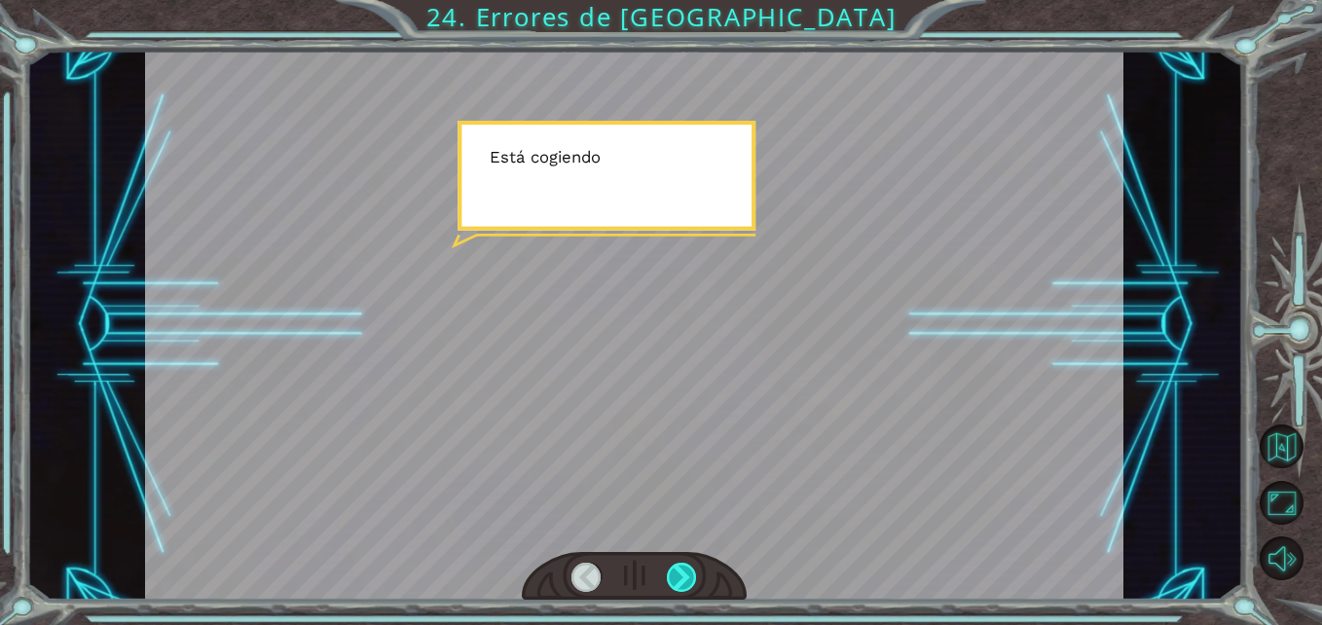
click at [686, 570] on div at bounding box center [682, 578] width 30 height 30
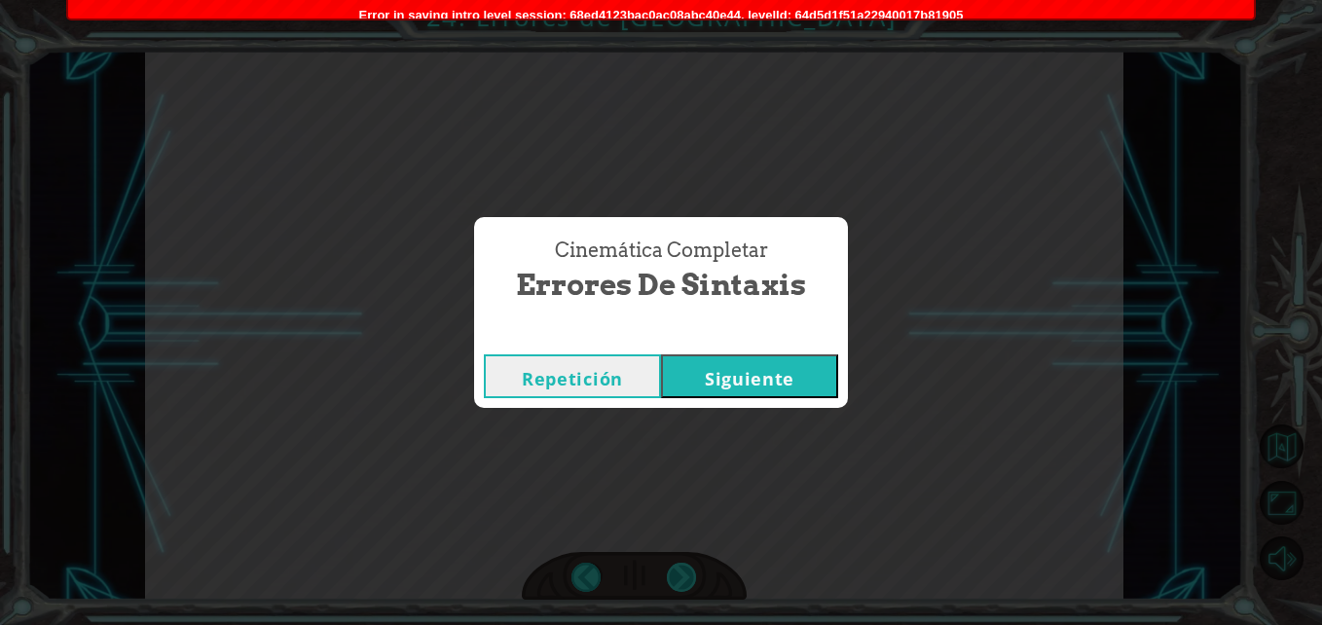
click at [686, 570] on div "Cinemática Completar Errores de Sintaxis Repetición Siguiente" at bounding box center [661, 312] width 1322 height 625
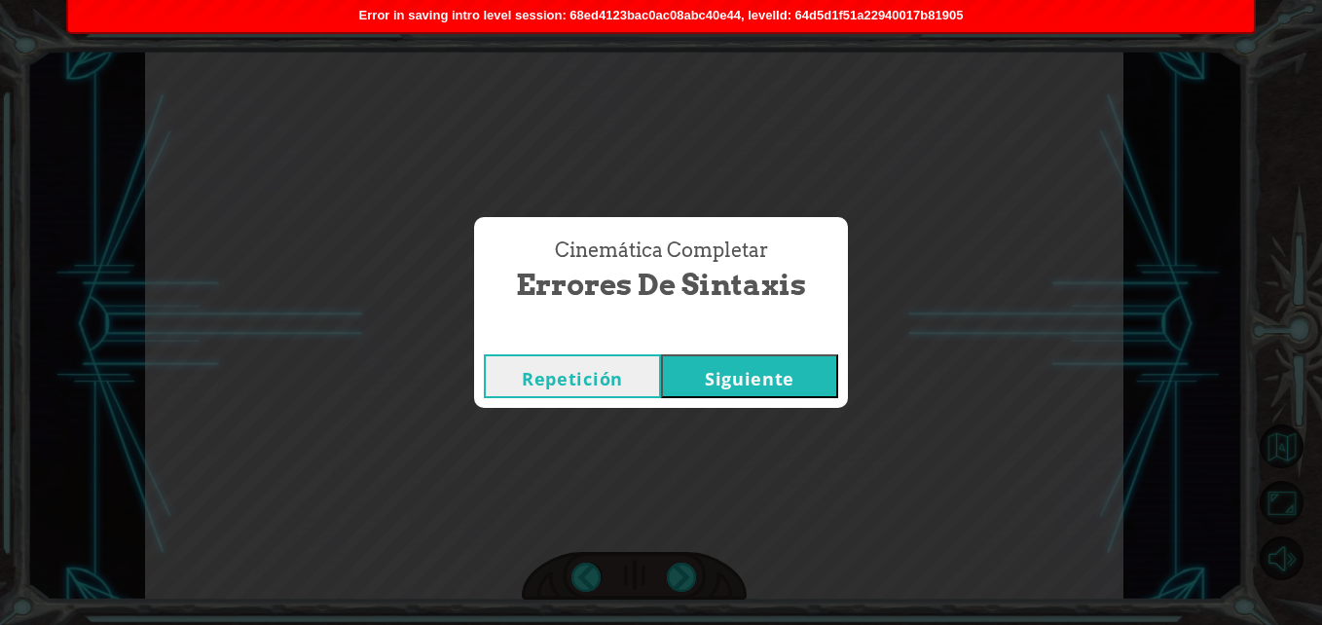
click at [760, 366] on button "Siguiente" at bounding box center [749, 376] width 177 height 44
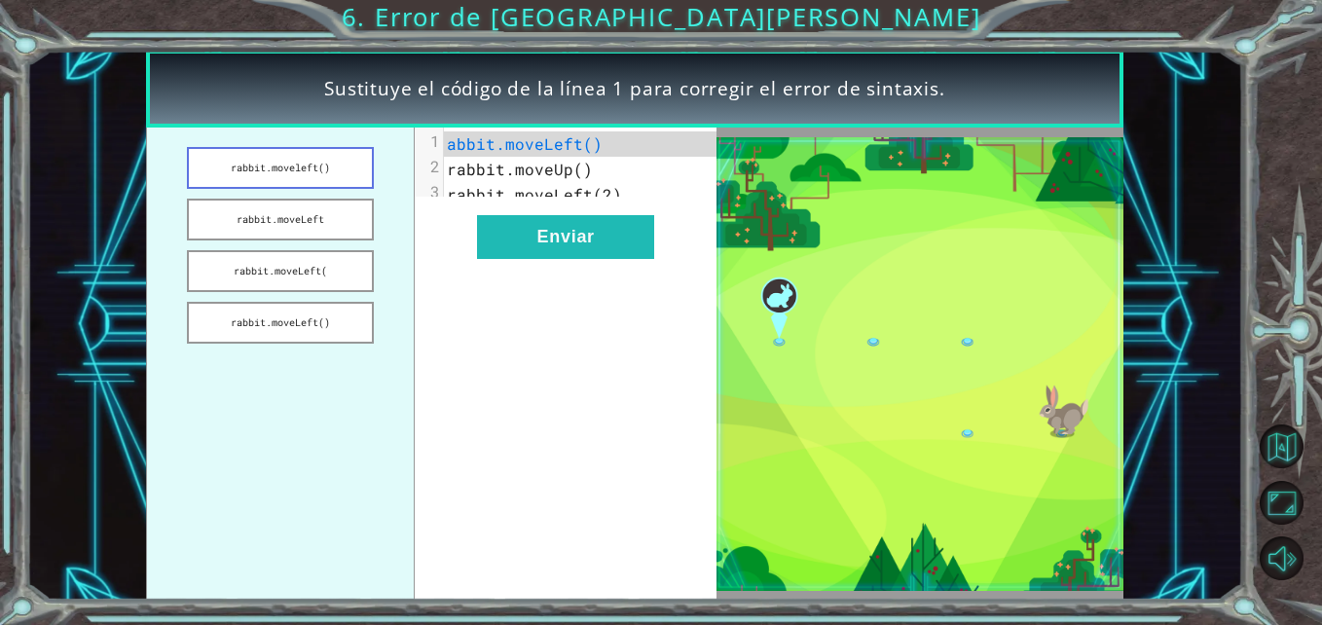
click at [328, 167] on button "rabbit.moveleft()" at bounding box center [280, 168] width 187 height 42
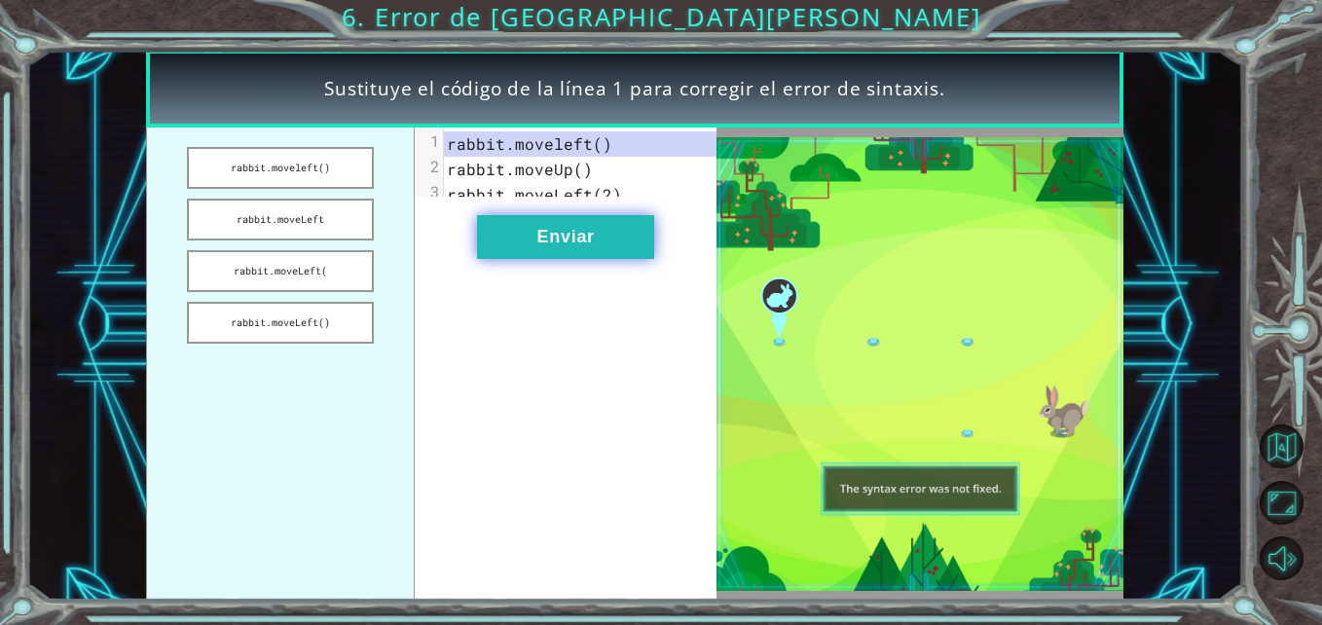
click at [529, 246] on button "Enviar" at bounding box center [565, 237] width 177 height 44
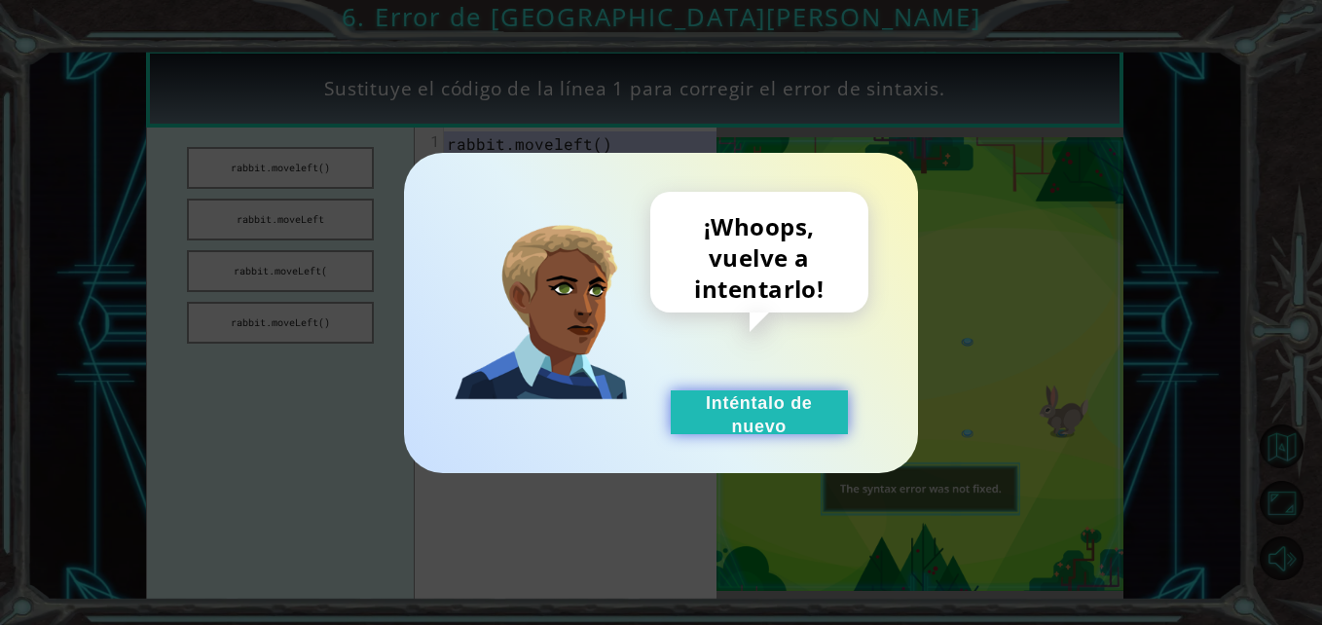
click at [725, 398] on button "Inténtalo de nuevo" at bounding box center [759, 413] width 177 height 44
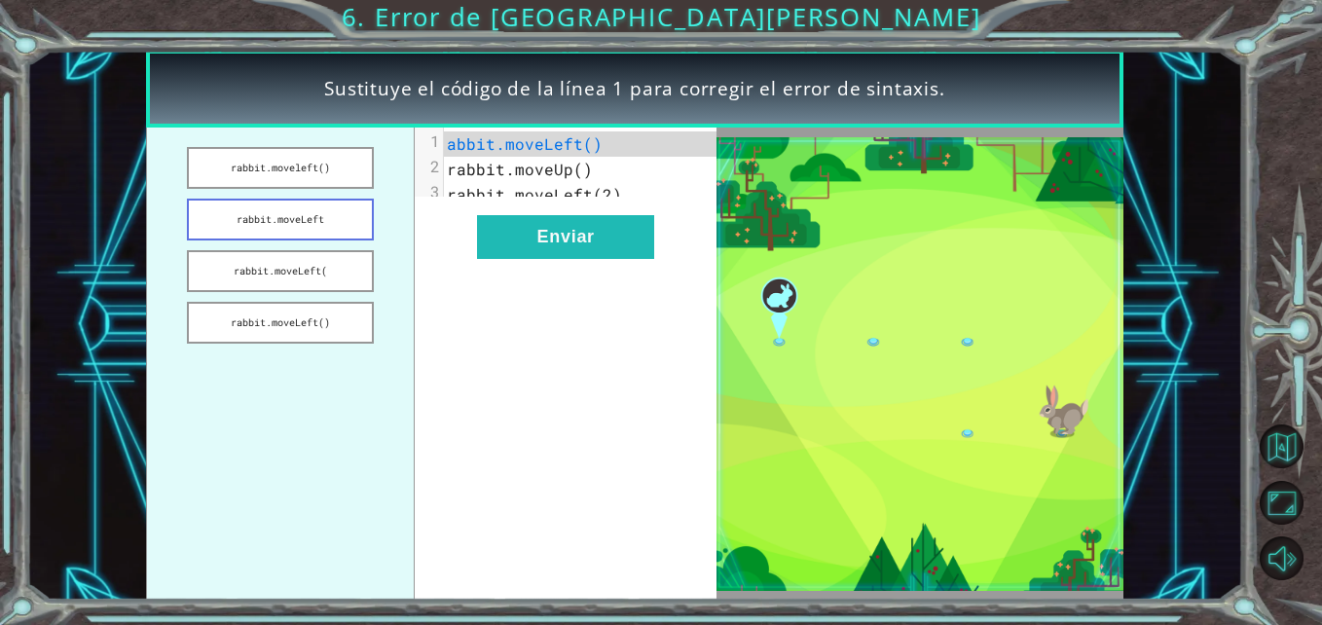
click at [310, 203] on button "rabbit.moveLeft" at bounding box center [280, 220] width 187 height 42
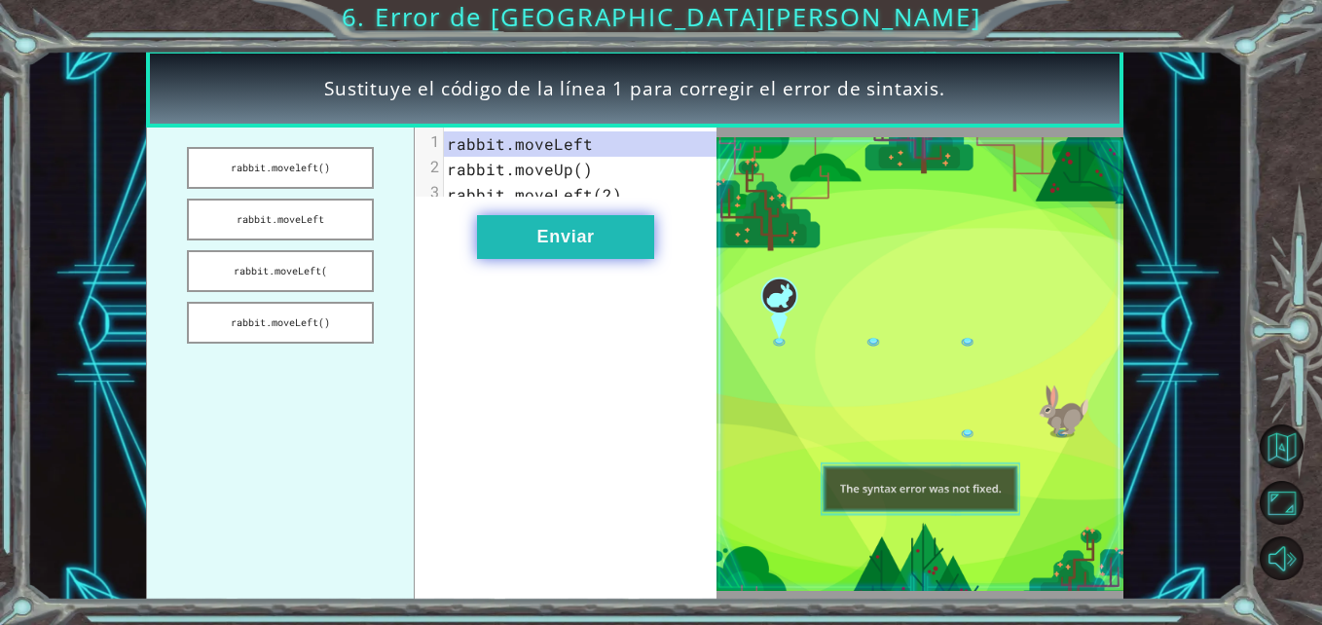
click at [524, 237] on button "Enviar" at bounding box center [565, 237] width 177 height 44
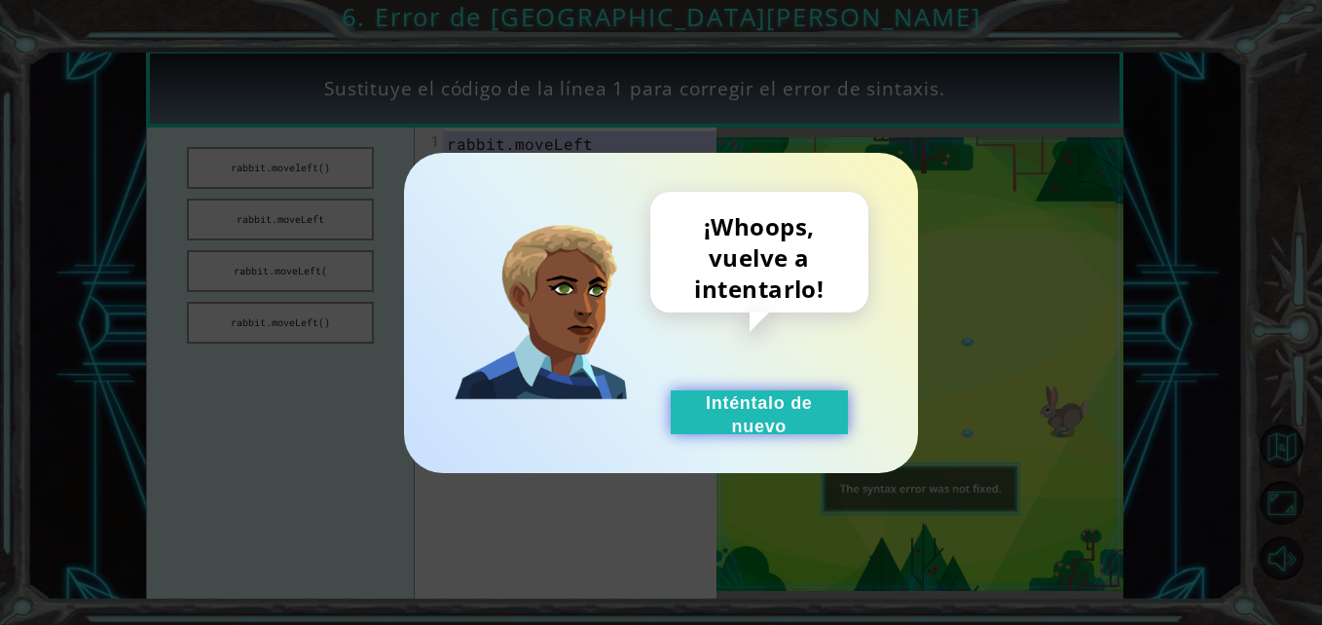
click at [702, 391] on button "Inténtalo de nuevo" at bounding box center [759, 413] width 177 height 44
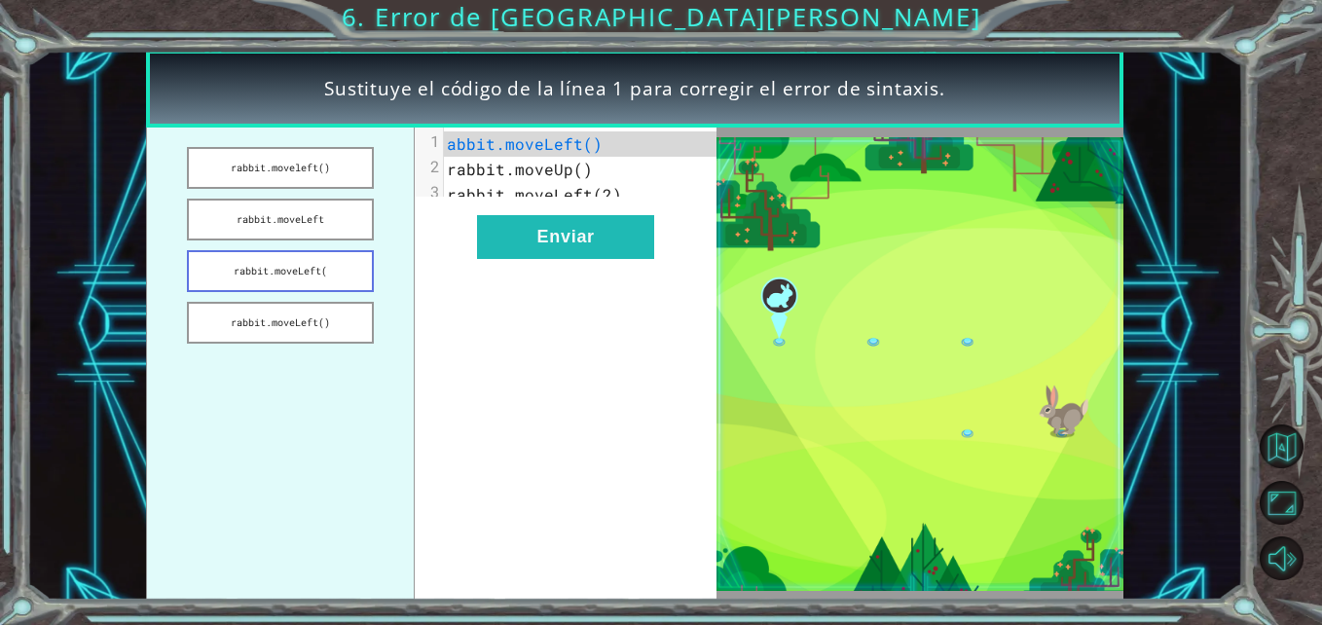
click at [287, 254] on button "rabbit.moveLeft(" at bounding box center [280, 271] width 187 height 42
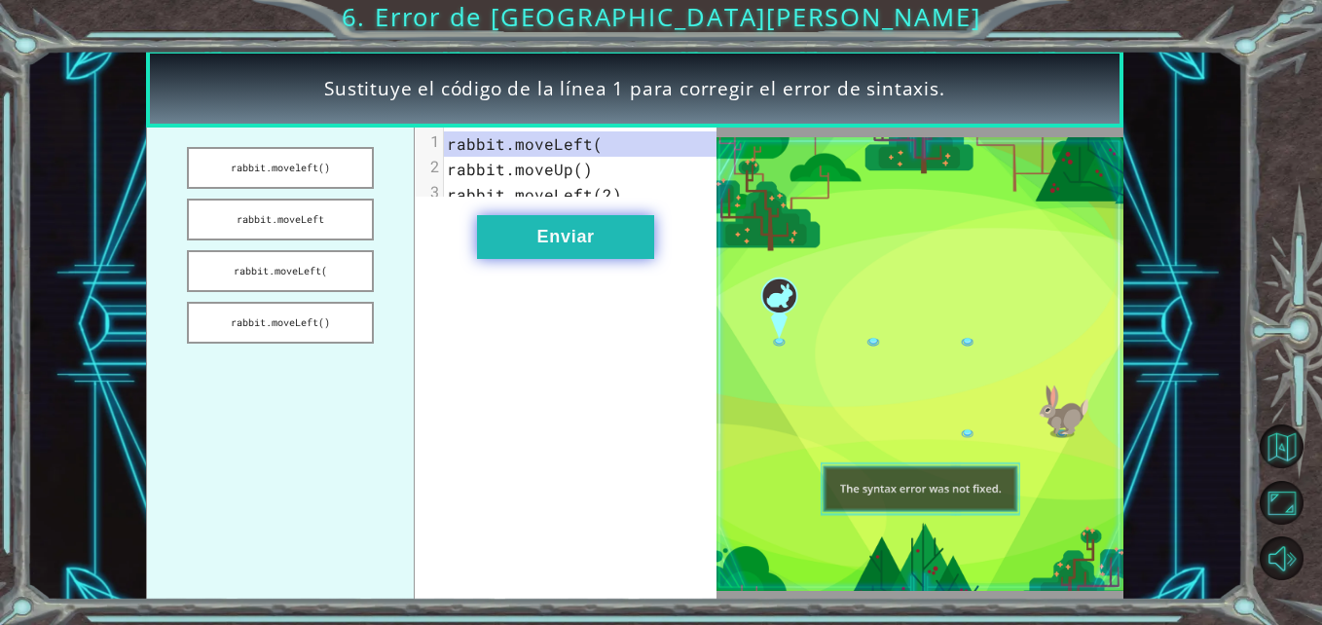
click at [547, 259] on button "Enviar" at bounding box center [565, 237] width 177 height 44
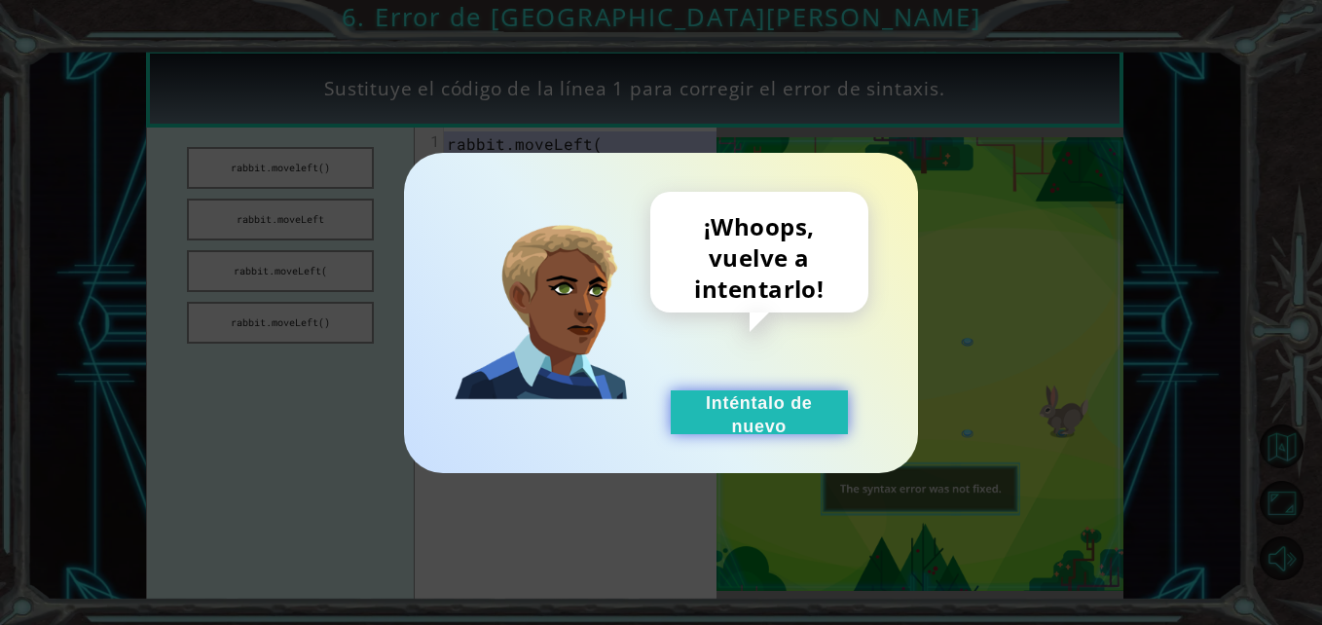
click at [706, 404] on button "Inténtalo de nuevo" at bounding box center [759, 413] width 177 height 44
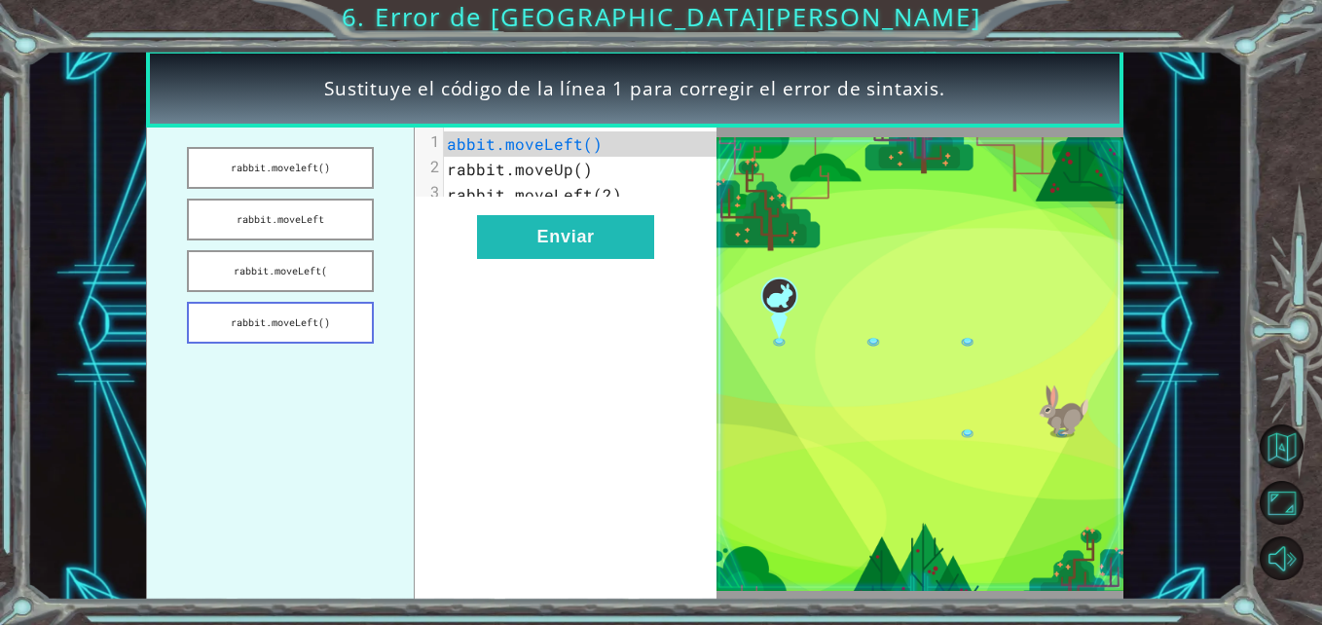
click at [352, 329] on button "rabbit.moveLeft()" at bounding box center [280, 323] width 187 height 42
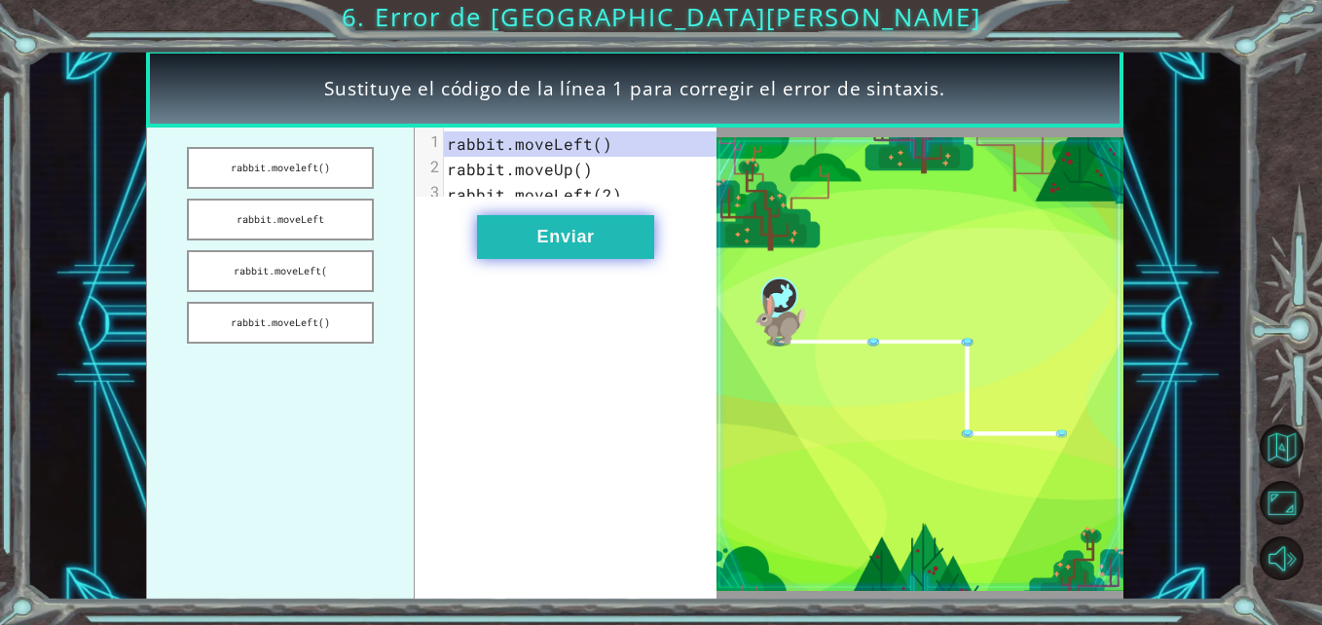
click at [603, 247] on button "Enviar" at bounding box center [565, 237] width 177 height 44
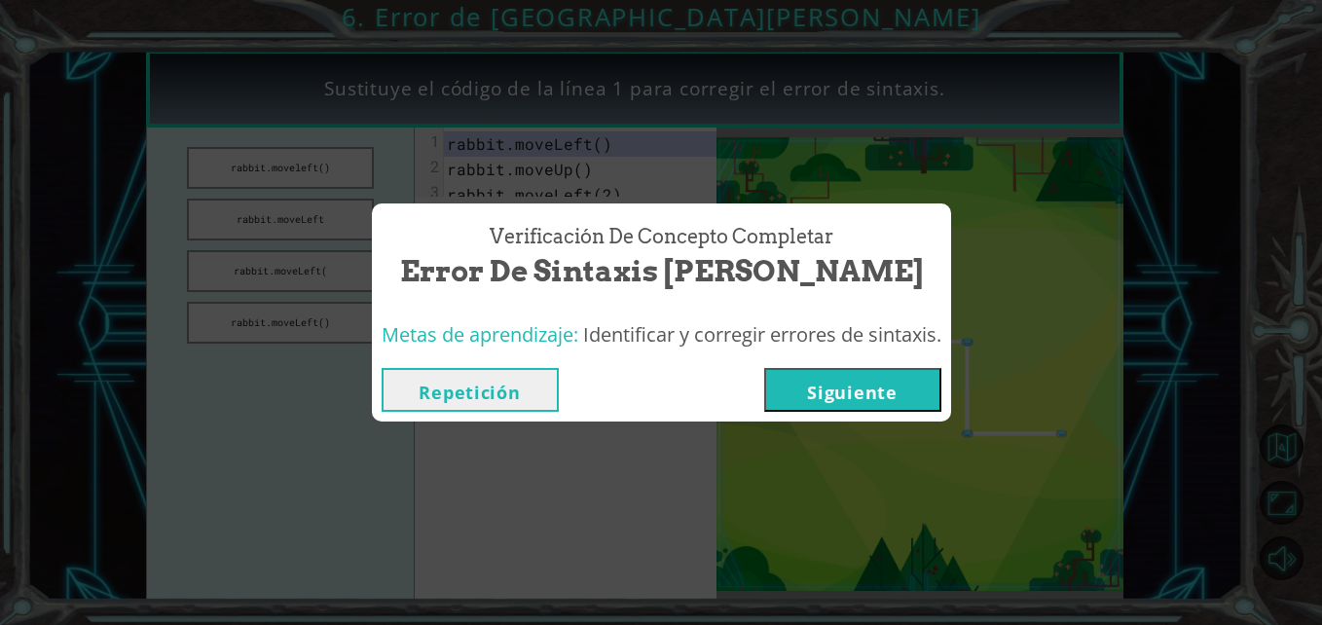
click at [851, 397] on button "Siguiente" at bounding box center [852, 390] width 177 height 44
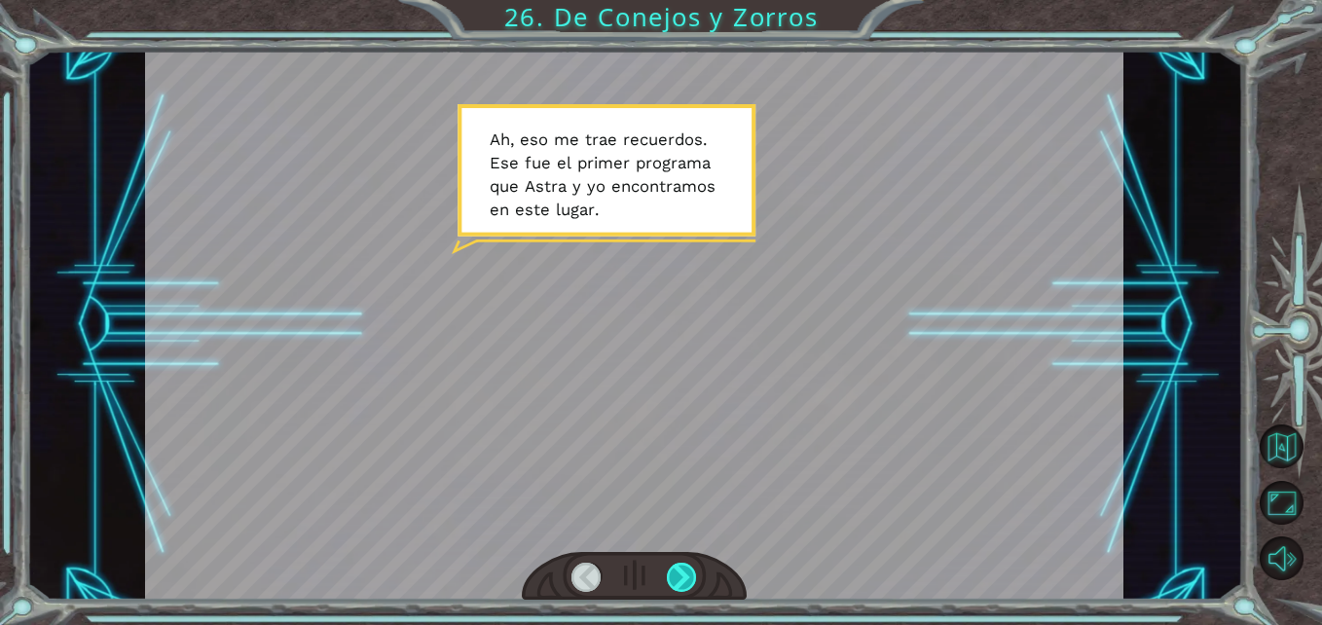
click at [694, 575] on div at bounding box center [682, 578] width 30 height 30
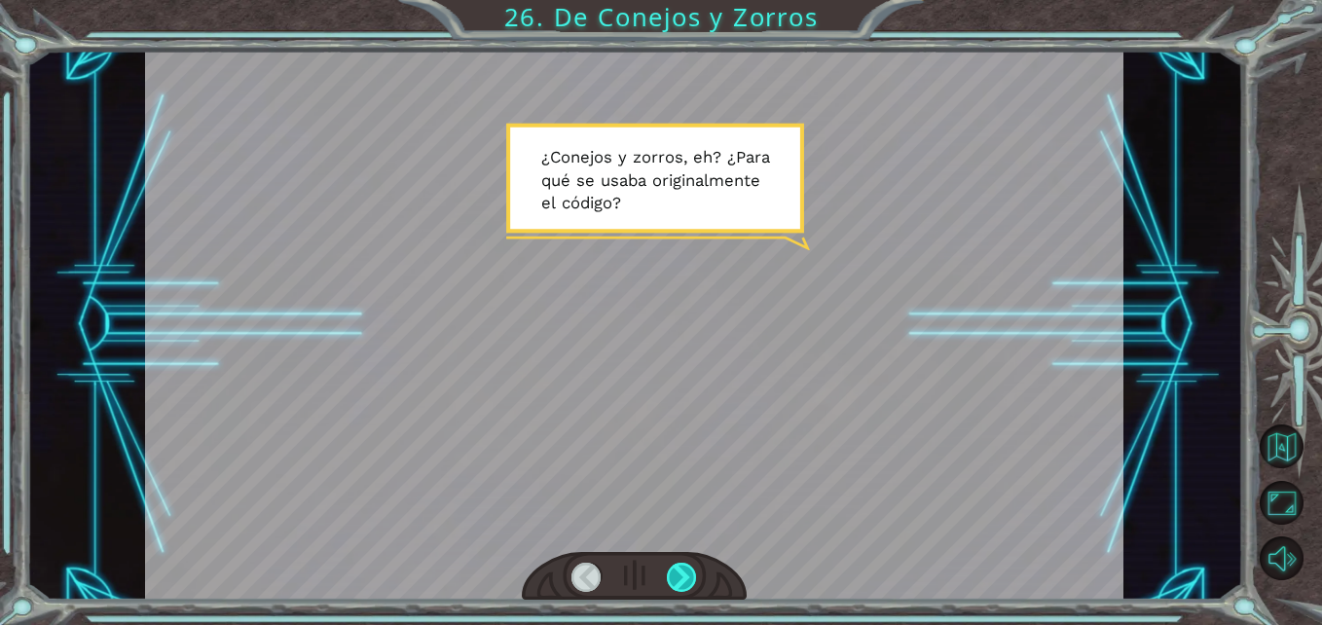
click at [694, 575] on div at bounding box center [682, 578] width 30 height 30
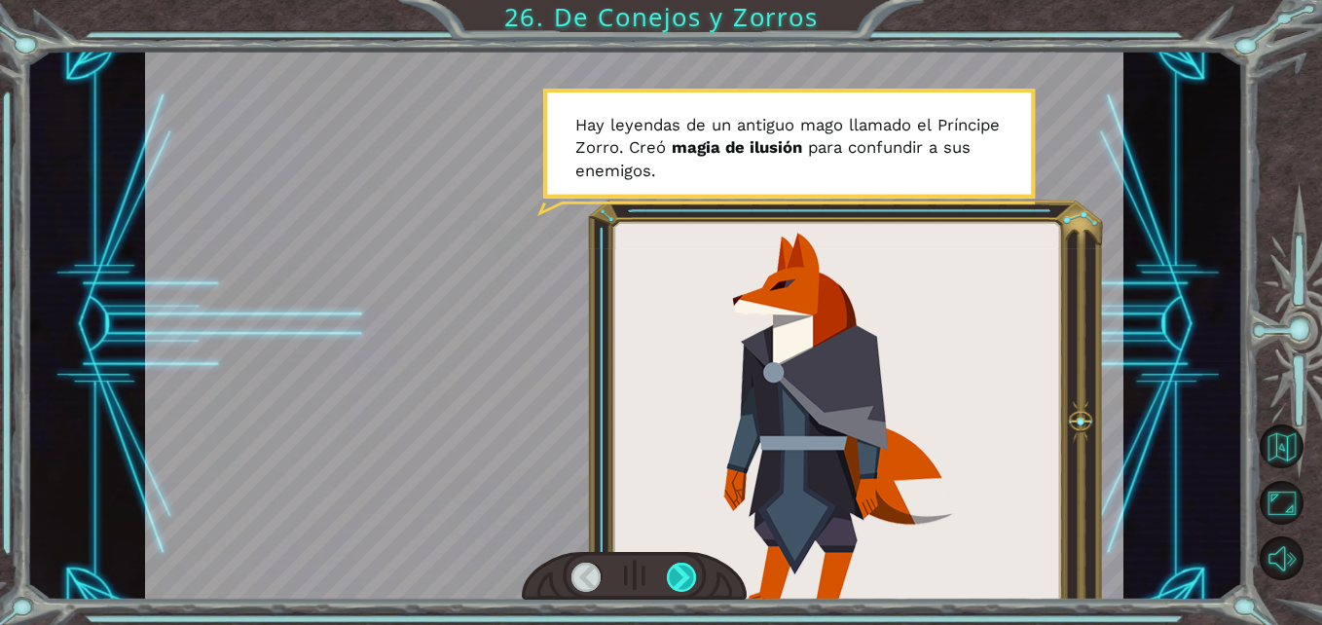
click at [685, 581] on div at bounding box center [682, 578] width 30 height 30
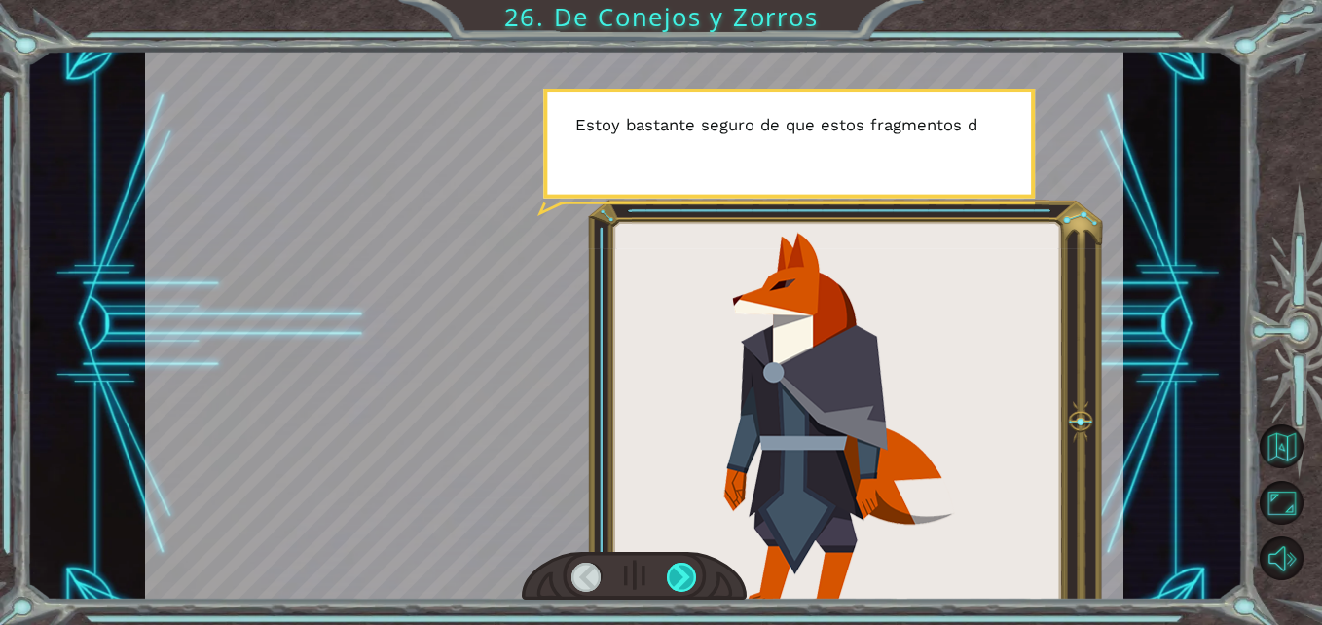
click at [685, 581] on div at bounding box center [682, 578] width 30 height 30
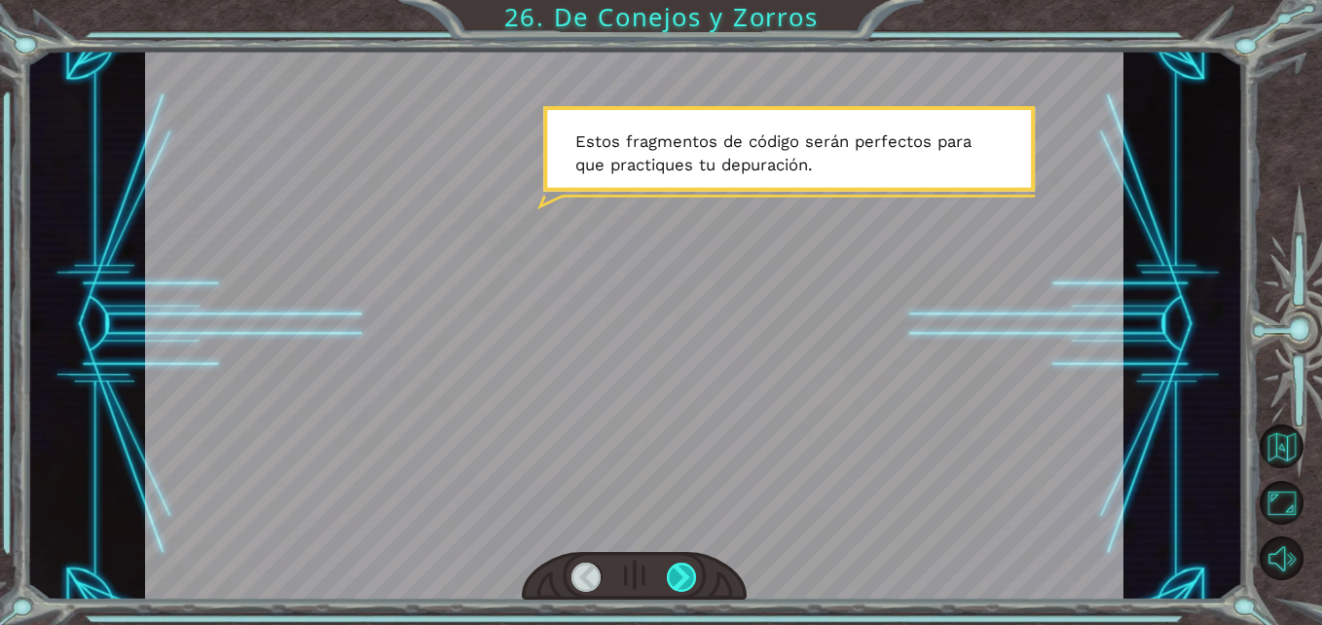
click at [685, 581] on div at bounding box center [682, 578] width 30 height 30
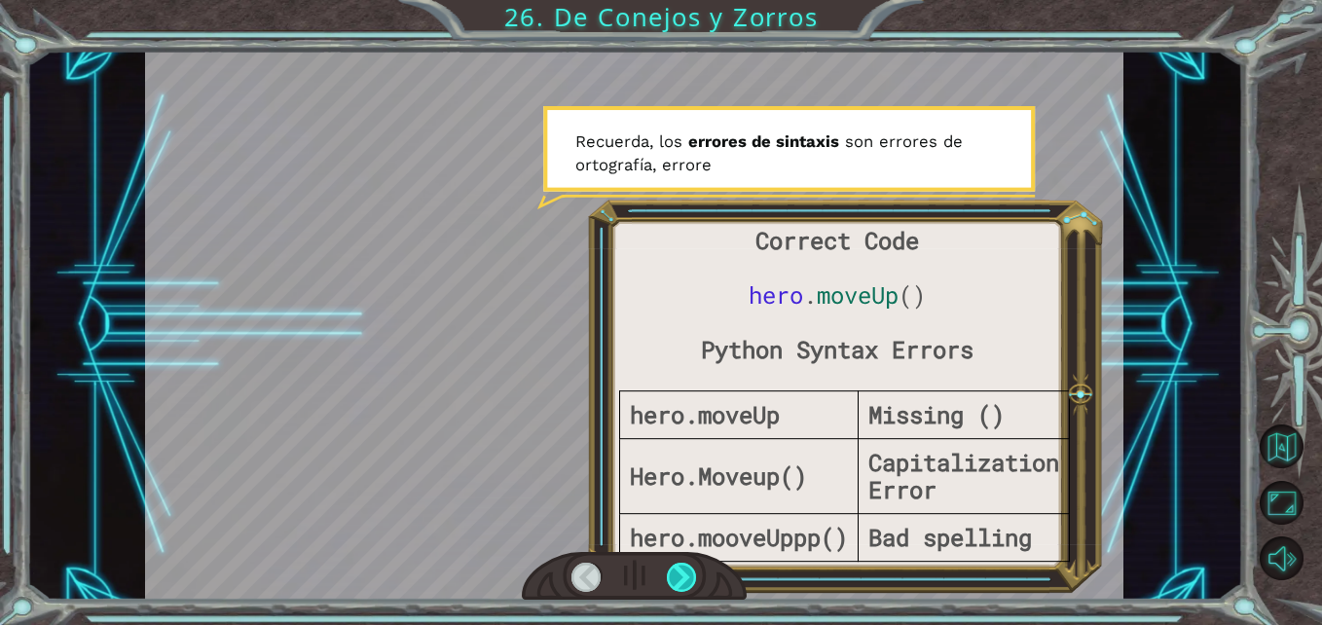
click at [685, 581] on div at bounding box center [682, 578] width 30 height 30
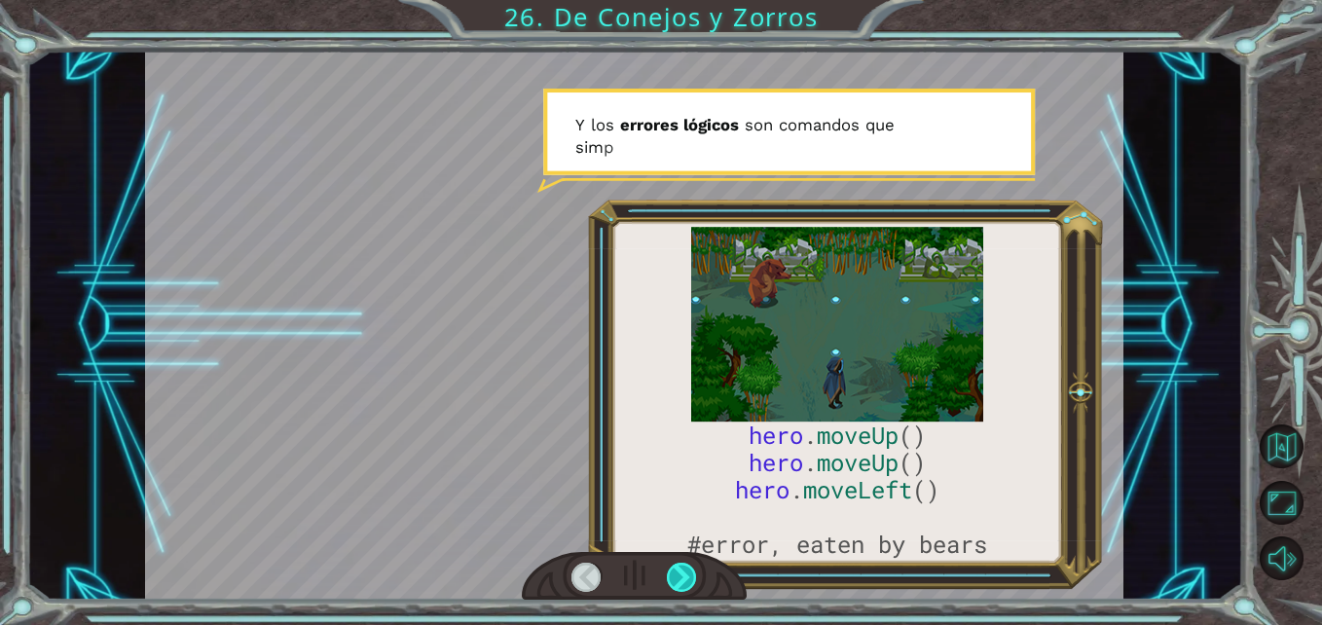
click at [685, 581] on div at bounding box center [682, 578] width 30 height 30
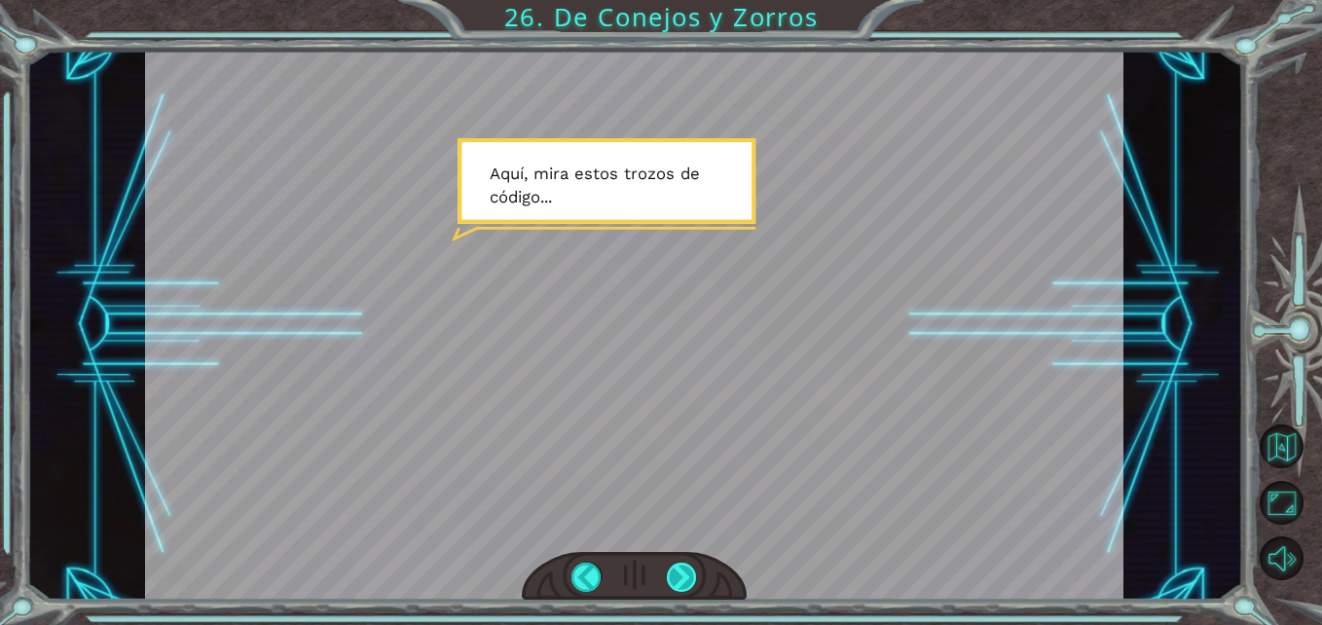
click at [685, 581] on div at bounding box center [682, 578] width 30 height 30
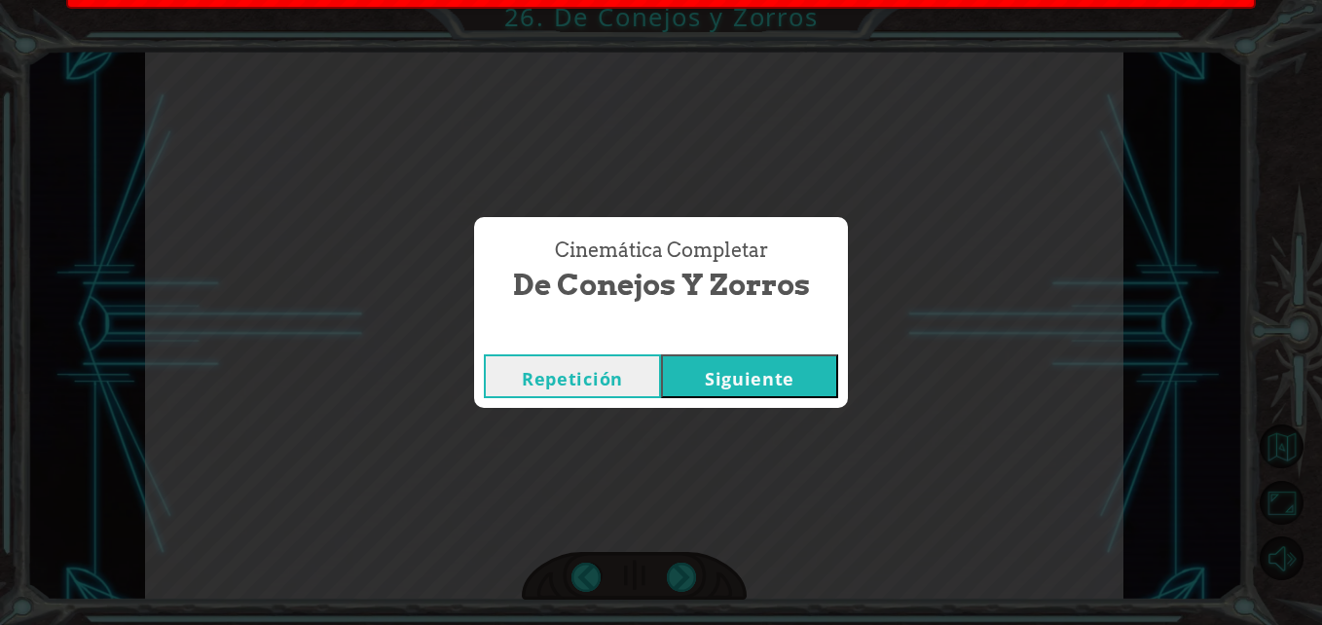
click at [760, 362] on button "Siguiente" at bounding box center [749, 376] width 177 height 44
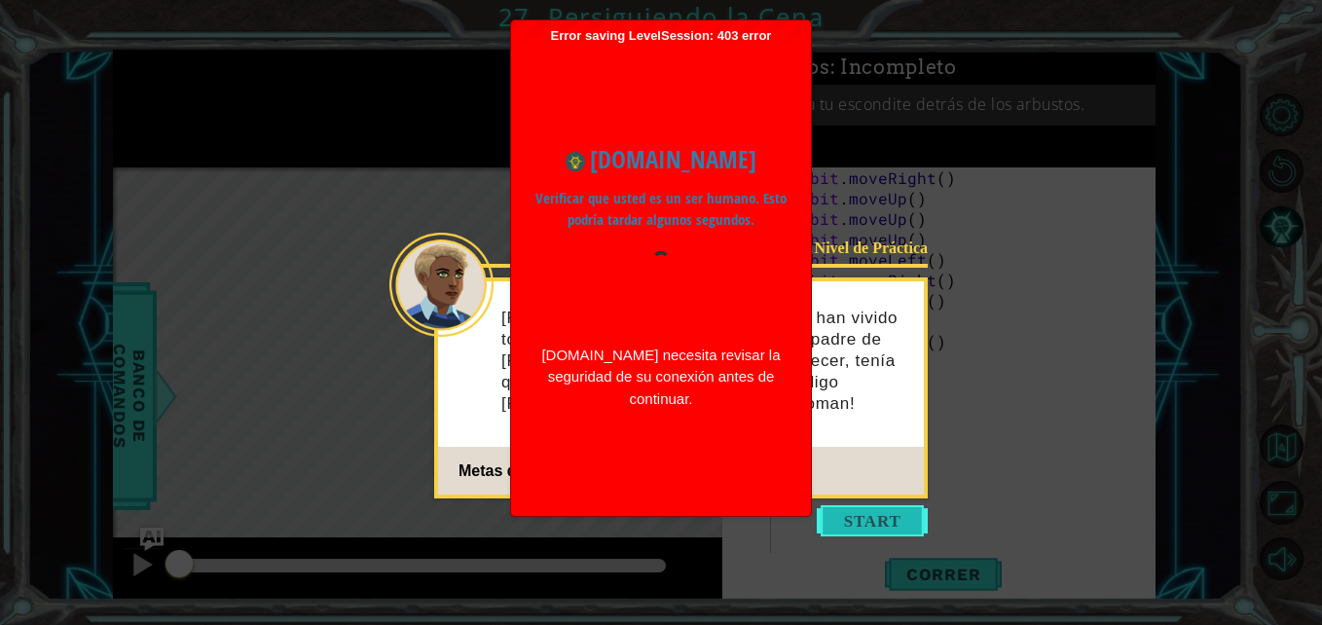
click at [909, 523] on button "Start" at bounding box center [872, 520] width 111 height 31
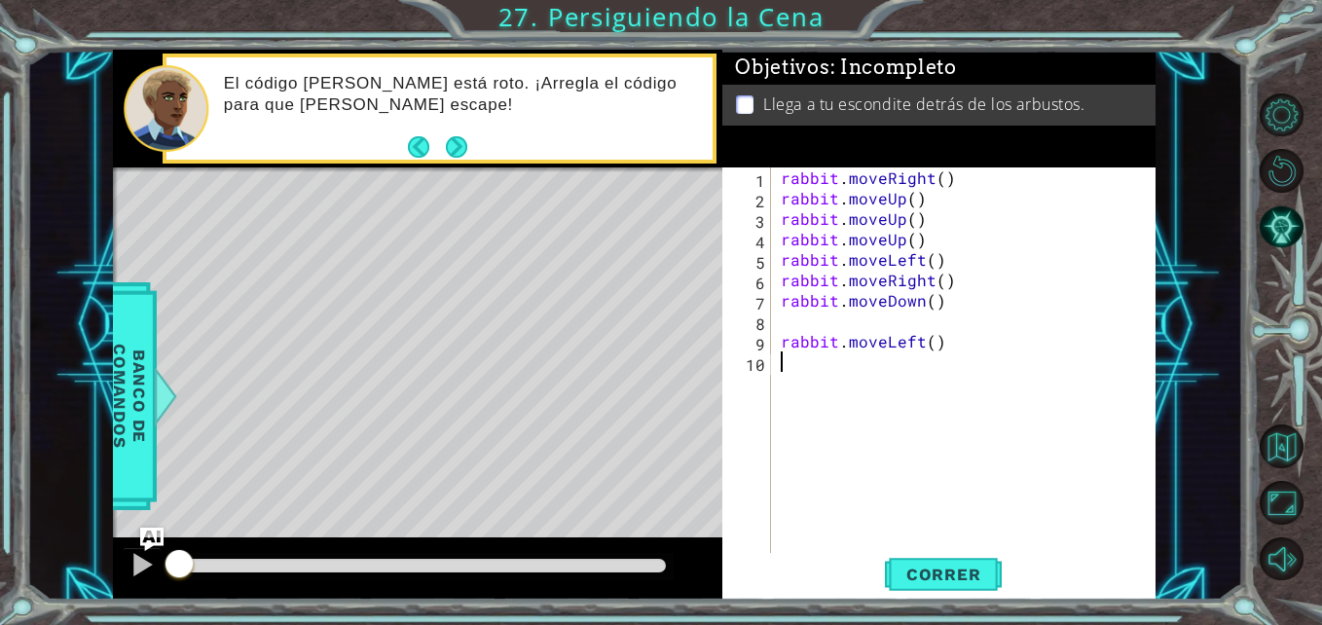
click at [816, 315] on div "rabbit . moveRight ( ) rabbit . moveUp ( ) rabbit . moveUp ( ) rabbit . moveUp …" at bounding box center [969, 381] width 384 height 429
type textarea "h"
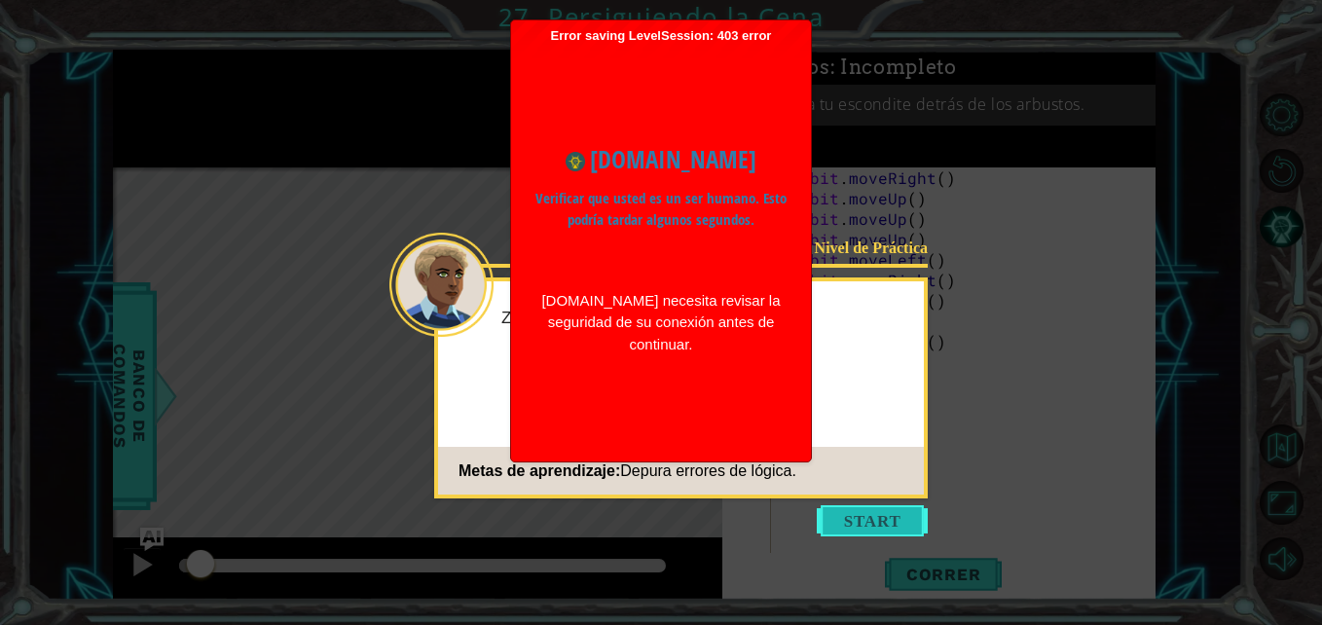
click at [861, 526] on button "Start" at bounding box center [872, 520] width 111 height 31
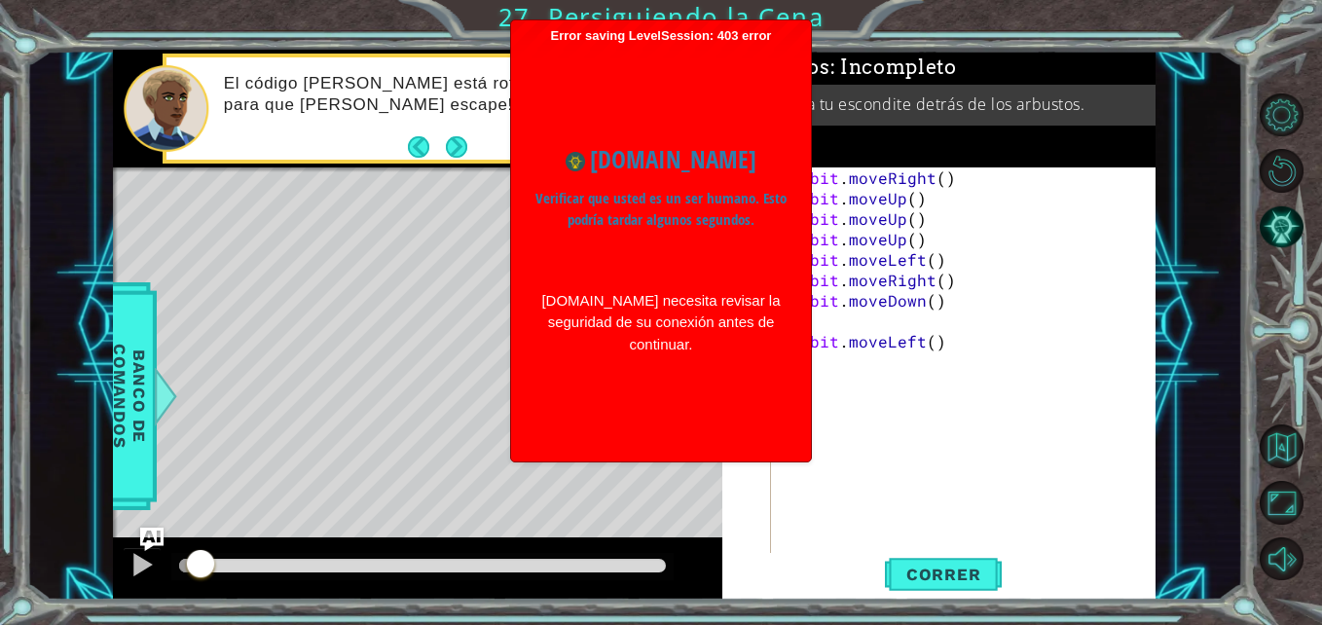
click at [933, 436] on div "rabbit . moveRight ( ) rabbit . moveUp ( ) rabbit . moveUp ( ) rabbit . moveUp …" at bounding box center [969, 381] width 384 height 429
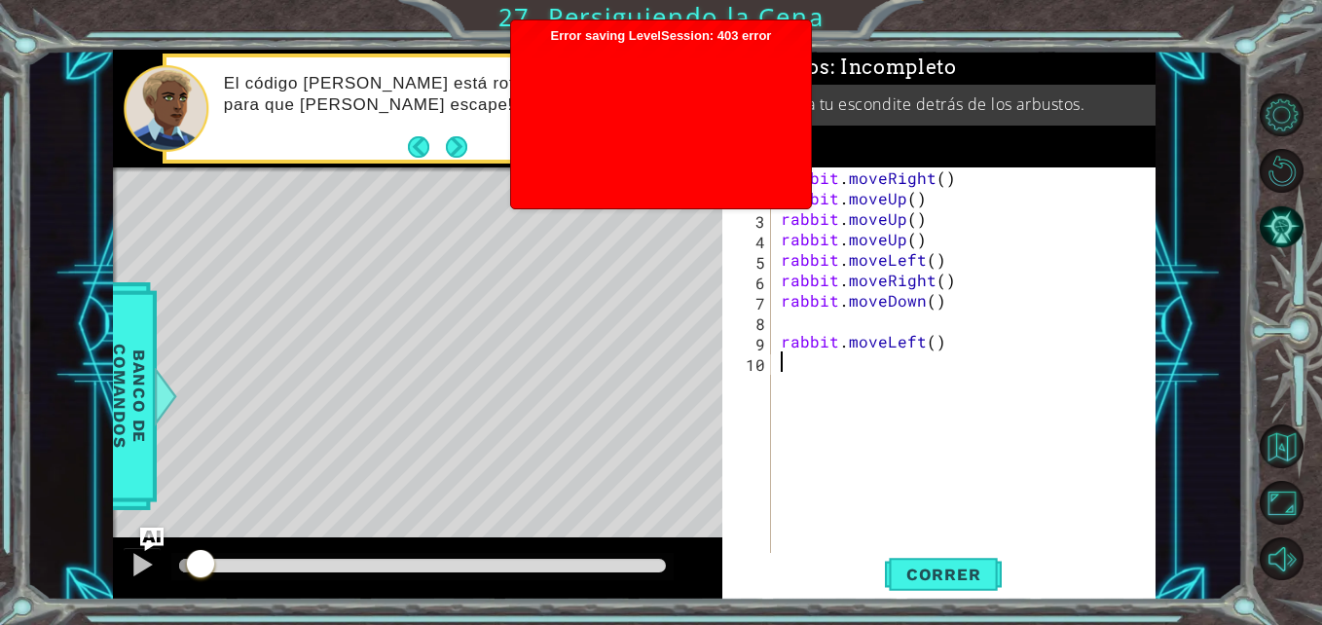
click at [842, 321] on div "rabbit . moveRight ( ) rabbit . moveUp ( ) rabbit . moveUp ( ) rabbit . moveUp …" at bounding box center [969, 381] width 384 height 429
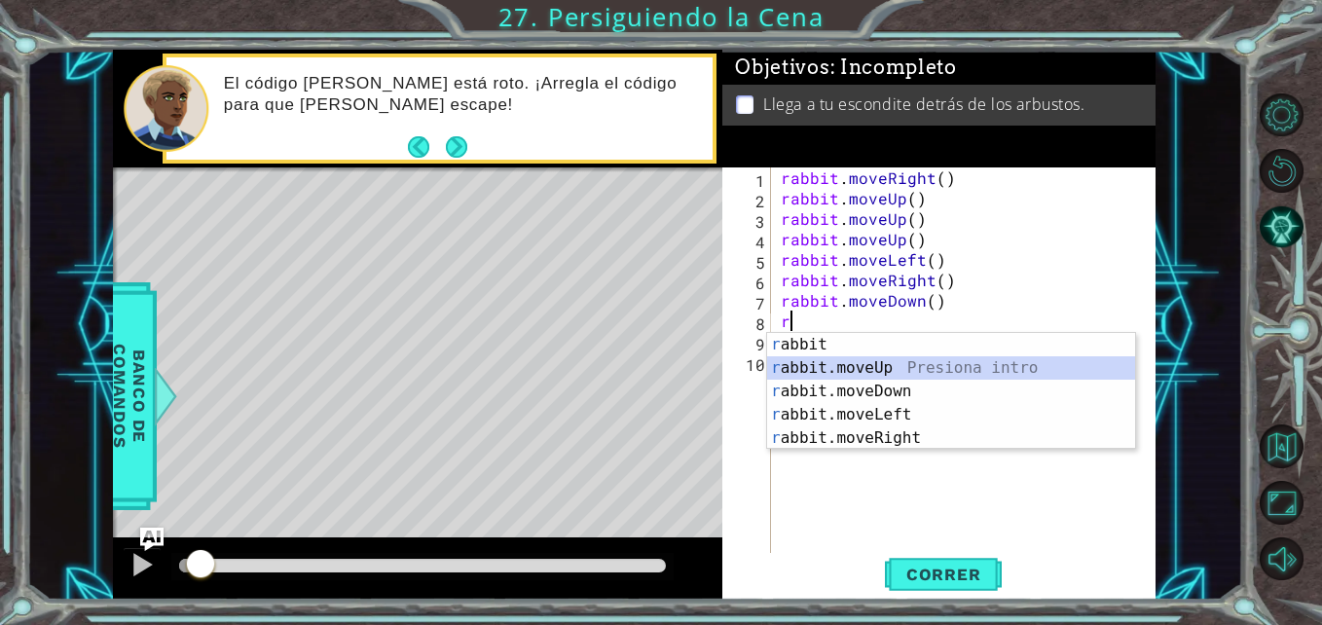
click at [888, 361] on div "r abbit Presiona intro r abbit.moveUp Presiona intro r abbit.moveDown Presiona …" at bounding box center [951, 415] width 368 height 164
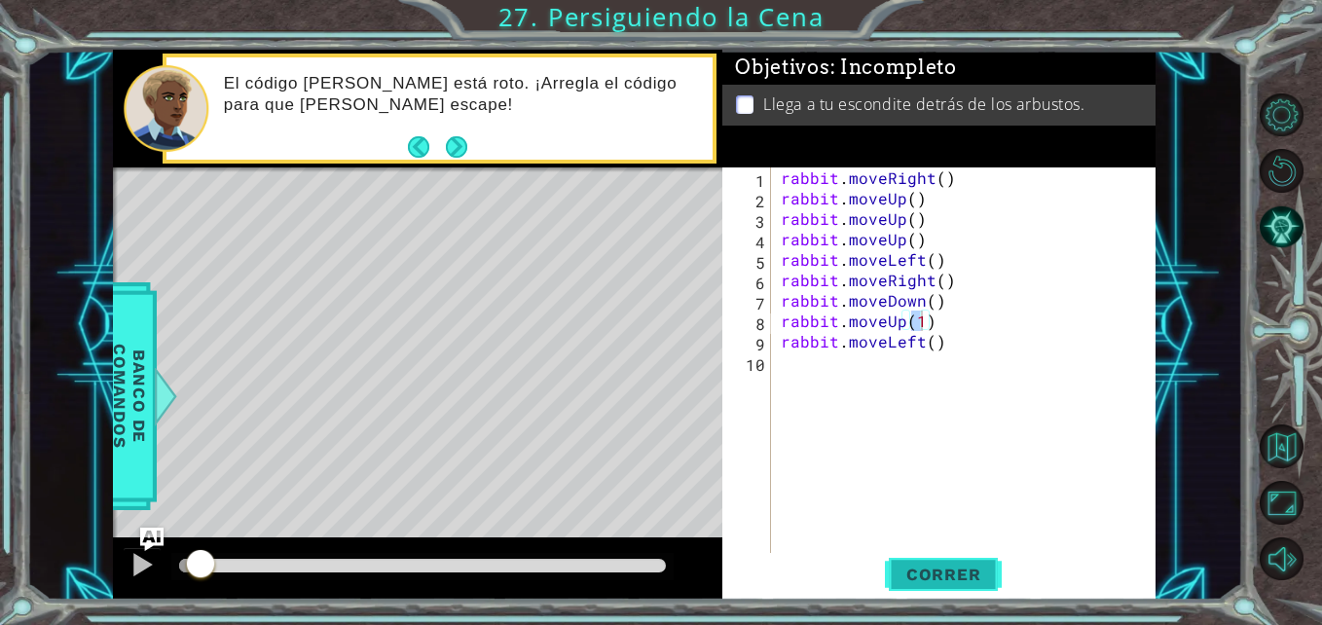
click at [939, 573] on span "Correr" at bounding box center [944, 574] width 114 height 19
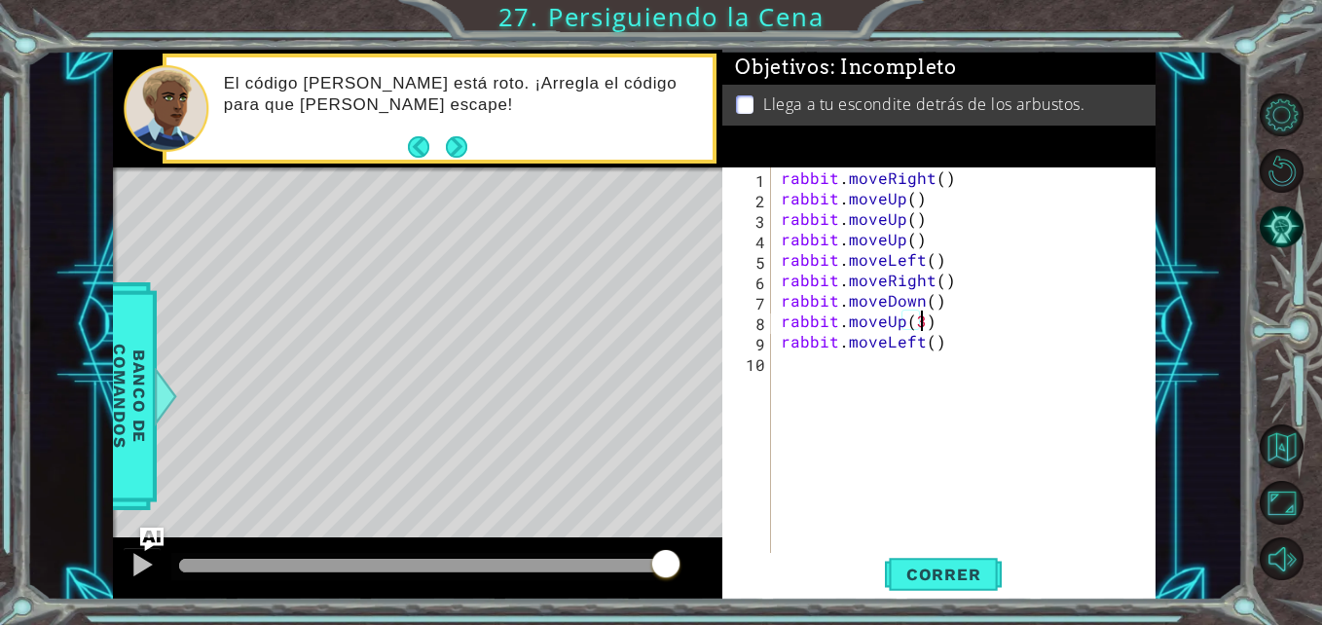
scroll to position [0, 9]
click at [925, 588] on button "Correr" at bounding box center [943, 574] width 117 height 43
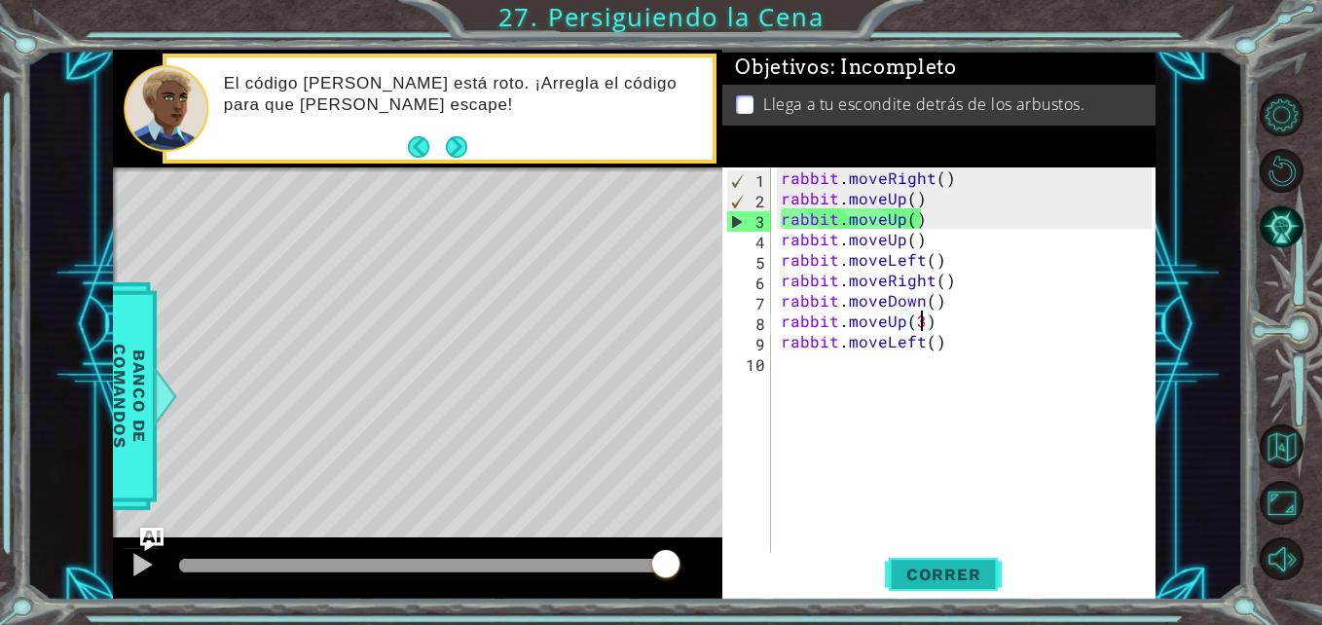
type textarea "rabbit.moveUp()"
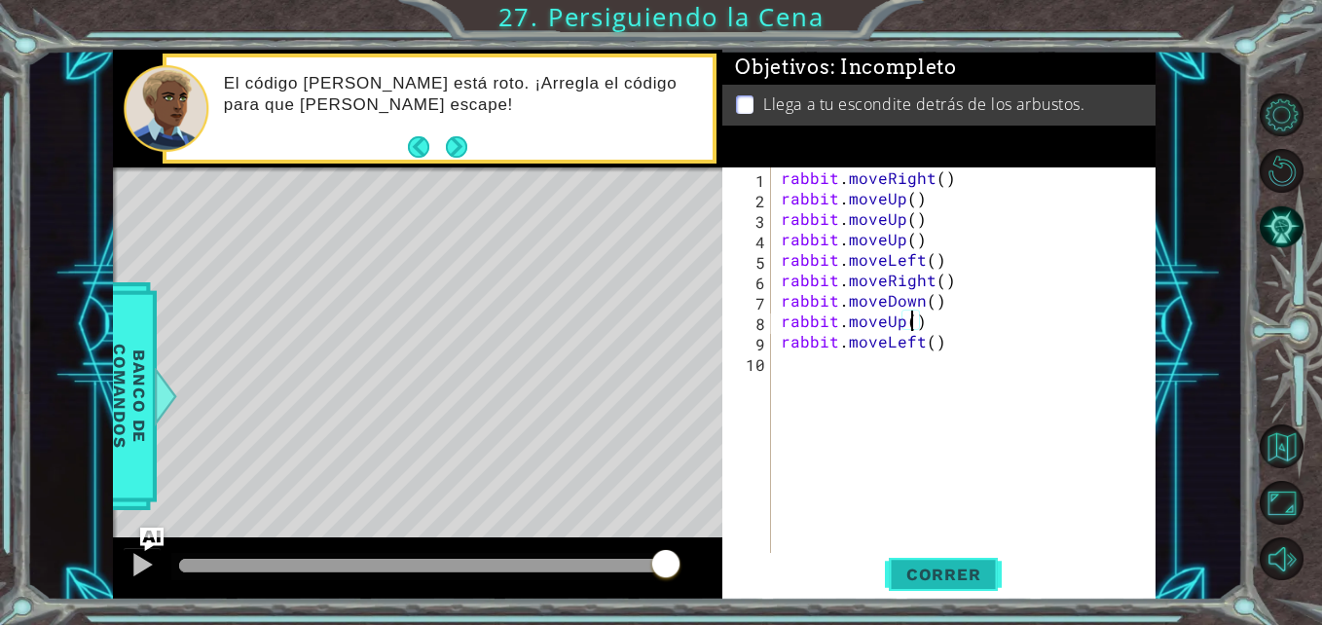
scroll to position [0, 8]
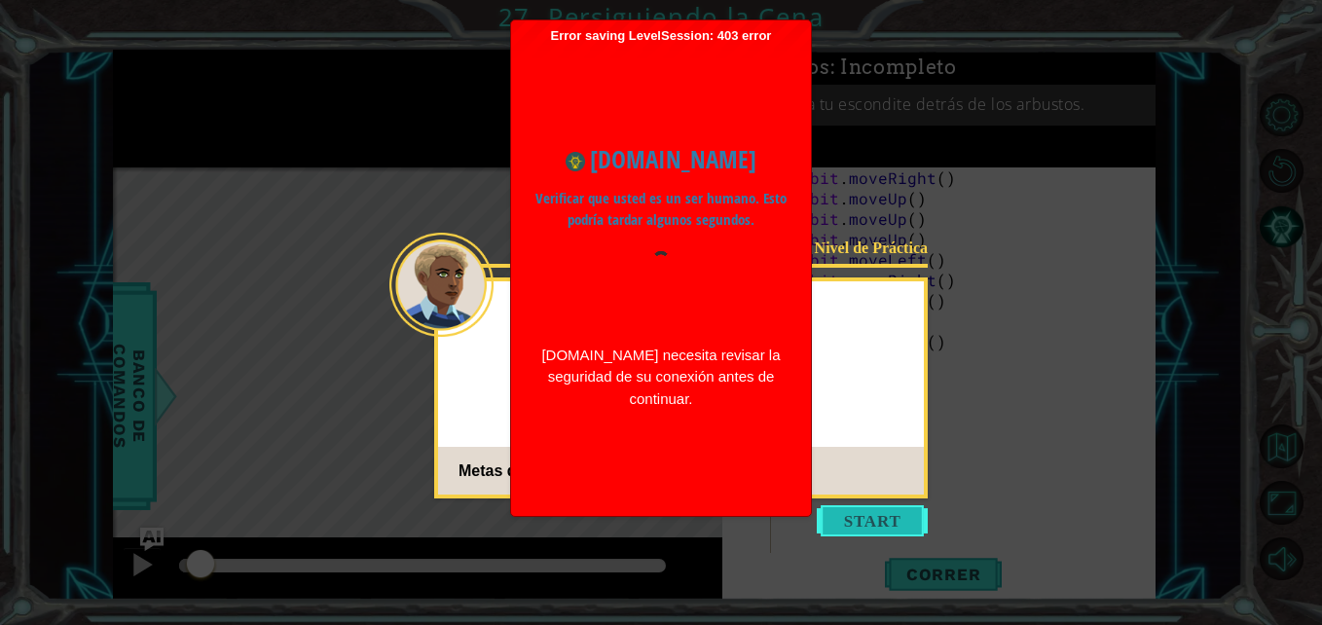
click at [892, 517] on button "Start" at bounding box center [872, 520] width 111 height 31
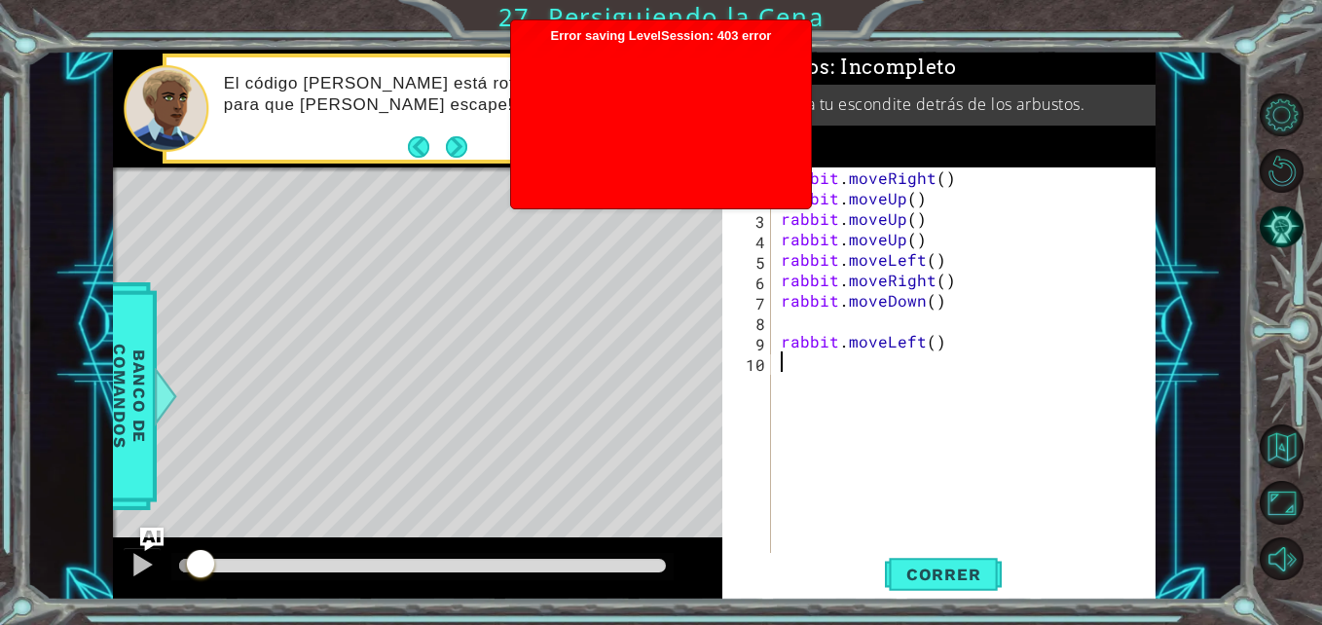
click at [833, 329] on div "rabbit . moveRight ( ) rabbit . moveUp ( ) rabbit . moveUp ( ) rabbit . moveUp …" at bounding box center [969, 381] width 384 height 429
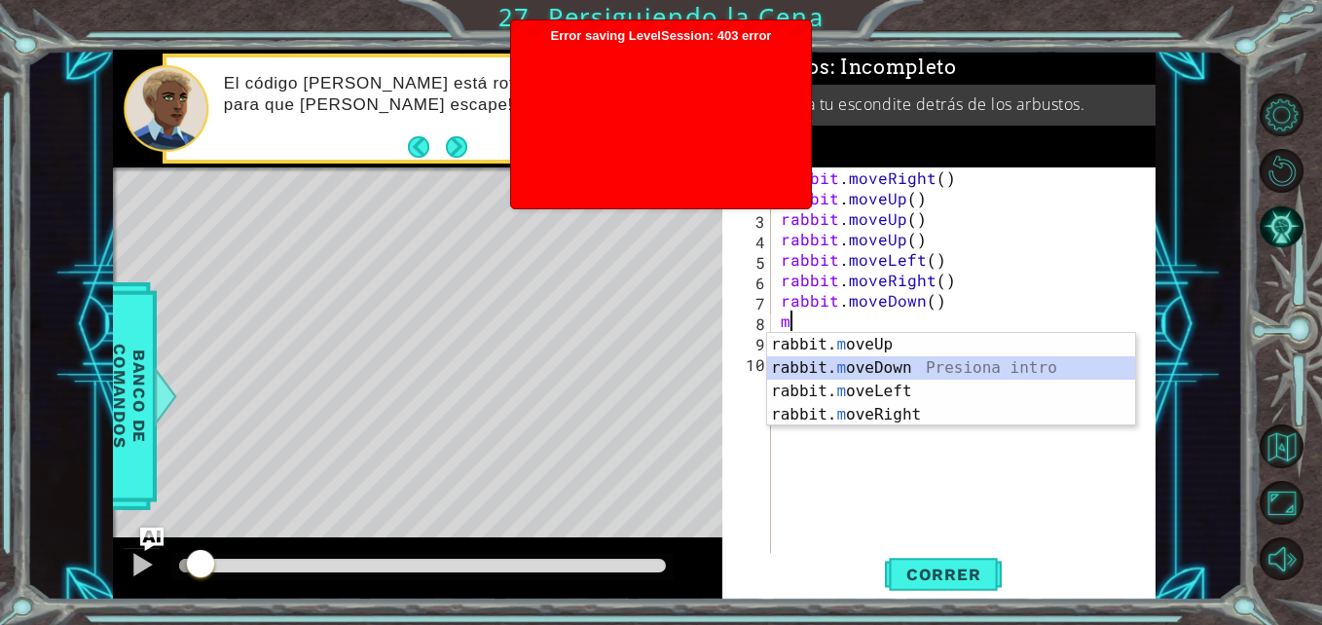
click at [852, 369] on div "rabbit. m oveUp Presiona intro rabbit. m oveDown Presiona intro rabbit. m oveLe…" at bounding box center [951, 403] width 368 height 140
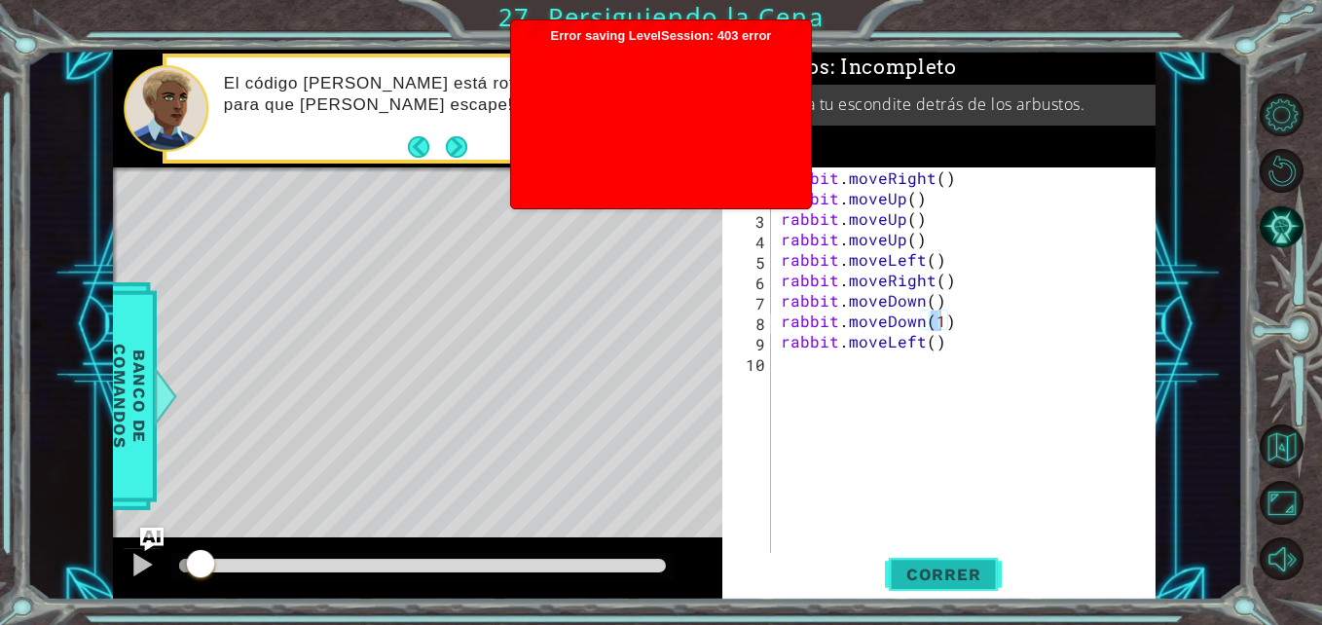
click at [927, 579] on span "Correr" at bounding box center [944, 574] width 114 height 19
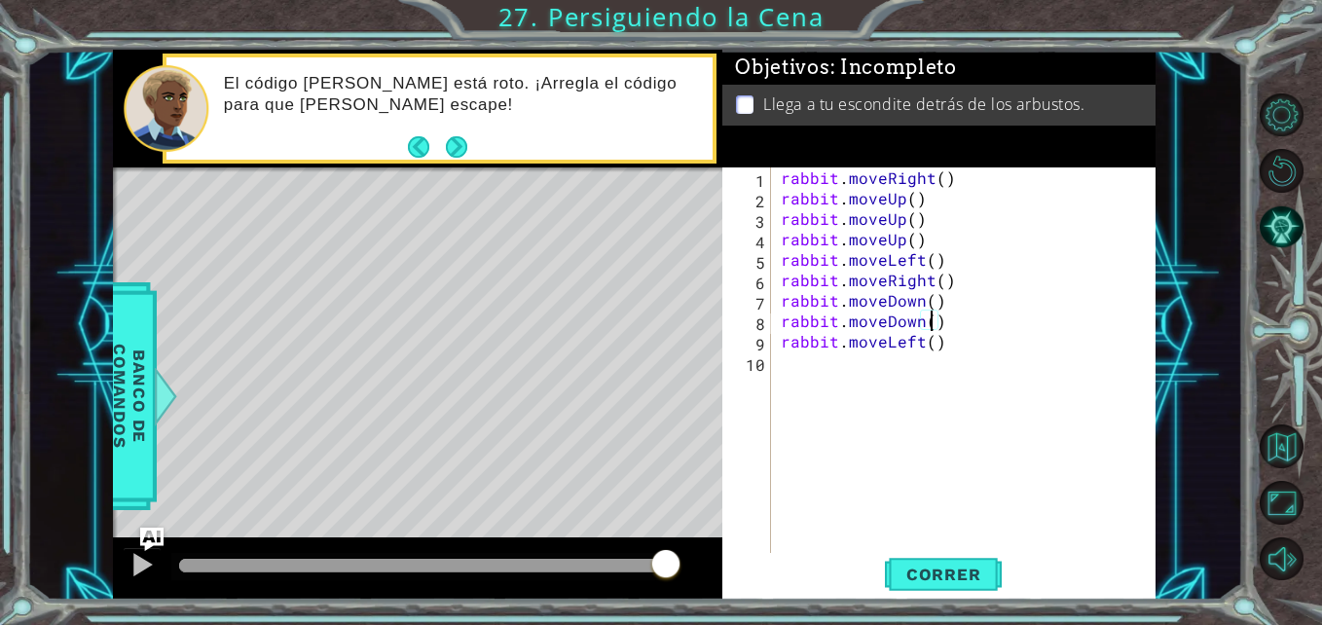
scroll to position [0, 10]
click at [962, 569] on span "Correr" at bounding box center [944, 574] width 114 height 19
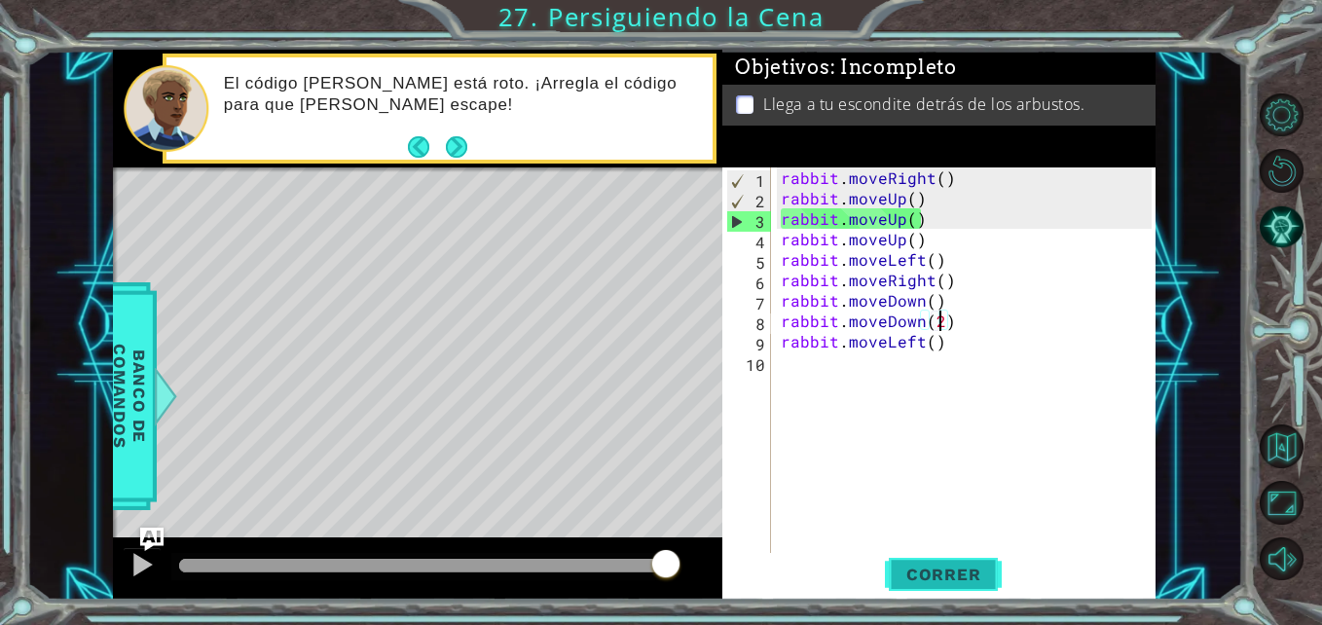
scroll to position [0, 9]
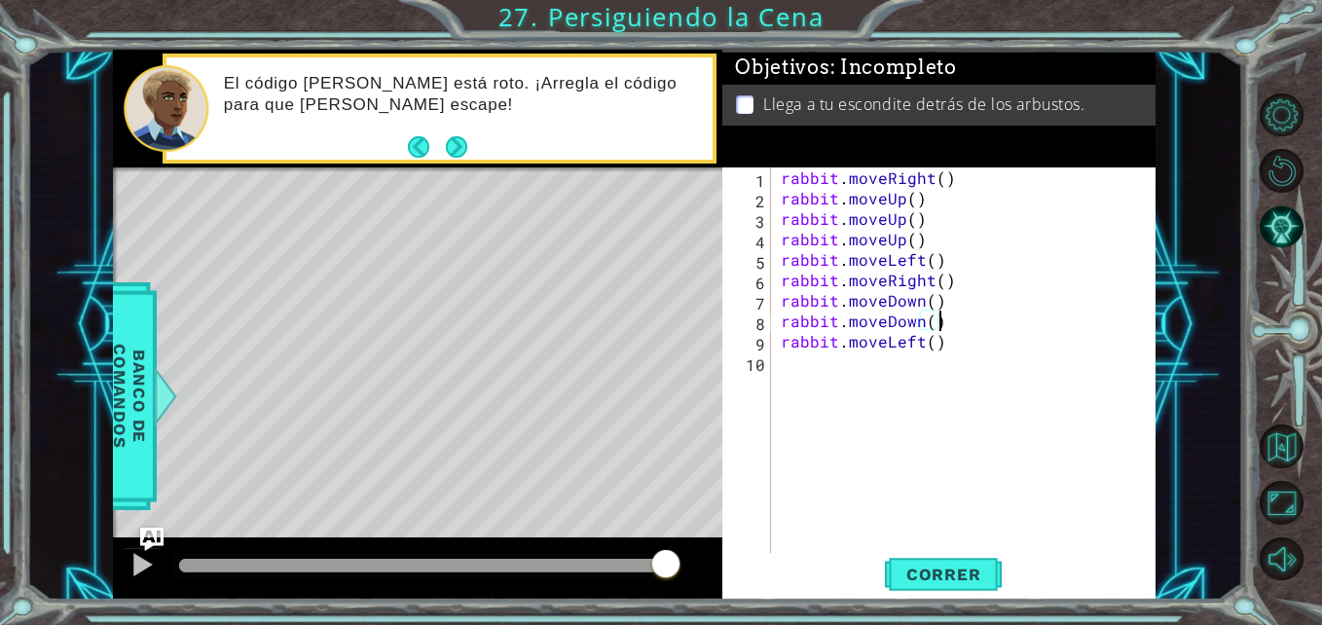
click at [943, 318] on div "rabbit . moveRight ( ) rabbit . moveUp ( ) rabbit . moveUp ( ) rabbit . moveUp …" at bounding box center [969, 381] width 384 height 429
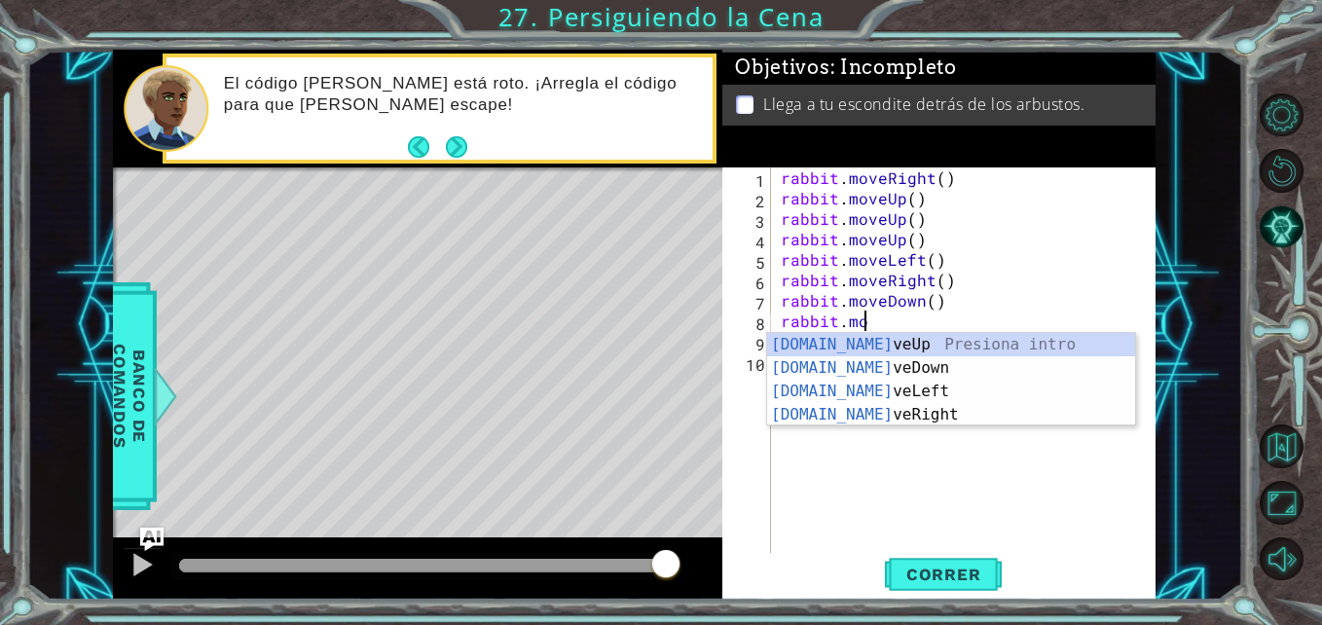
scroll to position [0, 4]
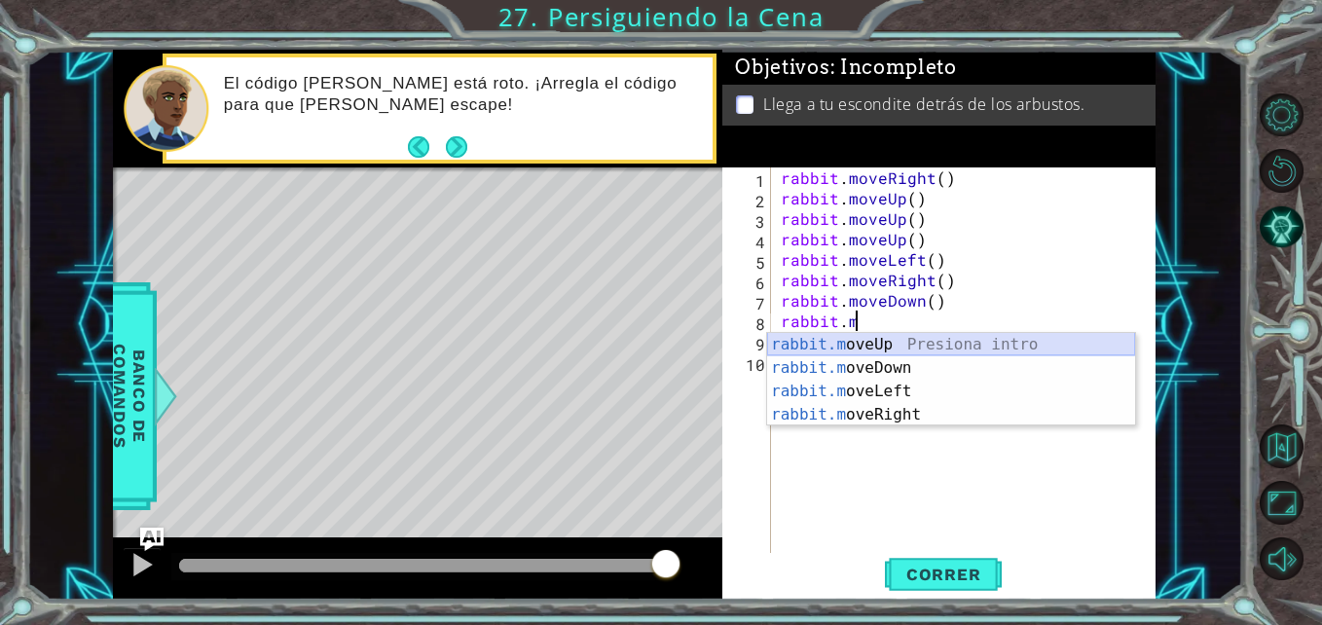
click at [912, 339] on div "rabbit.m oveUp Presiona intro rabbit.m oveDown Presiona intro rabbit.m oveLeft …" at bounding box center [951, 403] width 368 height 140
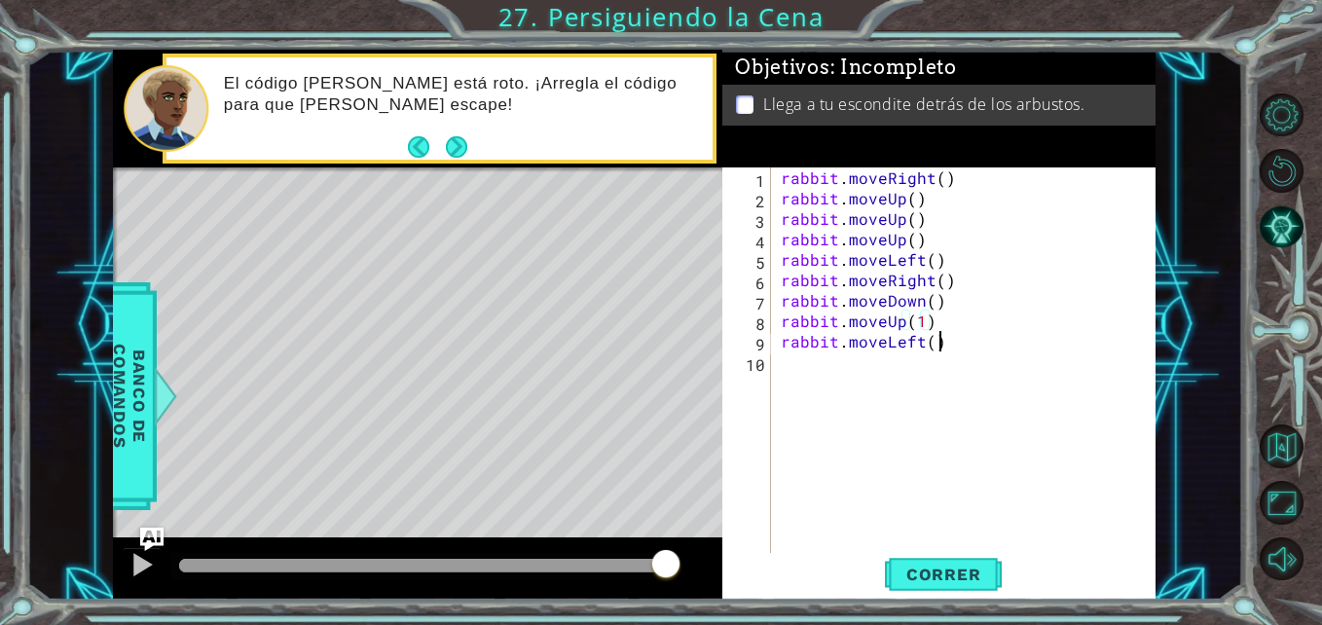
click at [936, 344] on div "rabbit . moveRight ( ) rabbit . moveUp ( ) rabbit . moveUp ( ) rabbit . moveUp …" at bounding box center [969, 381] width 384 height 429
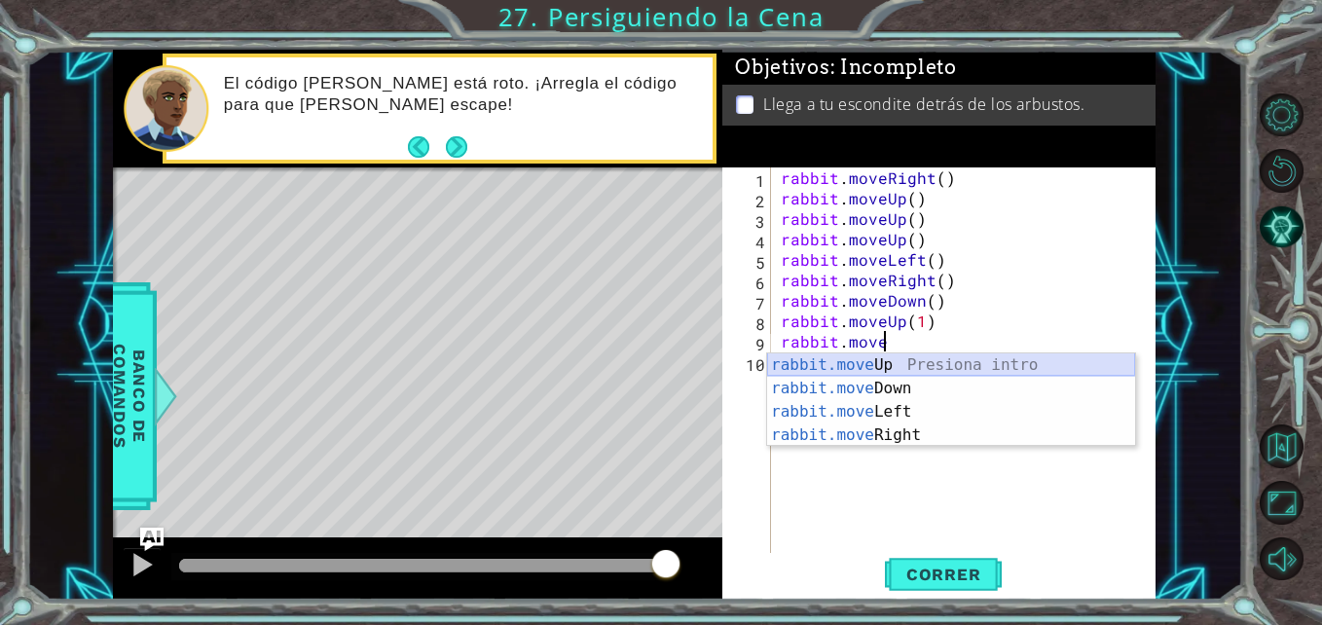
click at [927, 361] on div "rabbit.move Up Presiona intro rabbit.move Down Presiona intro rabbit.move Left …" at bounding box center [951, 424] width 368 height 140
type textarea "rabbit.moveUp(1)"
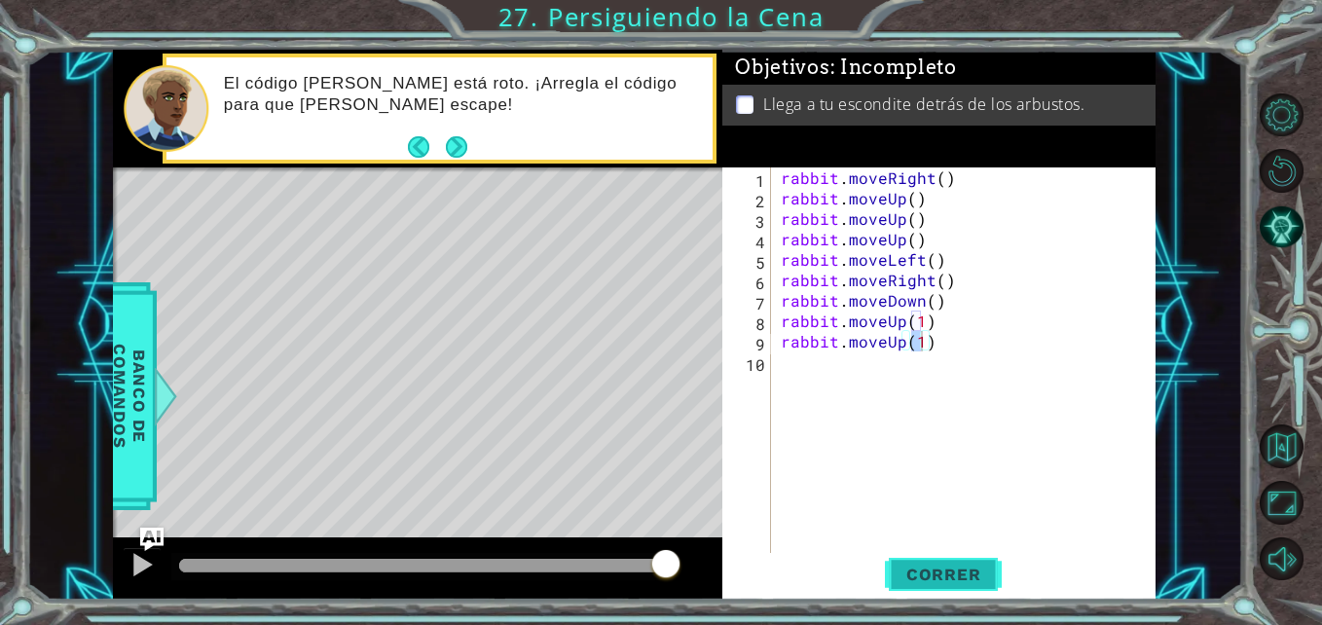
click at [964, 573] on span "Correr" at bounding box center [944, 574] width 114 height 19
